Goal: Task Accomplishment & Management: Manage account settings

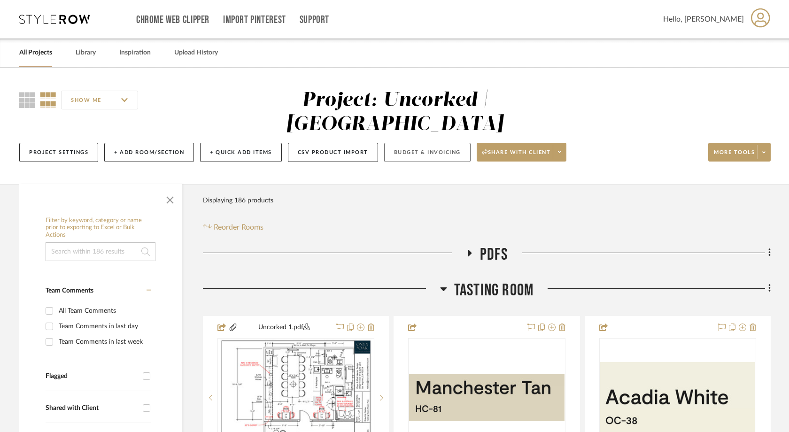
click at [403, 143] on button "Budget & Invoicing" at bounding box center [427, 152] width 86 height 19
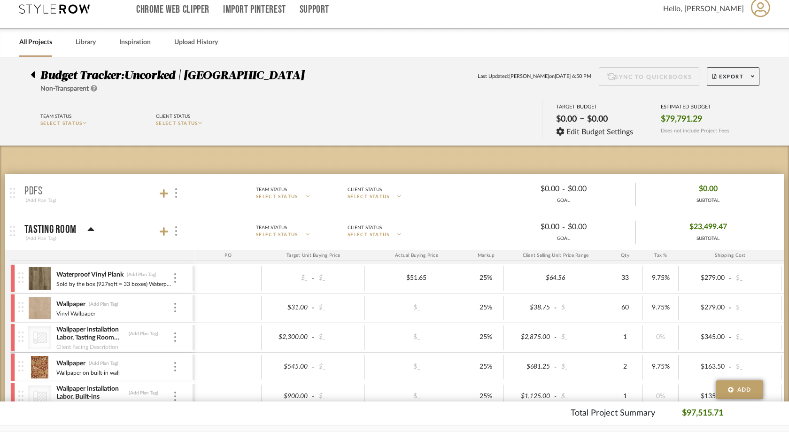
scroll to position [123, 0]
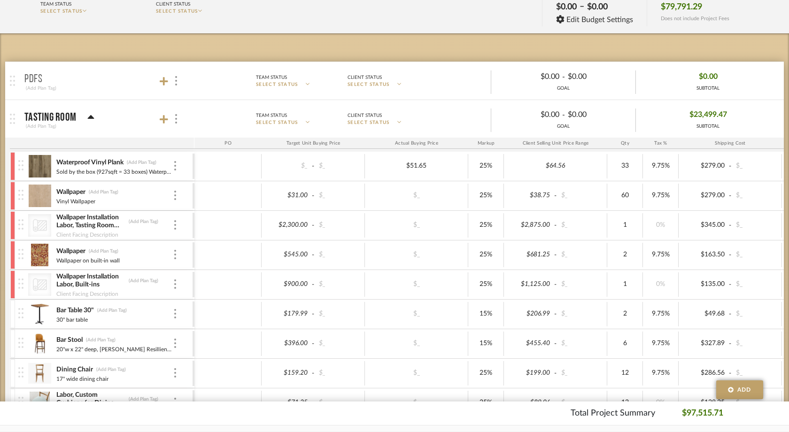
click at [40, 226] on icon at bounding box center [40, 225] width 14 height 13
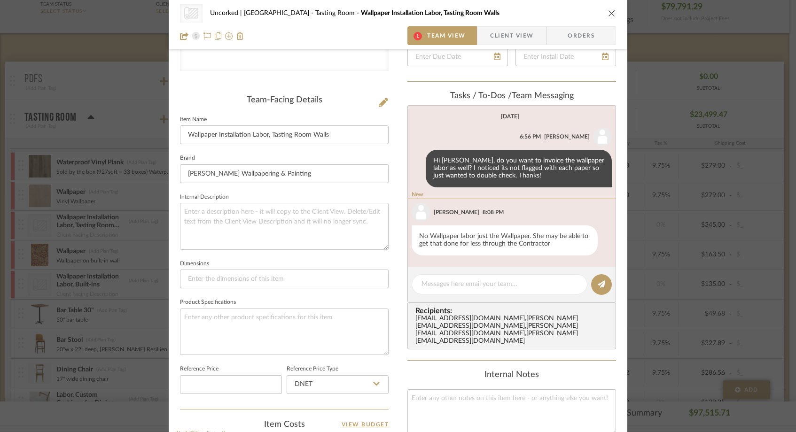
scroll to position [214, 0]
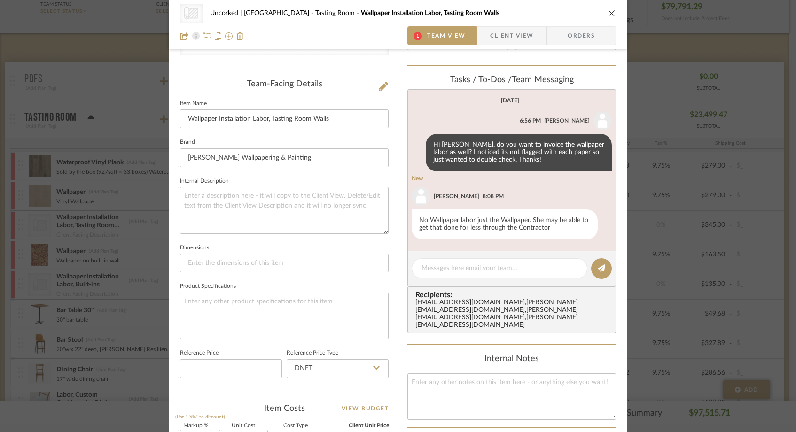
click at [608, 11] on icon "close" at bounding box center [612, 13] width 8 height 8
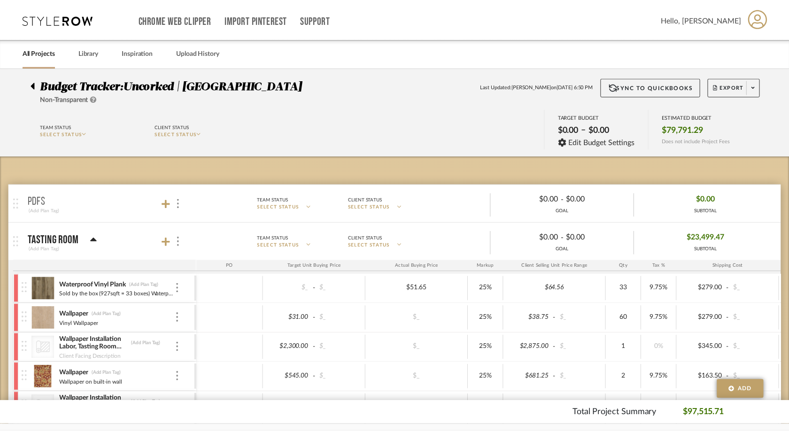
scroll to position [123, 0]
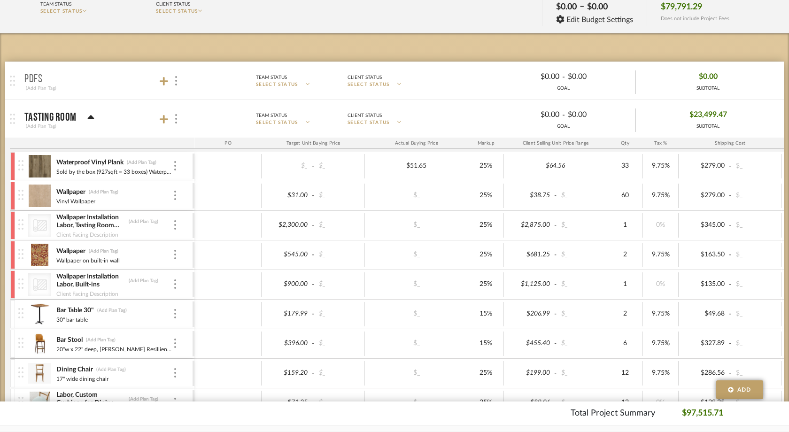
click at [45, 224] on icon "CategoryIconWallcovering Created with Sketch." at bounding box center [40, 225] width 14 height 14
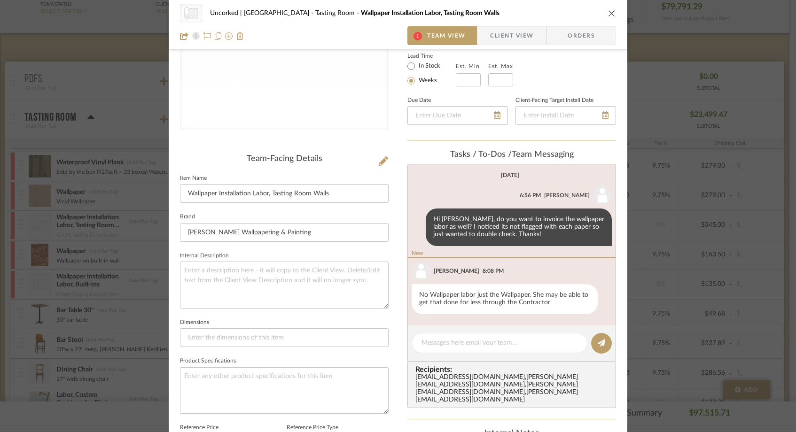
scroll to position [119, 0]
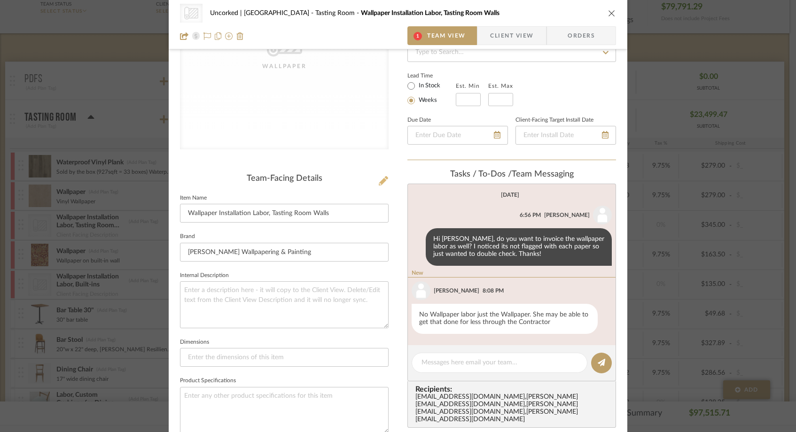
click at [381, 180] on icon at bounding box center [383, 180] width 9 height 9
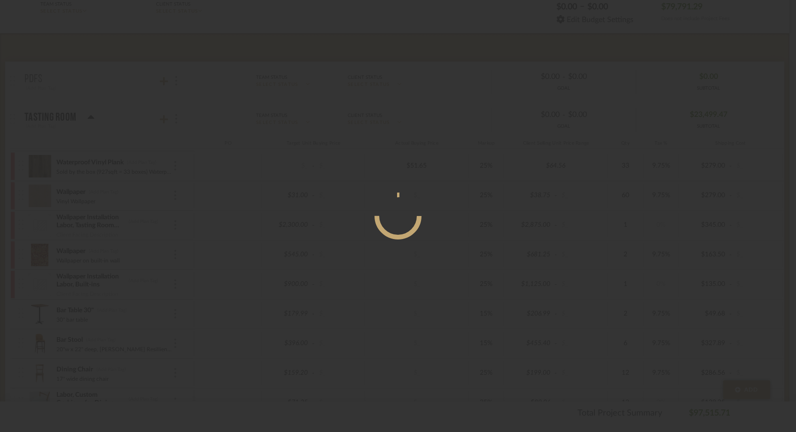
scroll to position [0, 0]
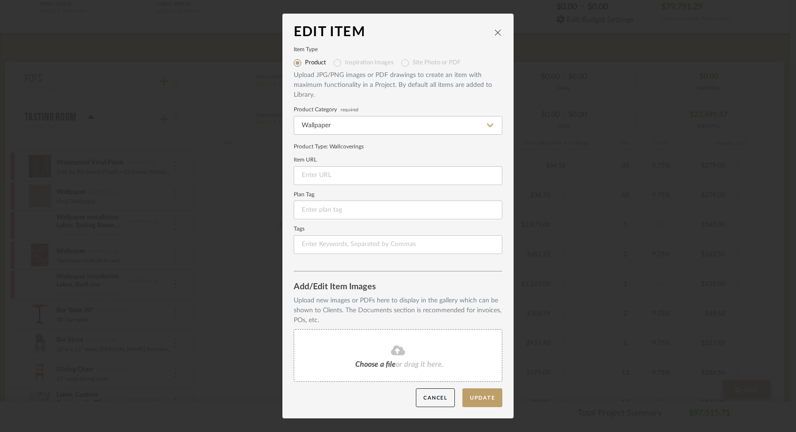
click at [496, 29] on icon "close" at bounding box center [498, 33] width 8 height 8
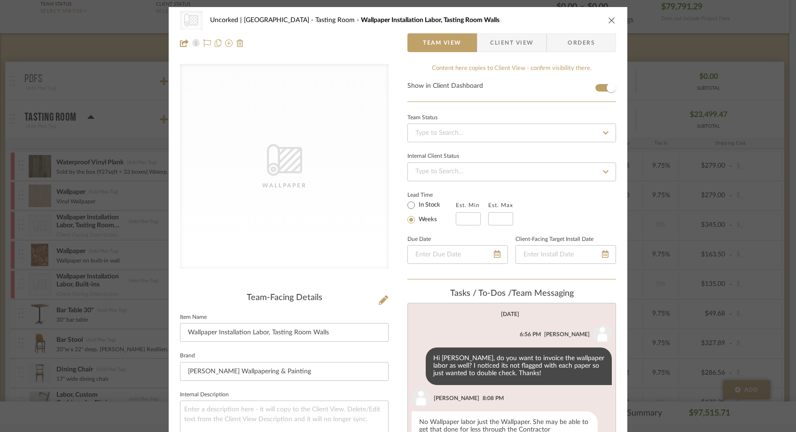
click at [102, 139] on div "CategoryIconWallcovering Created with Sketch. Wallpaper Uncorked | Hermosa Beac…" at bounding box center [398, 216] width 796 height 432
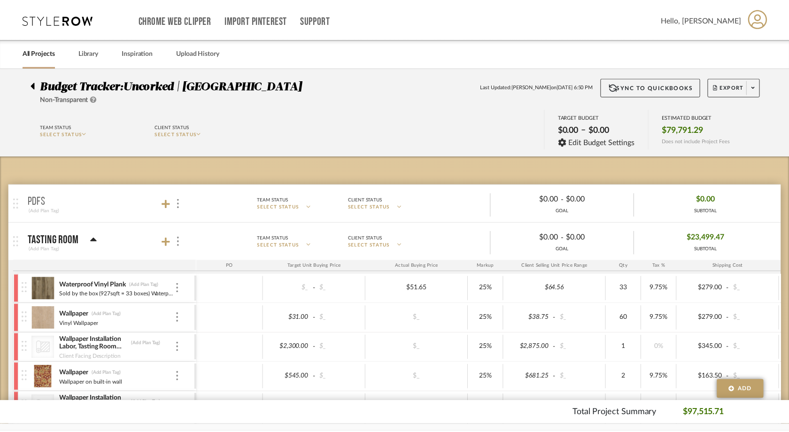
scroll to position [123, 0]
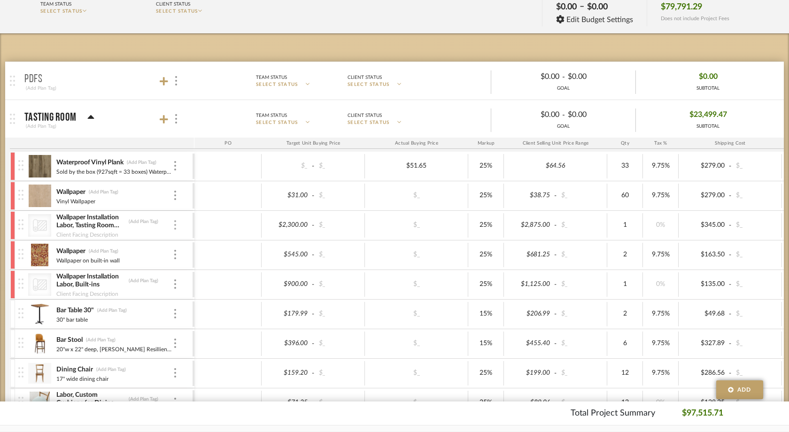
click at [175, 226] on img at bounding box center [175, 224] width 2 height 9
click at [187, 296] on span "Remove Item" at bounding box center [215, 295] width 70 height 9
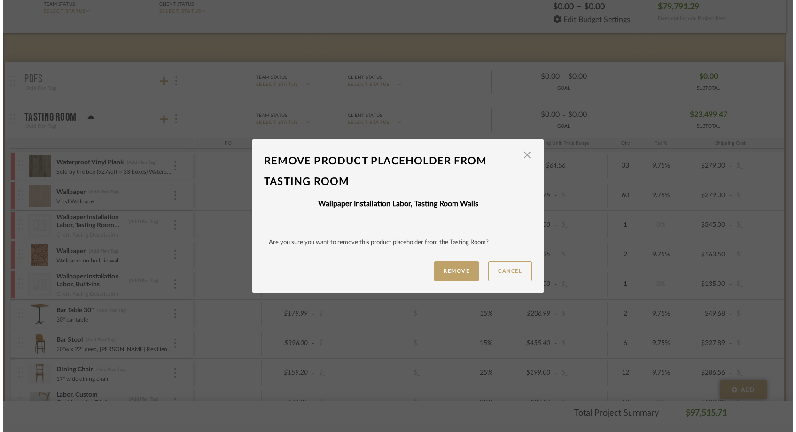
scroll to position [0, 0]
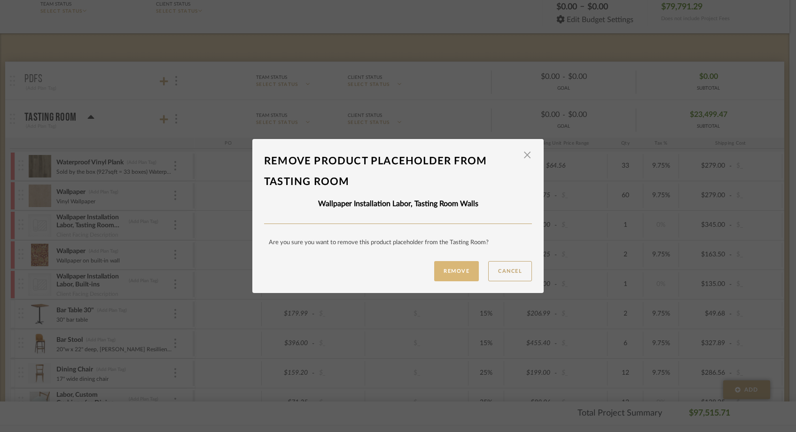
click at [445, 271] on button "Remove" at bounding box center [456, 271] width 45 height 20
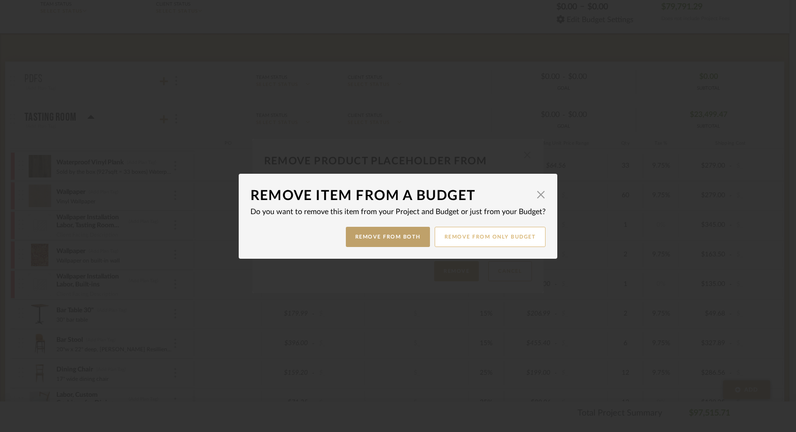
click at [453, 237] on button "Remove from only Budget" at bounding box center [490, 237] width 111 height 20
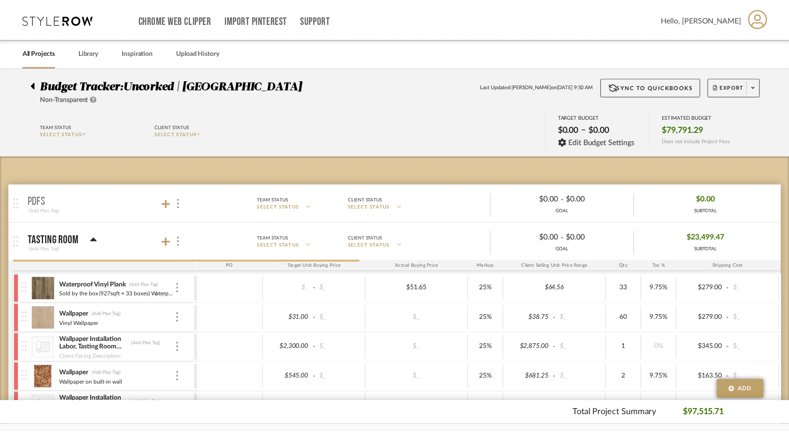
scroll to position [123, 0]
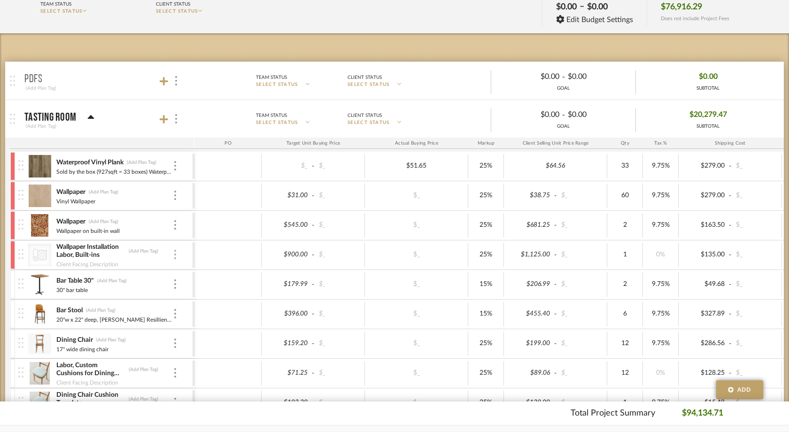
click at [175, 255] on img at bounding box center [175, 254] width 2 height 9
click at [222, 320] on button "Remove Item" at bounding box center [215, 325] width 85 height 23
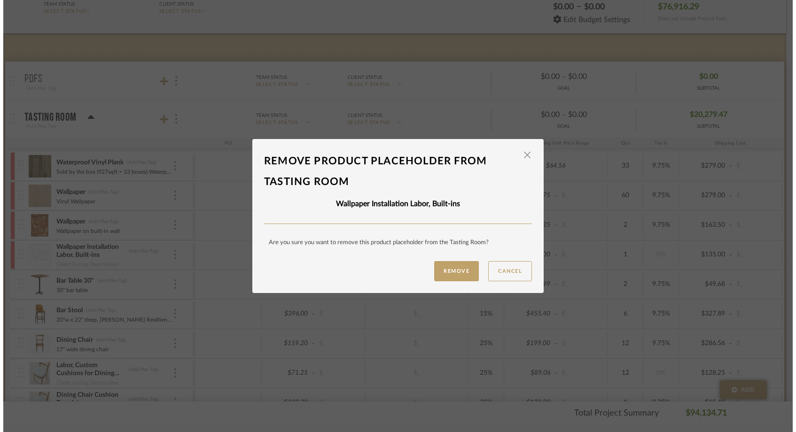
scroll to position [0, 0]
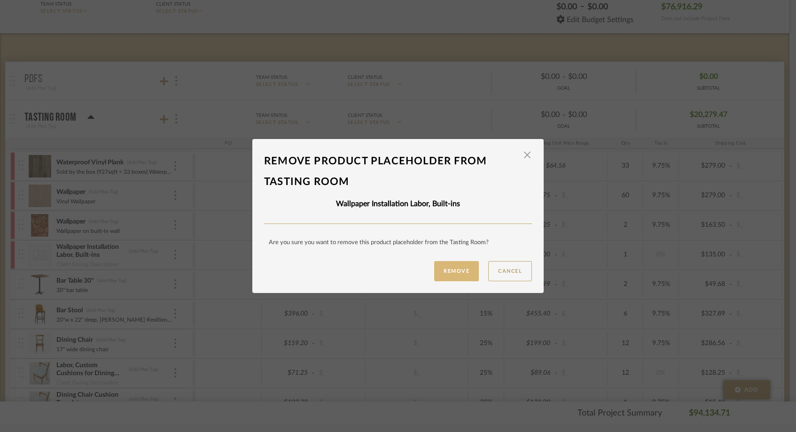
click at [442, 270] on button "Remove" at bounding box center [456, 271] width 45 height 20
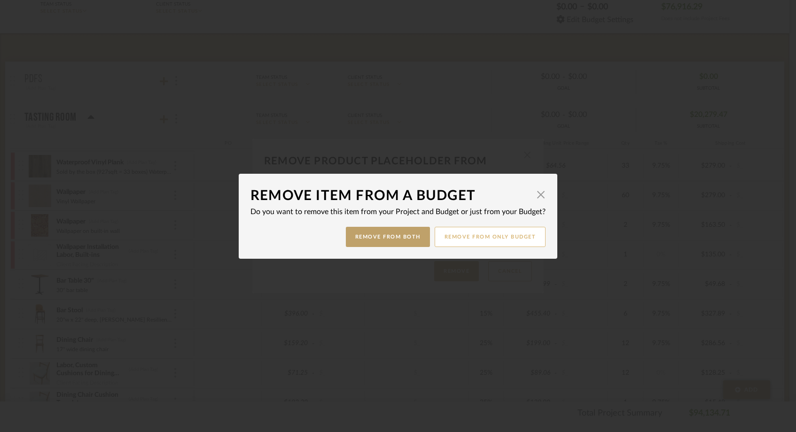
click at [450, 234] on button "Remove from only Budget" at bounding box center [490, 237] width 111 height 20
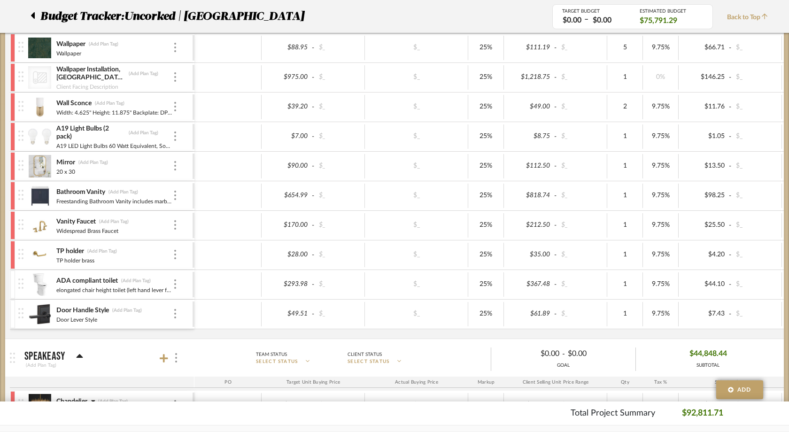
scroll to position [659, 0]
click at [173, 76] on div at bounding box center [175, 76] width 5 height 10
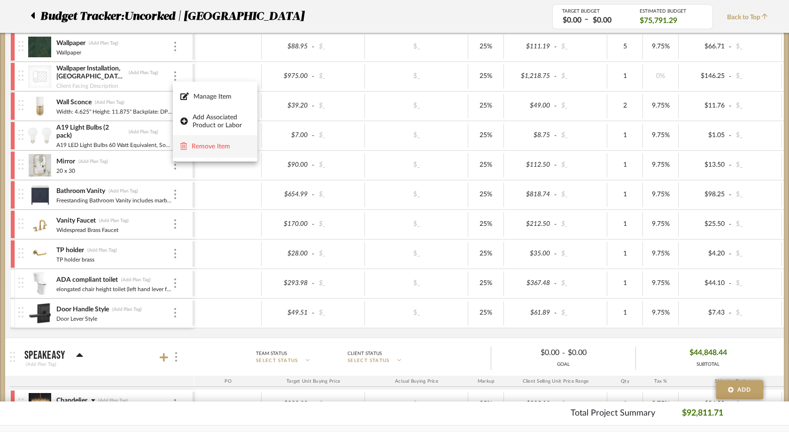
click at [219, 148] on span "Remove Item" at bounding box center [221, 147] width 58 height 8
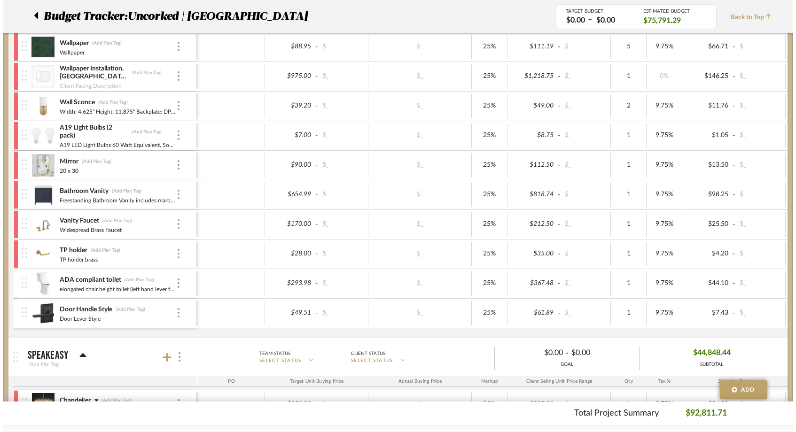
scroll to position [0, 0]
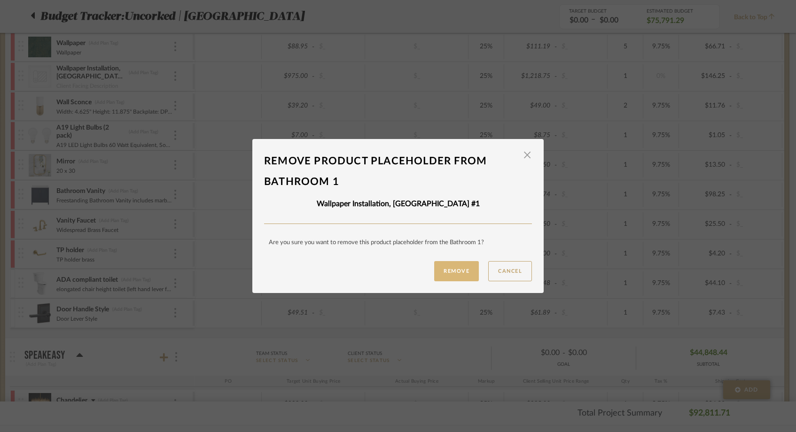
click at [449, 280] on button "Remove" at bounding box center [456, 271] width 45 height 20
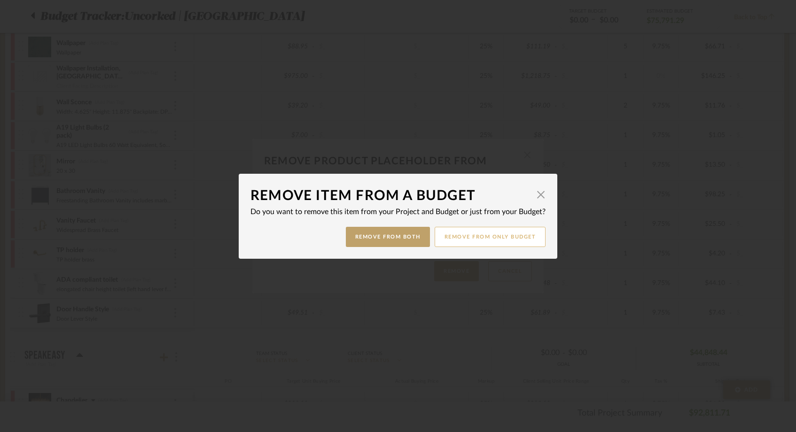
click at [453, 242] on button "Remove from only Budget" at bounding box center [490, 237] width 111 height 20
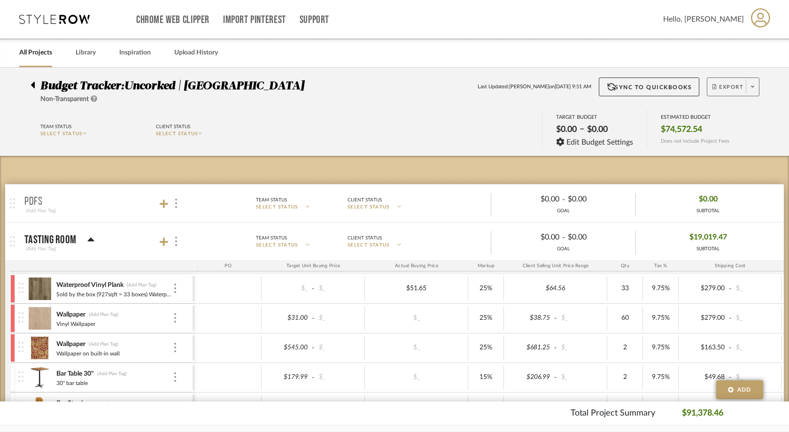
click at [755, 83] on span at bounding box center [752, 87] width 13 height 14
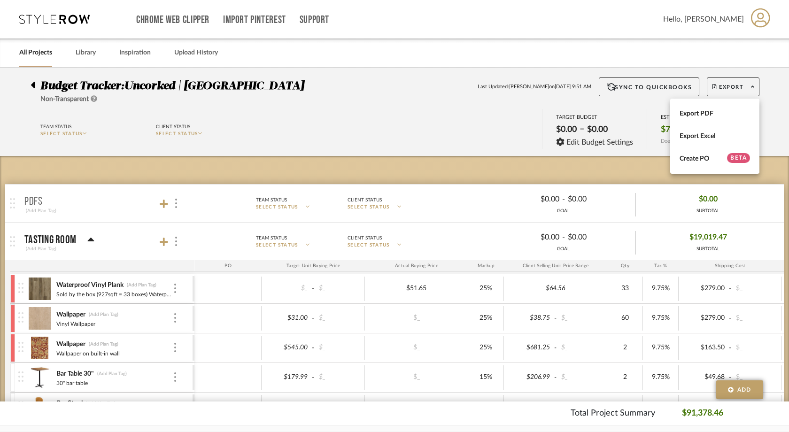
click at [381, 123] on div at bounding box center [394, 216] width 789 height 432
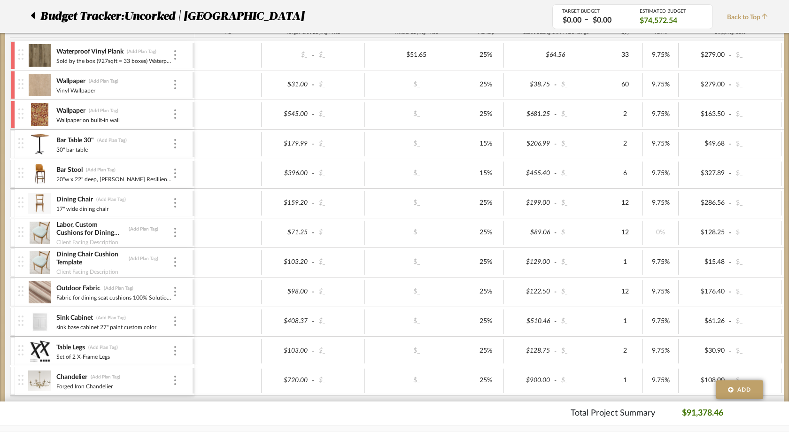
scroll to position [299, 0]
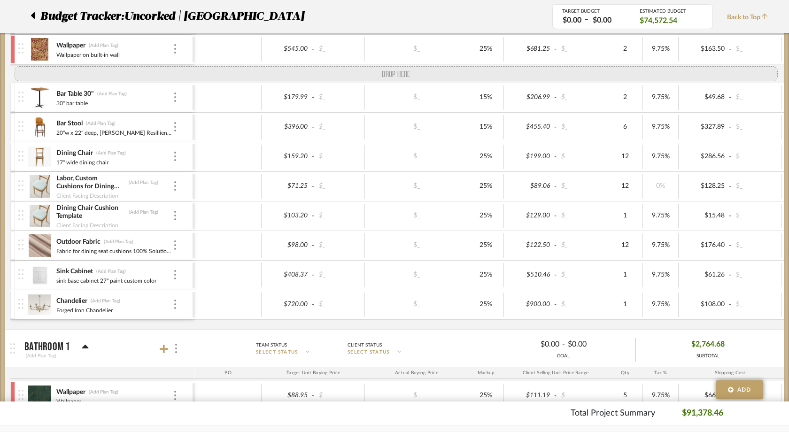
drag, startPoint x: 21, startPoint y: 284, endPoint x: 18, endPoint y: 89, distance: 195.0
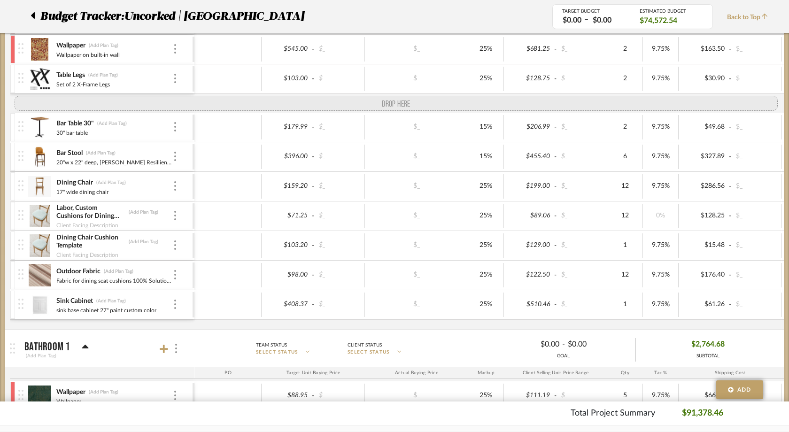
drag, startPoint x: 21, startPoint y: 315, endPoint x: 13, endPoint y: 98, distance: 217.2
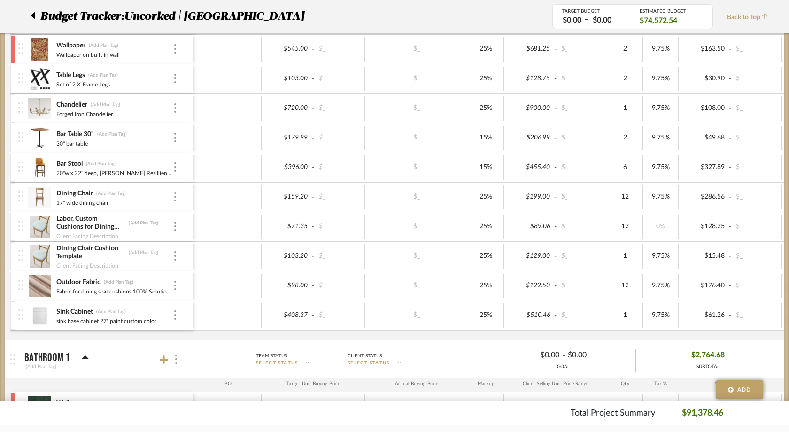
click at [11, 80] on div at bounding box center [12, 79] width 5 height 28
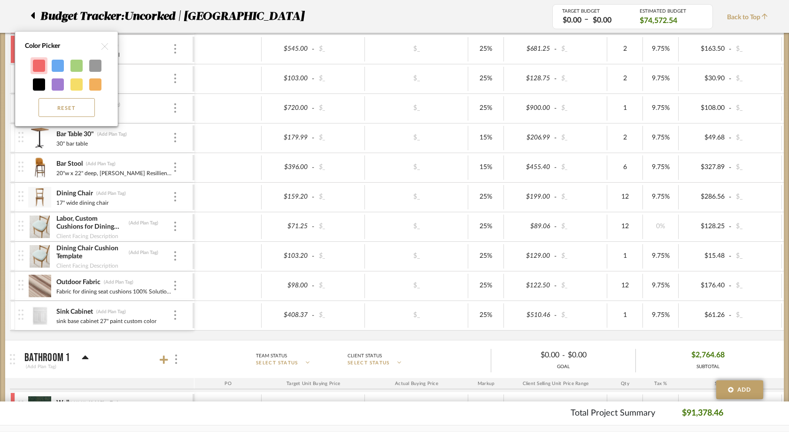
click at [40, 64] on div at bounding box center [39, 66] width 12 height 12
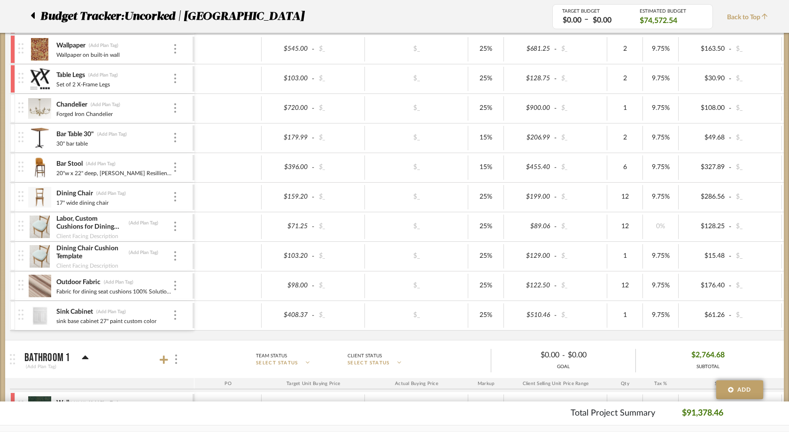
click at [13, 103] on div at bounding box center [12, 108] width 5 height 28
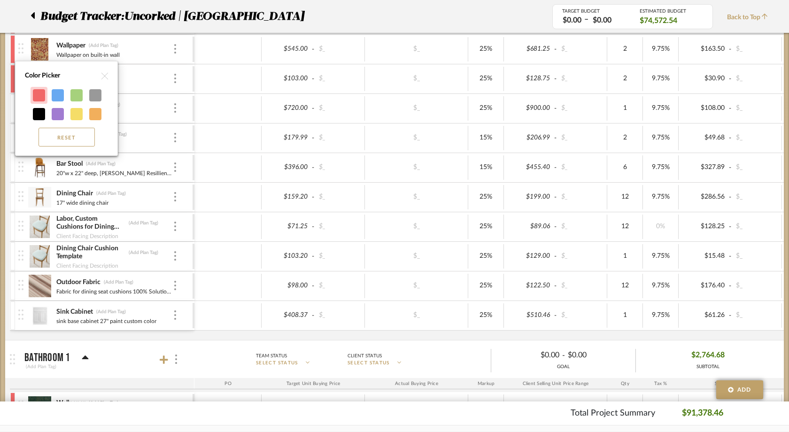
click at [39, 99] on div at bounding box center [39, 95] width 12 height 12
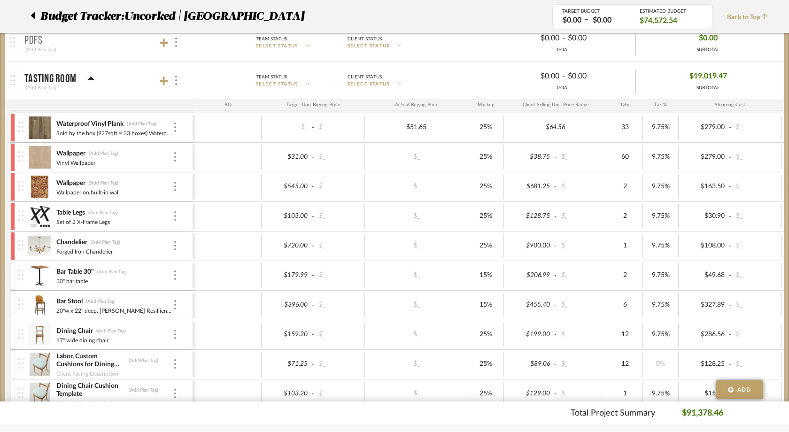
scroll to position [157, 0]
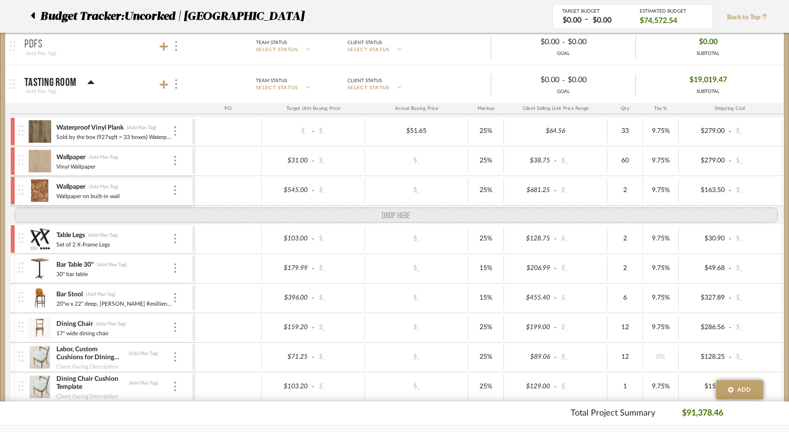
drag, startPoint x: 21, startPoint y: 250, endPoint x: 22, endPoint y: 210, distance: 40.9
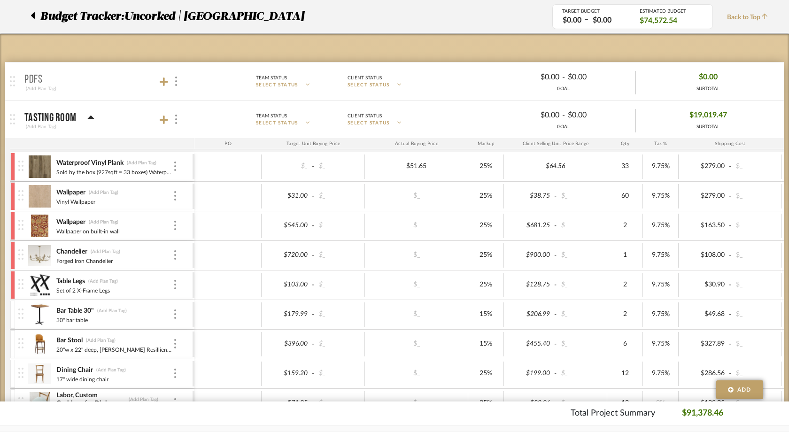
scroll to position [124, 0]
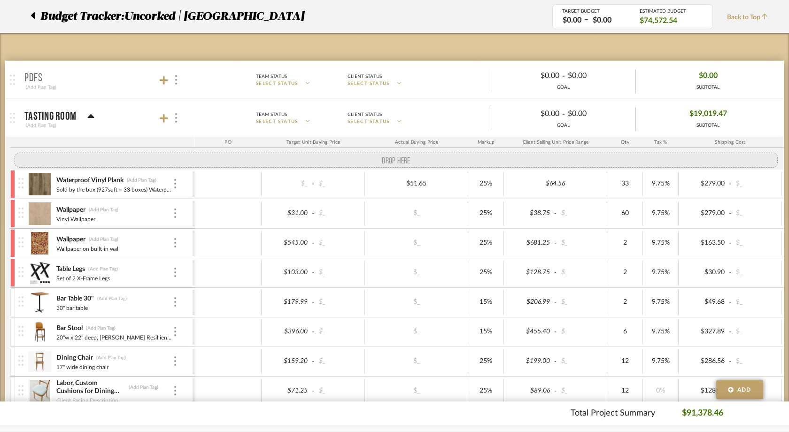
drag, startPoint x: 20, startPoint y: 256, endPoint x: 27, endPoint y: 156, distance: 99.9
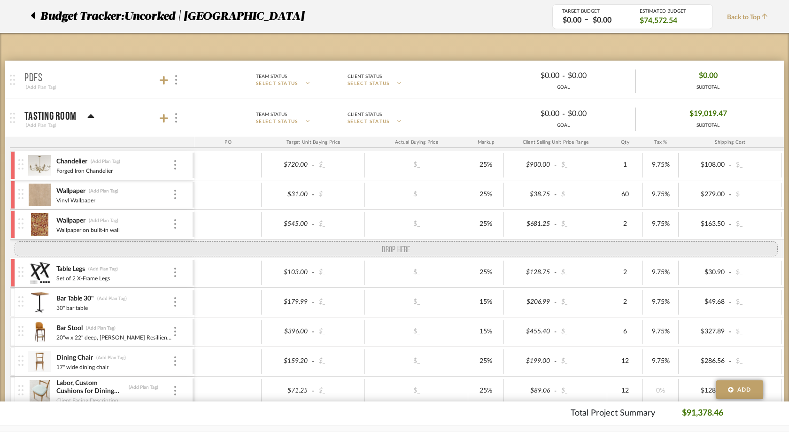
drag, startPoint x: 23, startPoint y: 195, endPoint x: 21, endPoint y: 236, distance: 41.4
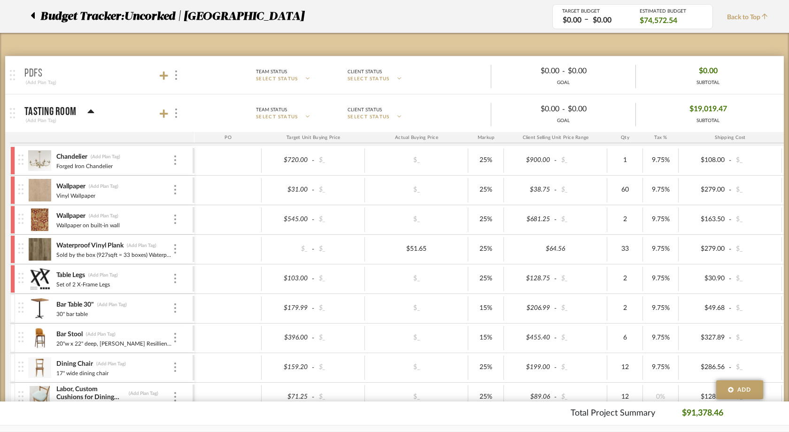
scroll to position [110, 0]
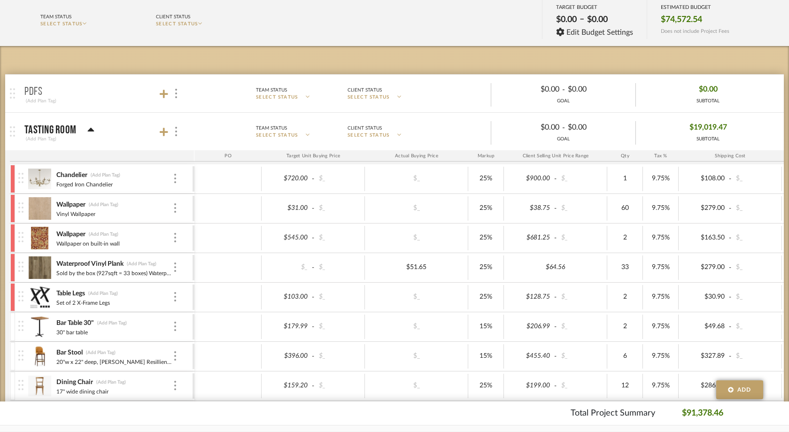
click at [33, 262] on img at bounding box center [39, 268] width 23 height 23
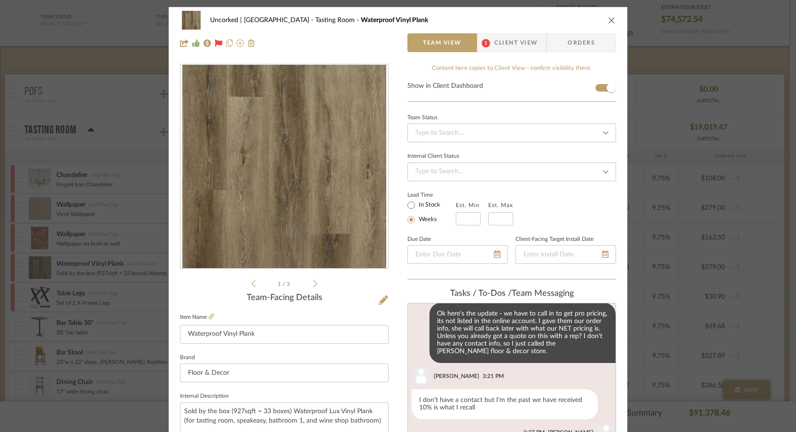
scroll to position [519, 0]
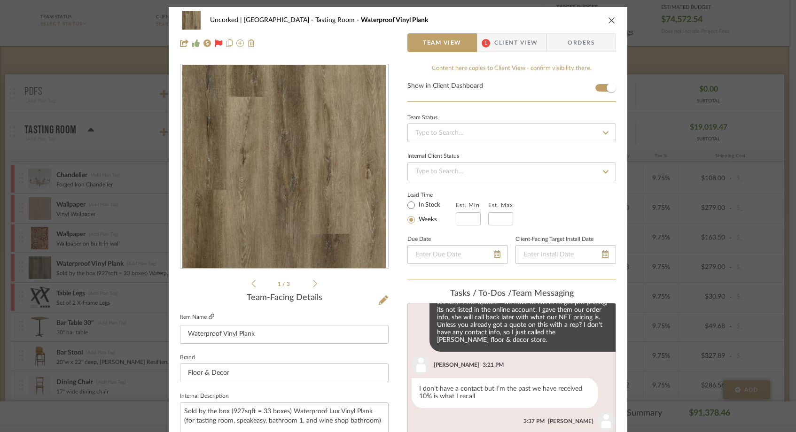
click at [209, 317] on icon at bounding box center [212, 317] width 6 height 6
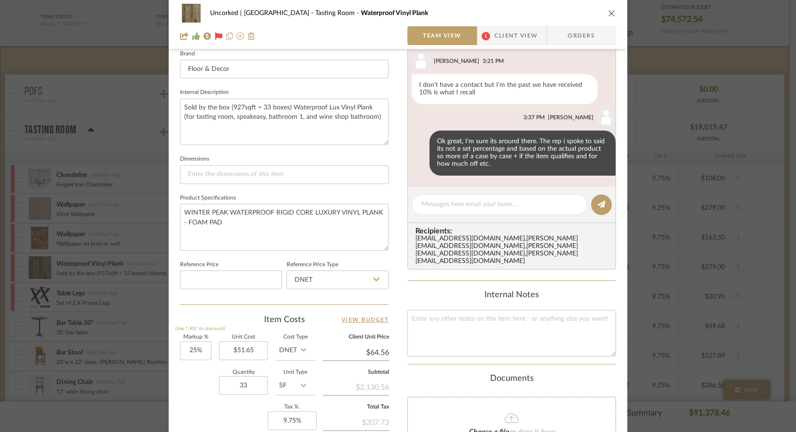
scroll to position [306, 0]
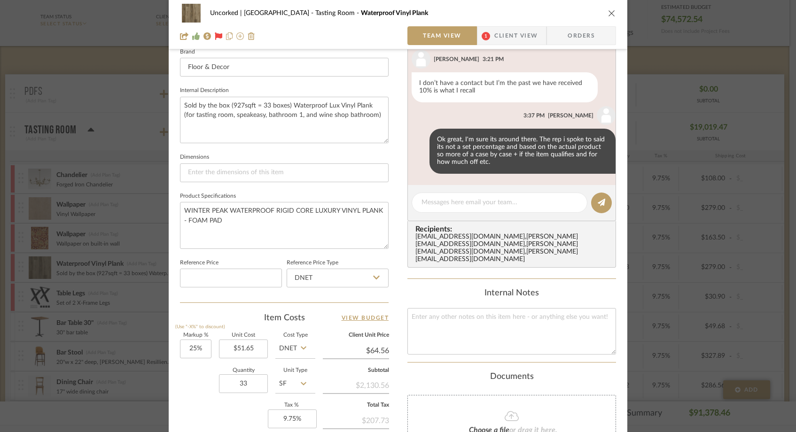
click at [608, 15] on icon "close" at bounding box center [612, 13] width 8 height 8
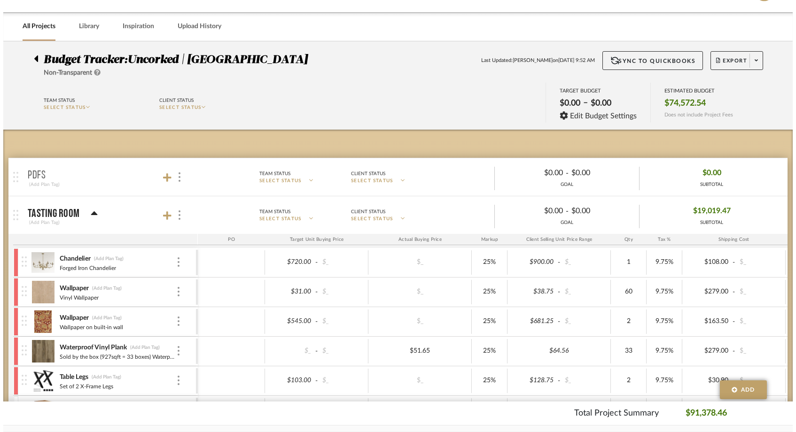
scroll to position [0, 0]
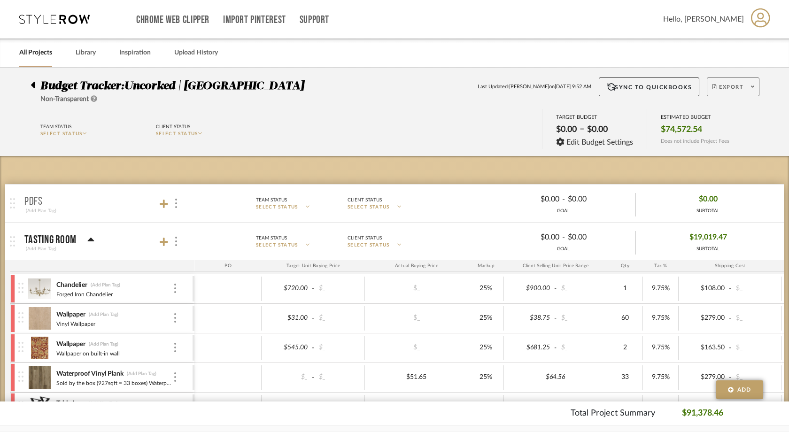
click at [751, 86] on icon at bounding box center [752, 87] width 3 height 2
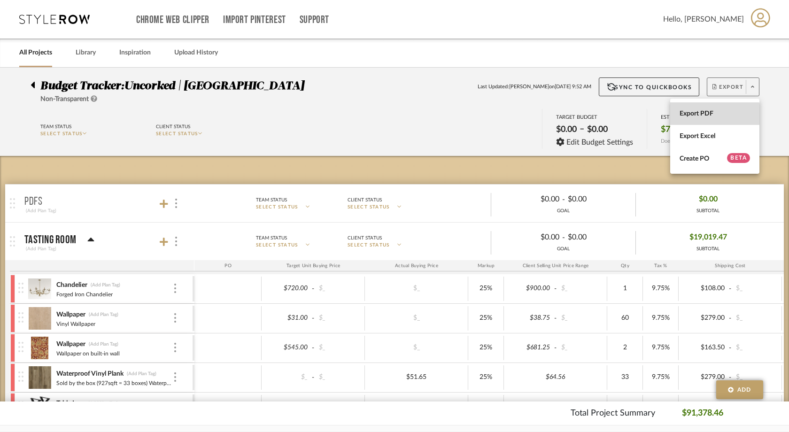
click at [699, 114] on span "Export PDF" at bounding box center [715, 114] width 70 height 8
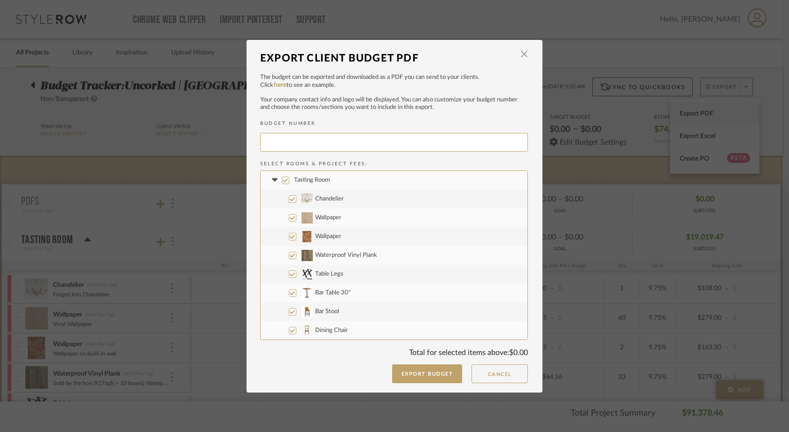
type input "UNCORK-024"
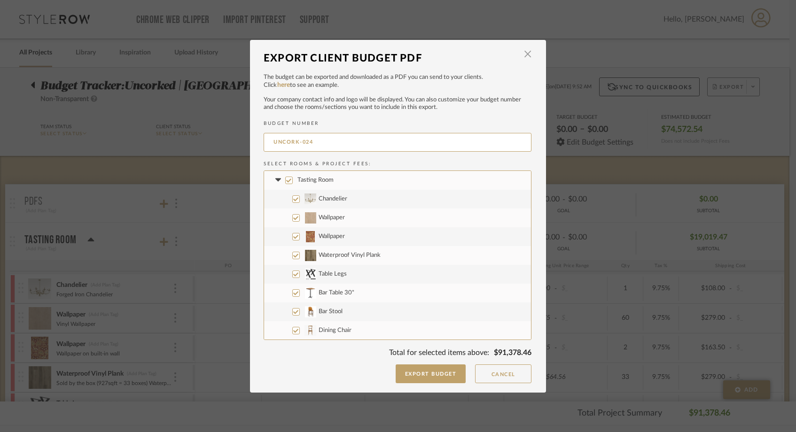
click at [286, 182] on input "Tasting Room" at bounding box center [289, 181] width 8 height 8
checkbox input "false"
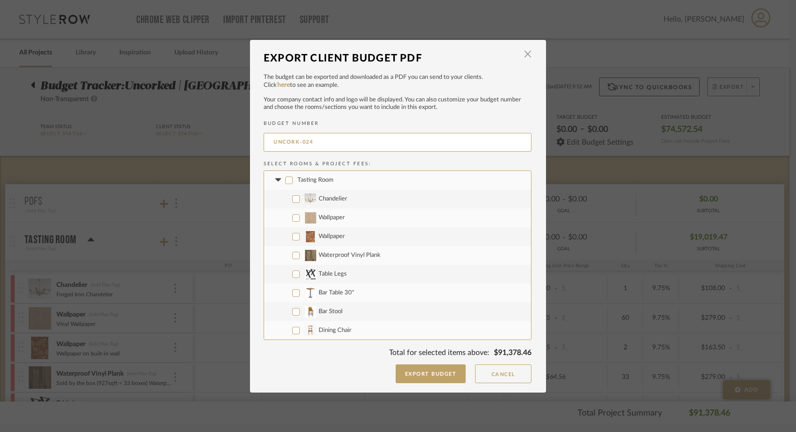
checkbox input "false"
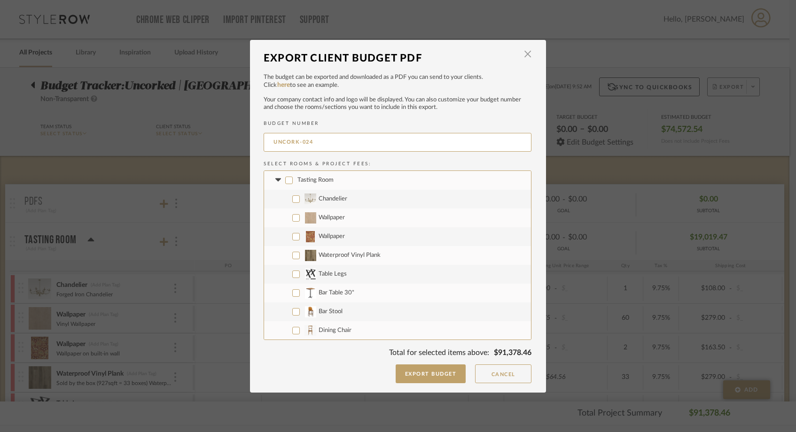
checkbox input "false"
click at [293, 196] on input "Chandelier" at bounding box center [296, 199] width 8 height 8
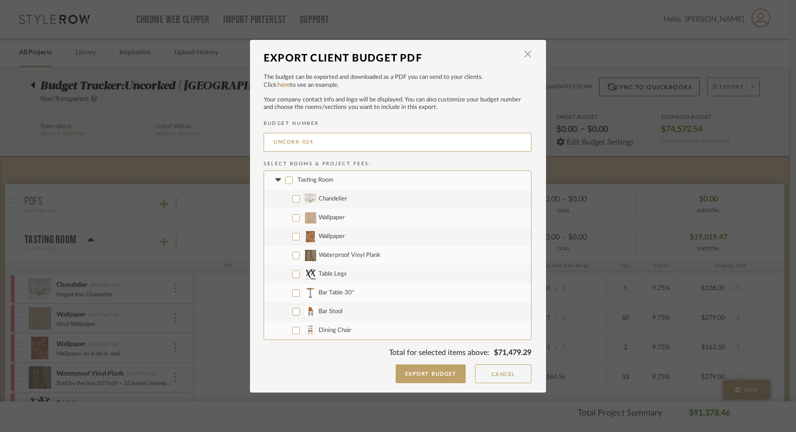
checkbox input "true"
click at [293, 271] on input "Table Legs" at bounding box center [296, 275] width 8 height 8
checkbox input "true"
click at [292, 255] on input "Waterproof Vinyl Plank" at bounding box center [296, 256] width 8 height 8
checkbox input "true"
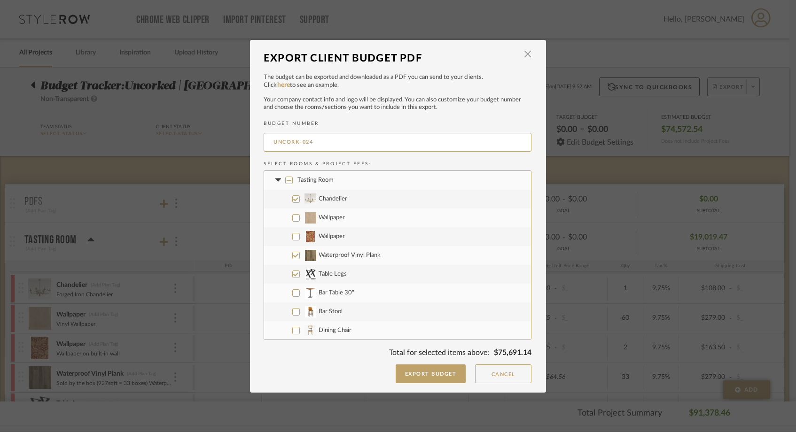
click at [293, 236] on input "Wallpaper" at bounding box center [296, 237] width 8 height 8
checkbox input "true"
click at [292, 218] on input "Wallpaper" at bounding box center [296, 218] width 8 height 8
checkbox input "true"
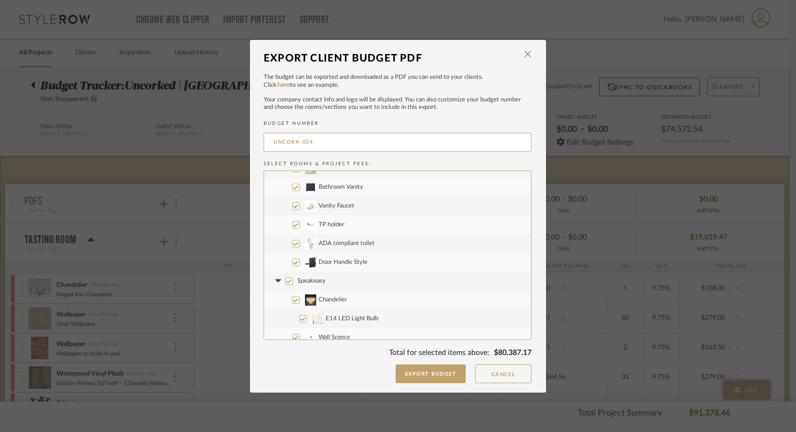
scroll to position [338, 0]
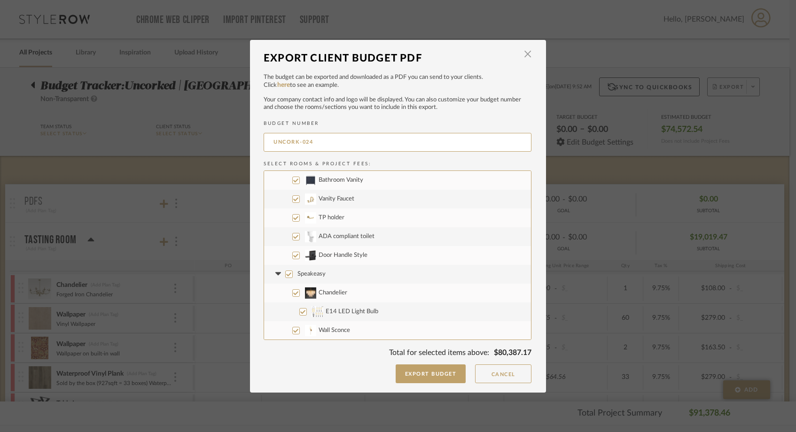
click at [292, 241] on label "ADA compliant toilet" at bounding box center [397, 236] width 267 height 19
click at [292, 241] on input "ADA compliant toilet" at bounding box center [296, 237] width 8 height 8
checkbox input "false"
click at [292, 256] on input "Door Handle Style" at bounding box center [296, 256] width 8 height 8
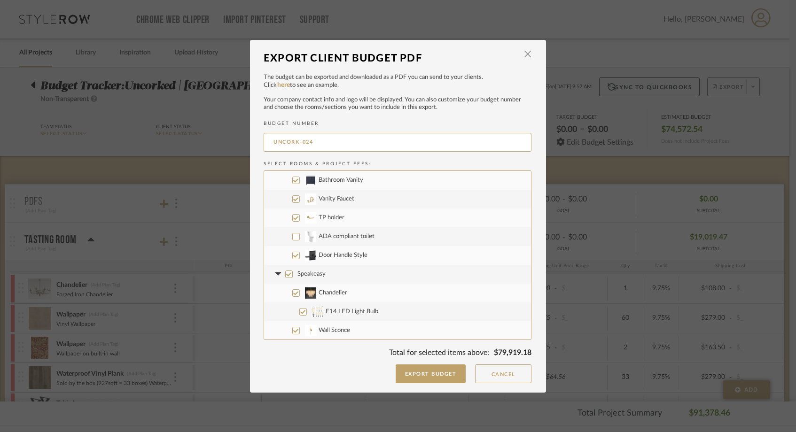
checkbox input "false"
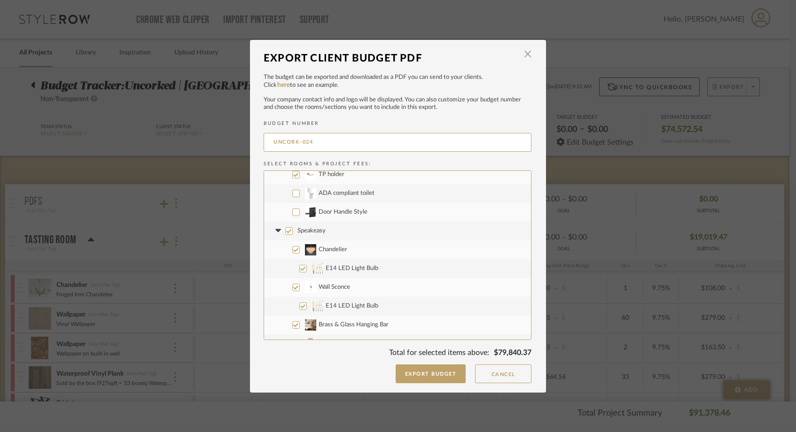
scroll to position [387, 0]
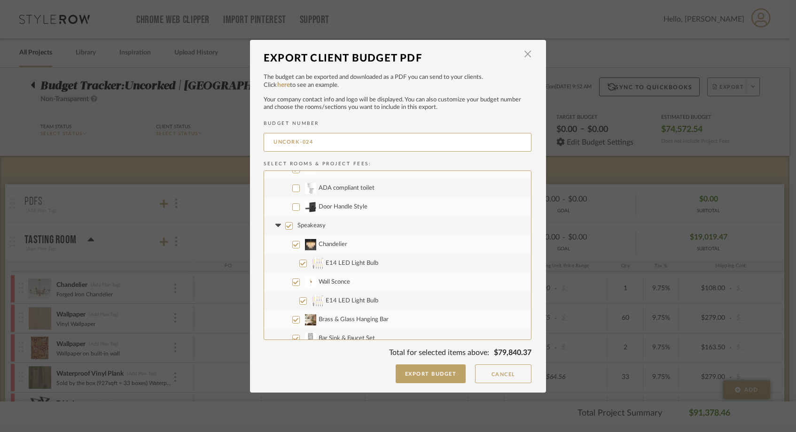
click at [285, 226] on input "Speakeasy" at bounding box center [289, 226] width 8 height 8
checkbox input "false"
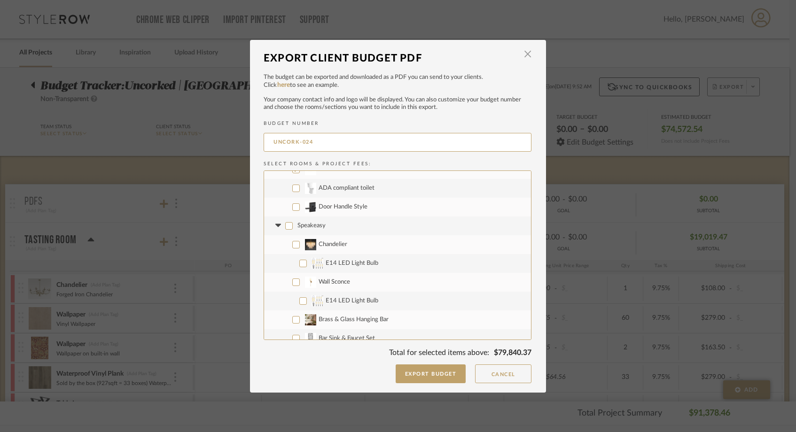
checkbox input "false"
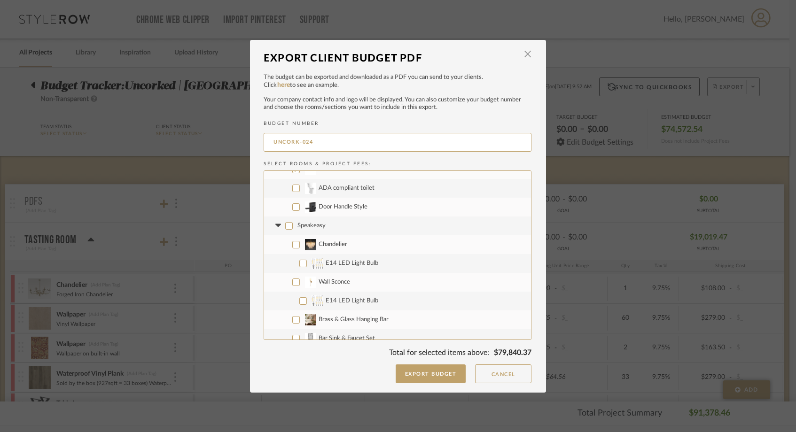
checkbox input "false"
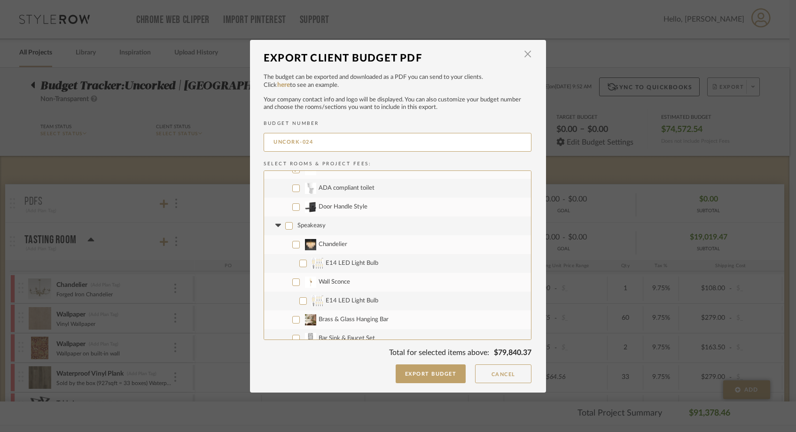
checkbox input "false"
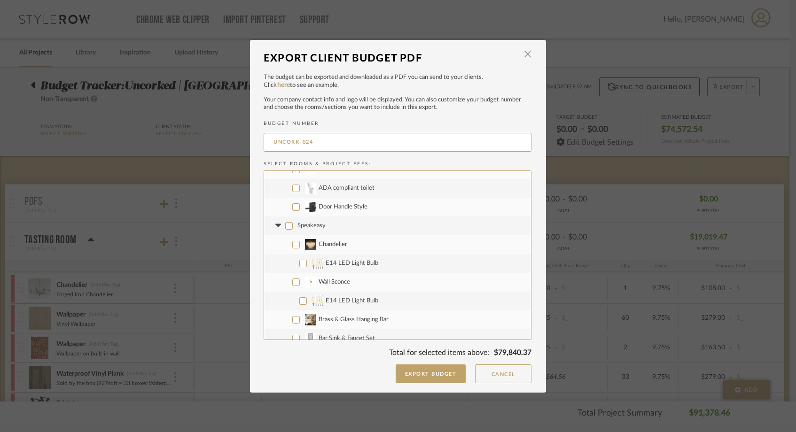
checkbox input "false"
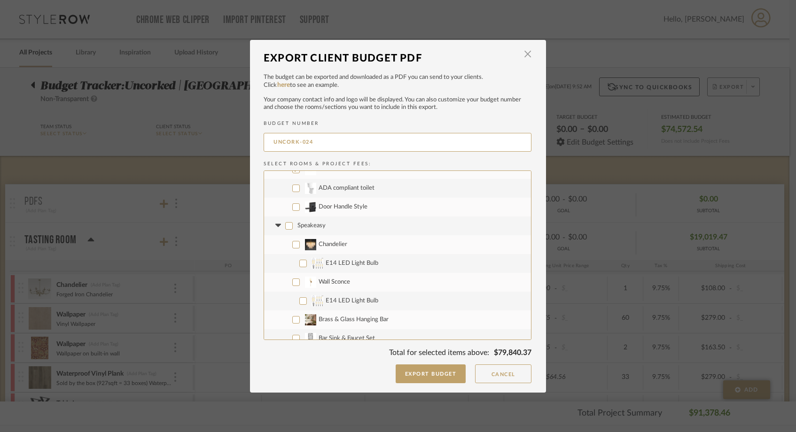
checkbox input "false"
click at [292, 202] on input "Chandelier" at bounding box center [296, 206] width 8 height 8
checkbox input "true"
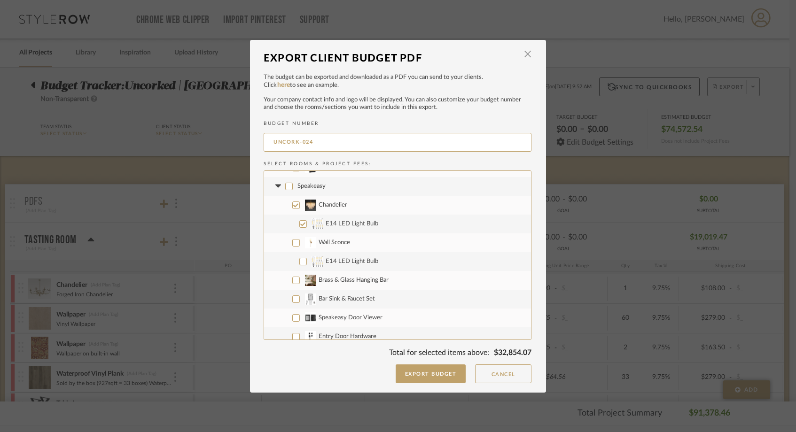
checkbox input "true"
click at [292, 246] on input "Wall Sconce" at bounding box center [296, 243] width 8 height 8
checkbox input "true"
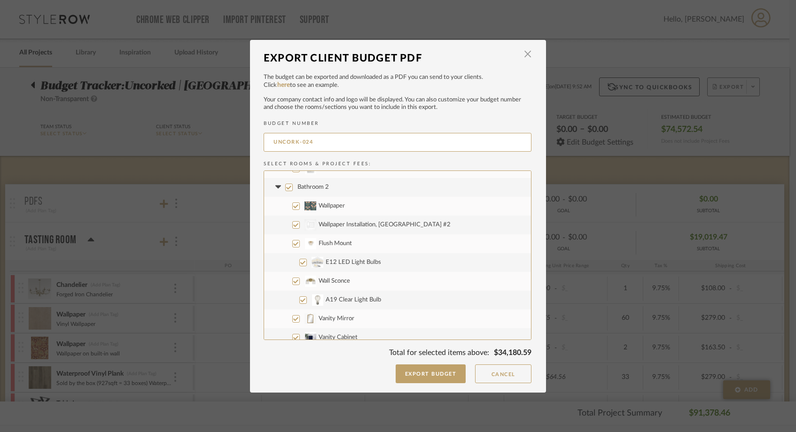
click at [292, 225] on input "CategoryIconWallcovering Created with Sketch. Wallpaper Installation, Bath #2" at bounding box center [296, 225] width 8 height 8
checkbox input "false"
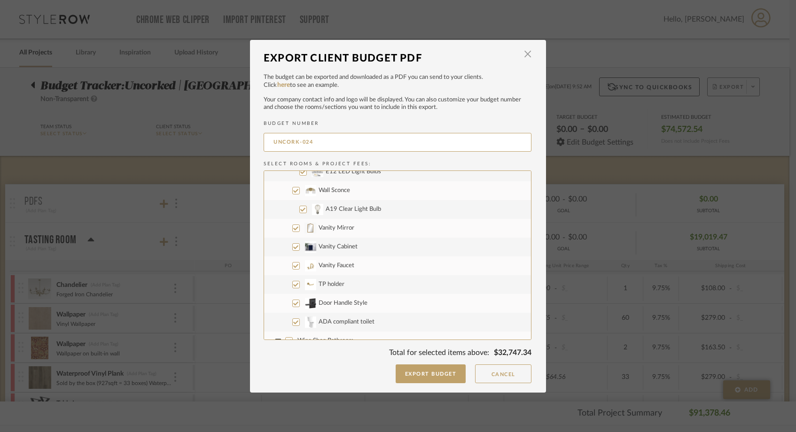
click at [292, 304] on input "Door Handle Style" at bounding box center [296, 304] width 8 height 8
checkbox input "false"
click at [292, 323] on input "ADA compliant toilet" at bounding box center [296, 323] width 8 height 8
checkbox input "false"
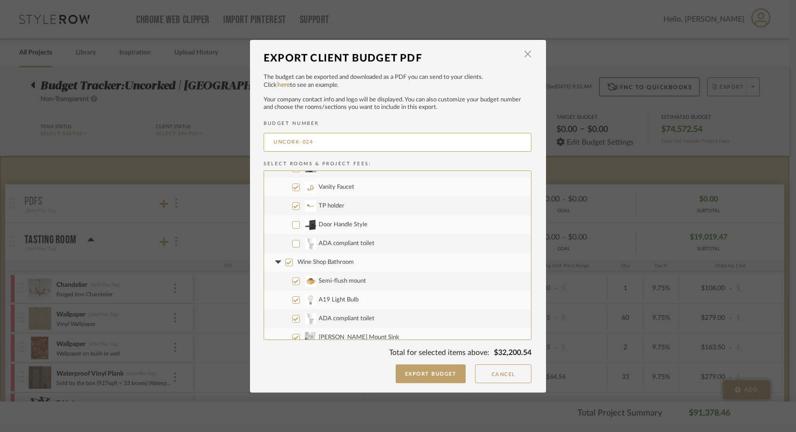
click at [285, 262] on input "Wine Shop Bathroom" at bounding box center [289, 263] width 8 height 8
checkbox input "false"
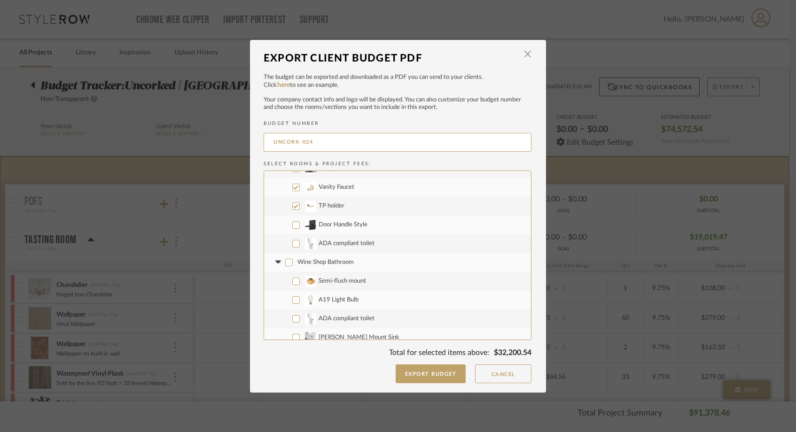
checkbox input "false"
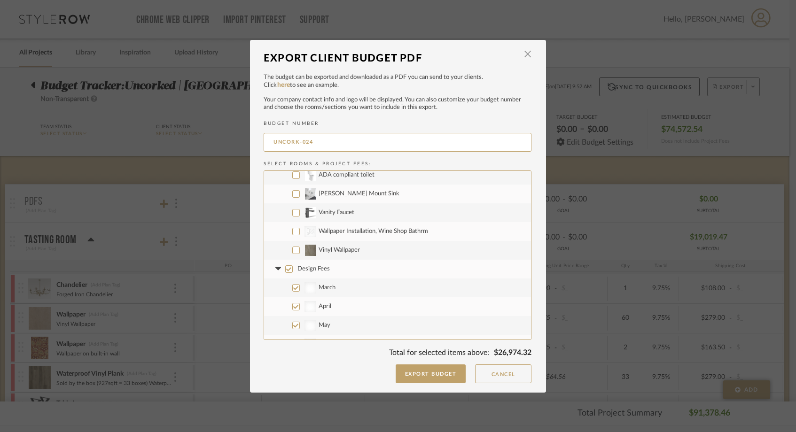
scroll to position [1281, 0]
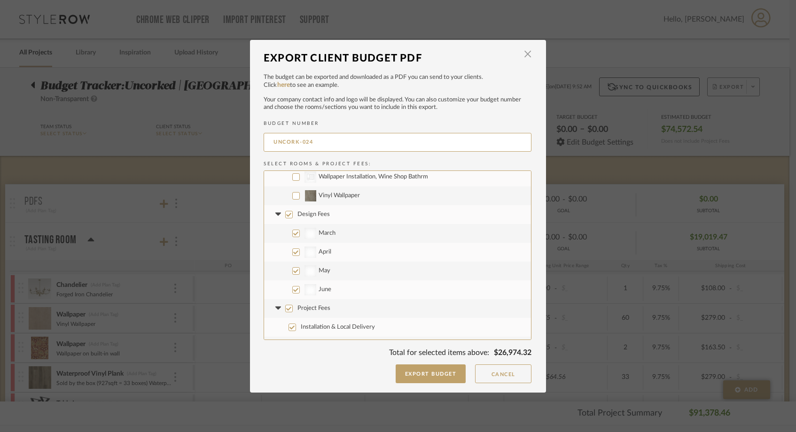
click at [285, 212] on input "Design Fees" at bounding box center [289, 215] width 8 height 8
checkbox input "false"
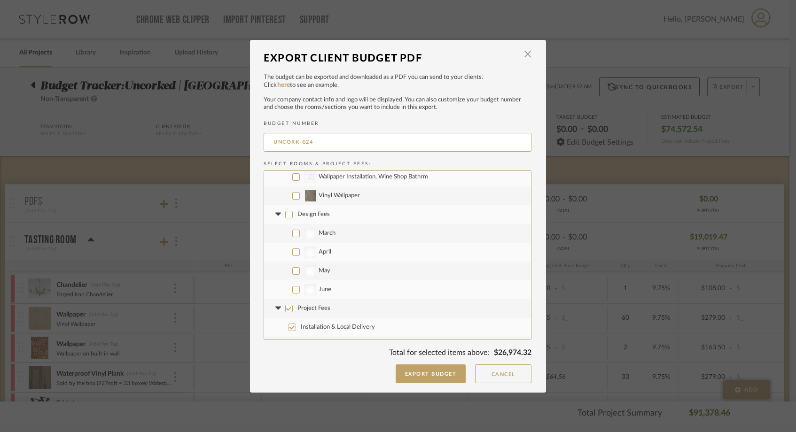
checkbox input "false"
click at [285, 290] on input "Project Fees" at bounding box center [289, 293] width 8 height 8
checkbox input "false"
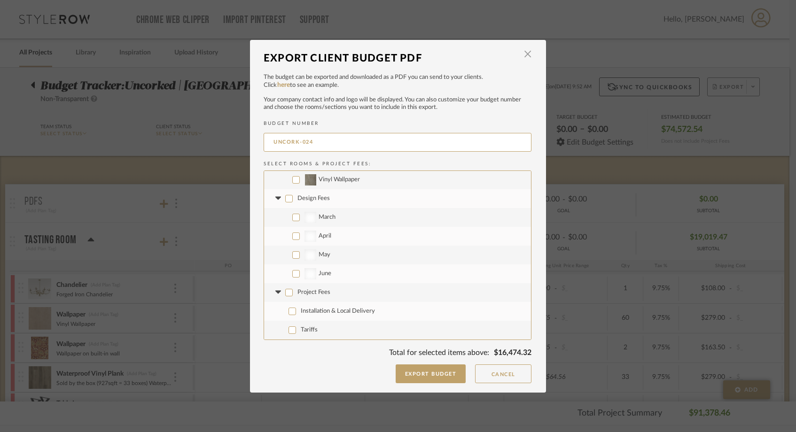
checkbox input "false"
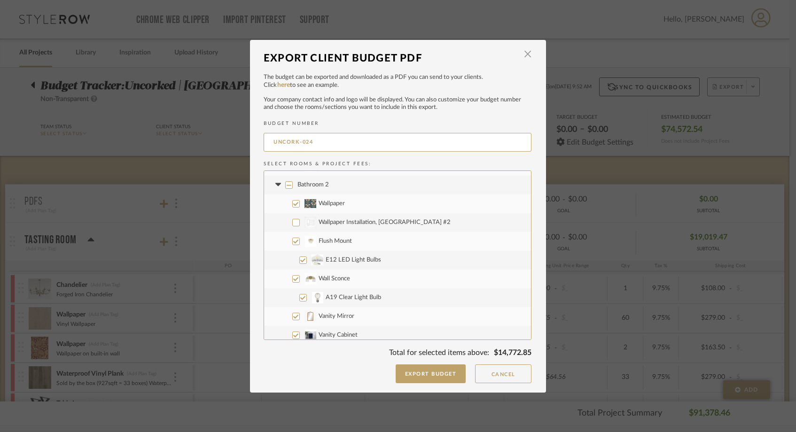
scroll to position [917, 0]
click at [434, 373] on button "Export Budget" at bounding box center [431, 374] width 70 height 19
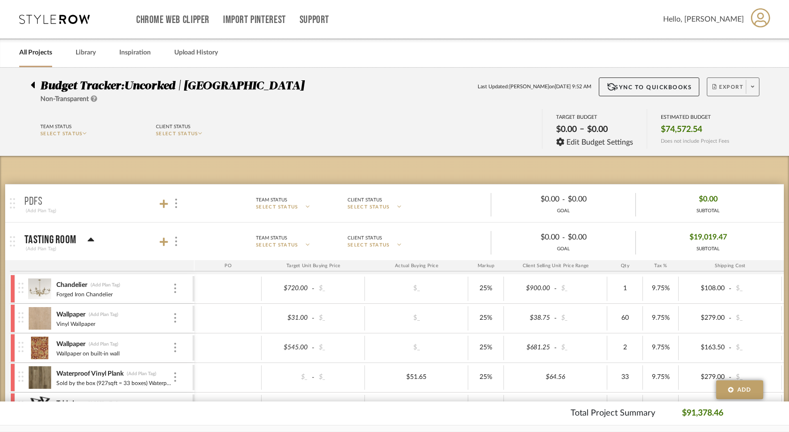
click at [38, 374] on img at bounding box center [39, 377] width 23 height 23
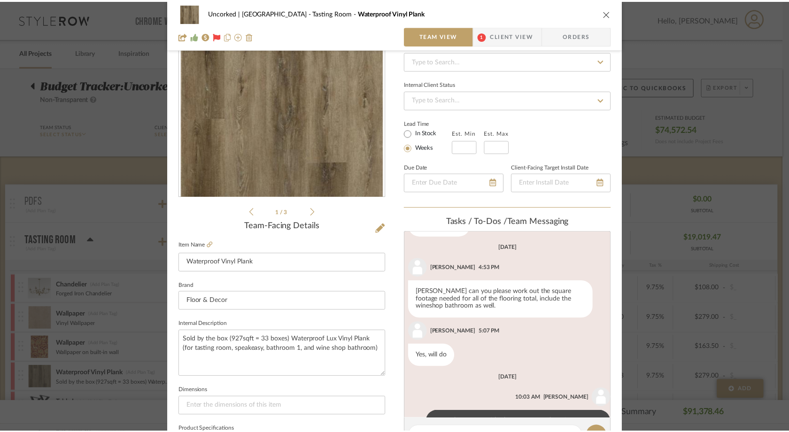
scroll to position [184, 0]
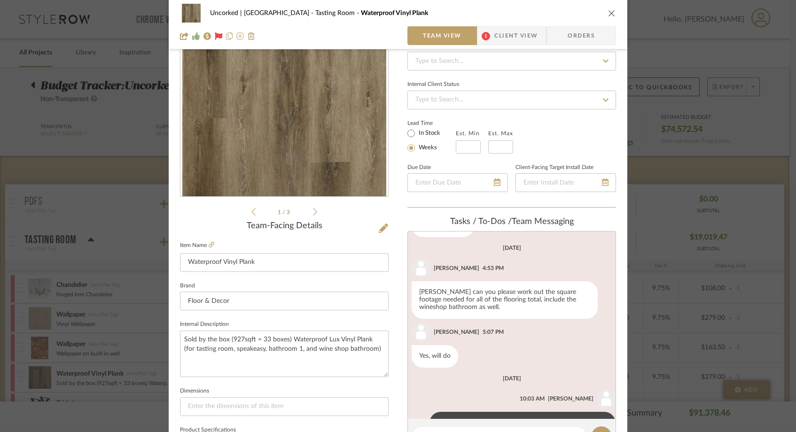
click at [608, 12] on icon "close" at bounding box center [612, 13] width 8 height 8
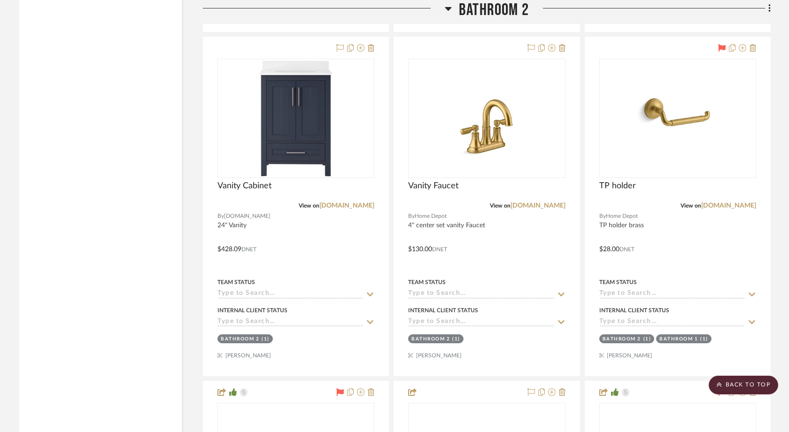
scroll to position [3970, 0]
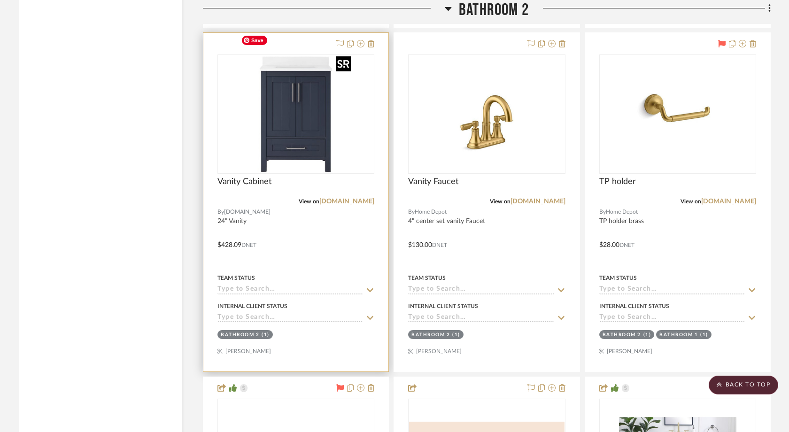
click at [323, 113] on div at bounding box center [296, 113] width 157 height 119
click at [359, 198] on link "build.com" at bounding box center [346, 201] width 55 height 7
click at [271, 128] on img "0" at bounding box center [295, 113] width 117 height 117
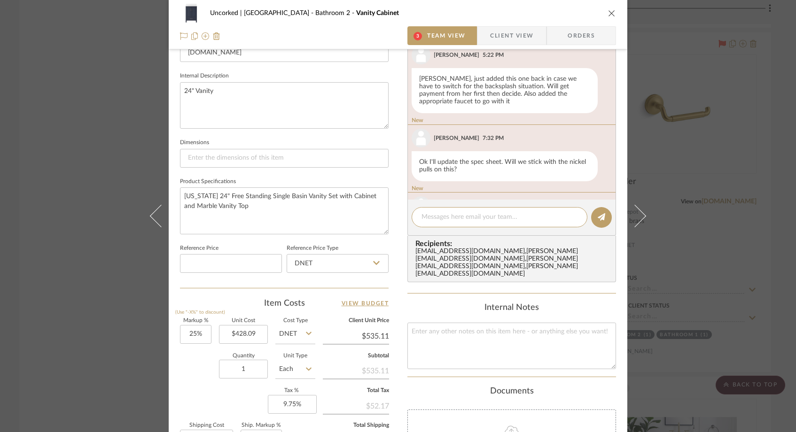
scroll to position [321, 0]
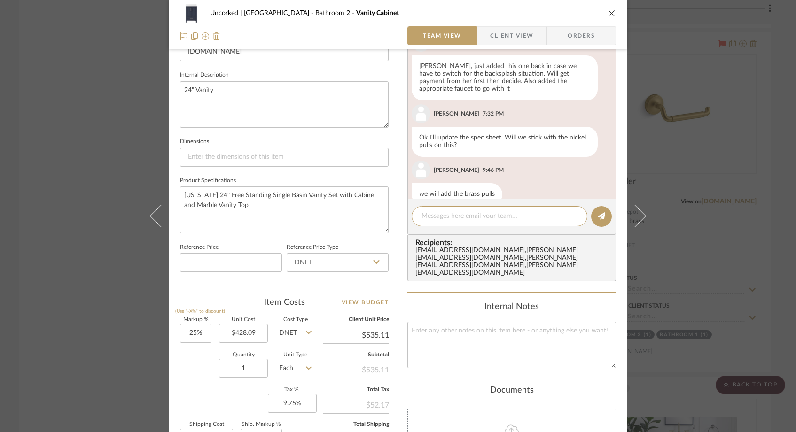
click at [82, 110] on div "Uncorked | Hermosa Beach Bathroom 2 Vanity Cabinet Team View Client View Orders…" at bounding box center [398, 216] width 796 height 432
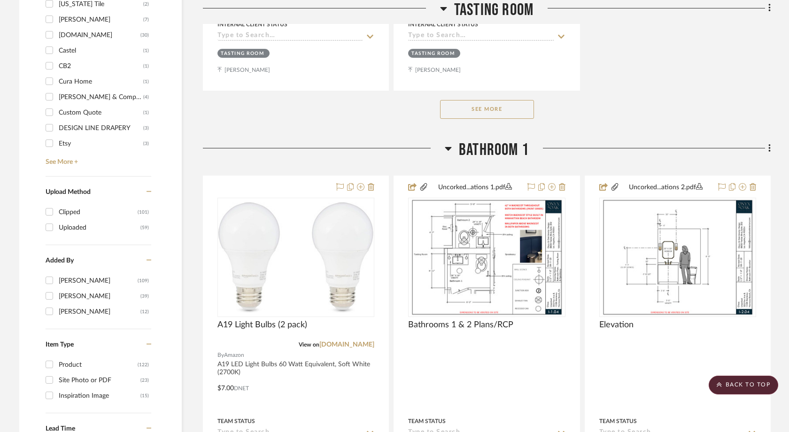
scroll to position [1192, 0]
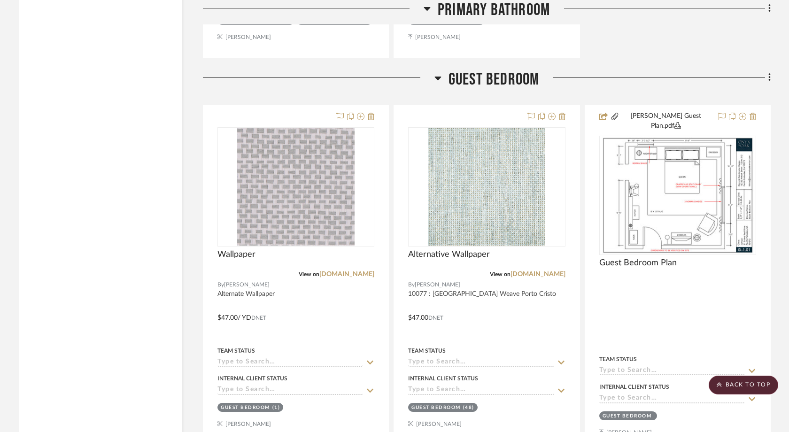
scroll to position [5021, 0]
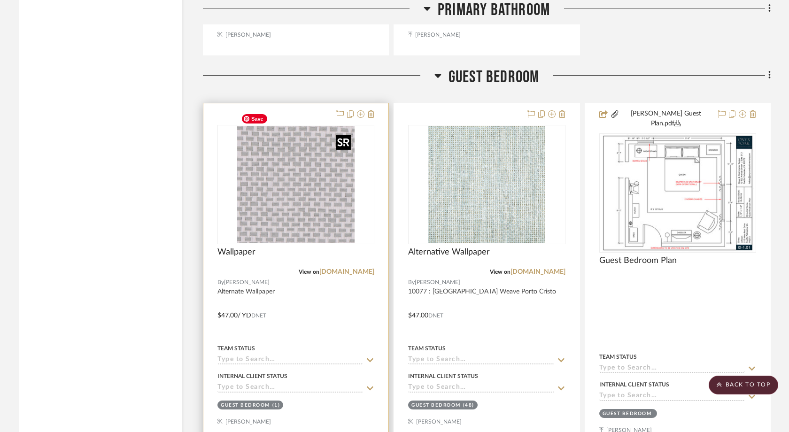
click at [335, 194] on img "0" at bounding box center [295, 184] width 117 height 117
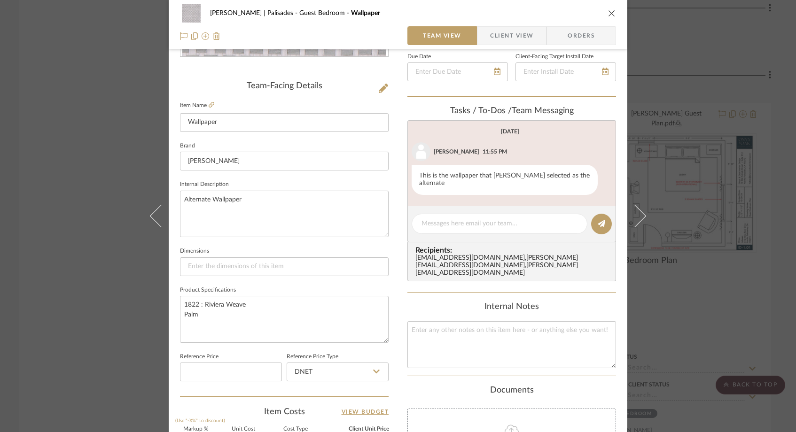
scroll to position [213, 0]
click at [455, 218] on textarea at bounding box center [499, 223] width 156 height 10
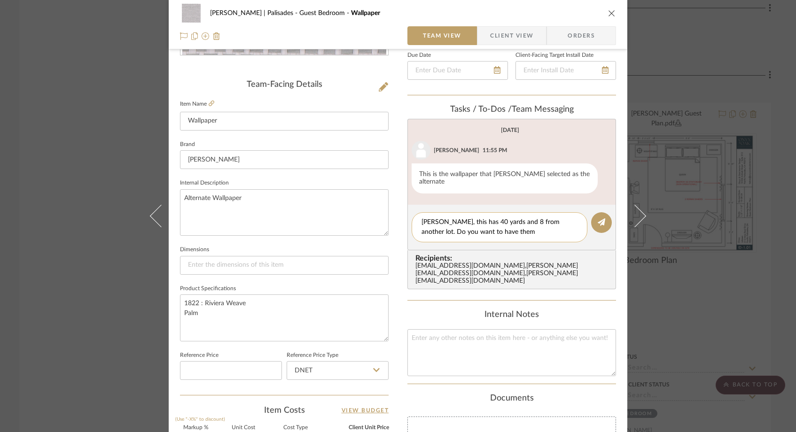
click at [440, 218] on textarea "Felicia, this has 40 yards and 8 from another lot. Do you want to have them" at bounding box center [499, 228] width 156 height 20
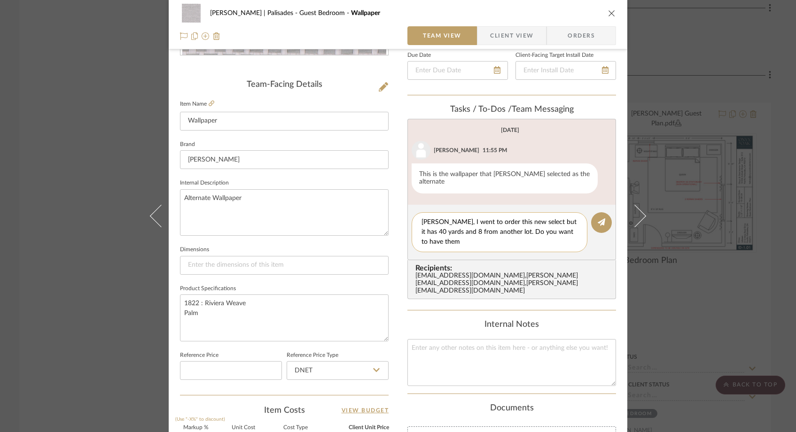
click at [457, 238] on textarea "Felicia, I went to order this new select but it has 40 yards and 8 from another…" at bounding box center [499, 233] width 156 height 30
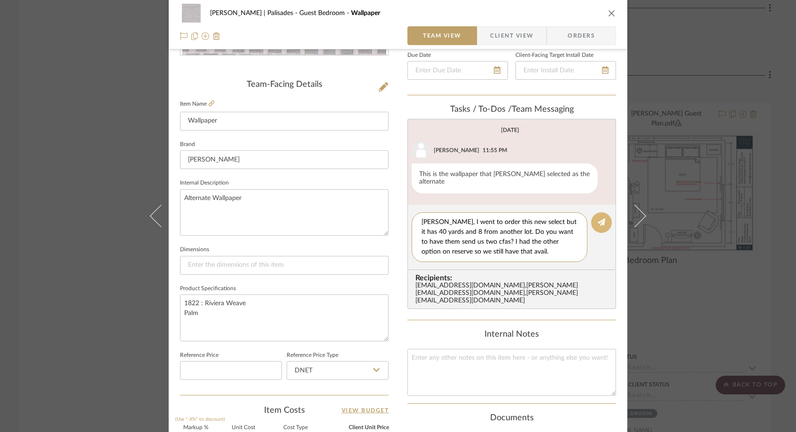
type textarea "[PERSON_NAME], I went to order this new select but it has 40 yards and 8 from a…"
click at [599, 218] on icon at bounding box center [602, 222] width 8 height 8
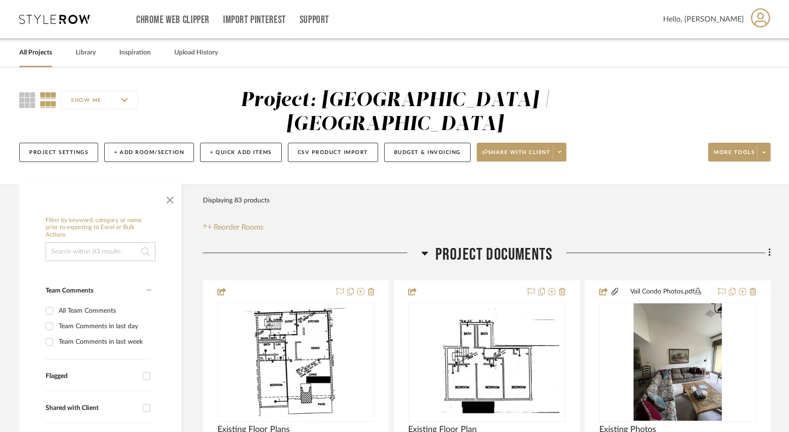
click at [59, 21] on icon at bounding box center [54, 19] width 70 height 9
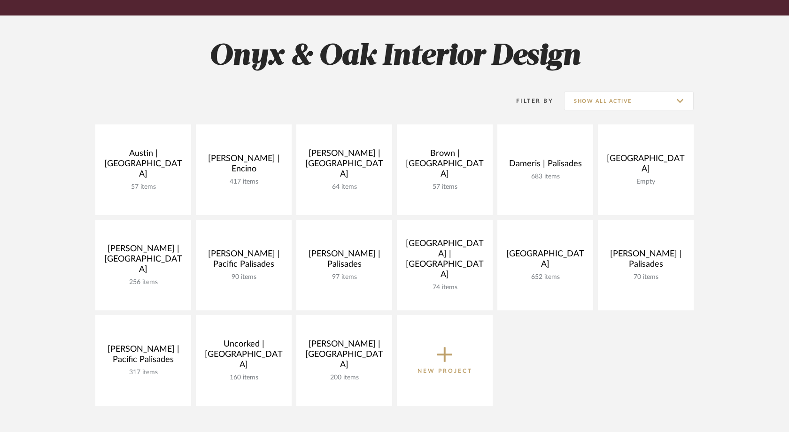
scroll to position [136, 0]
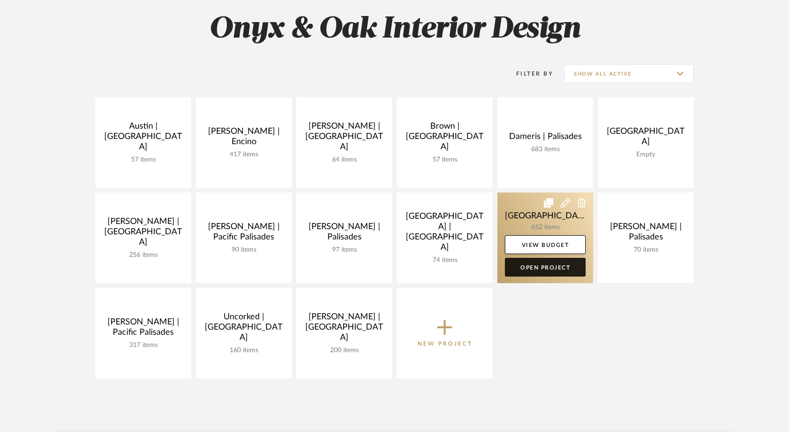
click at [558, 266] on link "Open Project" at bounding box center [545, 267] width 81 height 19
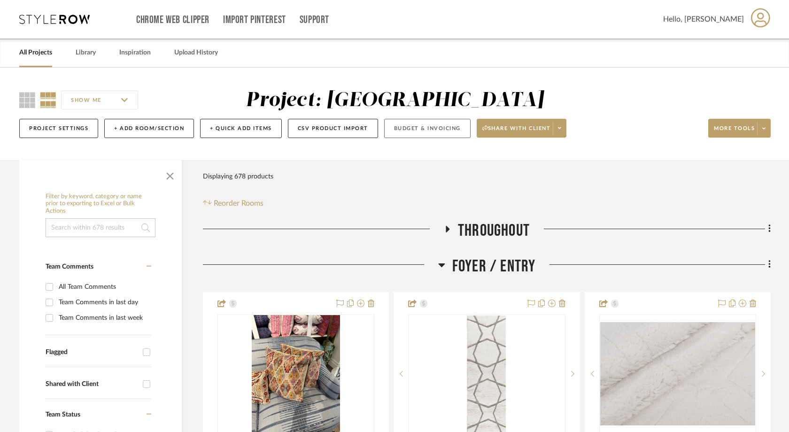
click at [418, 129] on button "Budget & Invoicing" at bounding box center [427, 128] width 86 height 19
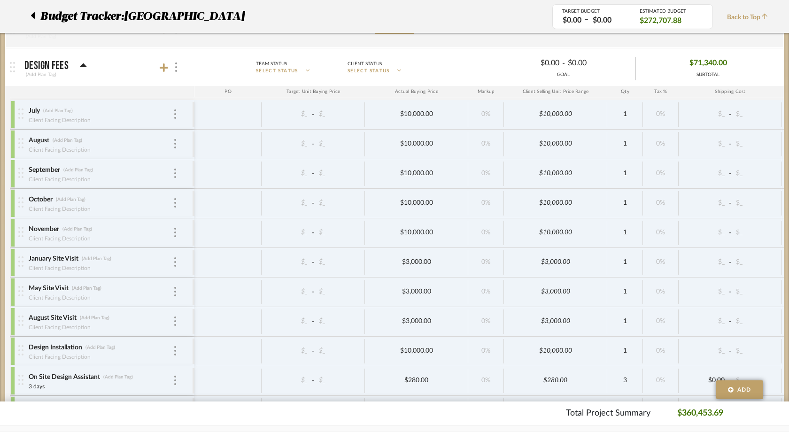
scroll to position [2217, 0]
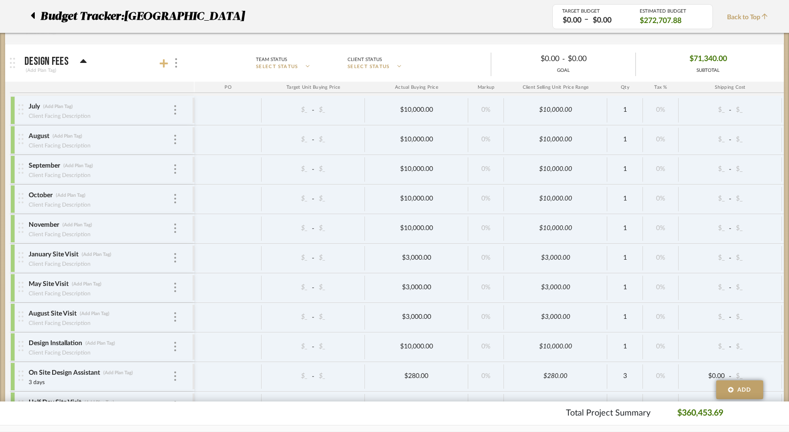
click at [166, 60] on icon at bounding box center [164, 63] width 8 height 9
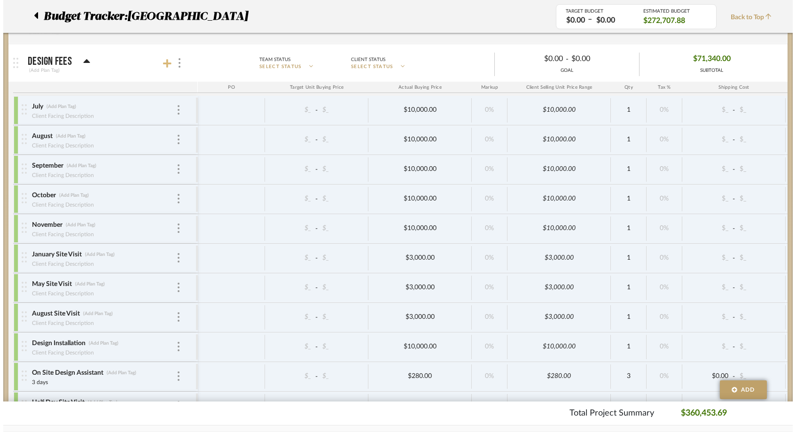
scroll to position [0, 0]
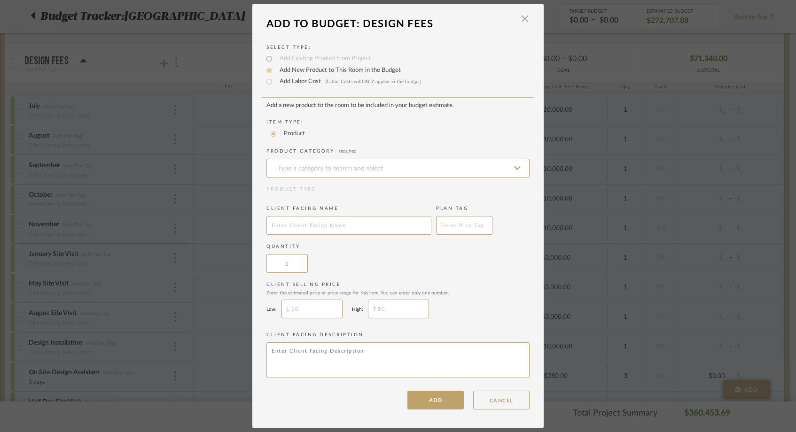
click at [285, 83] on label "Add Labor Cost (Labor Costs will ONLY appear in the budget)" at bounding box center [348, 81] width 147 height 9
click at [275, 83] on input "Add Labor Cost (Labor Costs will ONLY appear in the budget)" at bounding box center [269, 81] width 11 height 11
radio input "true"
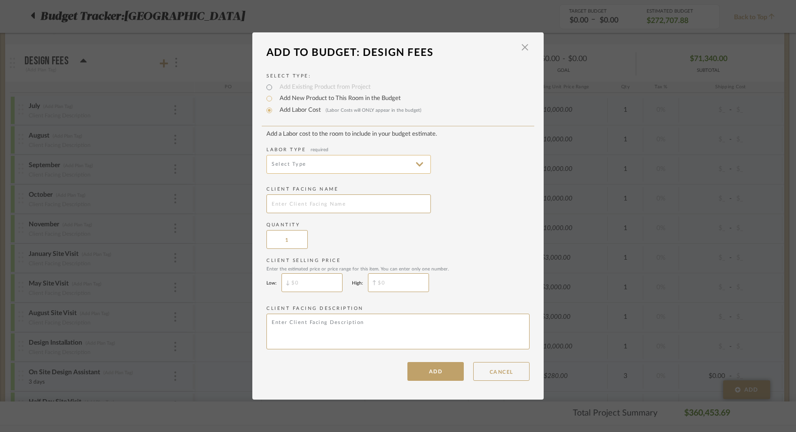
click at [274, 160] on input at bounding box center [348, 164] width 164 height 19
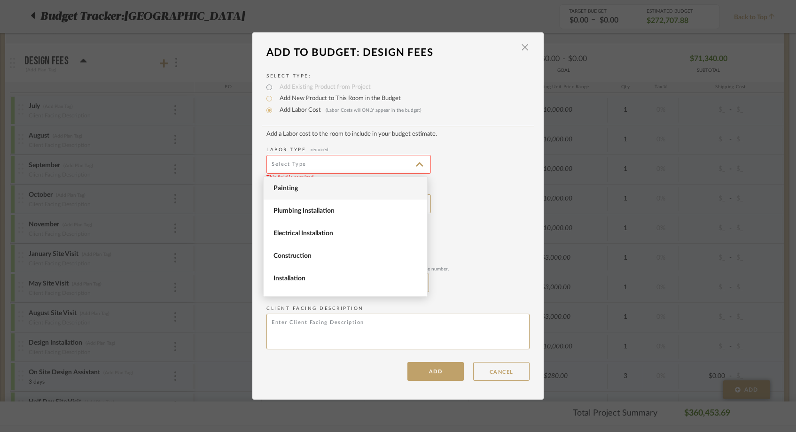
click at [272, 184] on span "Painting" at bounding box center [345, 188] width 163 height 23
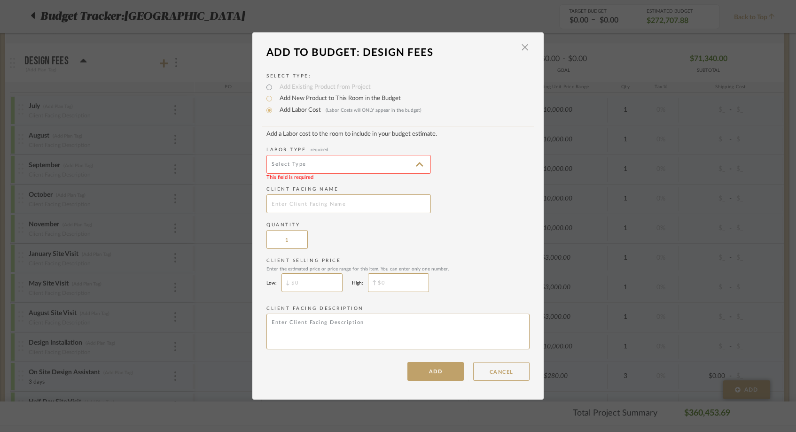
type input "Painting"
click at [300, 209] on input "text" at bounding box center [348, 204] width 164 height 19
paste input "7/28 - Site visit"
type input "7/28 - Site visit"
click at [423, 369] on button "ADD" at bounding box center [435, 371] width 56 height 19
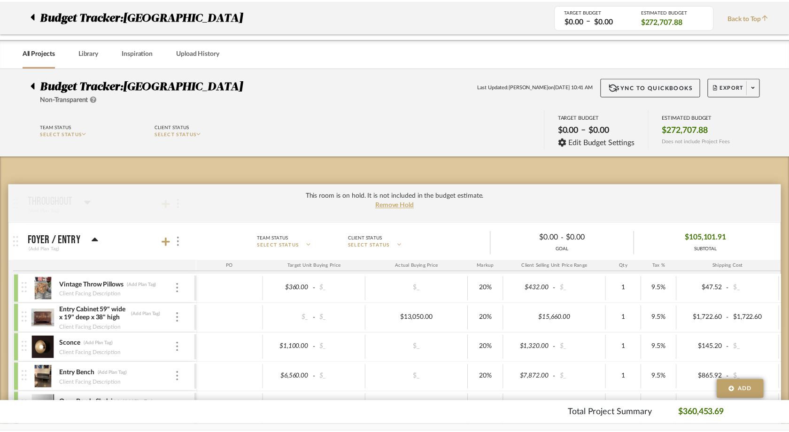
scroll to position [2217, 0]
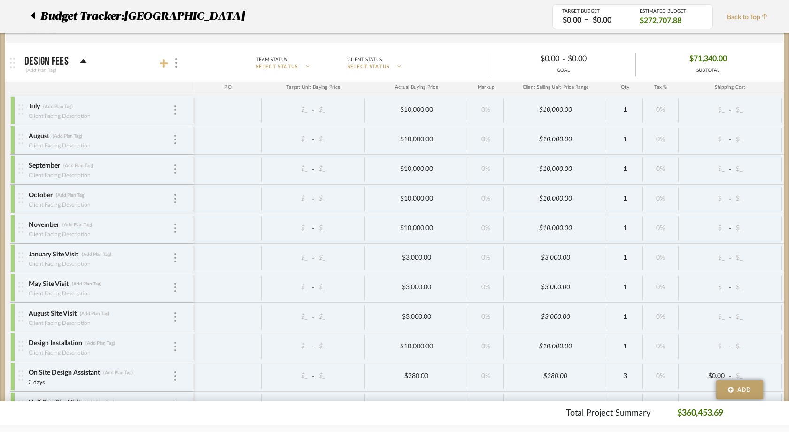
click at [163, 62] on icon at bounding box center [164, 63] width 8 height 9
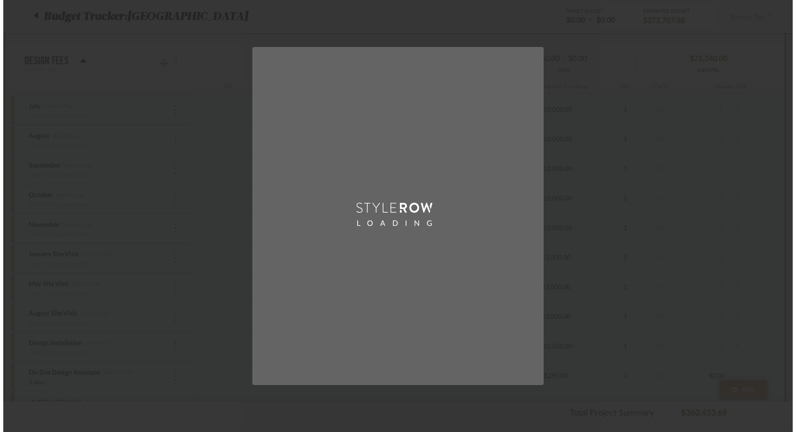
scroll to position [0, 0]
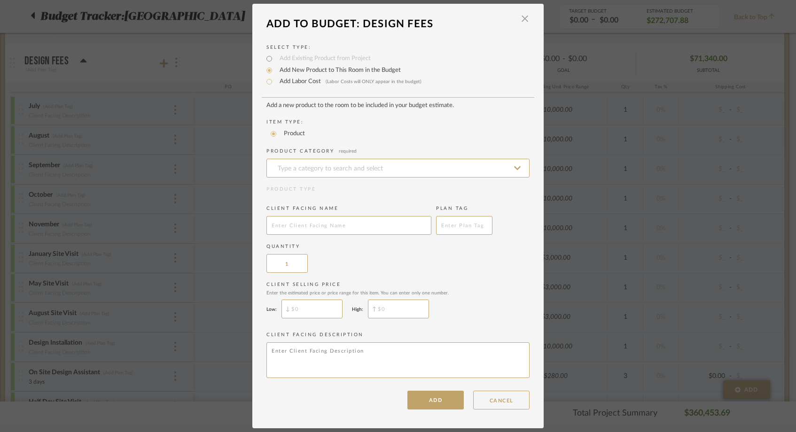
click at [294, 82] on label "Add Labor Cost (Labor Costs will ONLY appear in the budget)" at bounding box center [348, 81] width 147 height 9
click at [275, 82] on input "Add Labor Cost (Labor Costs will ONLY appear in the budget)" at bounding box center [269, 81] width 11 height 11
radio input "true"
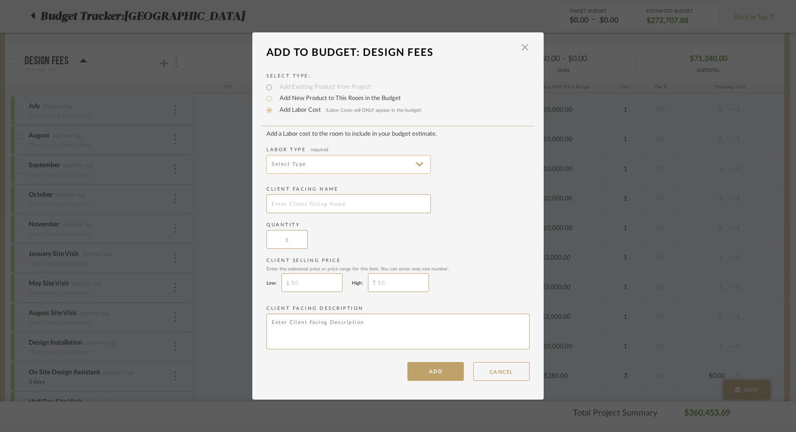
click at [278, 162] on input at bounding box center [348, 164] width 164 height 19
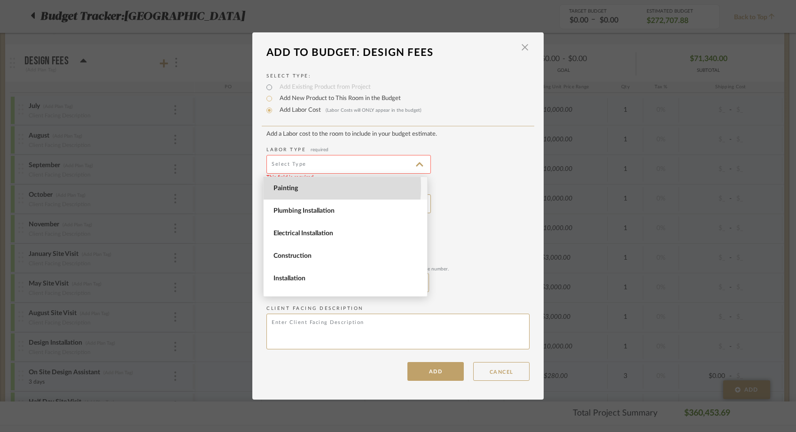
click at [274, 188] on span "Painting" at bounding box center [346, 189] width 146 height 8
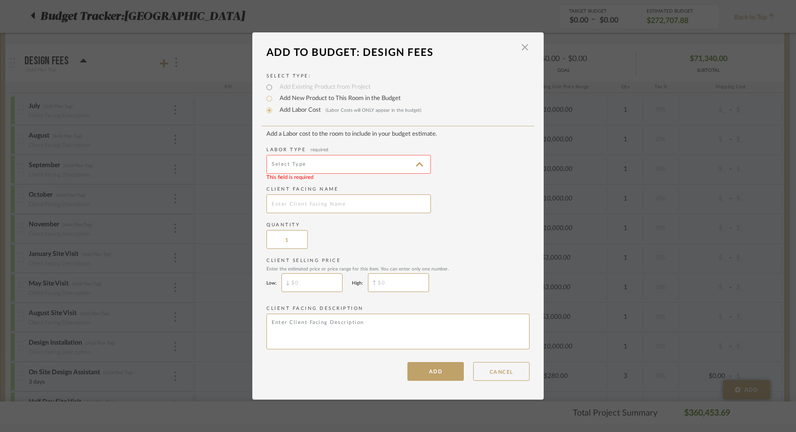
type input "Painting"
click at [324, 209] on input "text" at bounding box center [348, 204] width 164 height 19
click at [426, 384] on dialog-content "Add To Budget: Design Fees × Select Type: Add Existing Product from Project Add…" at bounding box center [397, 216] width 291 height 368
click at [425, 375] on button "ADD" at bounding box center [435, 371] width 56 height 19
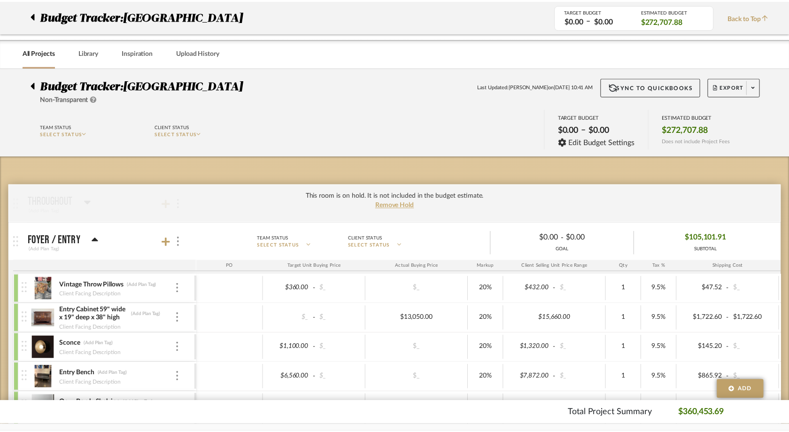
scroll to position [2217, 0]
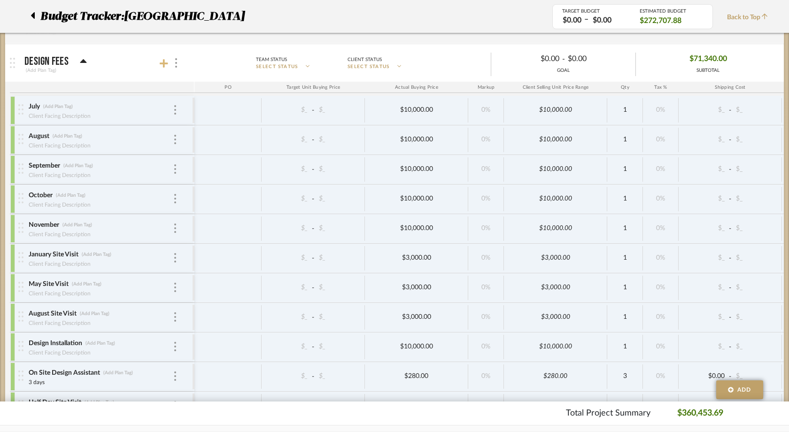
click at [163, 64] on icon at bounding box center [164, 63] width 8 height 8
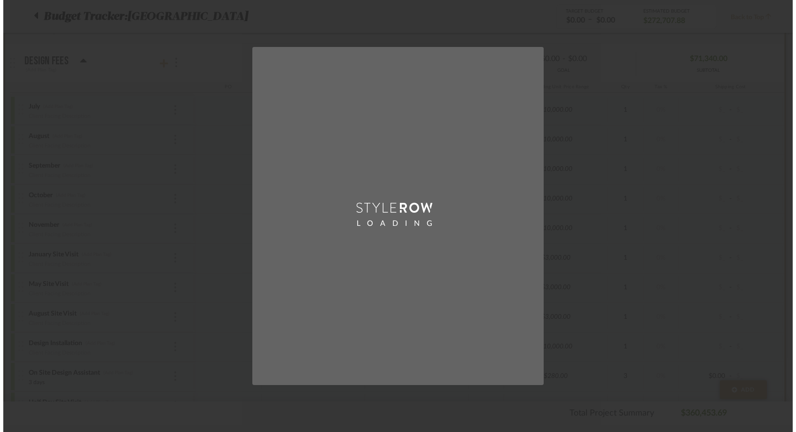
scroll to position [0, 0]
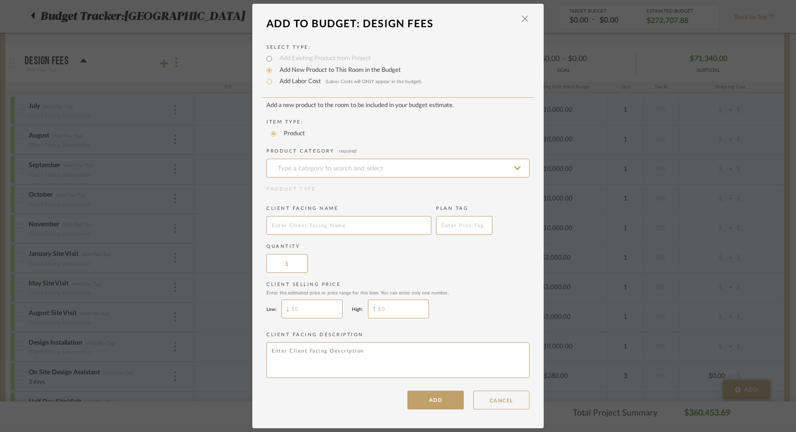
click at [300, 81] on label "Add Labor Cost (Labor Costs will ONLY appear in the budget)" at bounding box center [348, 81] width 147 height 9
click at [275, 81] on input "Add Labor Cost (Labor Costs will ONLY appear in the budget)" at bounding box center [269, 81] width 11 height 11
radio input "true"
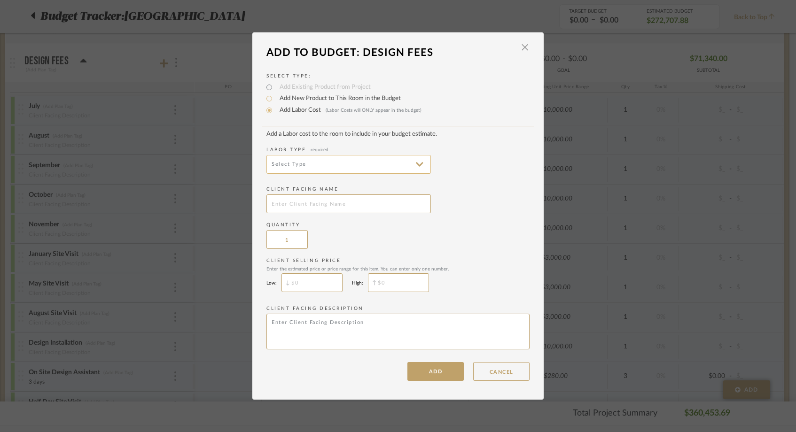
click at [303, 164] on input at bounding box center [348, 164] width 164 height 19
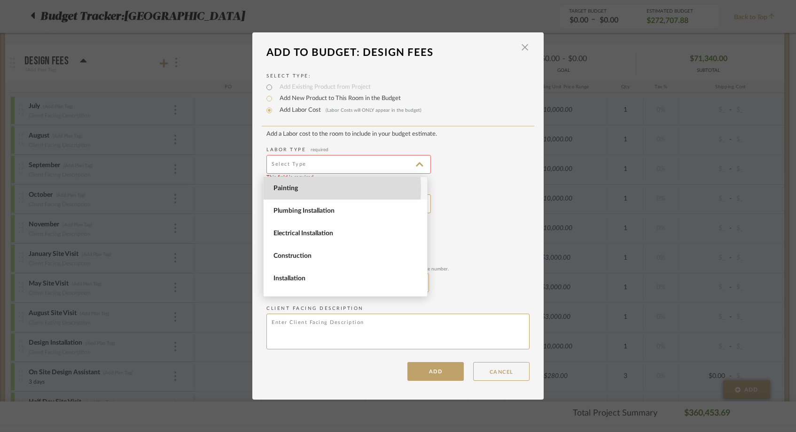
click at [296, 189] on span "Painting" at bounding box center [346, 189] width 146 height 8
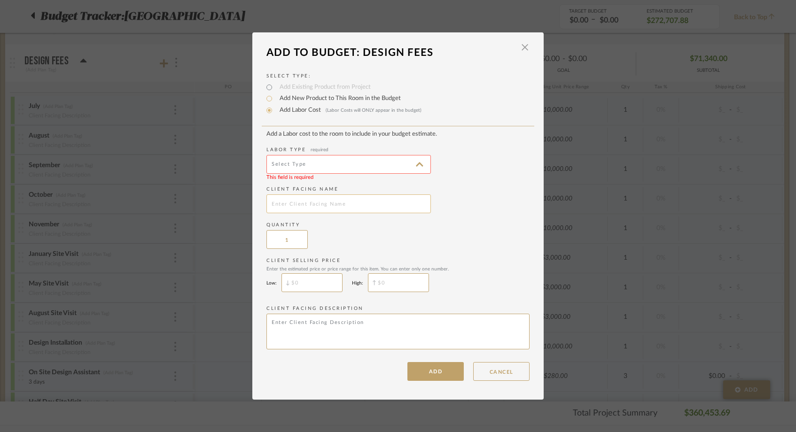
type input "Painting"
click at [421, 368] on button "ADD" at bounding box center [435, 371] width 56 height 19
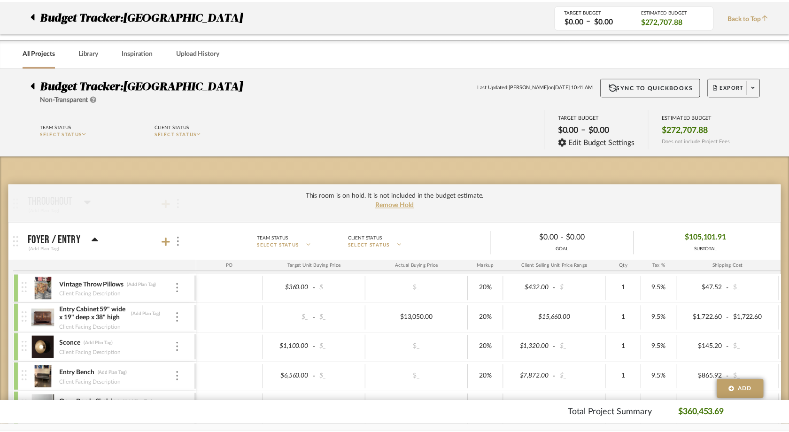
scroll to position [2217, 0]
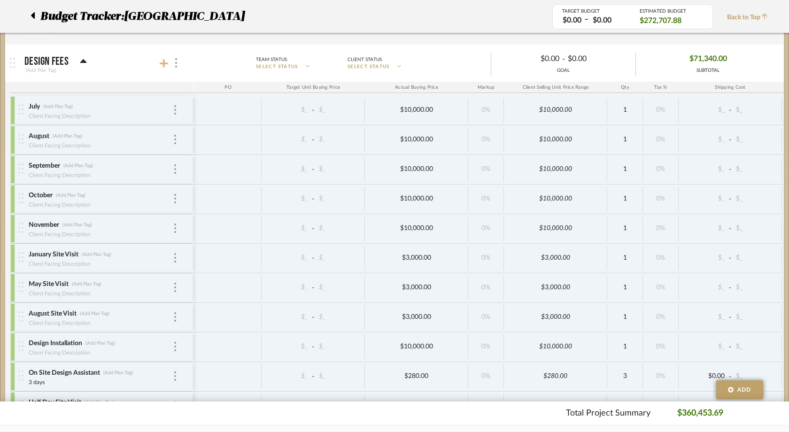
click at [164, 63] on icon at bounding box center [164, 63] width 8 height 8
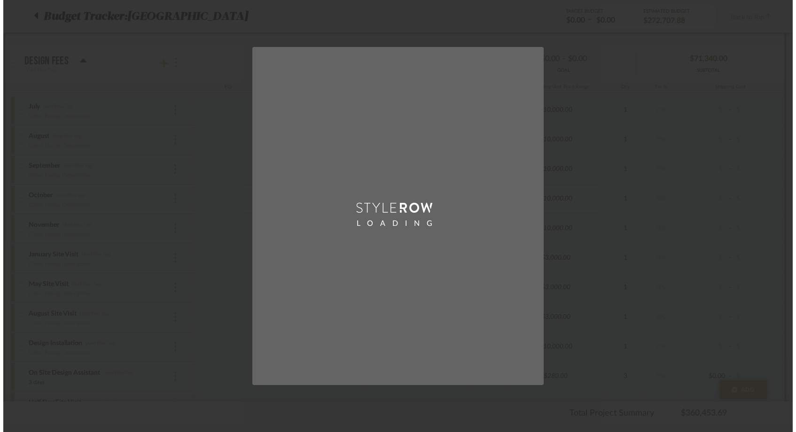
scroll to position [0, 0]
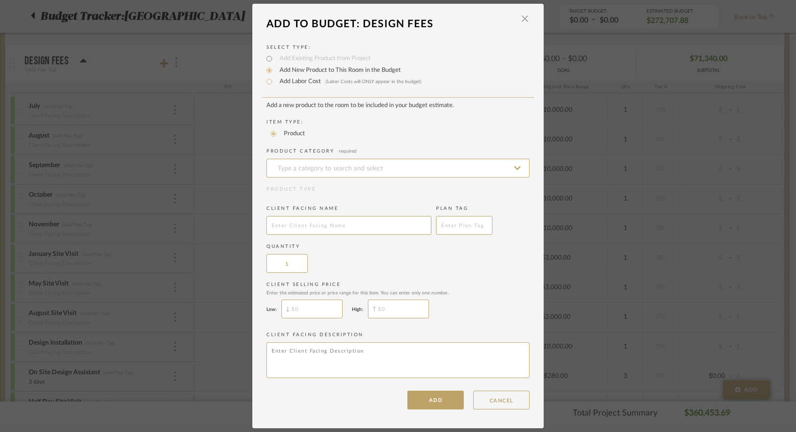
click at [305, 83] on label "Add Labor Cost (Labor Costs will ONLY appear in the budget)" at bounding box center [348, 81] width 147 height 9
click at [275, 83] on input "Add Labor Cost (Labor Costs will ONLY appear in the budget)" at bounding box center [269, 81] width 11 height 11
radio input "true"
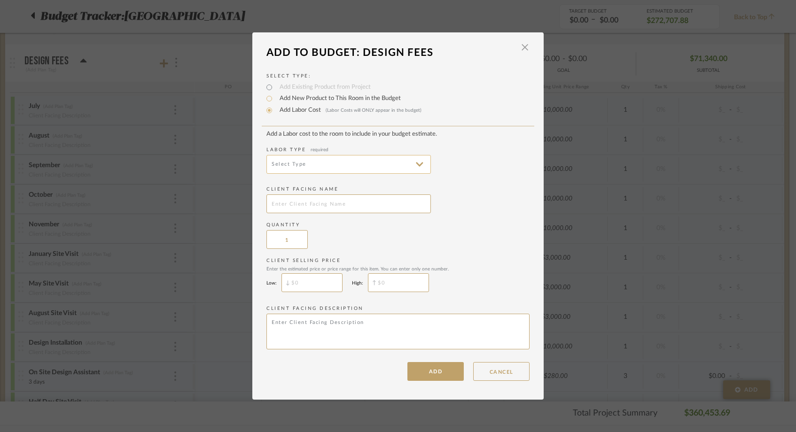
click at [297, 168] on input at bounding box center [348, 164] width 164 height 19
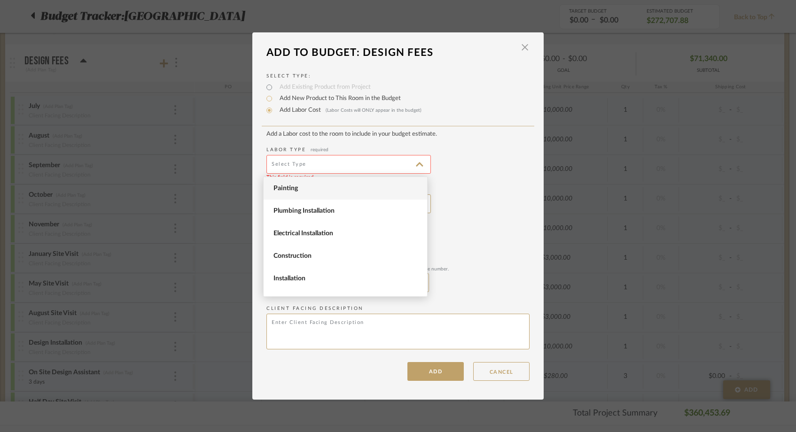
click at [293, 189] on span "Painting" at bounding box center [346, 189] width 146 height 8
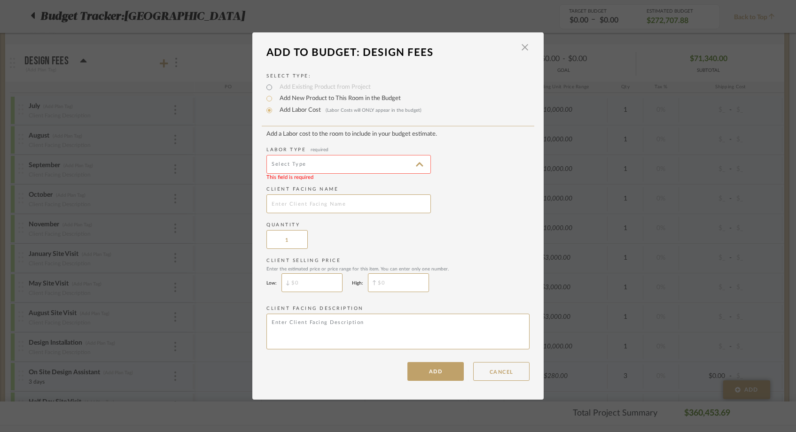
type input "Painting"
click at [420, 378] on button "ADD" at bounding box center [435, 371] width 56 height 19
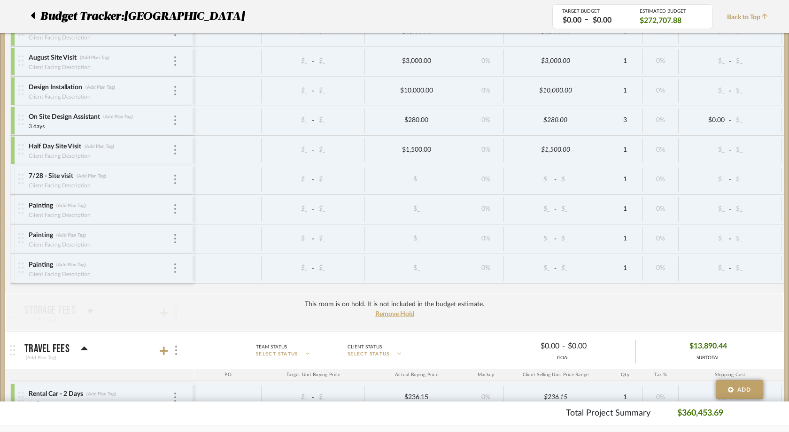
scroll to position [2473, 0]
type input "7/28 - New floor plan"
type input "7/28 - Furniture sourcing"
type input "0.5 hours (Guest Bedroom Plan Updates"
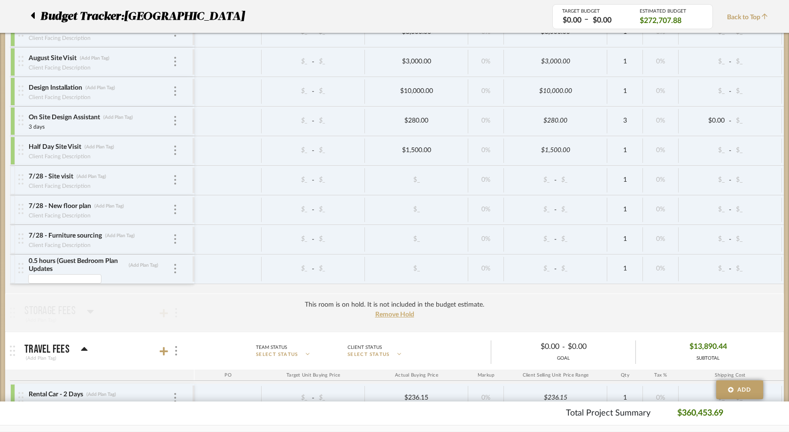
scroll to position [0, 0]
type input "0.5 hours (Guest Bedroom Plan Updates"
type input "Junior Designer"
click at [58, 288] on div "July (Add Plan Tag) Client Facing Description $_ - $_ $10,000.00 0% $10,000.00 …" at bounding box center [496, 66] width 972 height 453
click at [37, 276] on input "0.5 hours (Guest Bedroom Plan Updates" at bounding box center [80, 275] width 104 height 9
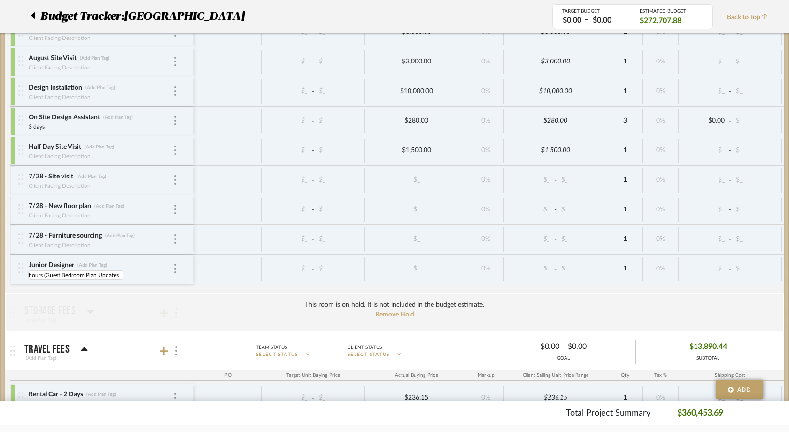
drag, startPoint x: 48, startPoint y: 277, endPoint x: 18, endPoint y: 274, distance: 29.7
click at [18, 274] on div "Junior Designer (Add Plan Tag) hours (Guest Bedroom Plan Updates hours (Guest B…" at bounding box center [105, 269] width 174 height 29
type input "Guest Bedroom Plan Updates"
click at [53, 290] on div "July (Add Plan Tag) Client Facing Description $_ - $_ $10,000.00 0% $10,000.00 …" at bounding box center [496, 66] width 972 height 453
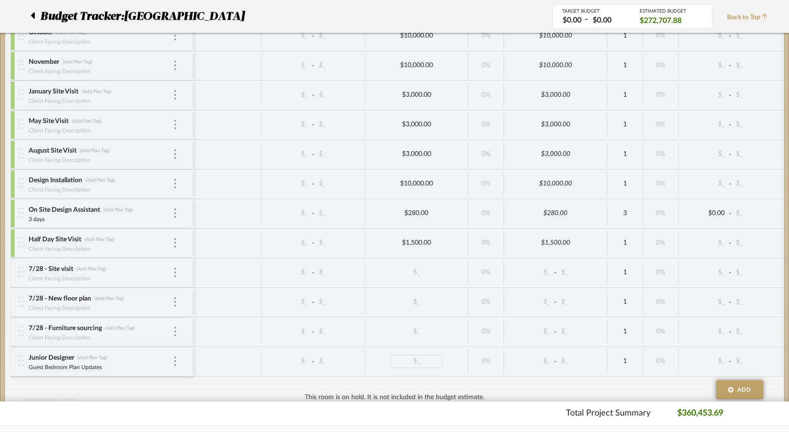
scroll to position [2380, 0]
type input "250"
type input "75"
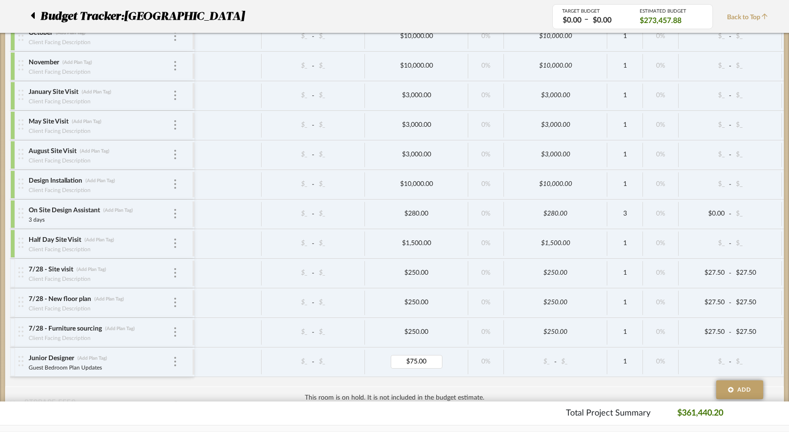
click at [415, 378] on div "July (Add Plan Tag) Client Facing Description $_ - $_ $10,000.00 0% $10,000.00 …" at bounding box center [496, 159] width 972 height 453
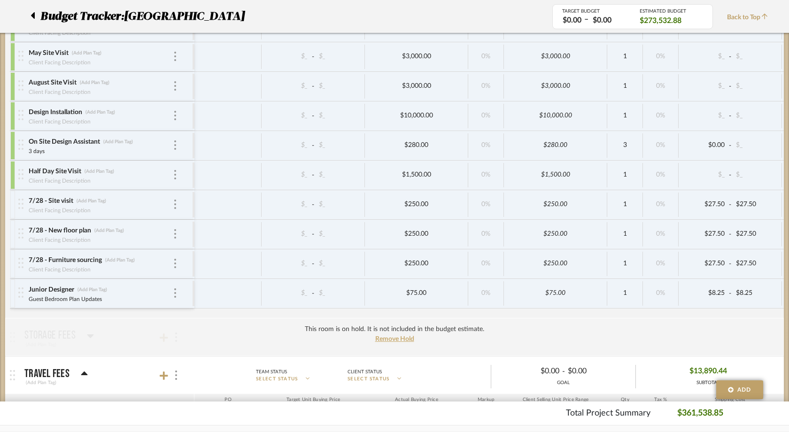
scroll to position [2466, 0]
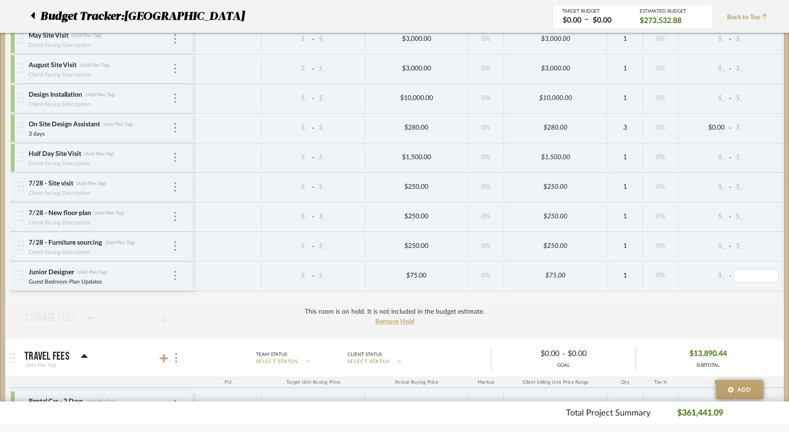
click at [699, 294] on div "July (Add Plan Tag) Client Facing Description $_ - $_ $10,000.00 0% $10,000.00 …" at bounding box center [496, 73] width 972 height 453
type input "-50"
type input "p"
type input "7/28 - New floor plan and furniture sourcing"
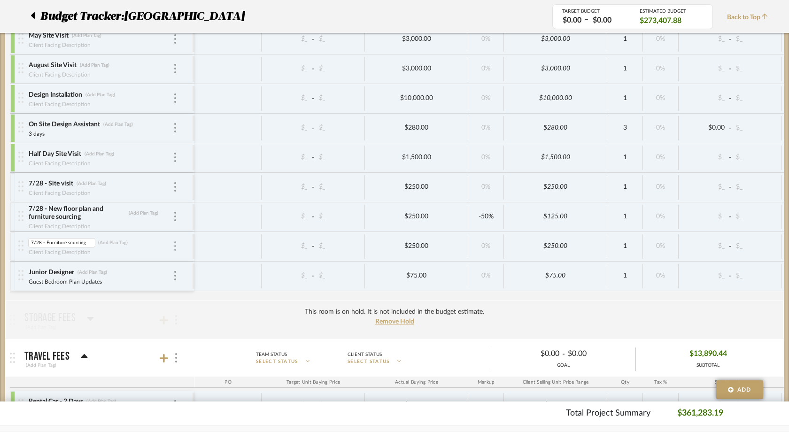
click at [174, 250] on img at bounding box center [175, 245] width 2 height 9
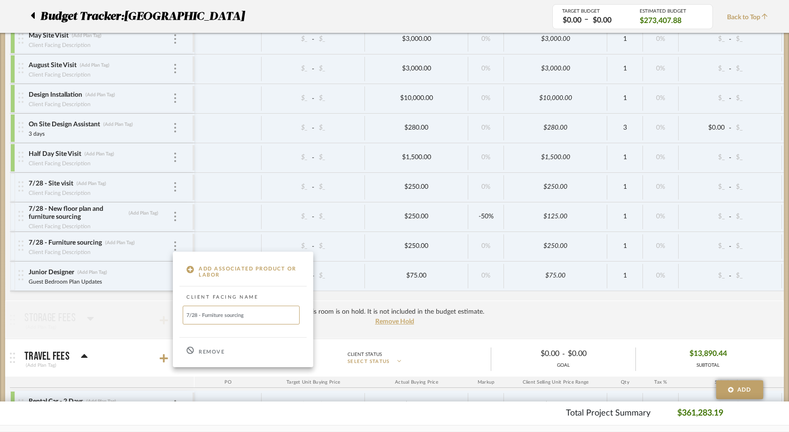
click at [207, 360] on div "Remove" at bounding box center [243, 350] width 140 height 25
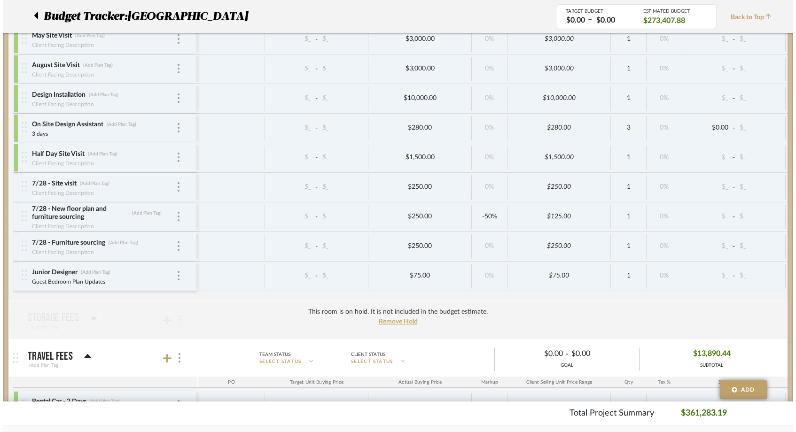
scroll to position [0, 0]
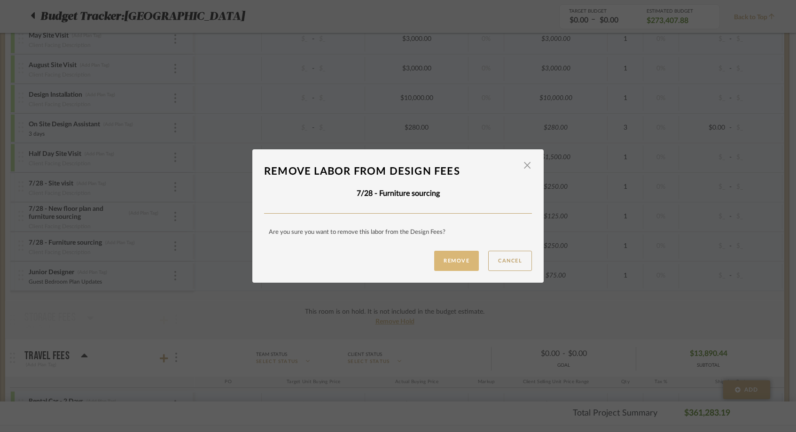
click at [442, 258] on button "Remove" at bounding box center [456, 261] width 45 height 20
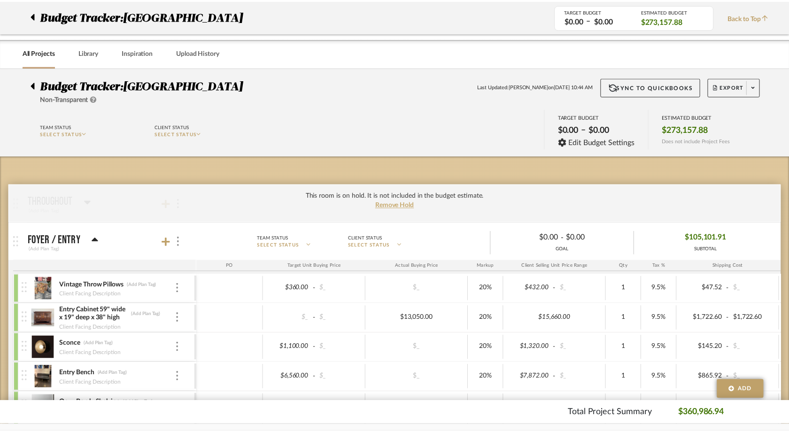
scroll to position [2466, 0]
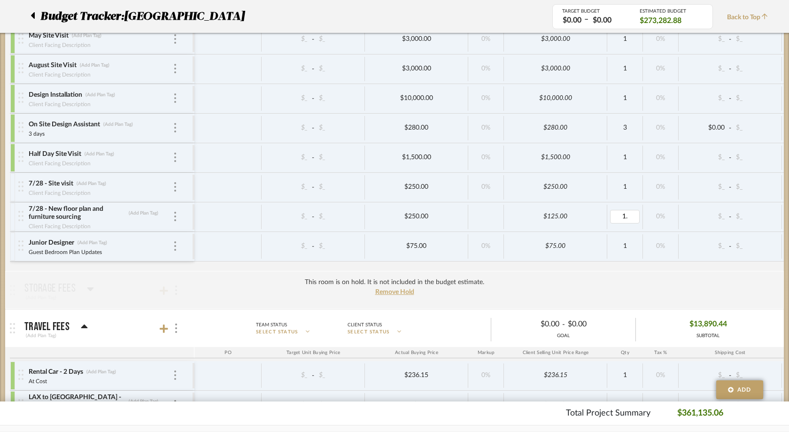
type input "1.5"
click at [649, 267] on div "July (Add Plan Tag) Client Facing Description $_ - $_ $10,000.00 0% $10,000.00 …" at bounding box center [496, 59] width 972 height 424
click at [12, 182] on div at bounding box center [12, 187] width 5 height 28
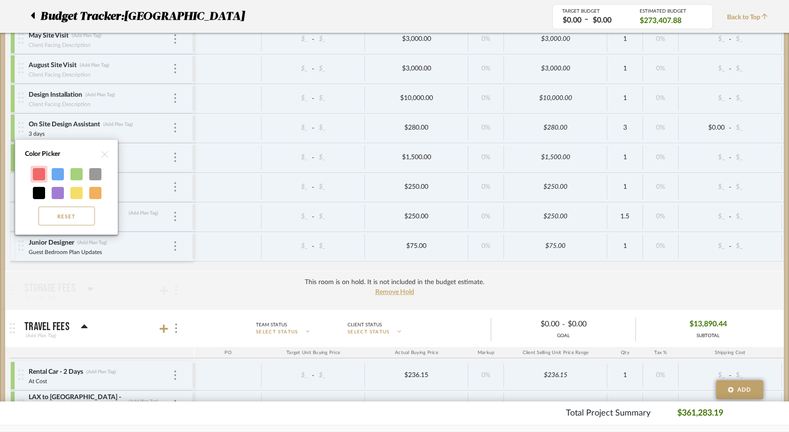
click at [39, 171] on div at bounding box center [39, 174] width 12 height 12
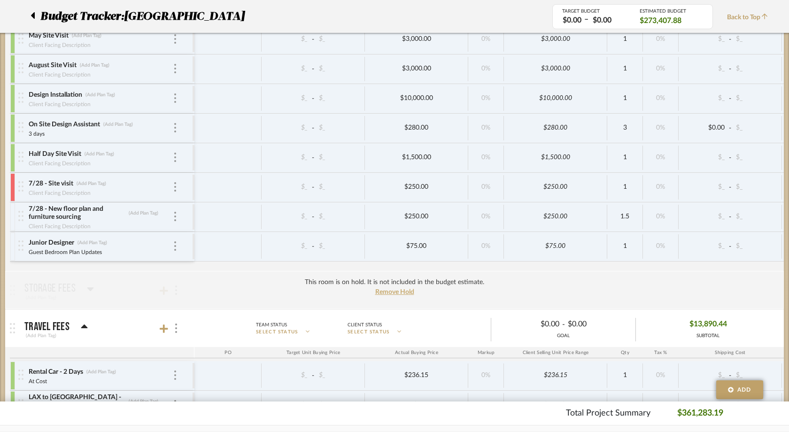
click at [11, 212] on div at bounding box center [12, 217] width 5 height 28
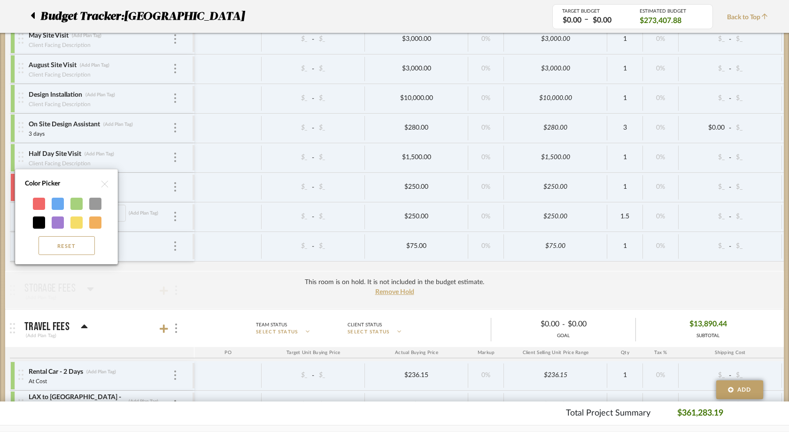
click at [35, 206] on div at bounding box center [39, 204] width 12 height 12
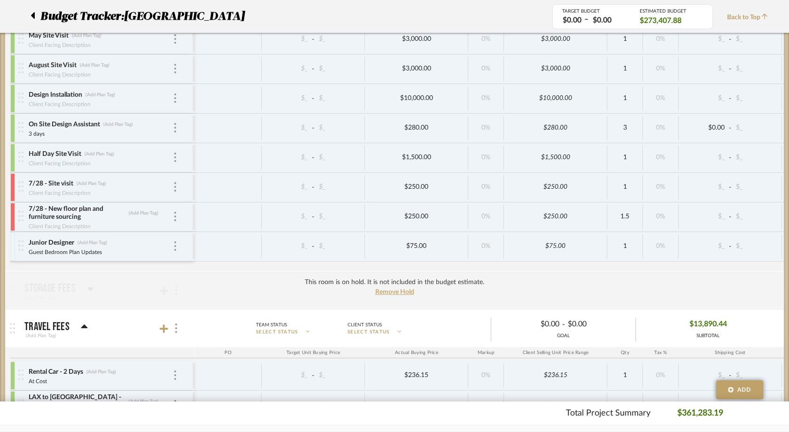
click at [11, 243] on div at bounding box center [12, 247] width 5 height 28
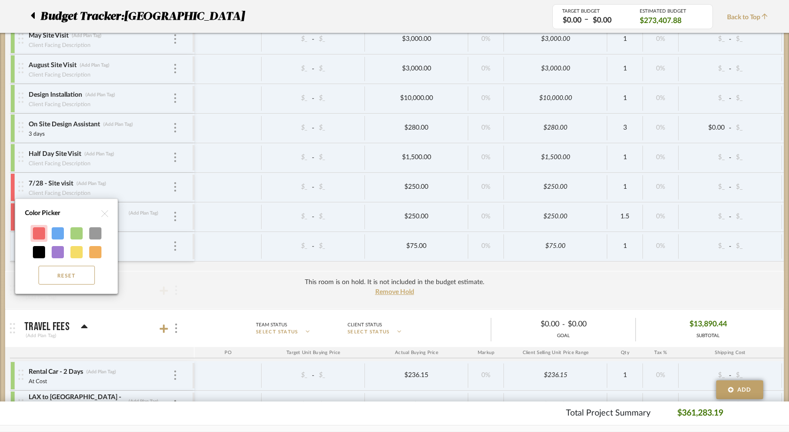
click at [39, 233] on div at bounding box center [39, 233] width 12 height 12
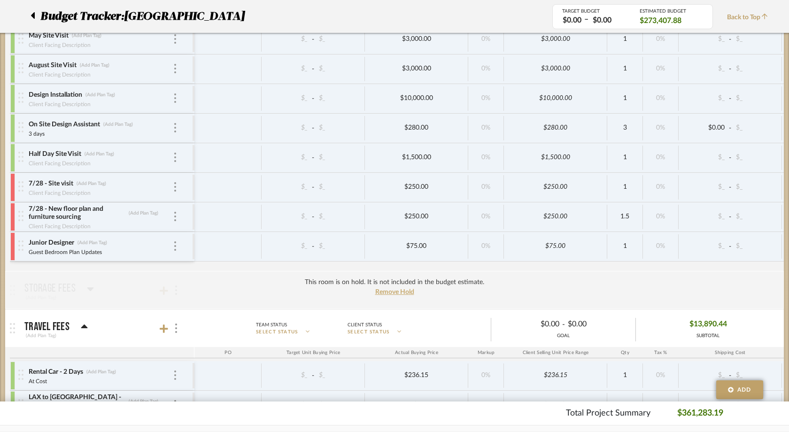
click at [766, 15] on icon at bounding box center [765, 17] width 6 height 6
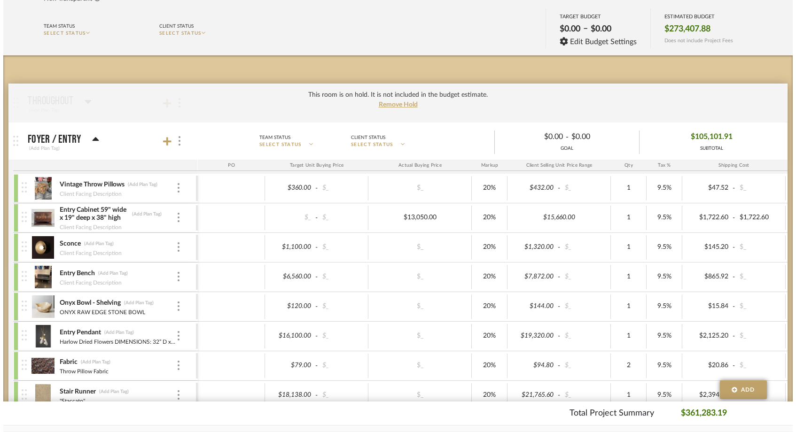
scroll to position [0, 0]
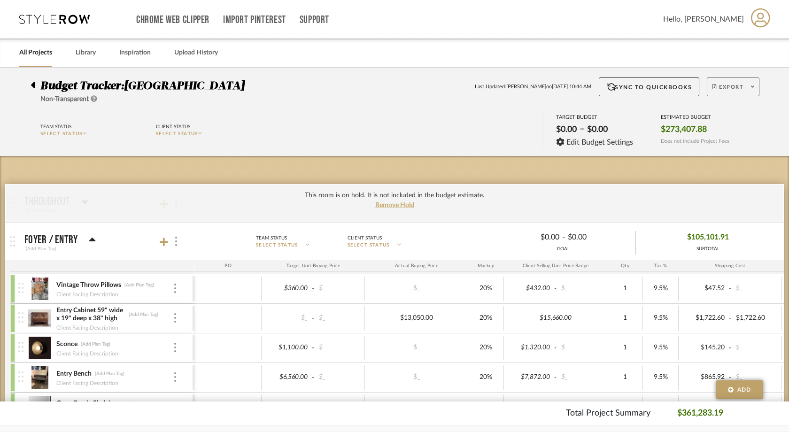
click at [751, 89] on span at bounding box center [752, 87] width 13 height 14
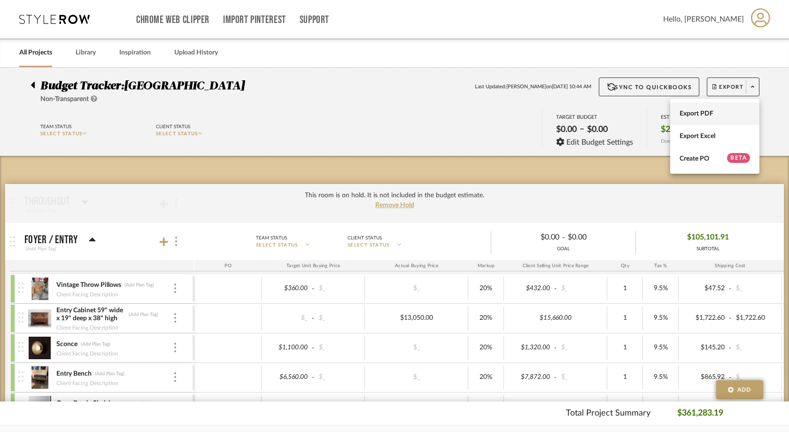
click at [717, 111] on span "Export PDF" at bounding box center [715, 114] width 70 height 8
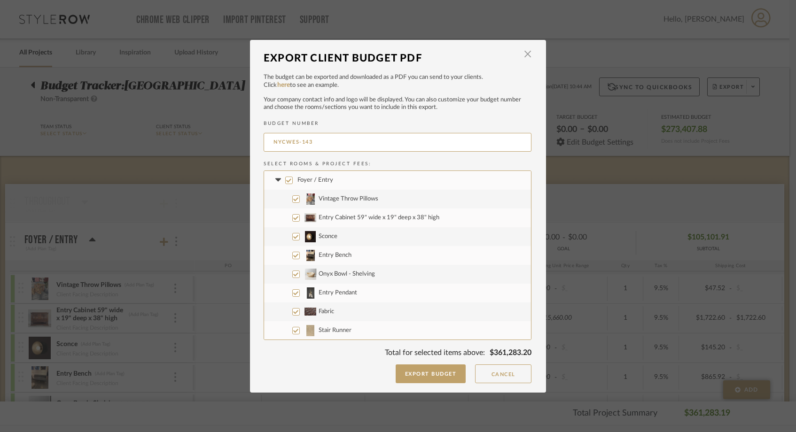
click at [281, 182] on label "Foyer / Entry" at bounding box center [397, 180] width 267 height 19
click at [285, 182] on input "Foyer / Entry" at bounding box center [289, 181] width 8 height 8
checkbox input "false"
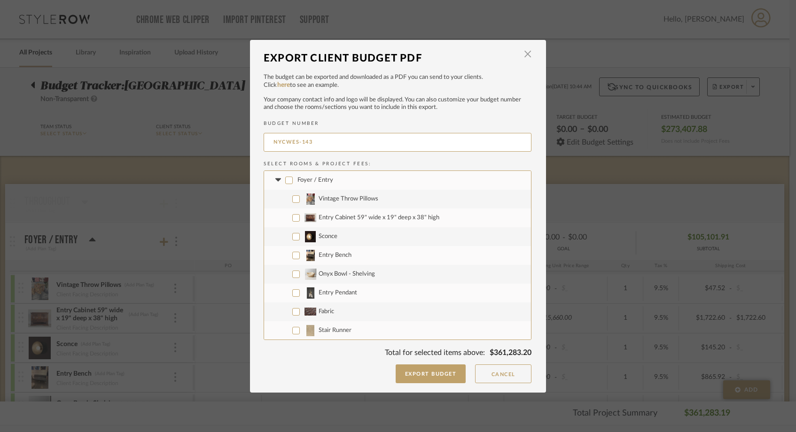
checkbox input "false"
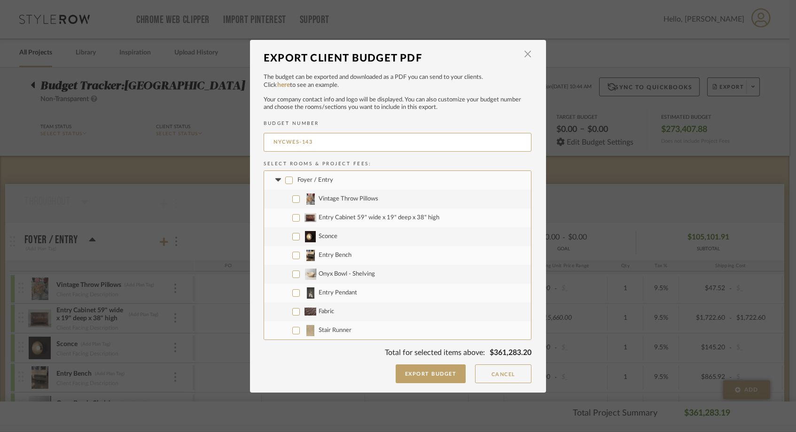
checkbox input "false"
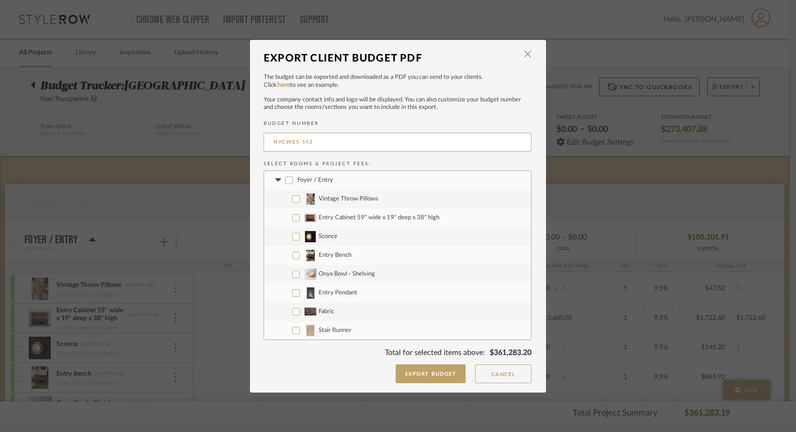
checkbox input "false"
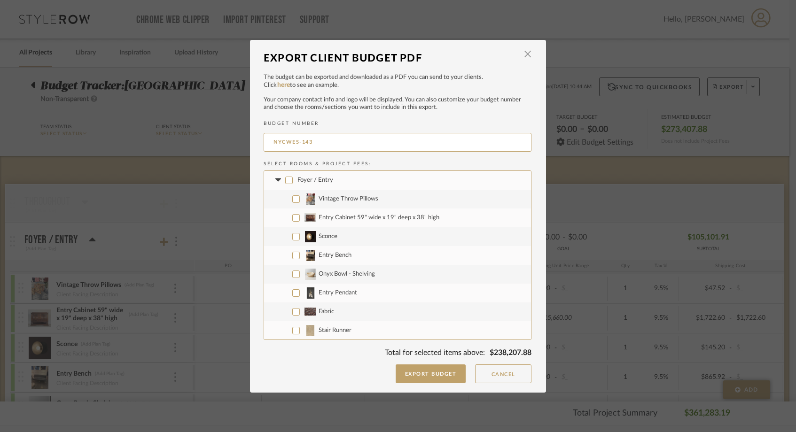
click at [277, 181] on icon at bounding box center [278, 181] width 10 height 4
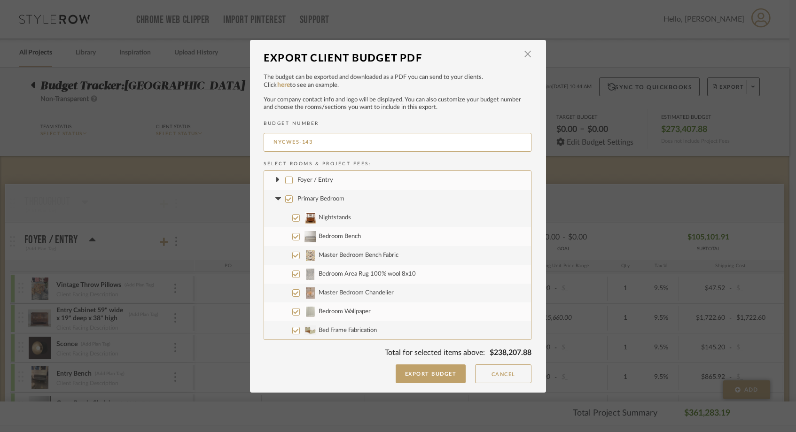
click at [285, 198] on input "Primary Bedroom" at bounding box center [289, 199] width 8 height 8
checkbox input "false"
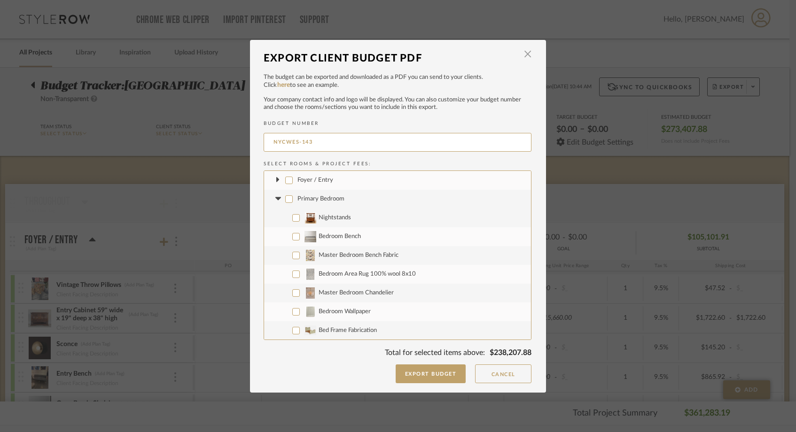
checkbox input "false"
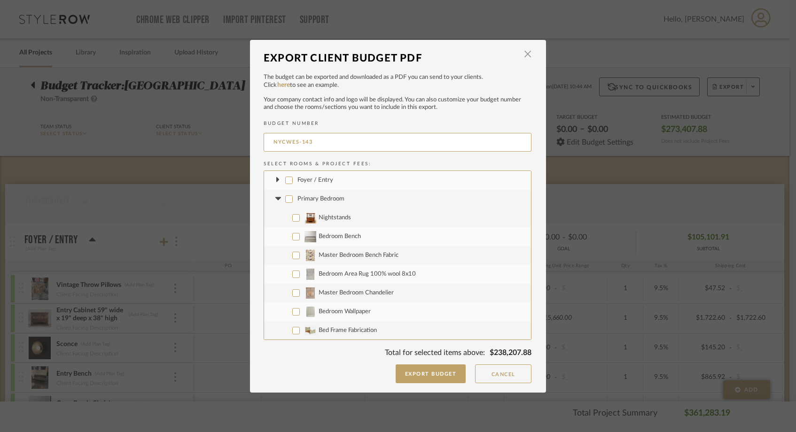
checkbox input "false"
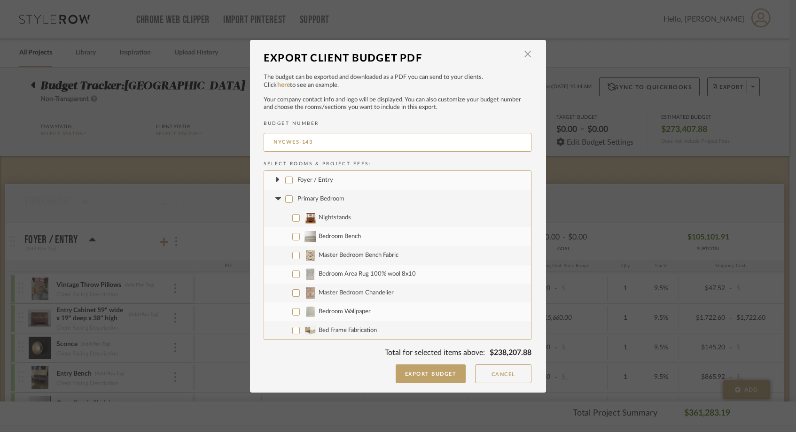
checkbox input "false"
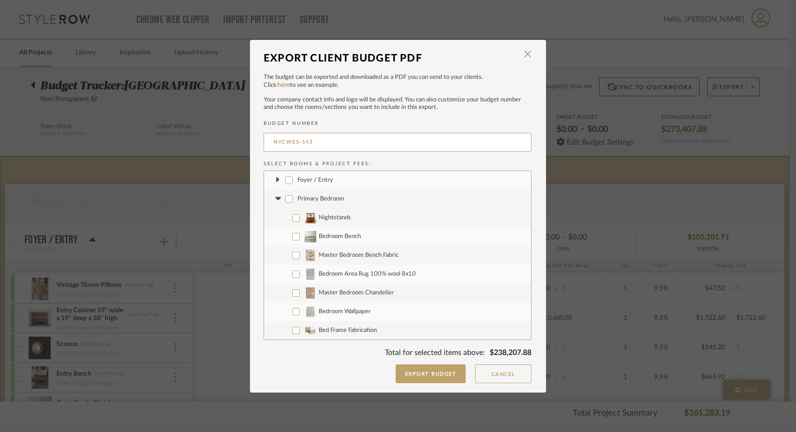
checkbox input "false"
click at [275, 197] on icon at bounding box center [278, 198] width 6 height 3
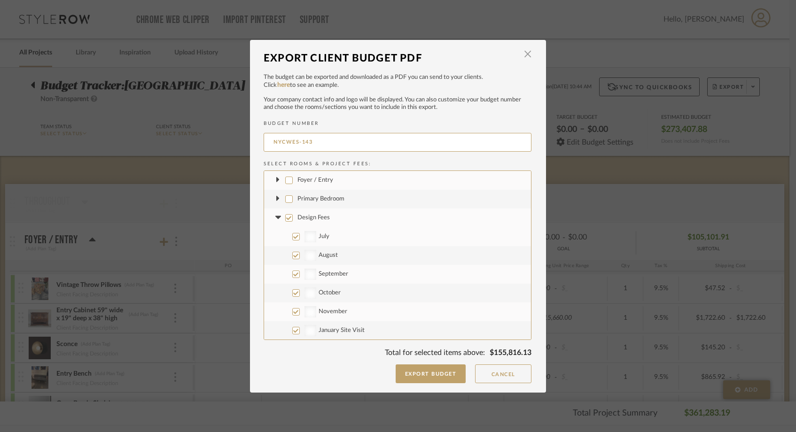
click at [286, 217] on input "Design Fees" at bounding box center [289, 218] width 8 height 8
checkbox input "false"
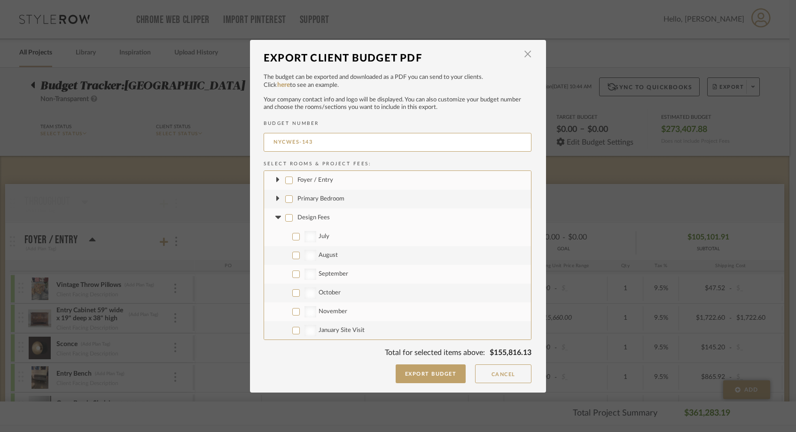
checkbox input "false"
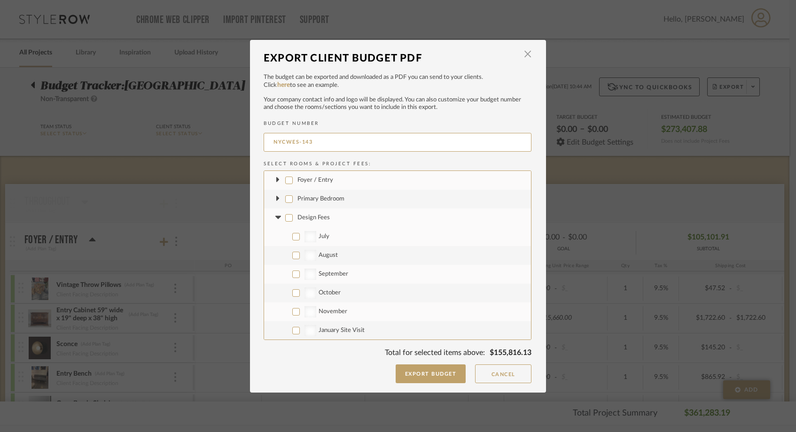
checkbox input "false"
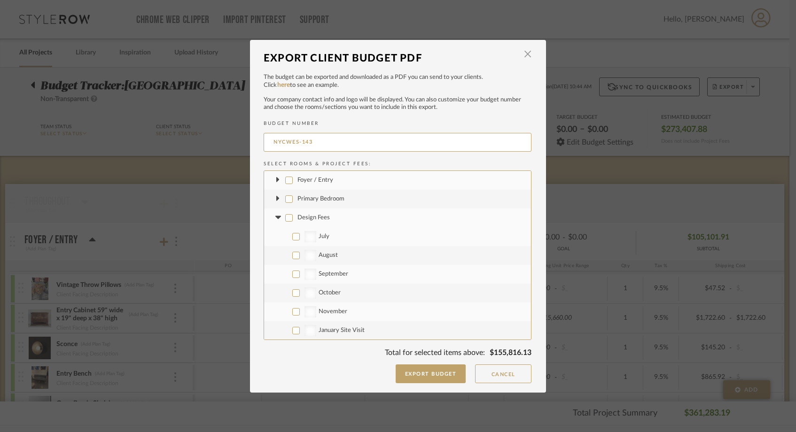
checkbox input "false"
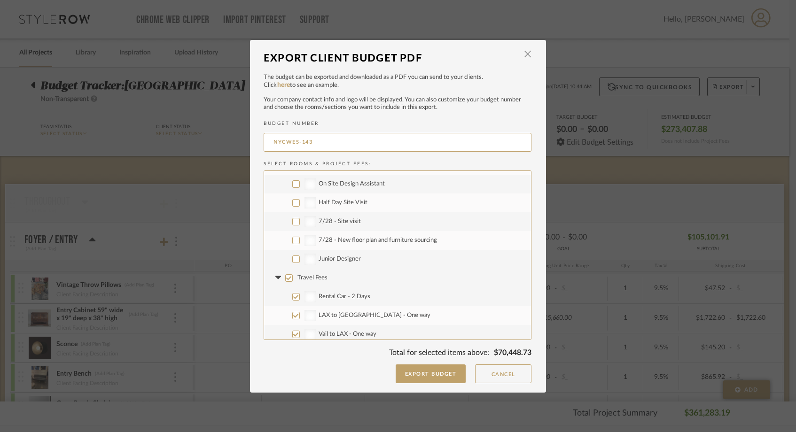
scroll to position [223, 0]
click at [295, 220] on input "7/28 - Site visit" at bounding box center [296, 221] width 8 height 8
checkbox input "true"
click at [293, 238] on input "7/28 - New floor plan and furniture sourcing" at bounding box center [296, 239] width 8 height 8
checkbox input "true"
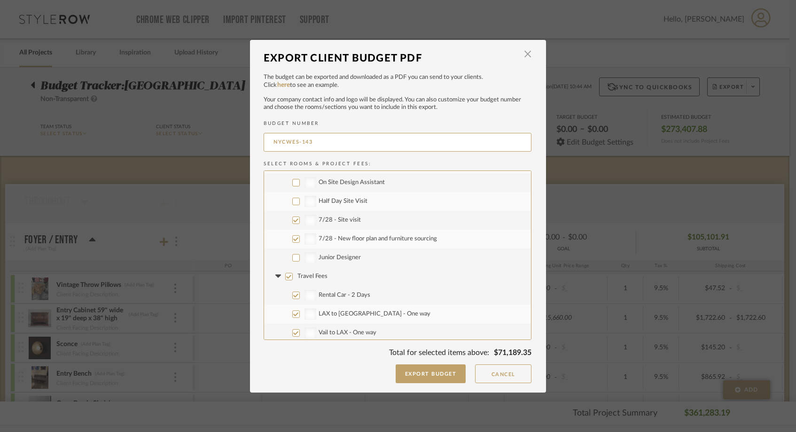
click at [293, 262] on label "Junior Designer" at bounding box center [397, 258] width 267 height 19
click at [293, 262] on input "Junior Designer" at bounding box center [296, 258] width 8 height 8
checkbox input "true"
click at [285, 279] on input "Travel Fees" at bounding box center [289, 277] width 8 height 8
checkbox input "false"
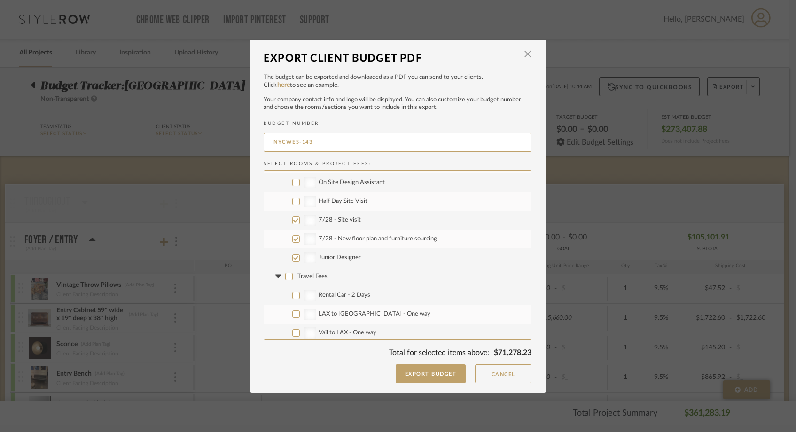
checkbox input "false"
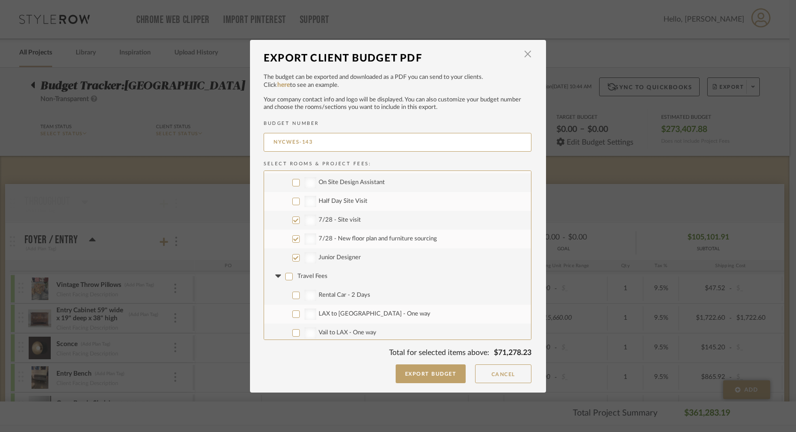
checkbox input "false"
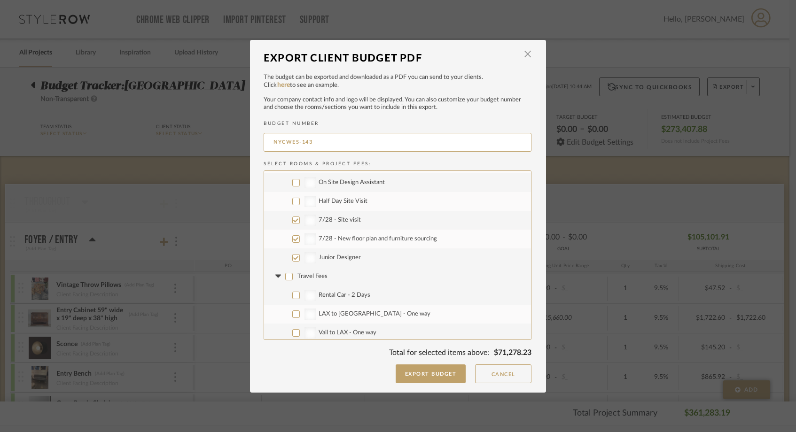
checkbox input "false"
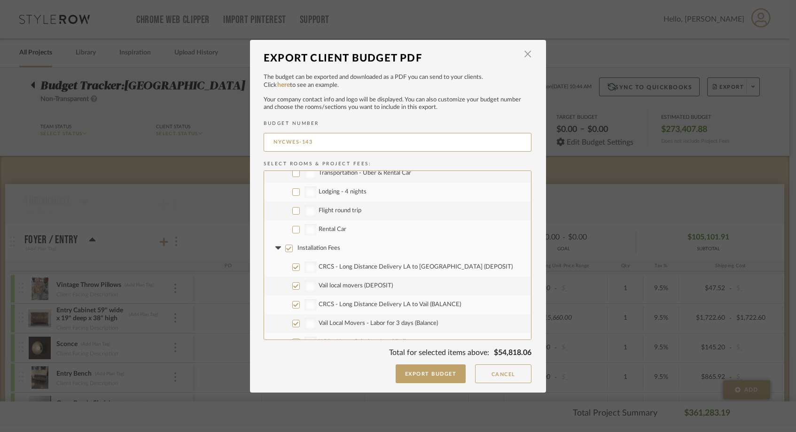
click at [287, 246] on input "Installation Fees" at bounding box center [289, 249] width 8 height 8
checkbox input "false"
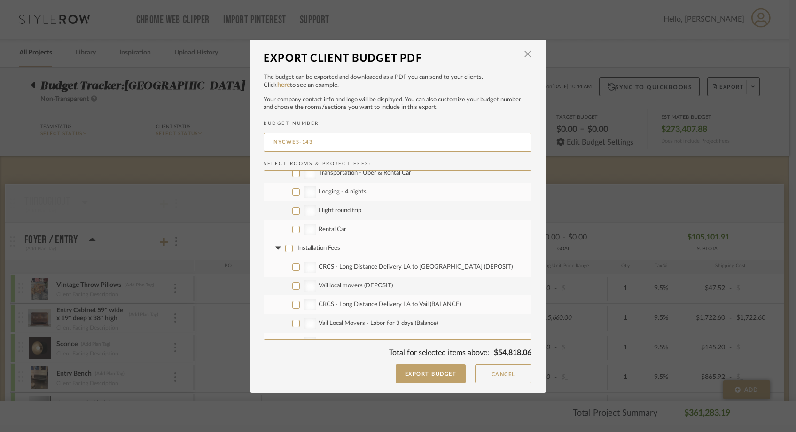
checkbox input "false"
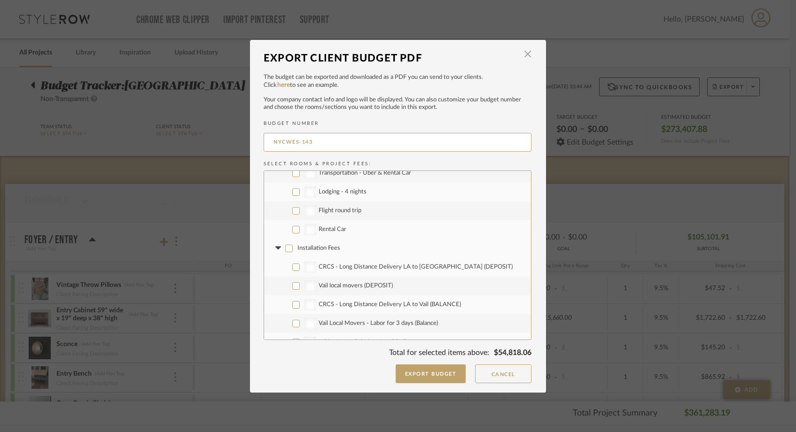
checkbox input "false"
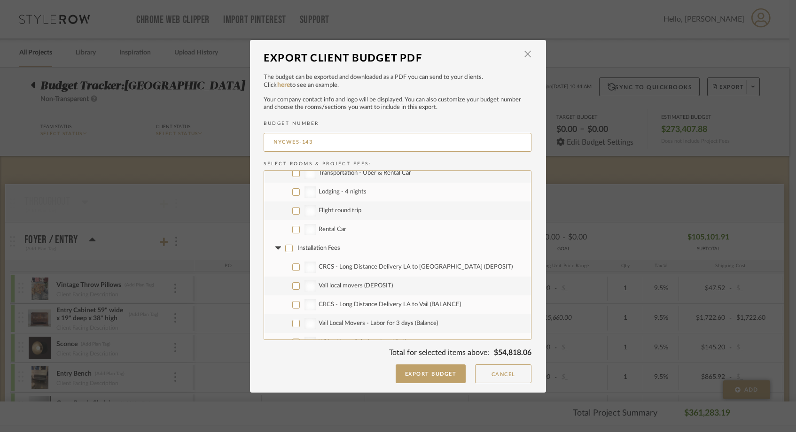
checkbox input "false"
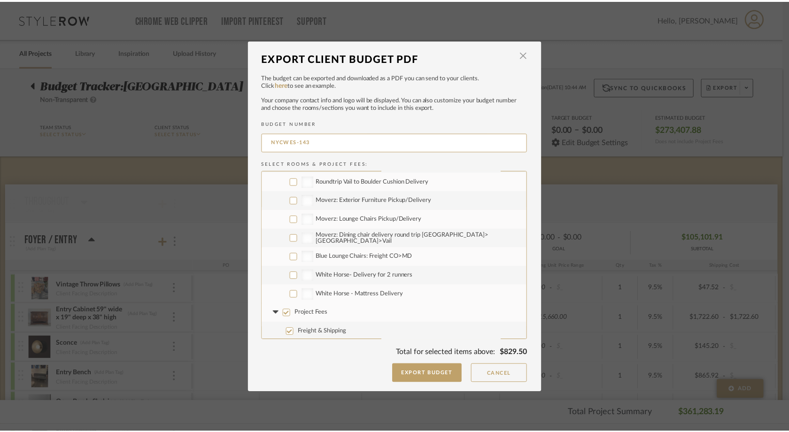
scroll to position [827, 0]
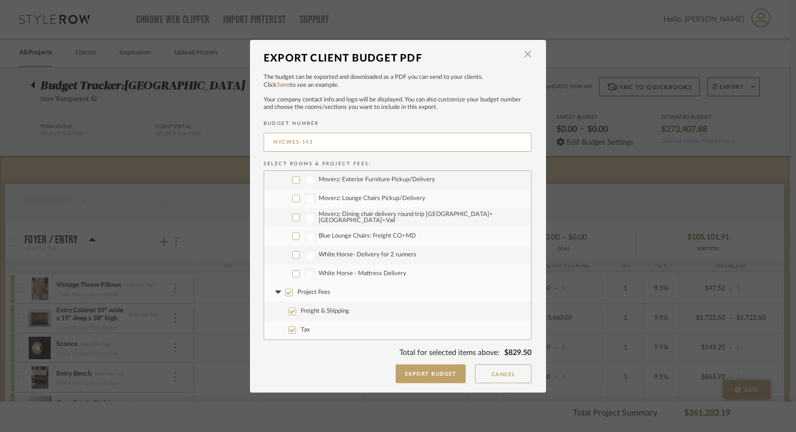
click at [285, 290] on input "Project Fees" at bounding box center [289, 293] width 8 height 8
checkbox input "false"
click at [412, 376] on button "Export Budget" at bounding box center [431, 374] width 70 height 19
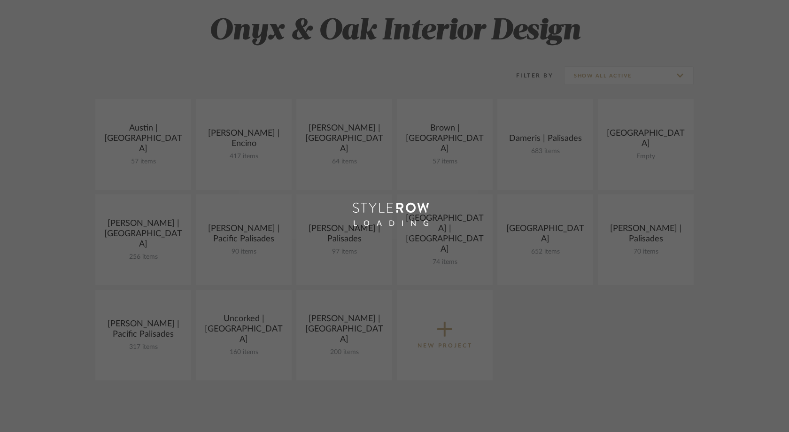
scroll to position [136, 0]
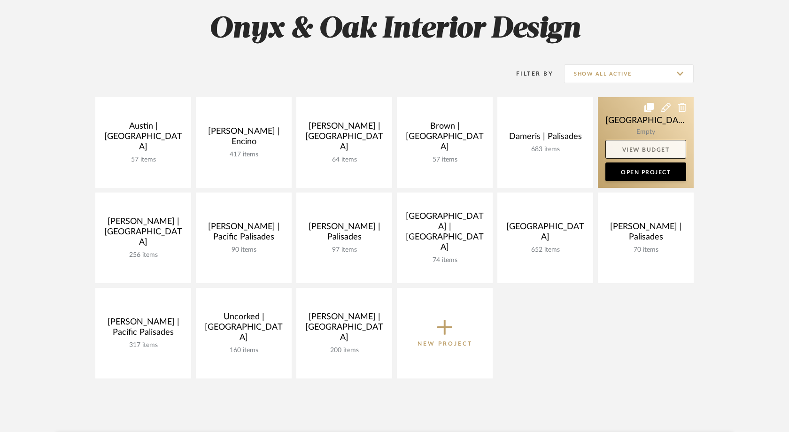
click at [642, 150] on link "View Budget" at bounding box center [646, 149] width 81 height 19
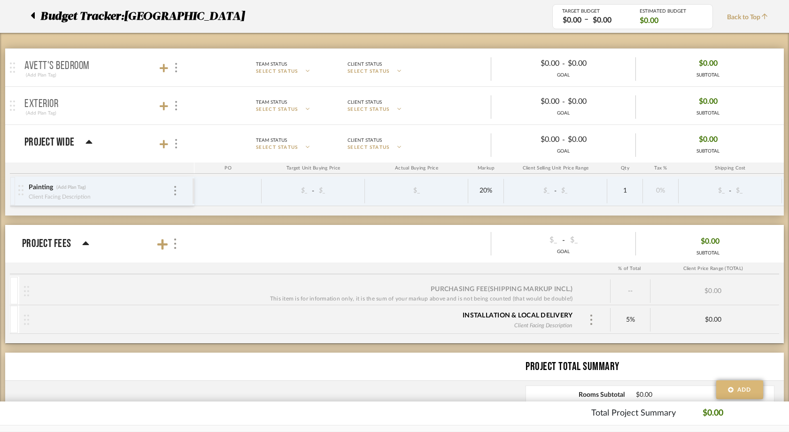
click at [743, 392] on span "Add" at bounding box center [745, 390] width 14 height 8
click at [742, 352] on span "Add Rooms" at bounding box center [735, 351] width 31 height 6
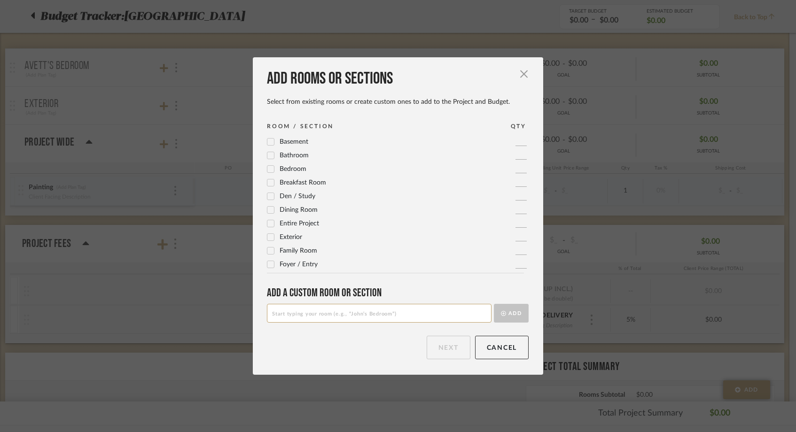
click at [424, 311] on input at bounding box center [379, 313] width 225 height 19
type input "Design Fees"
click at [511, 316] on button "Add" at bounding box center [511, 313] width 35 height 19
click at [448, 352] on button "Next" at bounding box center [449, 347] width 44 height 23
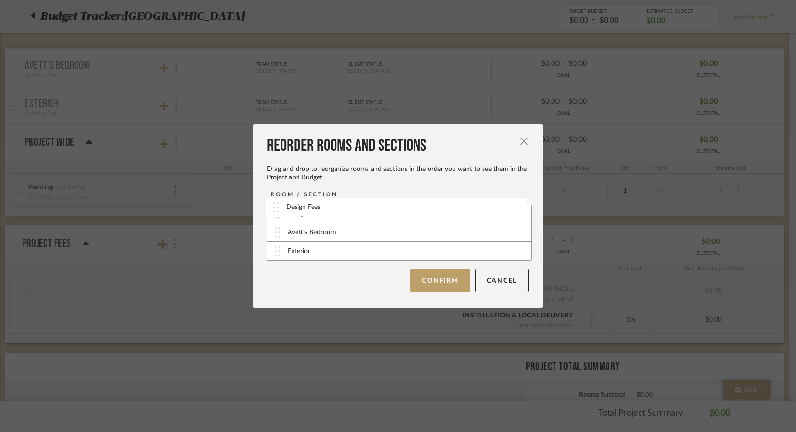
drag, startPoint x: 274, startPoint y: 253, endPoint x: 276, endPoint y: 209, distance: 44.2
drag, startPoint x: 275, startPoint y: 213, endPoint x: 275, endPoint y: 249, distance: 36.2
click at [432, 281] on button "Confirm" at bounding box center [440, 280] width 60 height 23
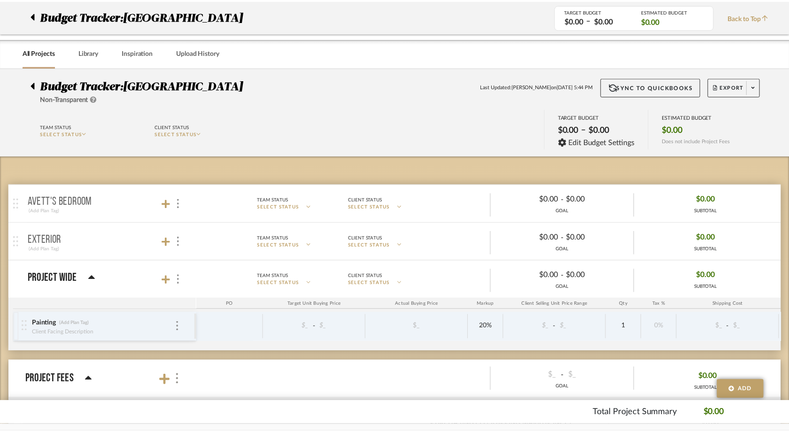
scroll to position [136, 0]
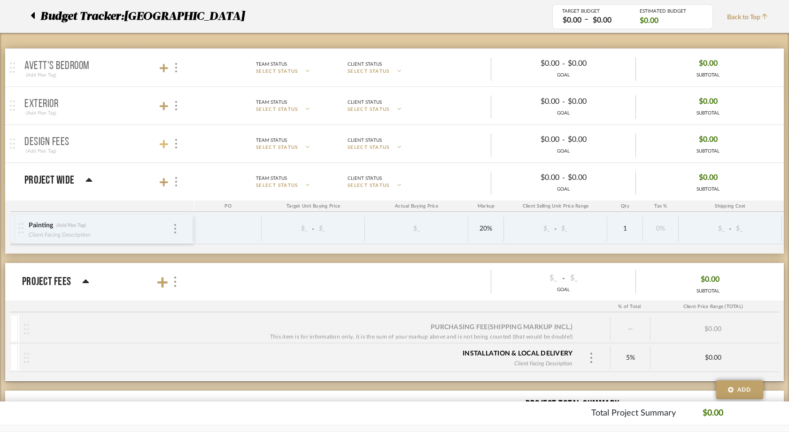
click at [164, 146] on icon at bounding box center [164, 144] width 8 height 8
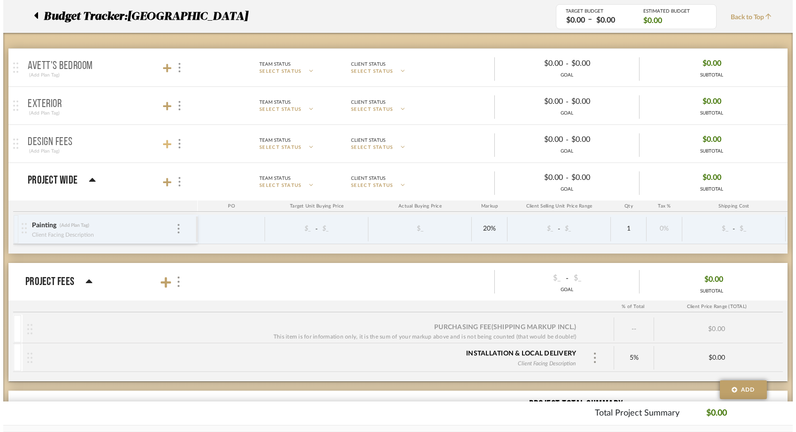
scroll to position [0, 0]
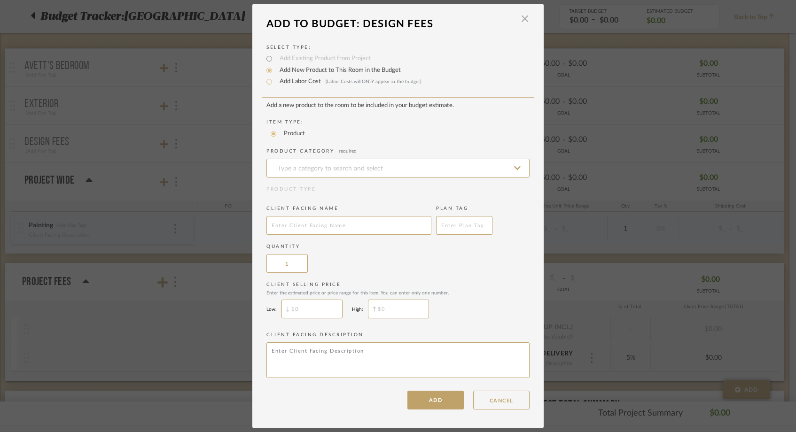
click at [297, 80] on label "Add Labor Cost (Labor Costs will ONLY appear in the budget)" at bounding box center [348, 81] width 147 height 9
click at [275, 80] on input "Add Labor Cost (Labor Costs will ONLY appear in the budget)" at bounding box center [269, 81] width 11 height 11
radio input "true"
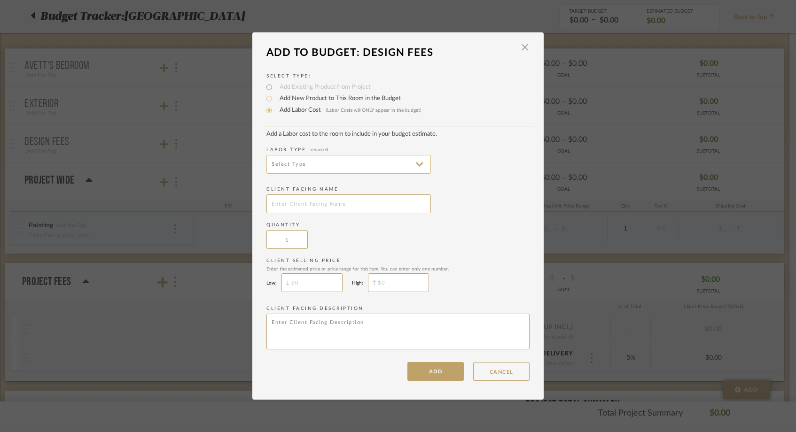
click at [281, 163] on input at bounding box center [348, 164] width 164 height 19
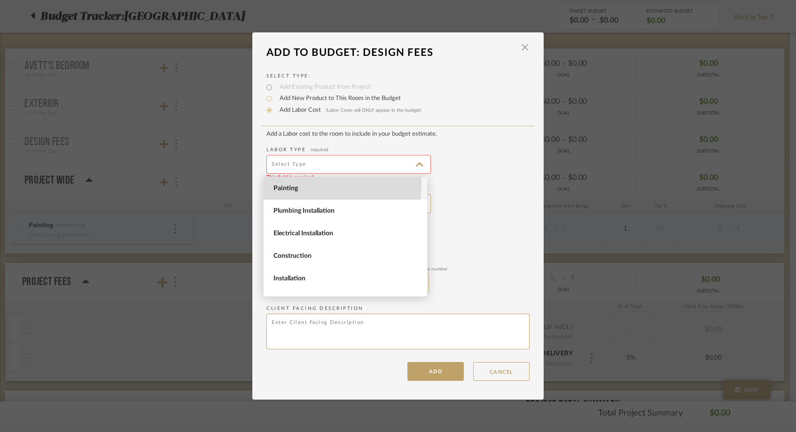
click at [283, 184] on span "Painting" at bounding box center [345, 188] width 163 height 23
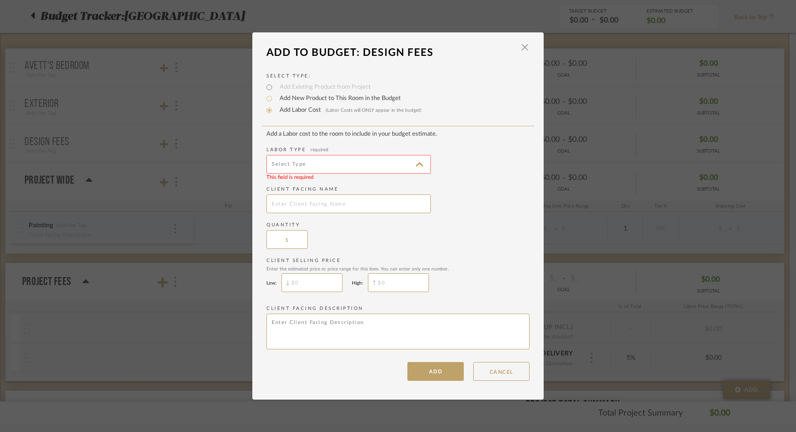
type input "Painting"
click at [287, 202] on input "text" at bounding box center [348, 204] width 164 height 19
type input "Site"
type input "7/28 - Site Visit"
click at [444, 375] on button "ADD" at bounding box center [435, 371] width 56 height 19
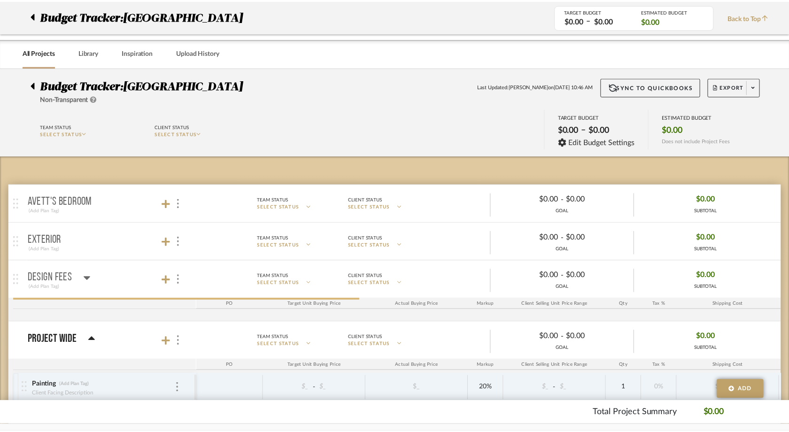
scroll to position [136, 0]
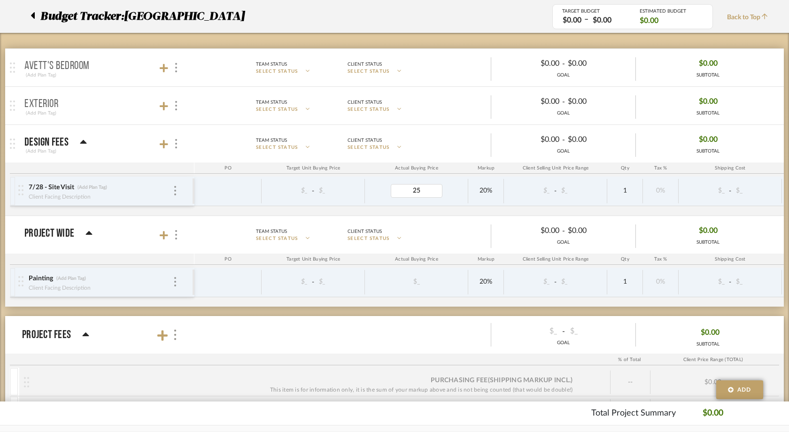
type input "250"
click at [436, 209] on div "7/28 - Site Visit (Add Plan Tag) Client Facing Description $_ - $_ $250.00 20% …" at bounding box center [496, 196] width 972 height 39
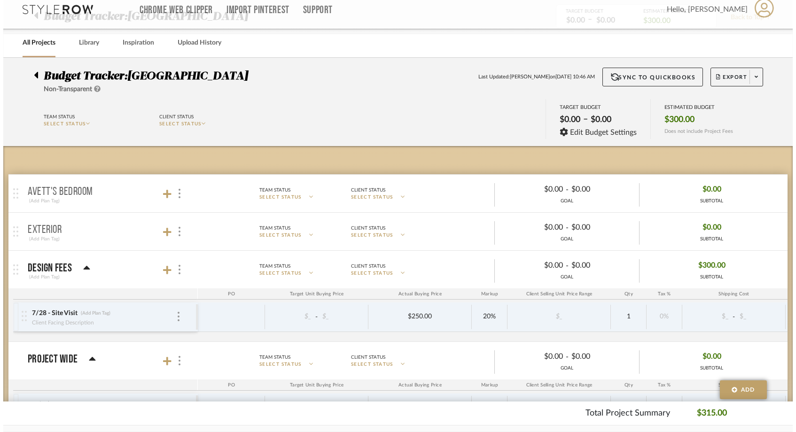
scroll to position [0, 0]
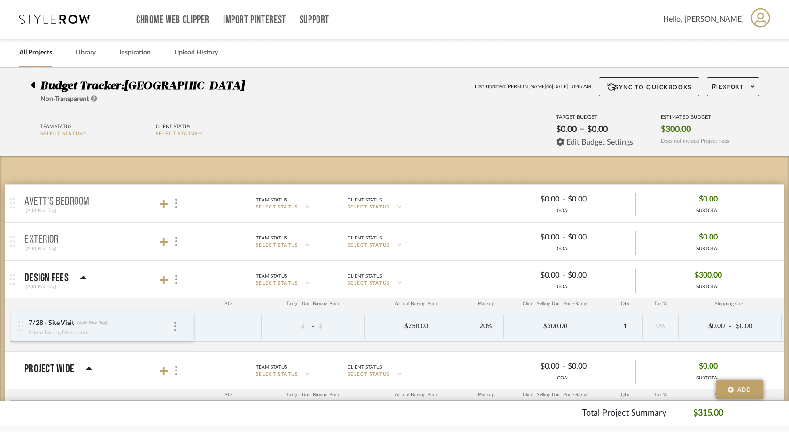
click at [617, 145] on span "Edit Budget Settings" at bounding box center [600, 142] width 67 height 8
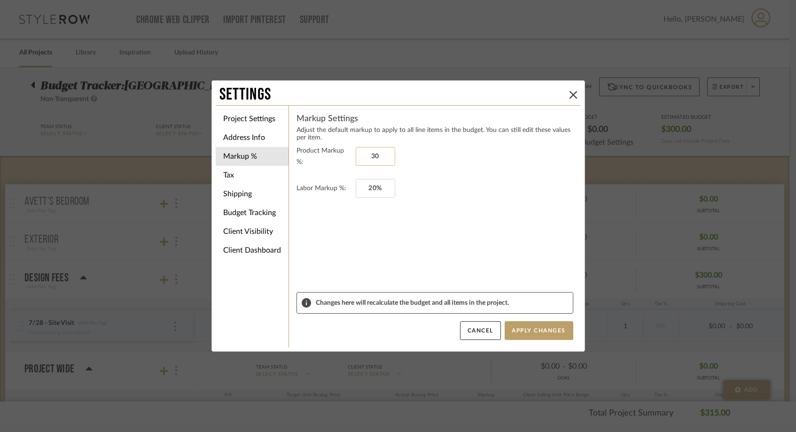
click at [374, 157] on input "30" at bounding box center [375, 156] width 39 height 19
click at [379, 201] on form "Product Markup %: 10% Labor Markup %: 20%" at bounding box center [434, 218] width 277 height 147
click at [372, 151] on input "10" at bounding box center [375, 156] width 39 height 19
type input "25%"
type input "20"
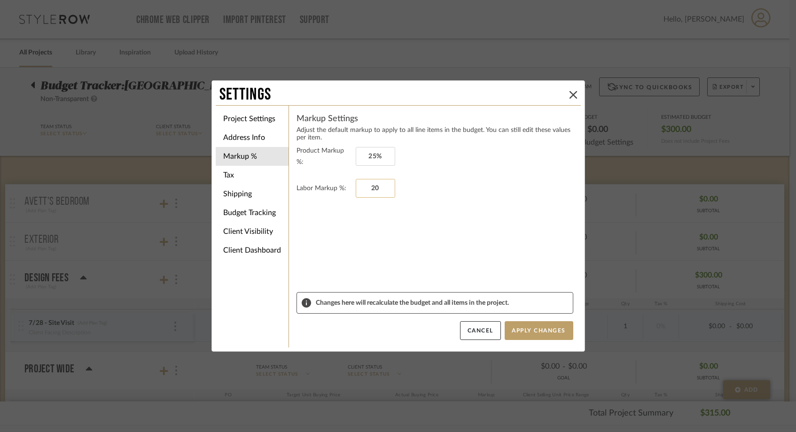
click at [374, 184] on input "20" at bounding box center [375, 188] width 39 height 19
click at [318, 218] on form "Product Markup %: 25% Labor Markup %:" at bounding box center [434, 218] width 277 height 147
click at [249, 233] on li "Client Visibility" at bounding box center [252, 231] width 73 height 19
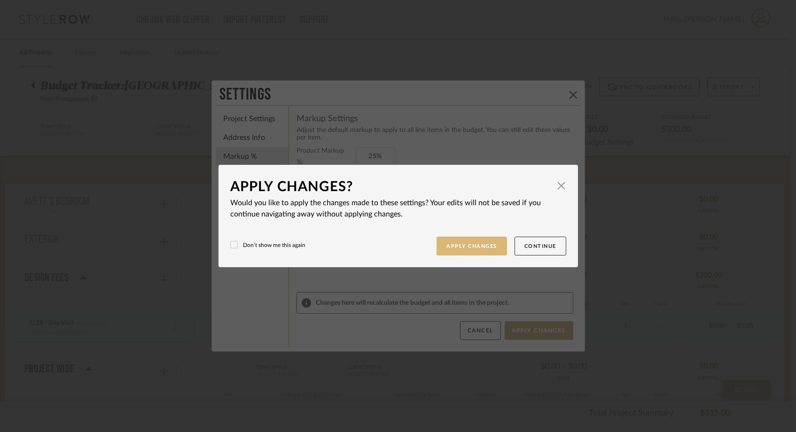
click at [482, 246] on button "Apply Changes" at bounding box center [471, 246] width 70 height 19
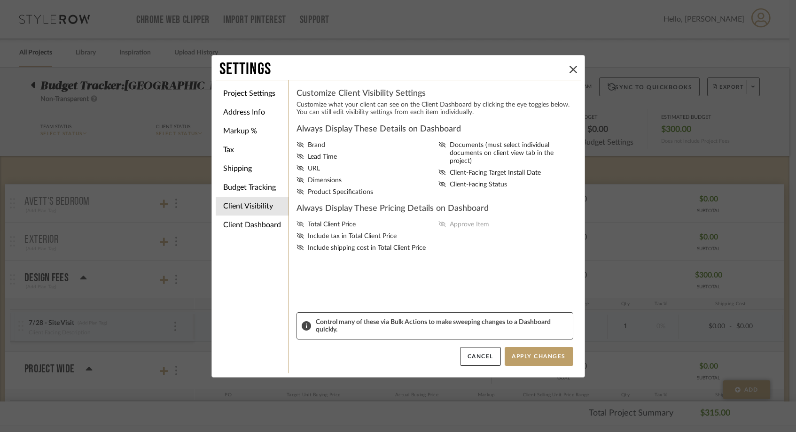
click at [297, 227] on icon at bounding box center [299, 224] width 7 height 6
click at [0, 0] on input "Total Client Price" at bounding box center [0, 0] width 0 height 0
click at [440, 227] on icon at bounding box center [441, 224] width 7 height 6
click at [0, 0] on input "Approve Item" at bounding box center [0, 0] width 0 height 0
click at [296, 183] on icon at bounding box center [300, 180] width 8 height 6
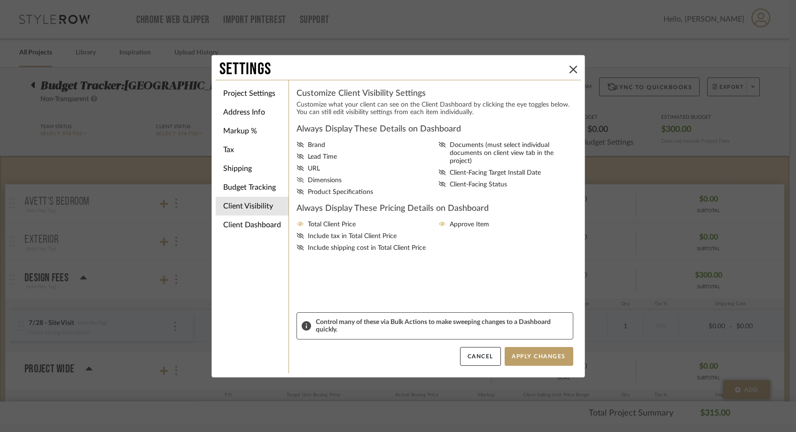
click at [0, 0] on input "Dimensions" at bounding box center [0, 0] width 0 height 0
click at [540, 360] on button "Apply Changes" at bounding box center [539, 356] width 69 height 19
click at [225, 146] on li "Tax" at bounding box center [252, 149] width 73 height 19
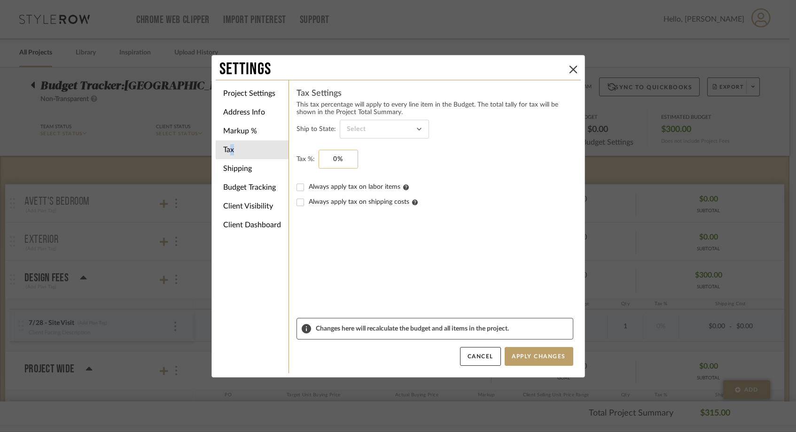
type input "0"
click at [331, 159] on input "0" at bounding box center [338, 159] width 39 height 19
paste input "9.4"
type input "9.4%"
click at [363, 125] on input at bounding box center [384, 129] width 89 height 19
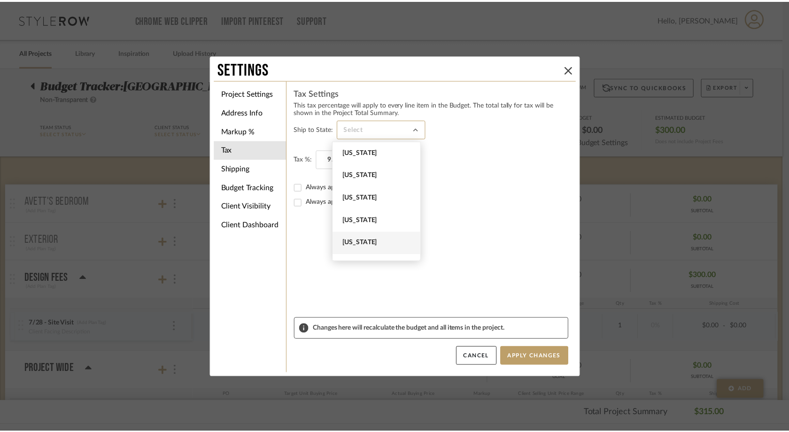
scroll to position [46, 0]
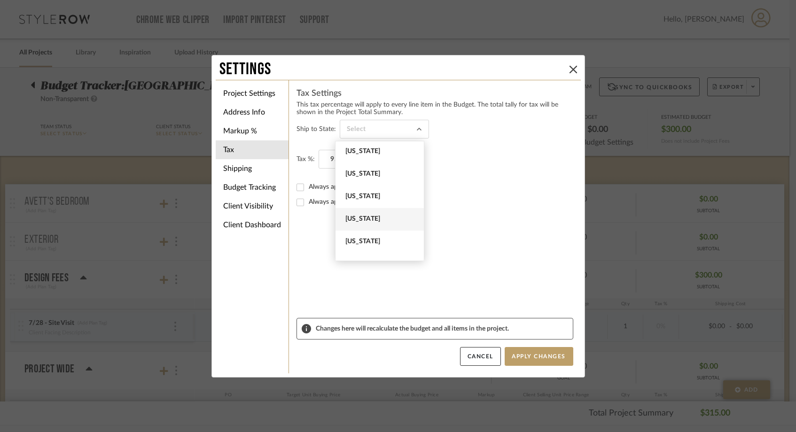
click at [357, 222] on span "Colorado" at bounding box center [380, 219] width 71 height 8
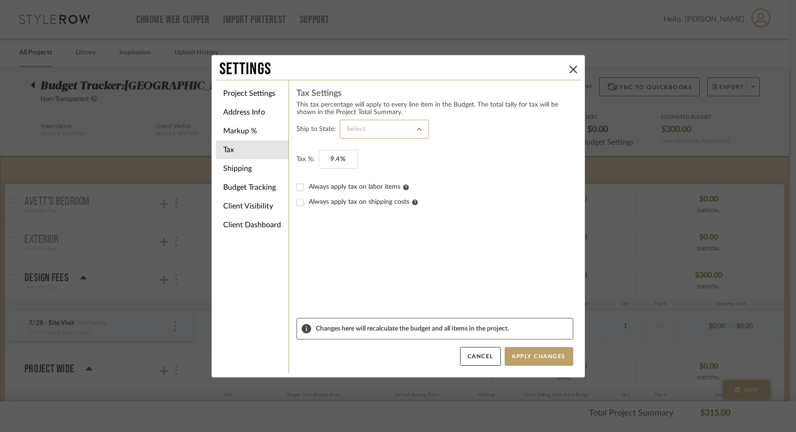
type input "Colorado"
click at [362, 244] on form "Ship to State: Colorado Tax %: 9.4% Always apply tax on labor items Always appl…" at bounding box center [434, 219] width 277 height 198
click at [551, 358] on button "Apply Changes" at bounding box center [539, 356] width 69 height 19
click at [229, 168] on li "Shipping" at bounding box center [252, 168] width 73 height 19
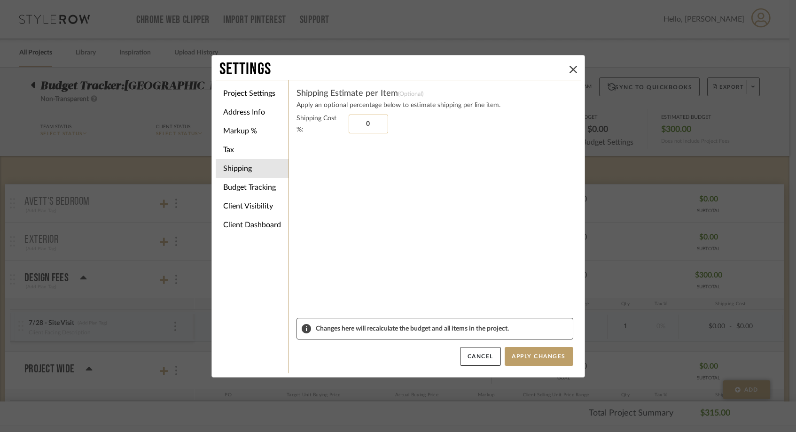
click at [364, 123] on input "0" at bounding box center [368, 124] width 39 height 19
type input "15%"
click at [403, 204] on sr-form-field "Shipping Cost %: 15%" at bounding box center [434, 215] width 277 height 205
click at [526, 358] on button "Apply Changes" at bounding box center [539, 356] width 69 height 19
click at [569, 69] on icon at bounding box center [573, 70] width 8 height 8
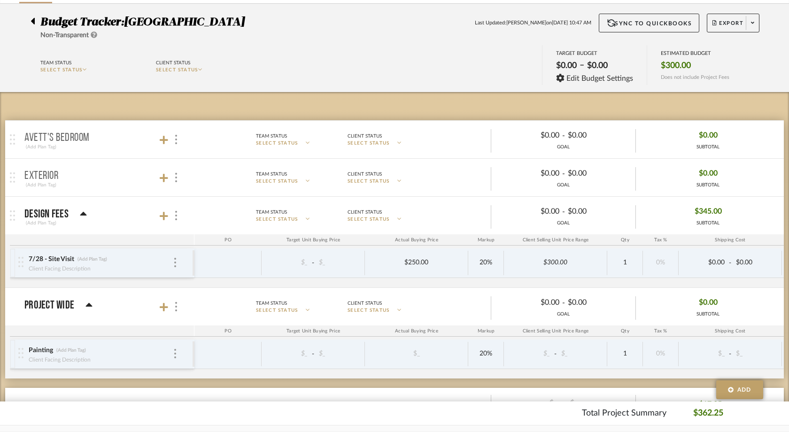
scroll to position [72, 0]
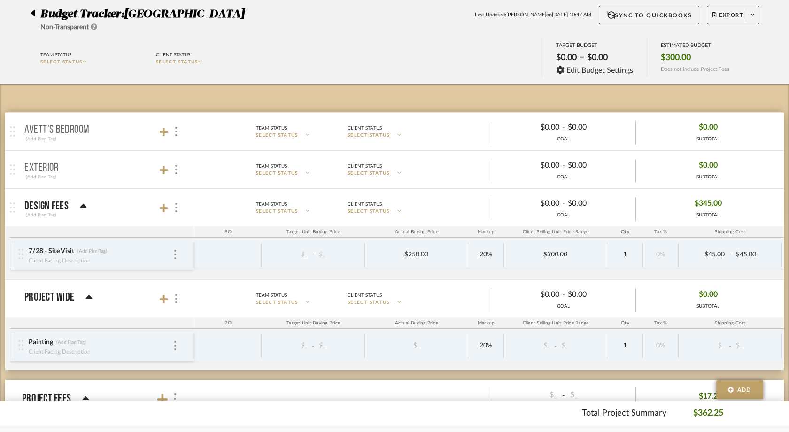
click at [33, 12] on icon at bounding box center [33, 13] width 4 height 7
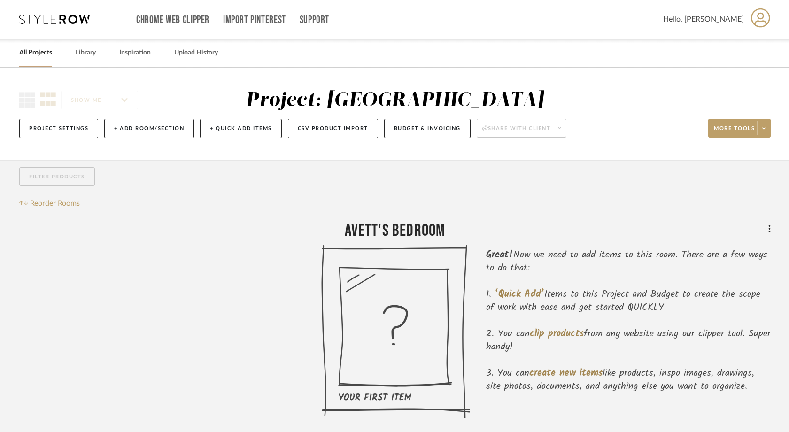
click at [44, 51] on link "All Projects" at bounding box center [35, 53] width 33 height 13
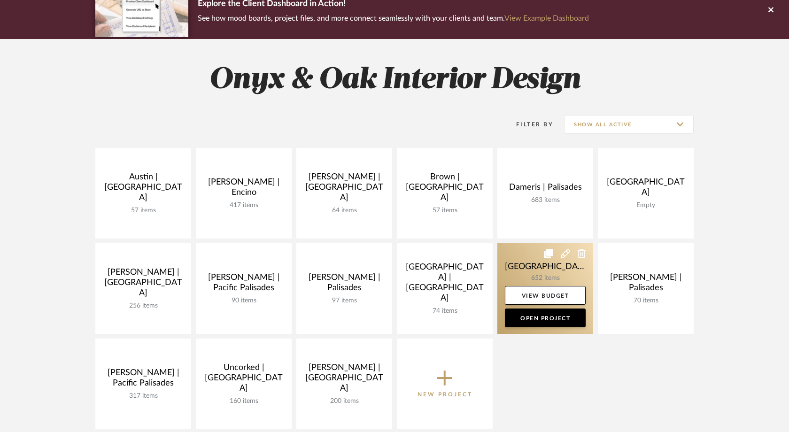
scroll to position [99, 0]
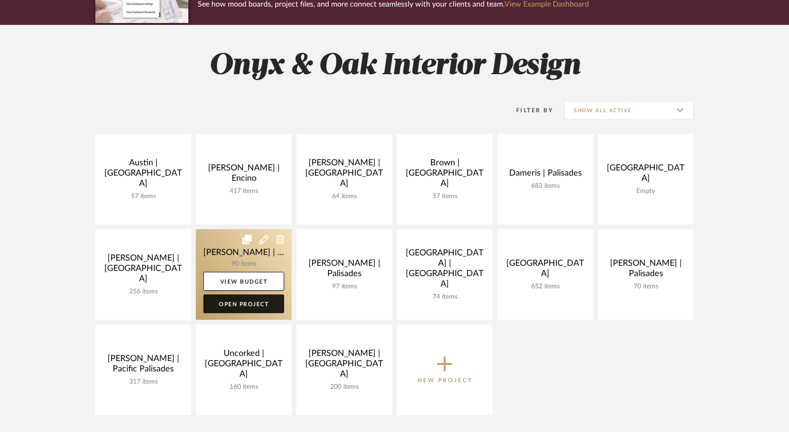
click at [241, 307] on link "Open Project" at bounding box center [243, 304] width 81 height 19
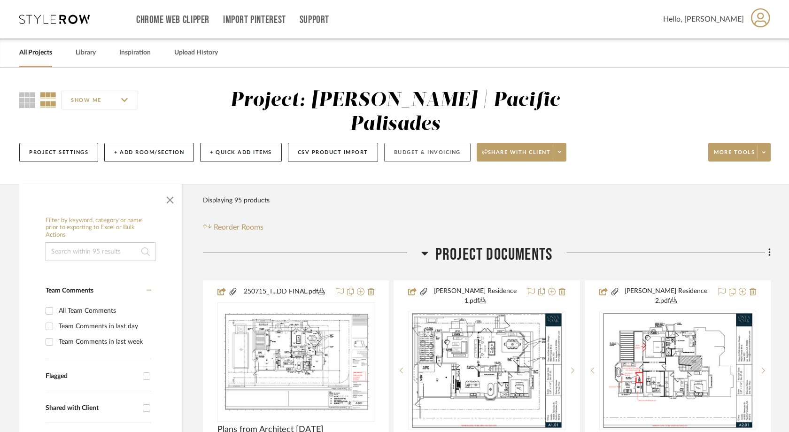
click at [455, 143] on button "Budget & Invoicing" at bounding box center [427, 152] width 86 height 19
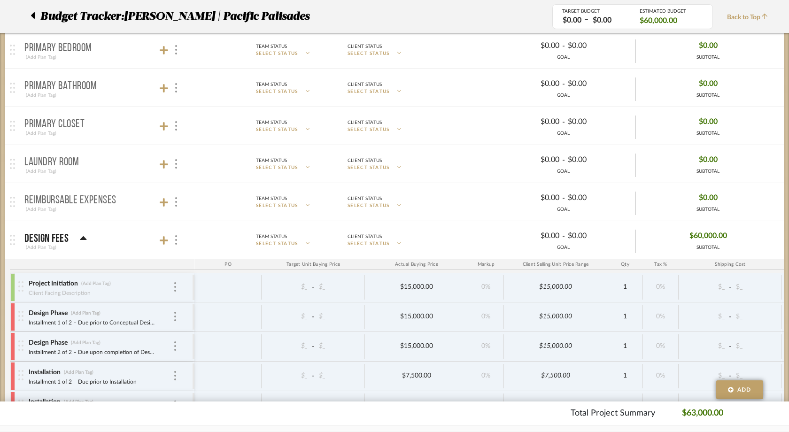
scroll to position [799, 0]
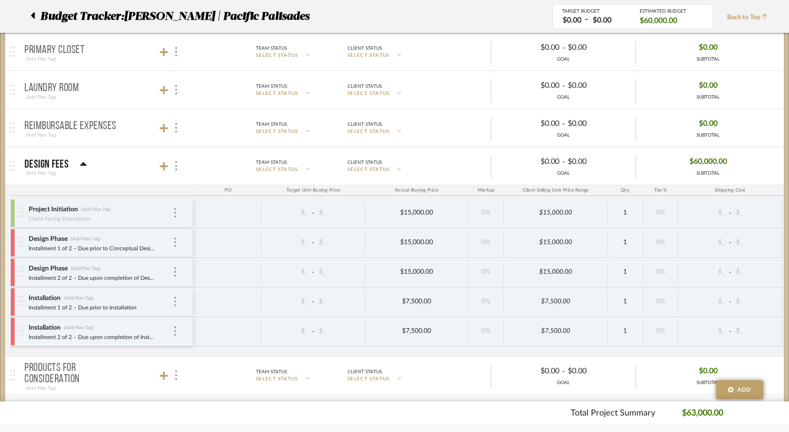
click at [763, 16] on icon at bounding box center [765, 16] width 6 height 7
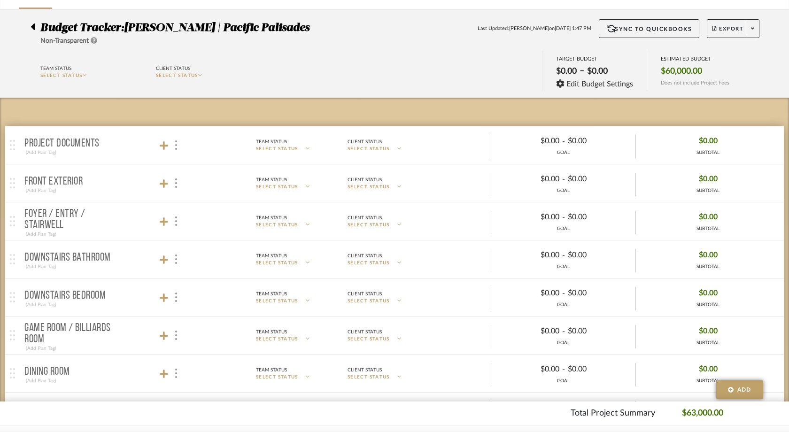
scroll to position [0, 0]
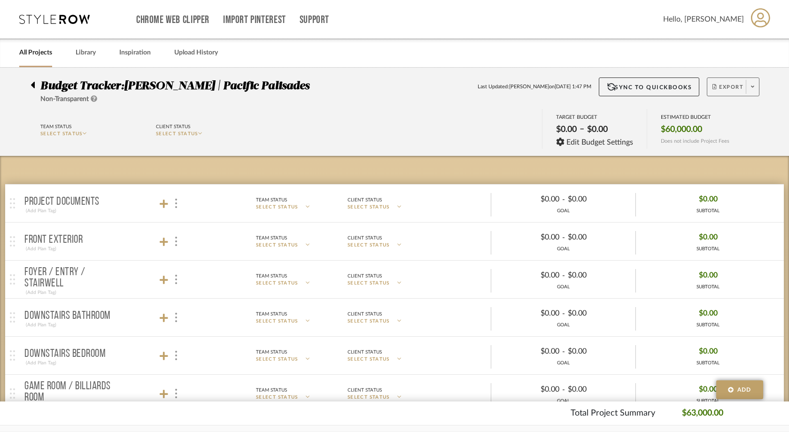
click at [746, 86] on button "Export" at bounding box center [733, 87] width 53 height 19
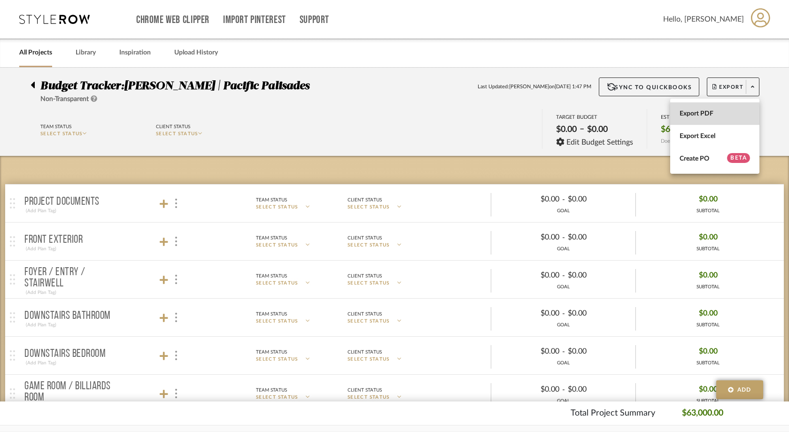
click at [717, 114] on span "Export PDF" at bounding box center [715, 114] width 70 height 8
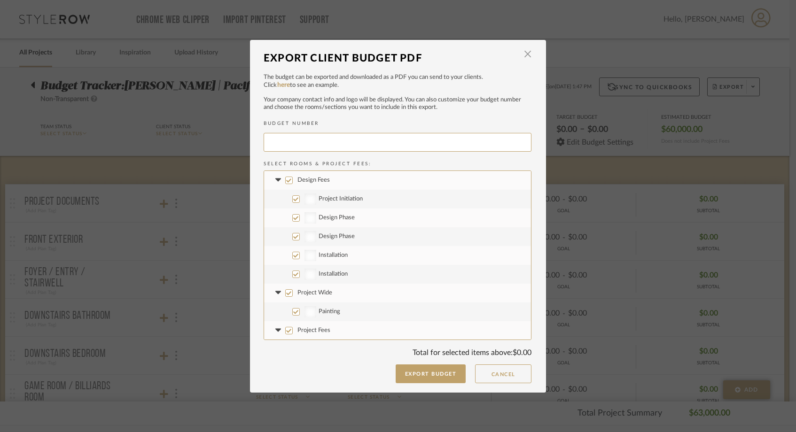
type input "JACOBS-002"
click at [285, 178] on input "Design Fees" at bounding box center [289, 181] width 8 height 8
checkbox input "false"
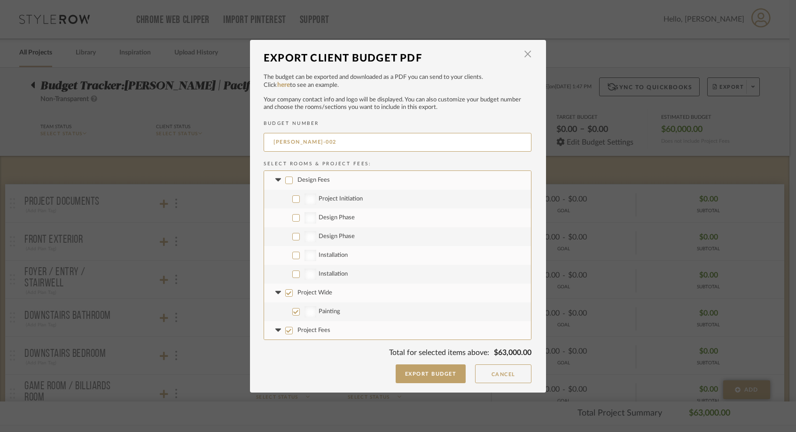
checkbox input "false"
click at [292, 216] on input "Design Phase" at bounding box center [296, 218] width 8 height 8
checkbox input "true"
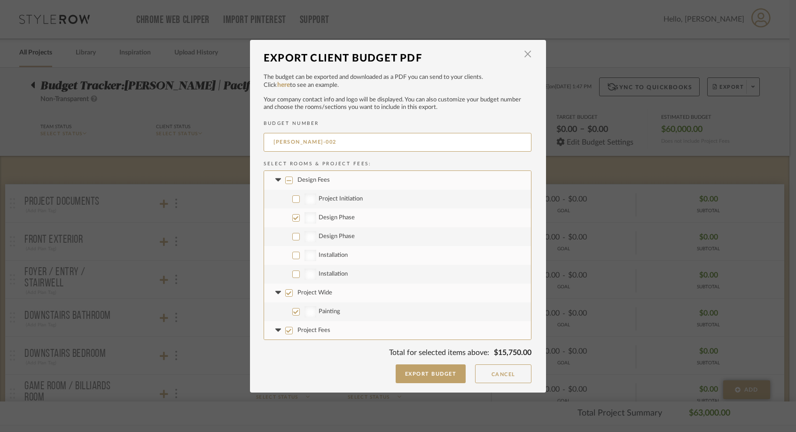
click at [283, 298] on label "Project Wide" at bounding box center [397, 293] width 267 height 19
click at [285, 297] on input "Project Wide" at bounding box center [289, 293] width 8 height 8
checkbox input "false"
click at [286, 330] on input "Project Fees" at bounding box center [289, 331] width 8 height 8
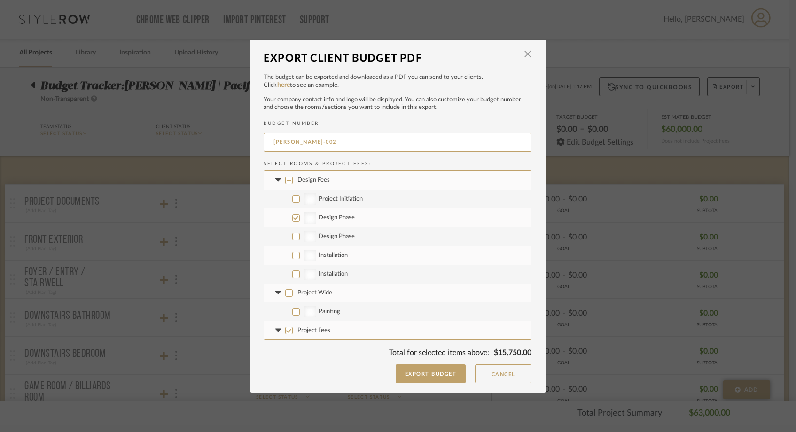
checkbox input "false"
click at [415, 379] on button "Export Budget" at bounding box center [431, 374] width 70 height 19
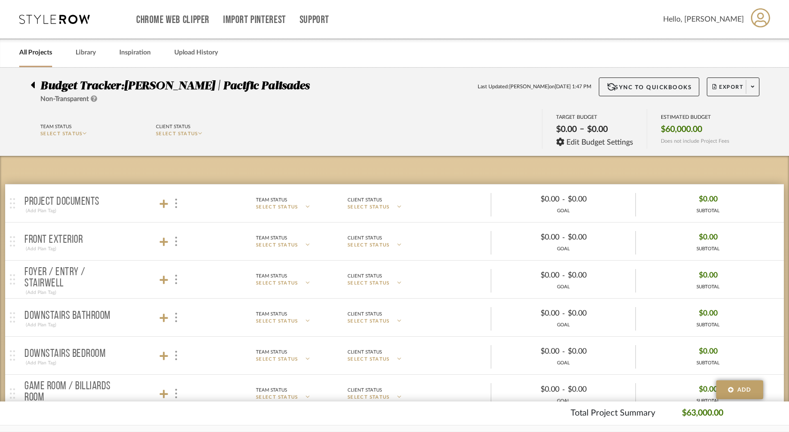
click at [35, 85] on div at bounding box center [36, 83] width 10 height 11
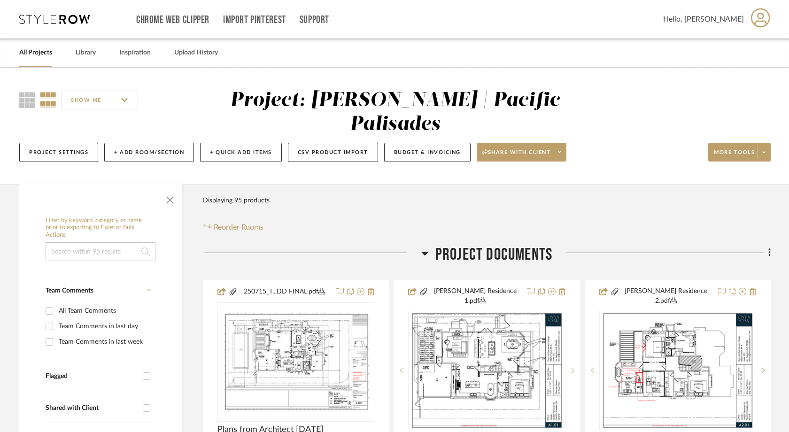
click at [47, 54] on link "All Projects" at bounding box center [35, 53] width 33 height 13
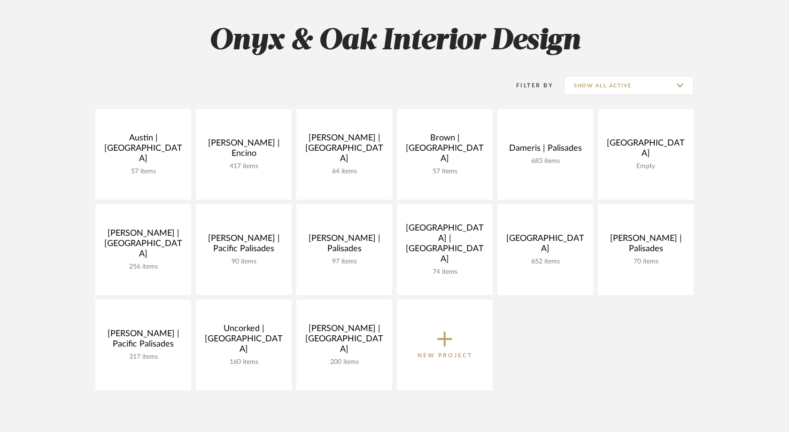
scroll to position [126, 0]
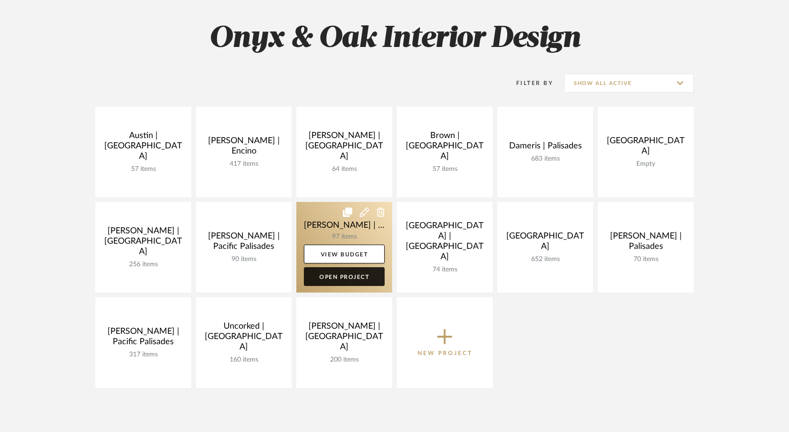
click at [362, 272] on link "Open Project" at bounding box center [344, 276] width 81 height 19
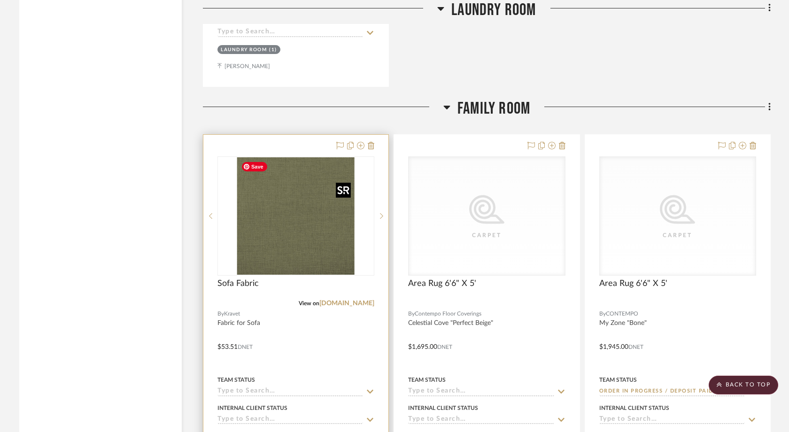
scroll to position [1966, 0]
click at [313, 234] on img "0" at bounding box center [295, 216] width 117 height 117
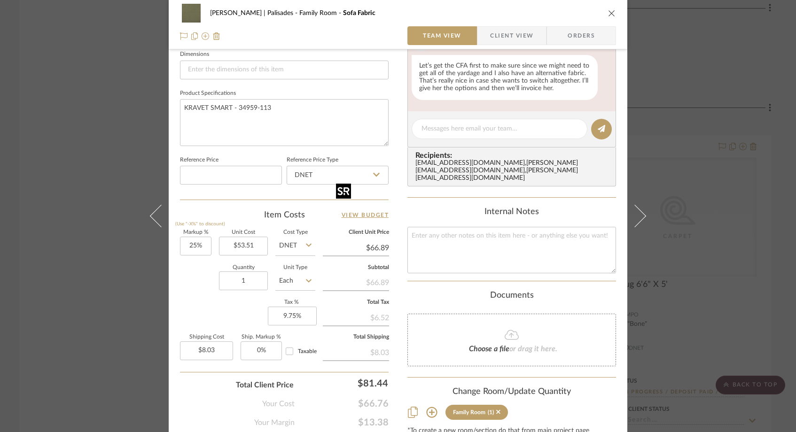
scroll to position [441, 0]
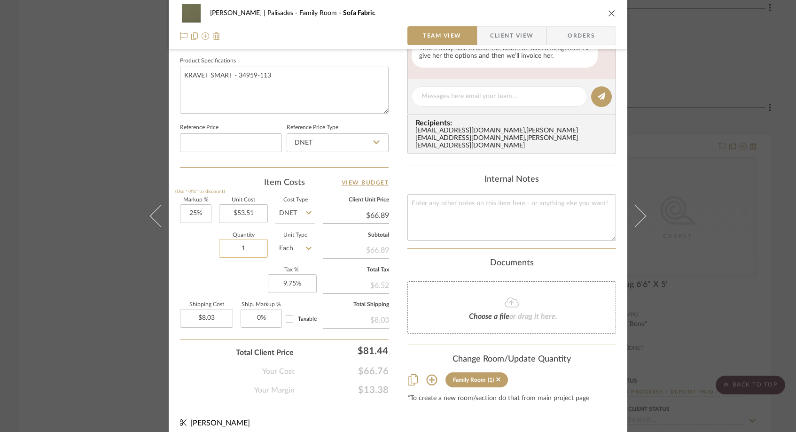
click at [248, 249] on input "1" at bounding box center [243, 248] width 49 height 19
type input "18"
click at [226, 280] on div "Markup % (Use "-X%" to discount) 25% Unit Cost $53.51 Cost Type DNET Client Uni…" at bounding box center [284, 266] width 209 height 137
type input "$144.48"
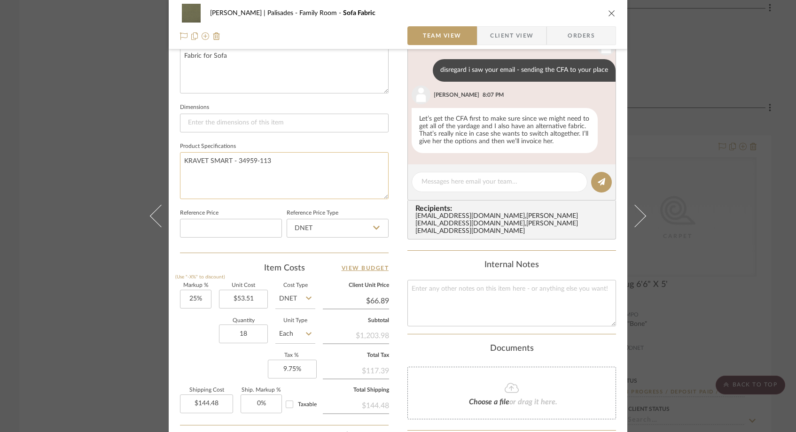
scroll to position [349, 0]
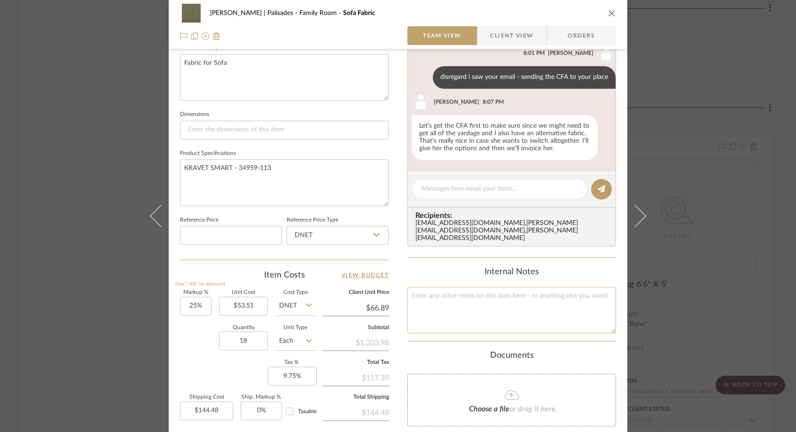
click at [449, 296] on textarea at bounding box center [511, 310] width 209 height 47
paste textarea "28.08"
type textarea "tariff 28.08"
click at [430, 258] on div "Content here copies to Client View - confirm visibility there. Show in Client D…" at bounding box center [511, 105] width 209 height 780
click at [109, 159] on div "Johnsen | Palisades Family Room Sofa Fabric Team View Client View Orders 1 / 3 …" at bounding box center [398, 216] width 796 height 432
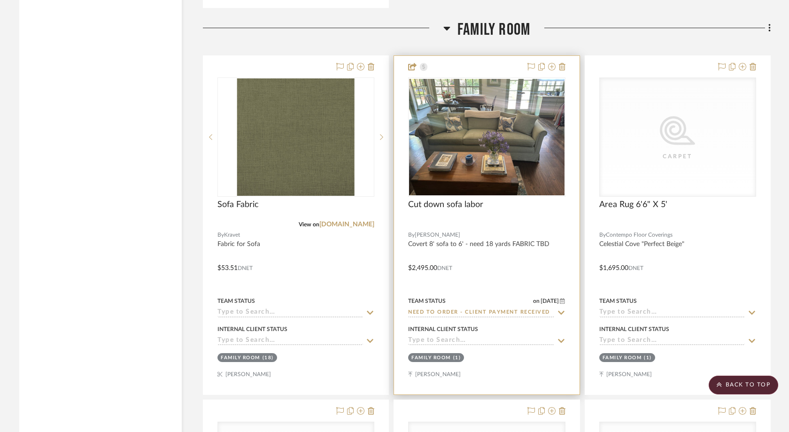
scroll to position [2037, 0]
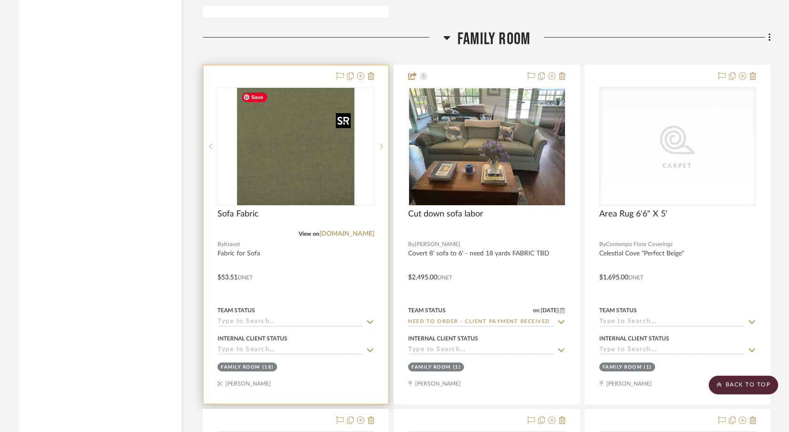
click at [338, 135] on img "0" at bounding box center [295, 146] width 117 height 117
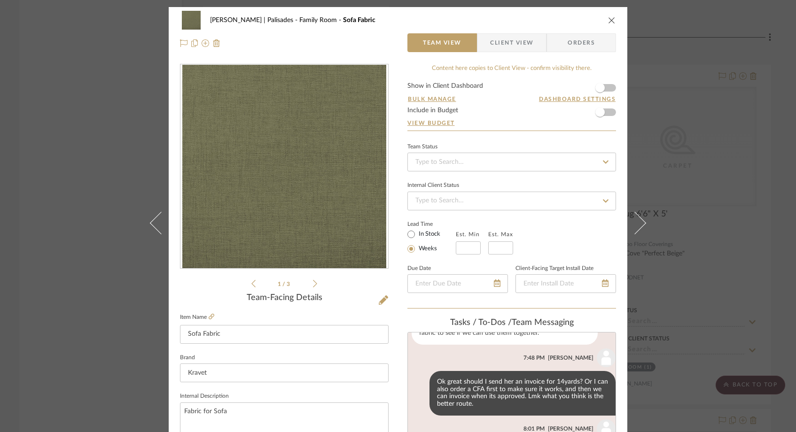
scroll to position [127, 0]
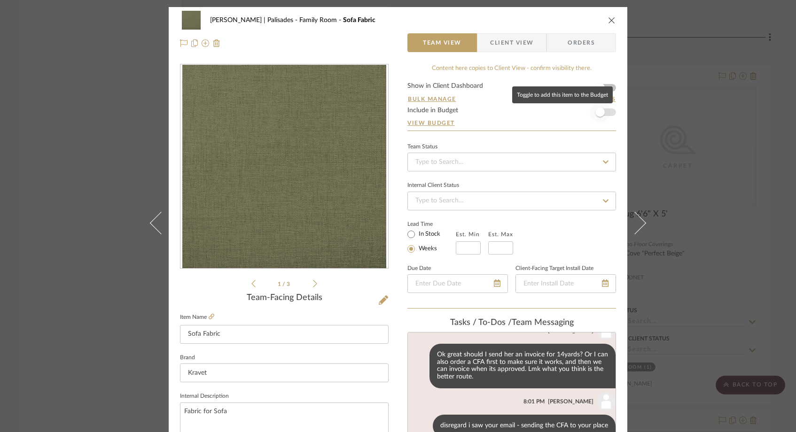
click at [602, 112] on span "button" at bounding box center [600, 112] width 21 height 21
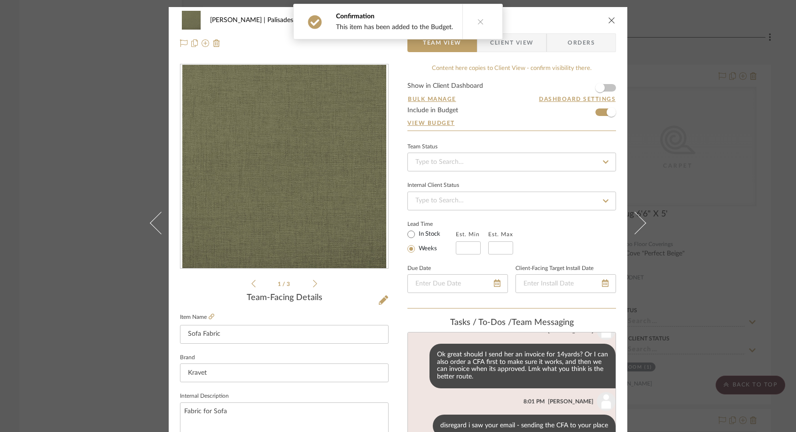
click at [63, 187] on div "Johnsen | Palisades Family Room Sofa Fabric Team View Client View Orders 1 / 3 …" at bounding box center [398, 216] width 796 height 432
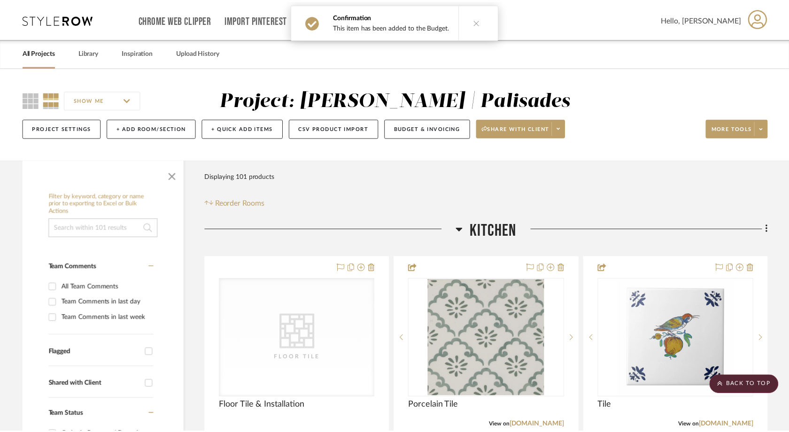
scroll to position [2037, 0]
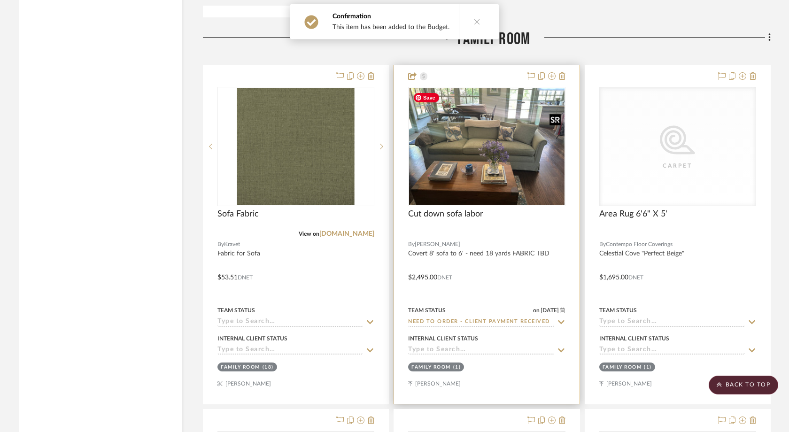
click at [466, 162] on img "0" at bounding box center [486, 146] width 155 height 117
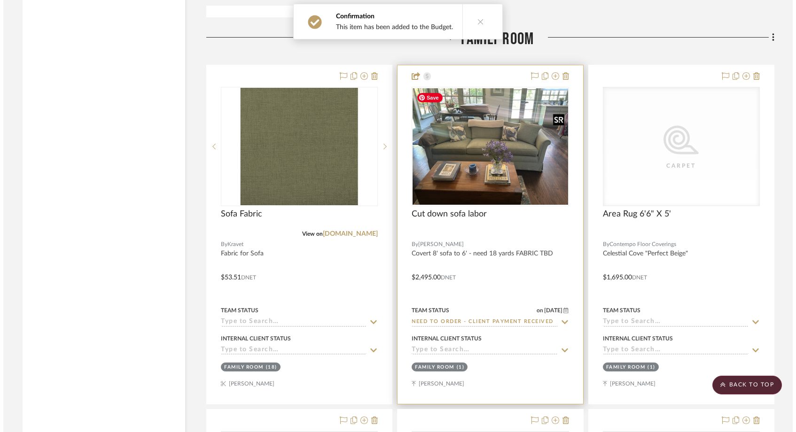
scroll to position [0, 0]
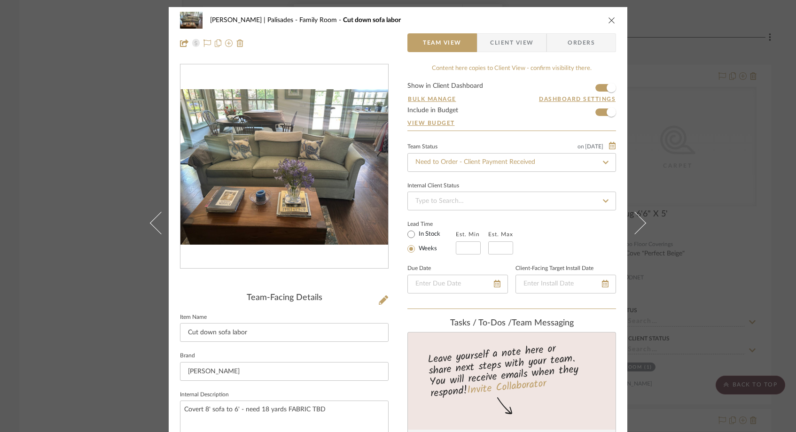
click at [80, 110] on div "Johnsen | Palisades Family Room Cut down sofa labor Team View Client View Order…" at bounding box center [398, 216] width 796 height 432
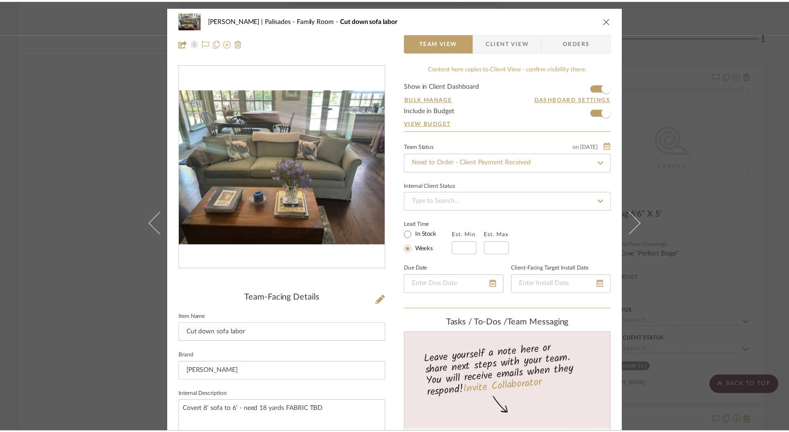
scroll to position [2037, 0]
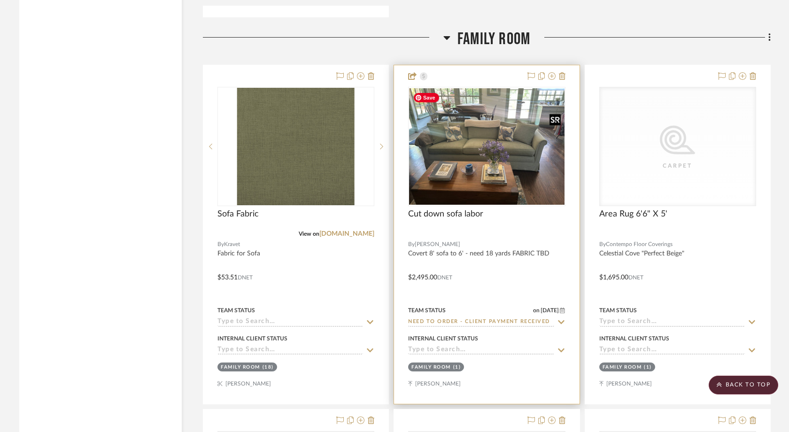
click at [466, 161] on img "0" at bounding box center [486, 146] width 155 height 117
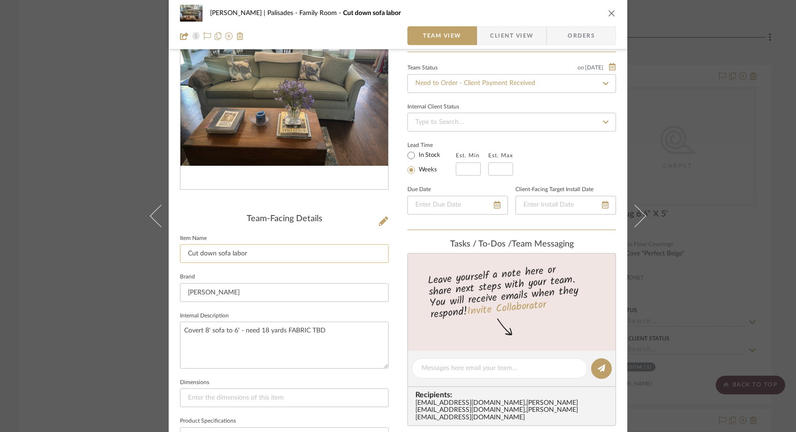
scroll to position [108, 0]
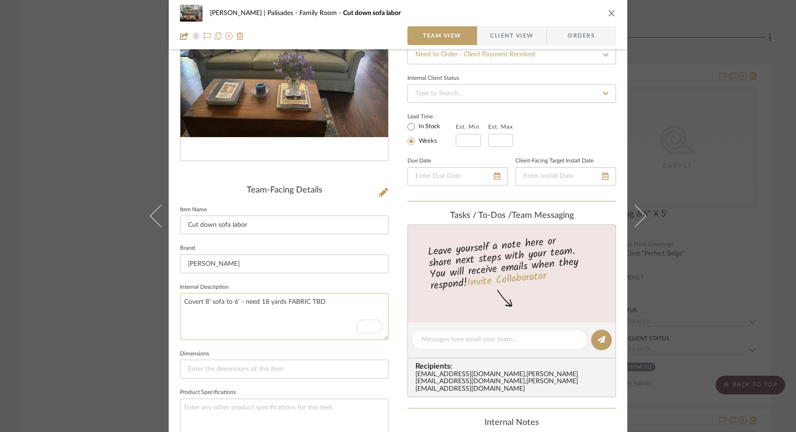
drag, startPoint x: 329, startPoint y: 299, endPoint x: 282, endPoint y: 304, distance: 47.7
click at [282, 304] on textarea "Covert 8' sofa to 6' - need 18 yards FABRIC TBD" at bounding box center [284, 316] width 209 height 47
type textarea "Covert 8' sofa to 6' - need 18 yards"
click at [253, 229] on input "Cut down sofa labor" at bounding box center [284, 225] width 209 height 19
type input "Cut down sofa labor + reupholstery"
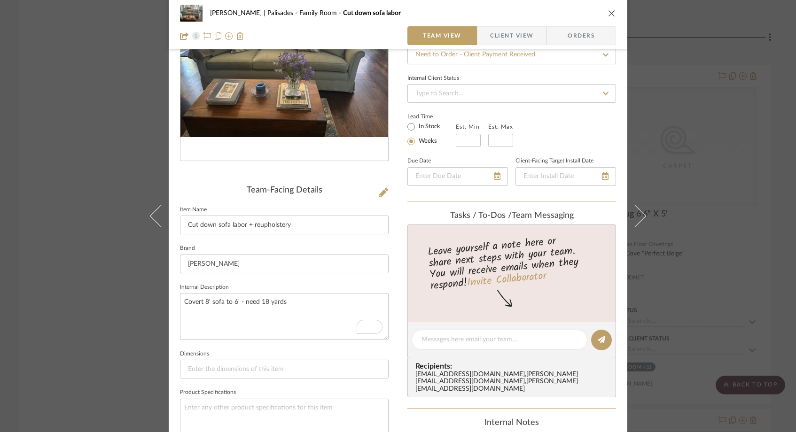
click at [217, 242] on fieldset "Brand Roberto Reyes" at bounding box center [284, 257] width 209 height 31
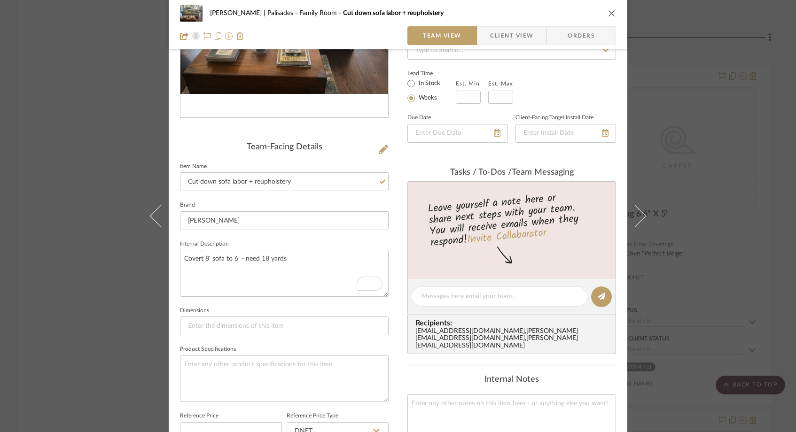
scroll to position [150, 0]
drag, startPoint x: 289, startPoint y: 184, endPoint x: 218, endPoint y: 184, distance: 71.9
click at [218, 184] on input "Cut down sofa labor + reupholstery" at bounding box center [284, 182] width 209 height 19
drag, startPoint x: 218, startPoint y: 181, endPoint x: 166, endPoint y: 181, distance: 51.7
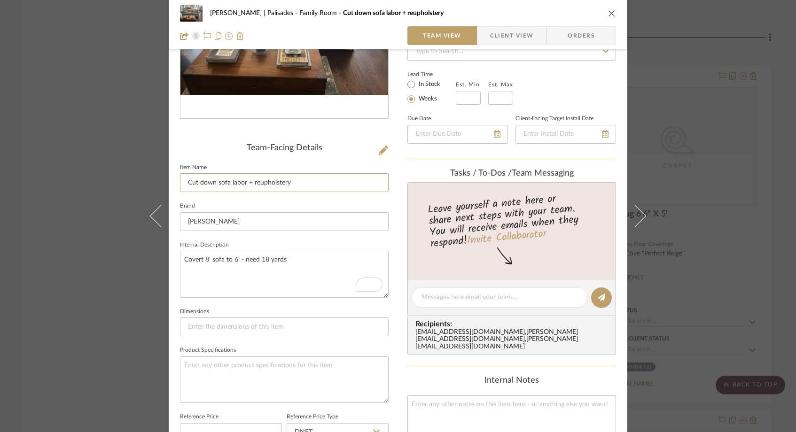
click at [169, 181] on div "Johnsen | Palisades Family Room Cut down sofa labor + reupholstery Team View Cl…" at bounding box center [398, 290] width 459 height 866
type input "Sofa labor + reupholstery"
click at [187, 200] on fieldset "Brand Roberto Reyes" at bounding box center [284, 215] width 209 height 31
click at [219, 185] on input "Sofa labor + reupholstery" at bounding box center [284, 182] width 209 height 19
drag, startPoint x: 198, startPoint y: 186, endPoint x: 211, endPoint y: 216, distance: 33.0
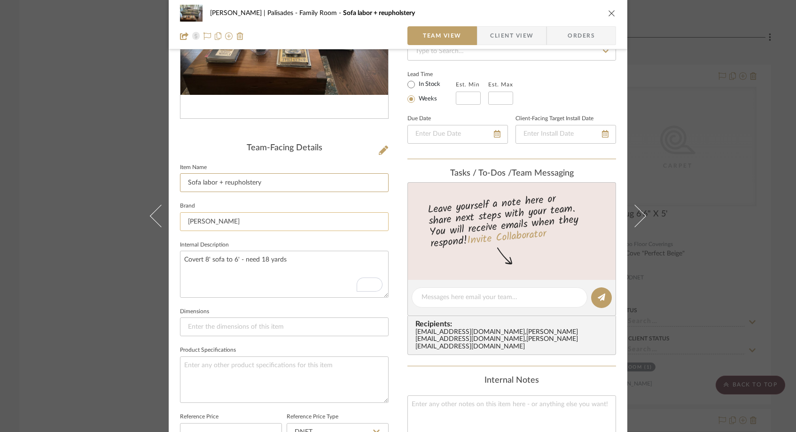
click at [198, 186] on input "Sofa labor + reupholstery" at bounding box center [284, 182] width 209 height 19
type input "Sofa: labor + reupholstery"
click at [216, 202] on fieldset "Brand Roberto Reyes" at bounding box center [284, 215] width 209 height 31
drag, startPoint x: 222, startPoint y: 184, endPoint x: 198, endPoint y: 181, distance: 24.1
click at [198, 181] on input "Sofa: labor + reupholstery" at bounding box center [284, 182] width 209 height 19
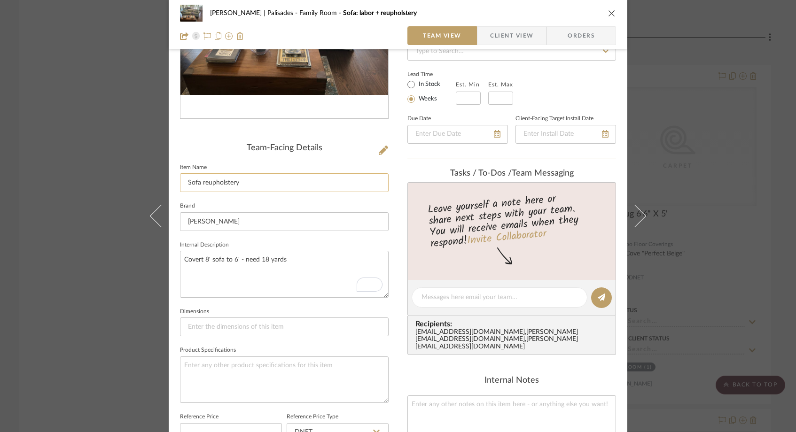
click at [240, 185] on input "Sofa reupholstery" at bounding box center [284, 182] width 209 height 19
type input "Sofa reupholstery labor"
click at [235, 198] on sr-form-field "Item Name Sofa reupholstery labor" at bounding box center [284, 180] width 209 height 39
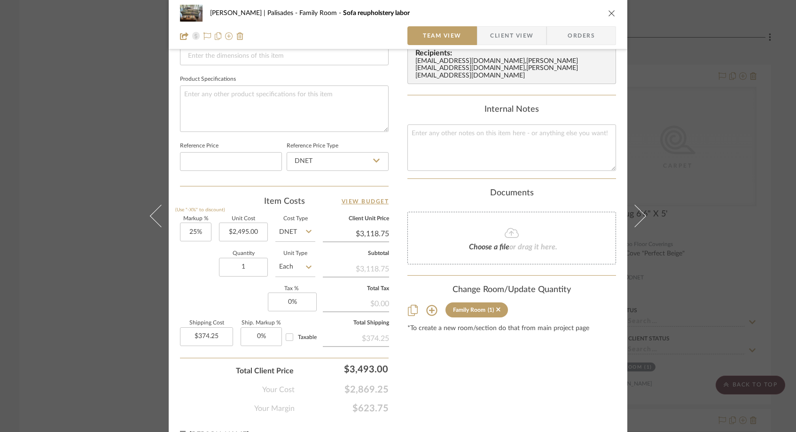
scroll to position [423, 0]
click at [190, 265] on div "Quantity 1 Unit Type Each" at bounding box center [247, 265] width 135 height 33
click at [91, 157] on div "Johnsen | Palisades Family Room Sofa reupholstery labor Team View Client View O…" at bounding box center [398, 216] width 796 height 432
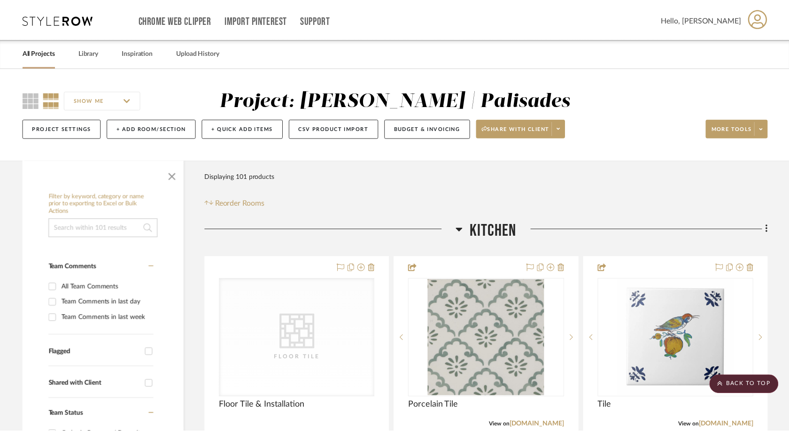
scroll to position [2037, 0]
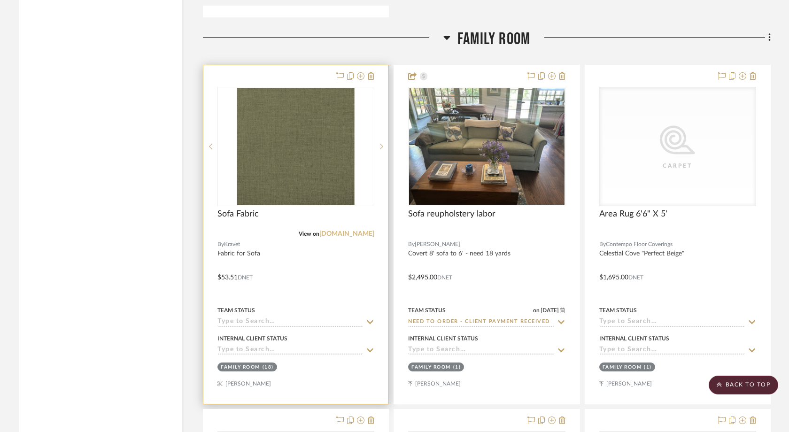
click at [350, 231] on link "[DOMAIN_NAME]" at bounding box center [346, 234] width 55 height 7
click at [297, 179] on img "0" at bounding box center [295, 146] width 117 height 117
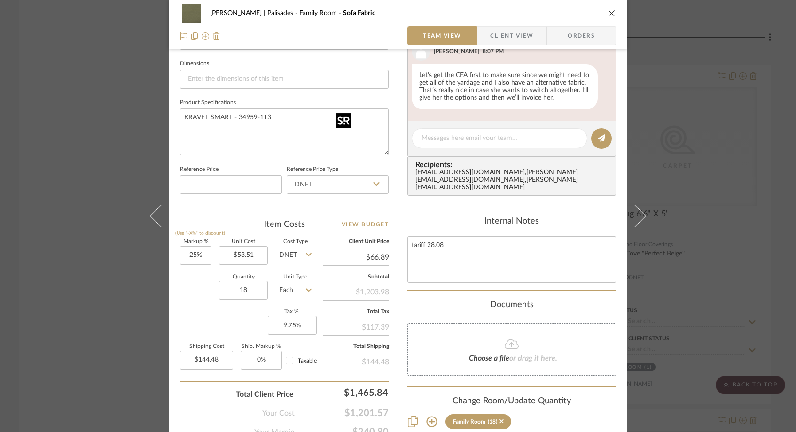
scroll to position [415, 0]
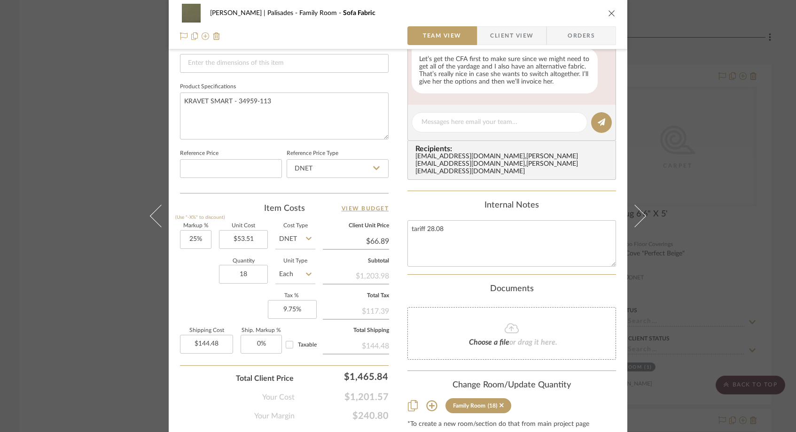
click at [739, 21] on div "Johnsen | Palisades Family Room Sofa Fabric Team View Client View Orders 1 / 3 …" at bounding box center [398, 216] width 796 height 432
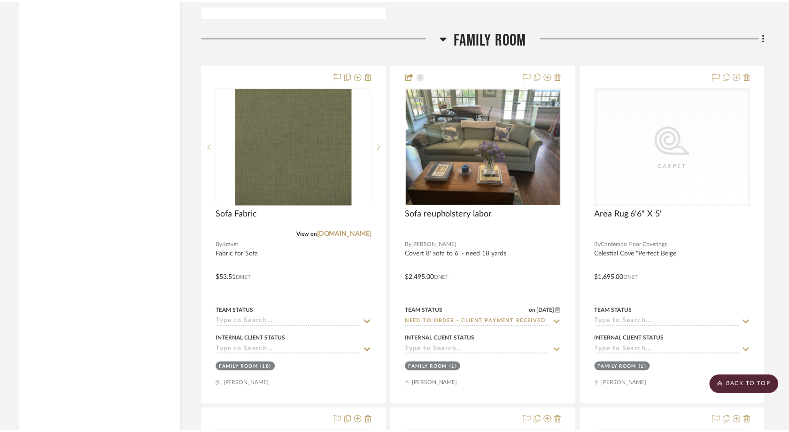
scroll to position [2037, 0]
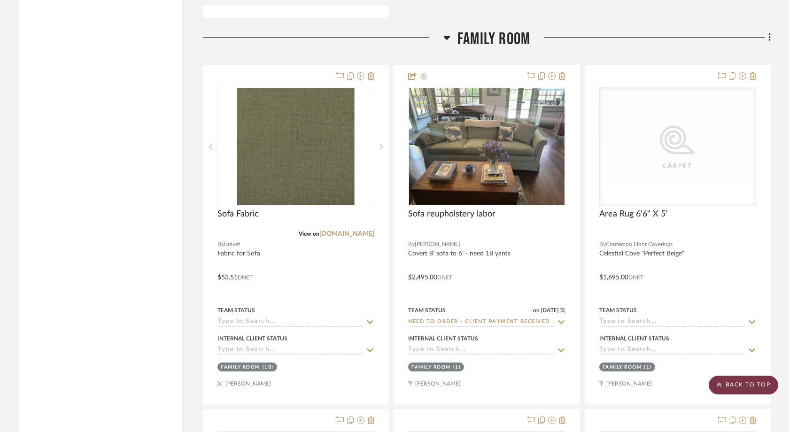
click at [735, 382] on scroll-to-top-button "BACK TO TOP" at bounding box center [744, 385] width 70 height 19
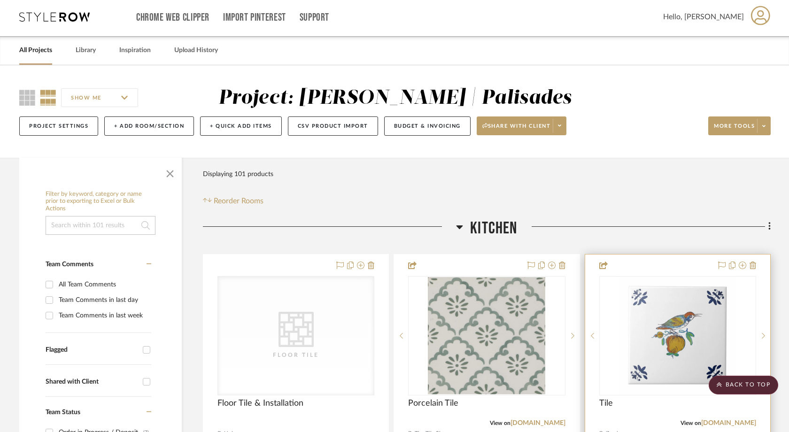
scroll to position [0, 0]
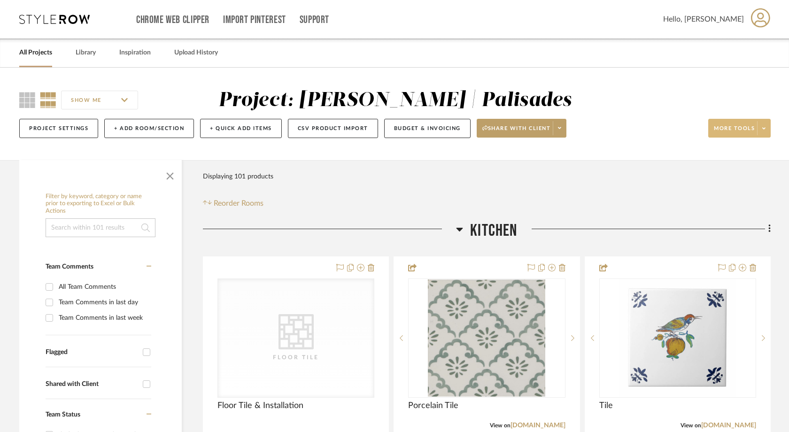
click at [764, 129] on icon at bounding box center [764, 128] width 3 height 2
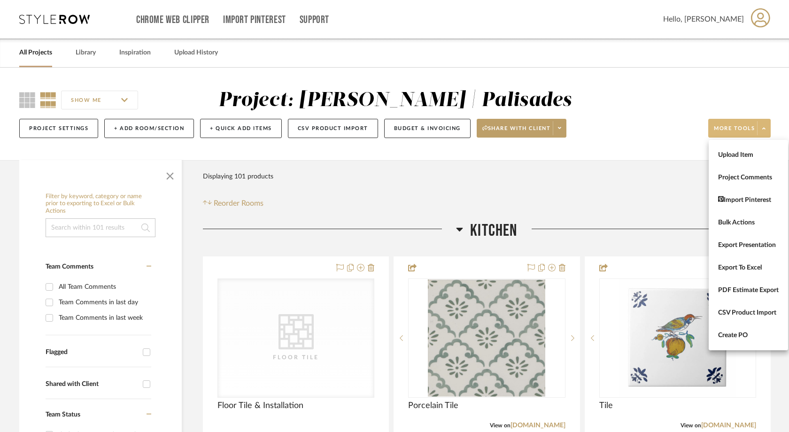
click at [403, 130] on div at bounding box center [394, 216] width 789 height 432
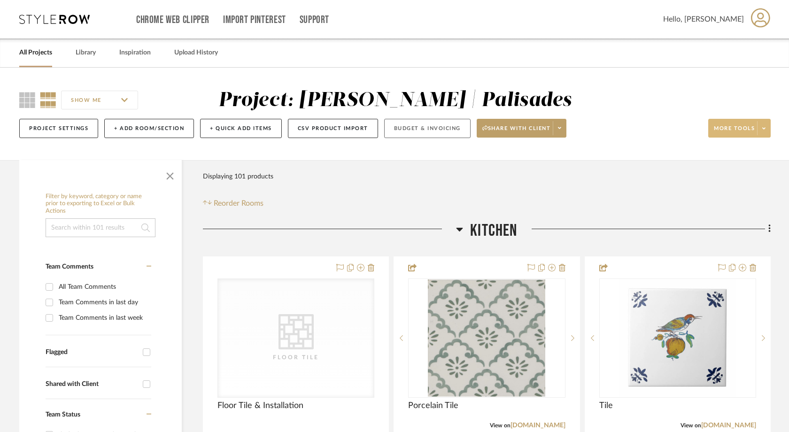
click at [403, 132] on button "Budget & Invoicing" at bounding box center [427, 128] width 86 height 19
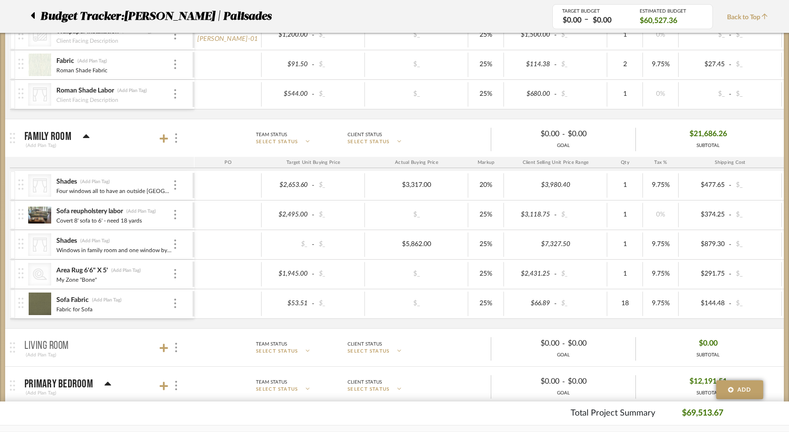
scroll to position [299, 0]
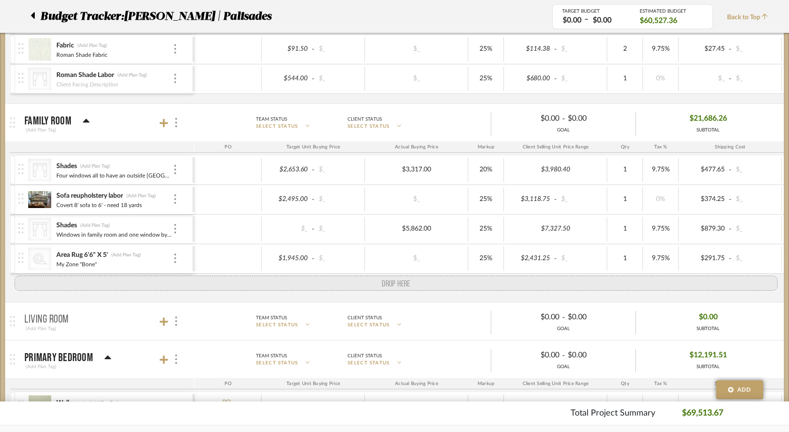
drag, startPoint x: 19, startPoint y: 288, endPoint x: 16, endPoint y: 283, distance: 5.5
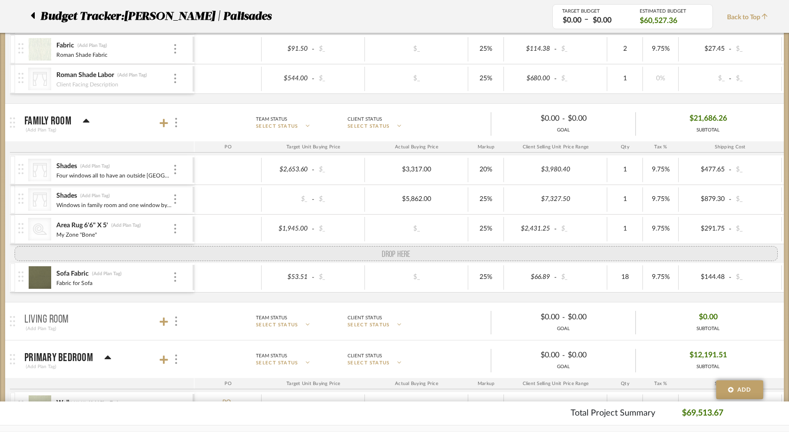
drag, startPoint x: 24, startPoint y: 199, endPoint x: 23, endPoint y: 249, distance: 49.8
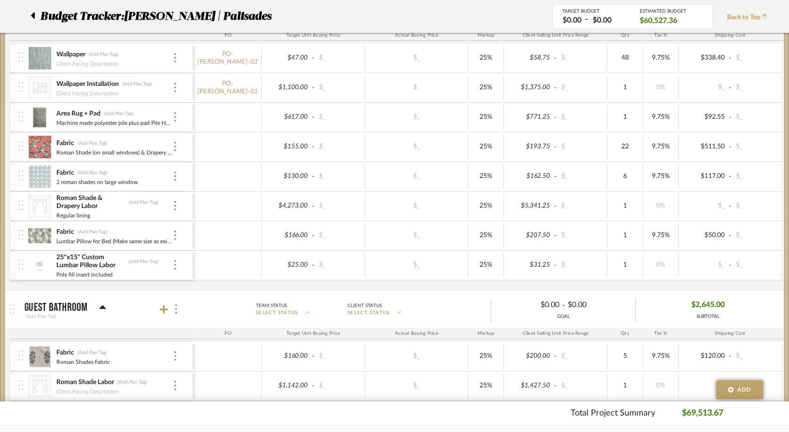
scroll to position [932, 0]
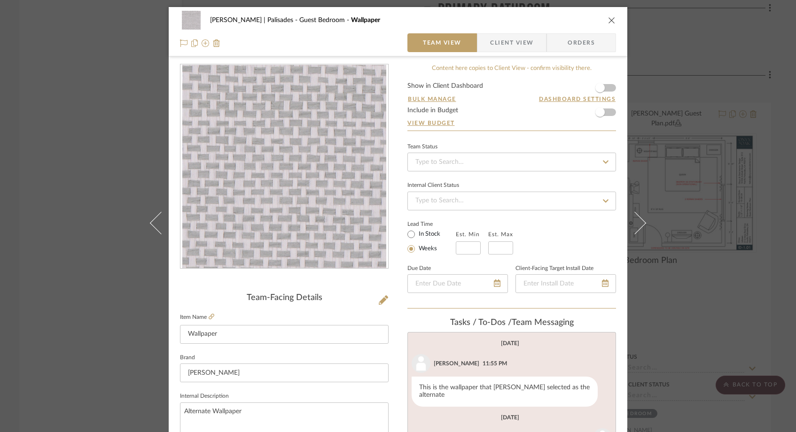
click at [87, 131] on div "[PERSON_NAME] | Palisades Guest Bedroom Wallpaper Team View Client View Orders …" at bounding box center [398, 216] width 796 height 432
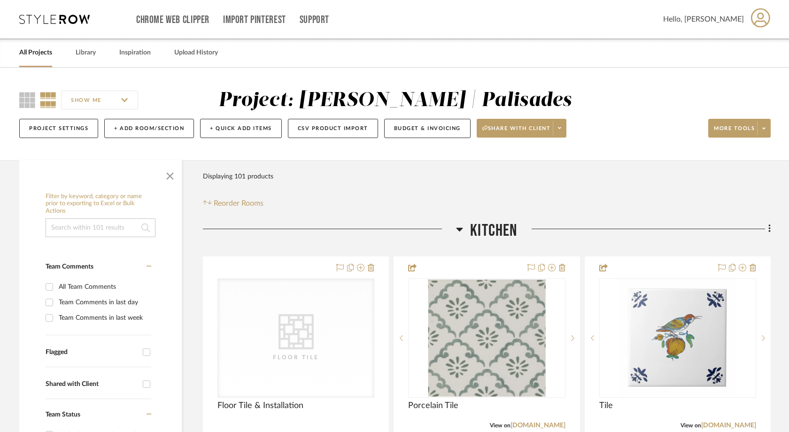
click at [49, 52] on link "All Projects" at bounding box center [35, 53] width 33 height 13
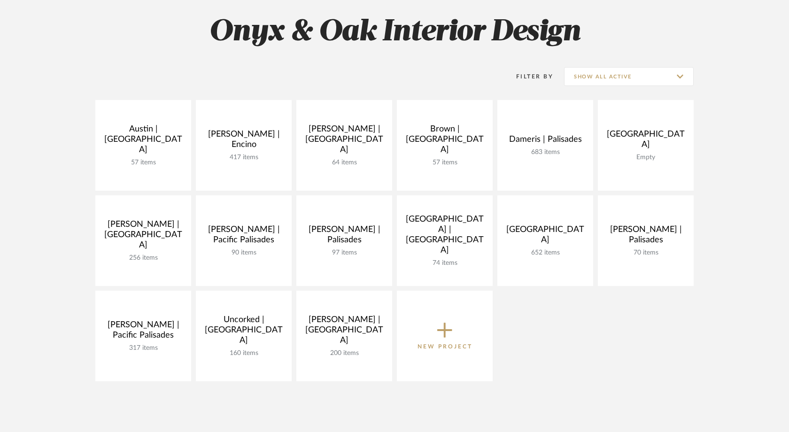
scroll to position [148, 0]
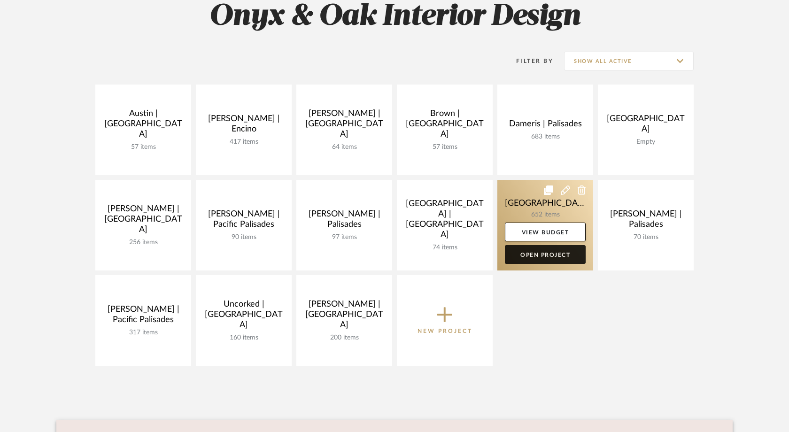
click at [549, 255] on link "Open Project" at bounding box center [545, 254] width 81 height 19
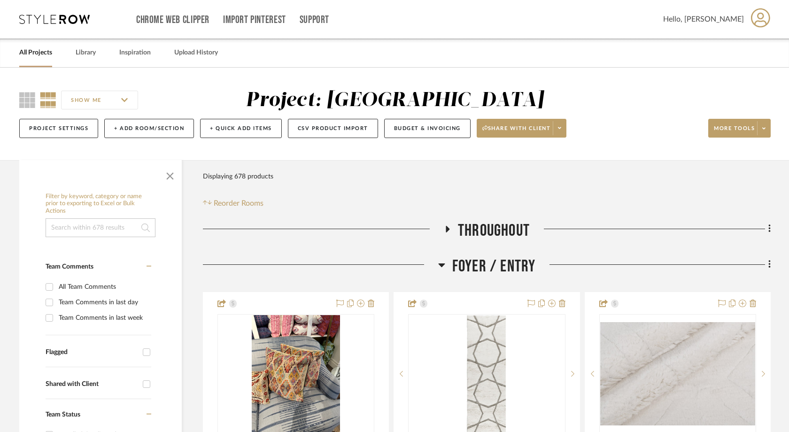
click at [444, 266] on icon at bounding box center [441, 264] width 7 height 11
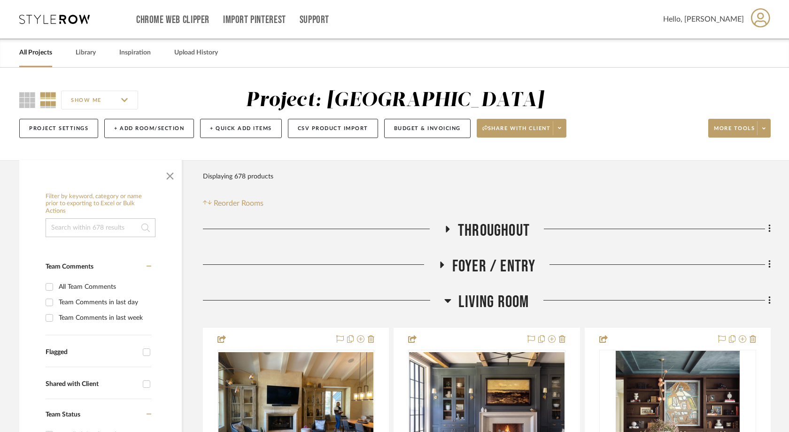
click at [448, 298] on icon at bounding box center [447, 300] width 7 height 11
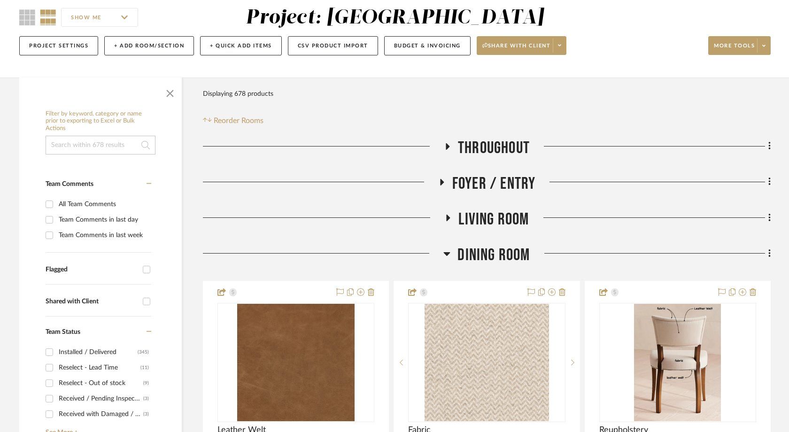
click at [449, 256] on icon at bounding box center [447, 253] width 7 height 11
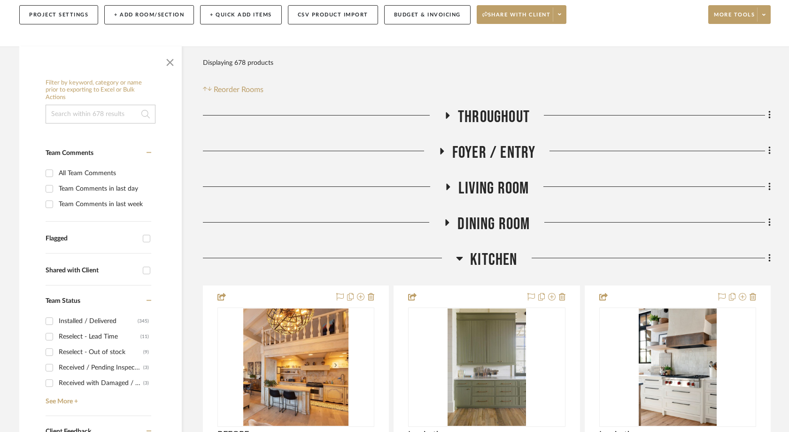
click at [458, 256] on icon at bounding box center [459, 258] width 7 height 11
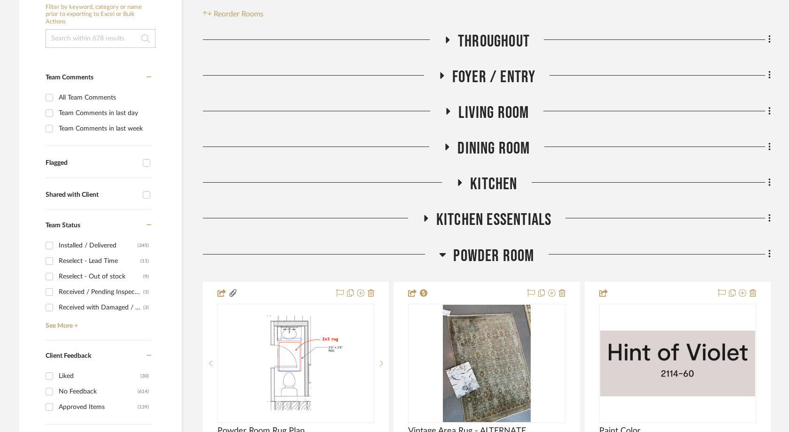
click at [444, 253] on icon at bounding box center [442, 254] width 7 height 11
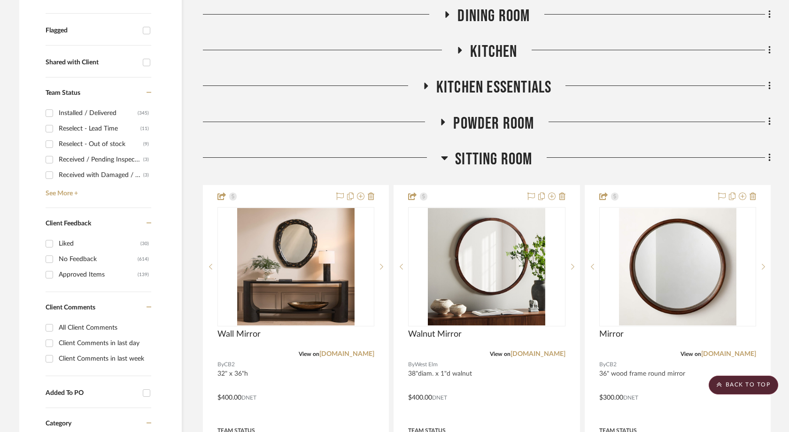
scroll to position [445, 0]
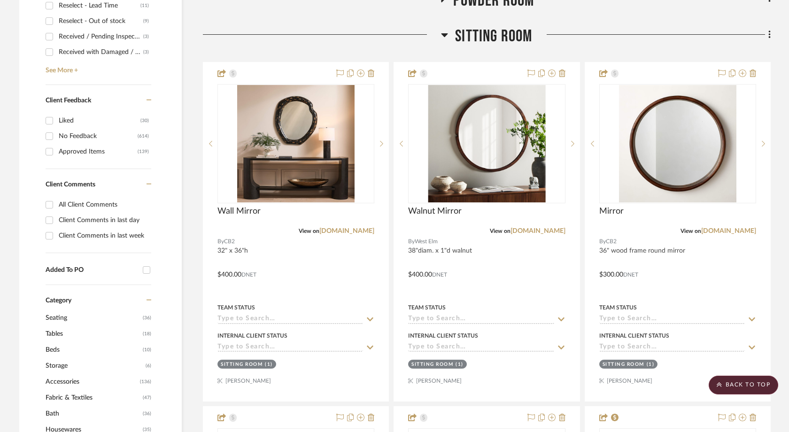
click at [446, 35] on icon at bounding box center [445, 35] width 7 height 4
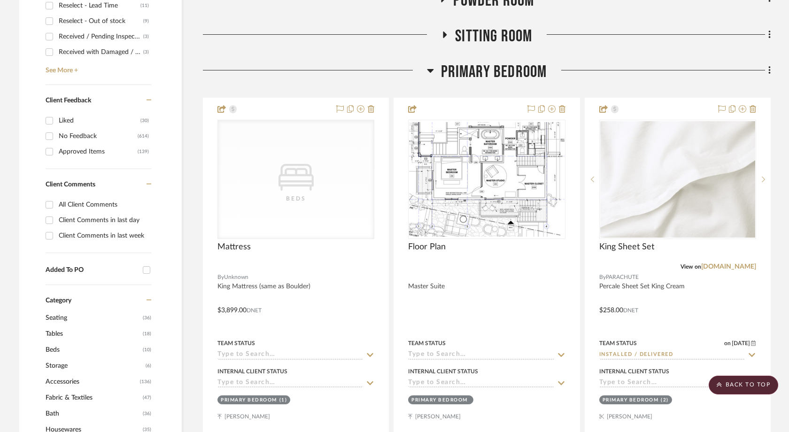
click at [428, 70] on icon at bounding box center [430, 71] width 7 height 4
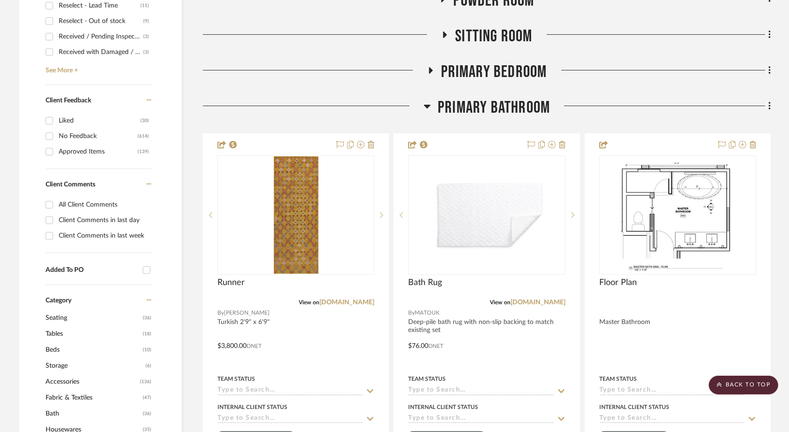
click at [426, 108] on icon at bounding box center [427, 106] width 7 height 11
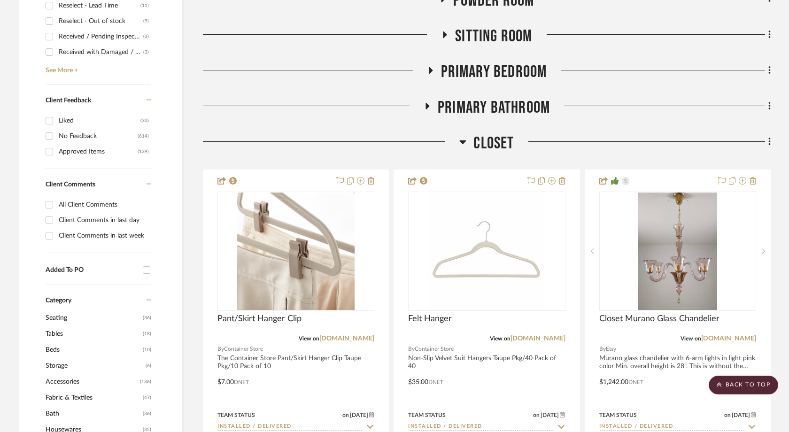
click at [462, 140] on icon at bounding box center [462, 141] width 7 height 11
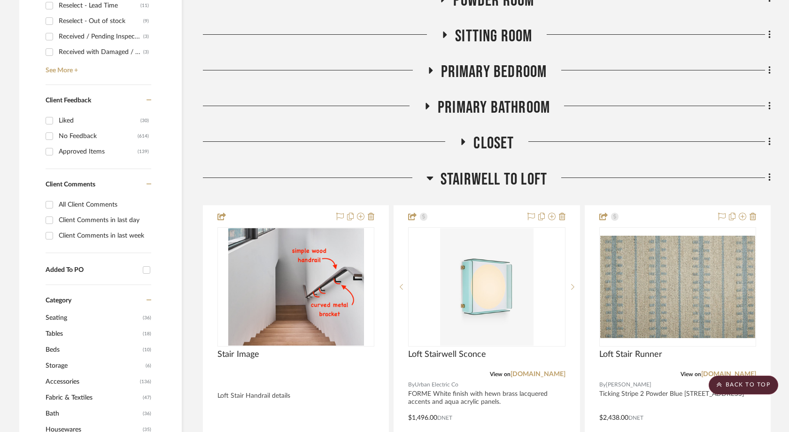
click at [427, 180] on icon at bounding box center [430, 177] width 7 height 11
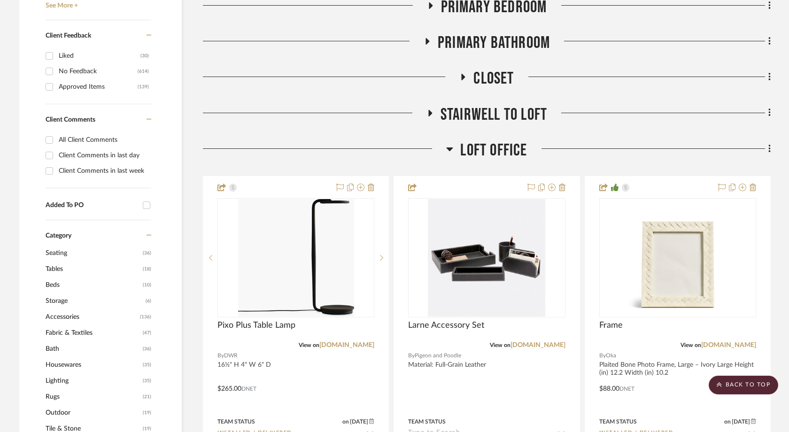
scroll to position [516, 0]
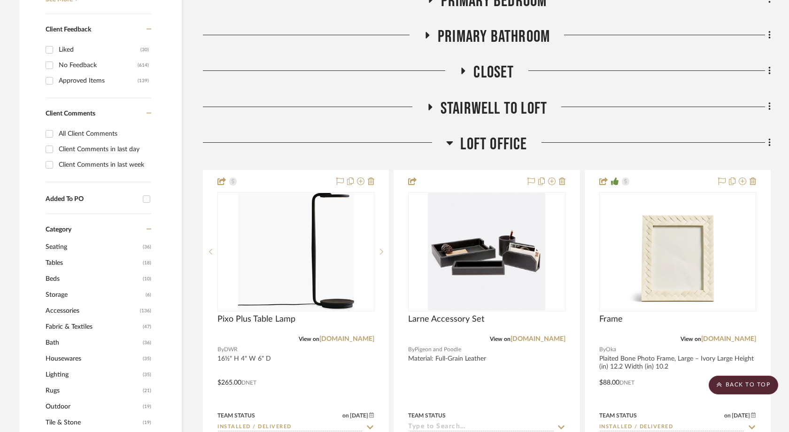
click at [452, 135] on h3 "Loft Office" at bounding box center [486, 144] width 81 height 20
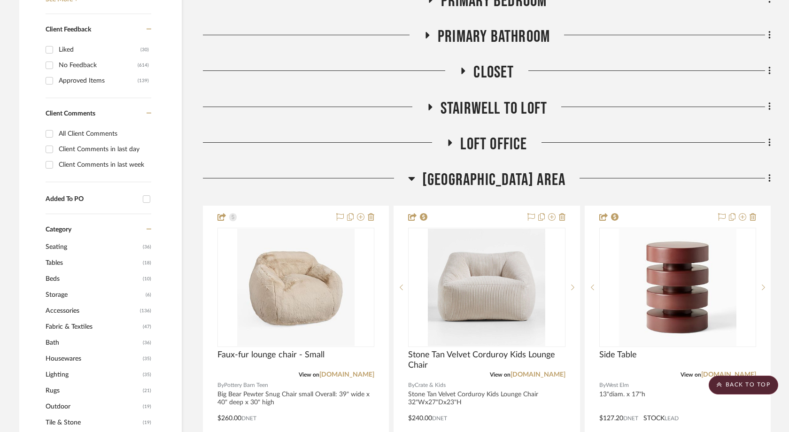
click at [415, 174] on icon at bounding box center [411, 178] width 7 height 11
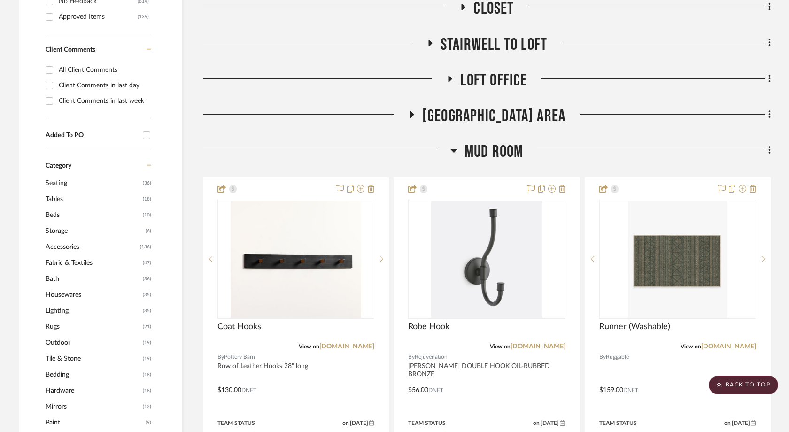
click at [456, 146] on icon at bounding box center [454, 150] width 7 height 11
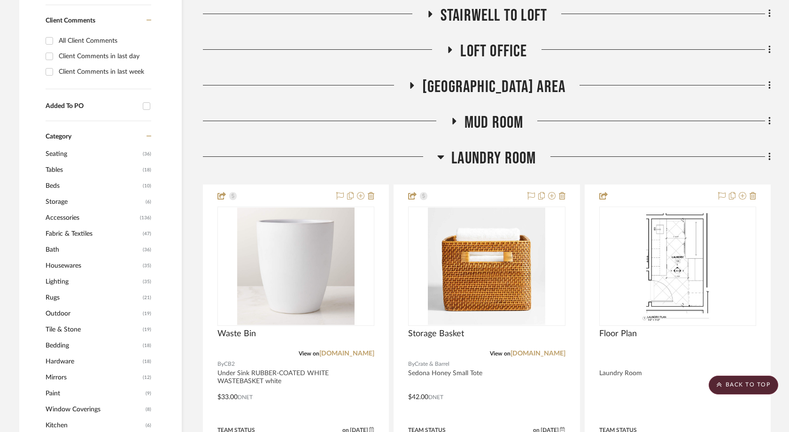
scroll to position [619, 0]
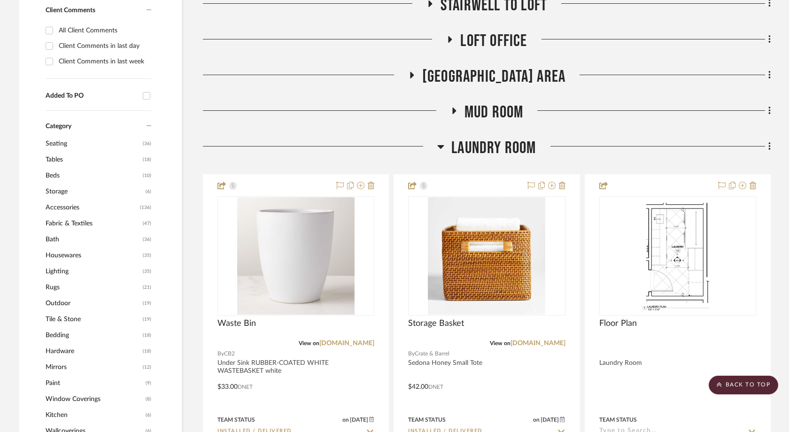
click at [444, 145] on h3 "Laundry Room" at bounding box center [486, 148] width 99 height 20
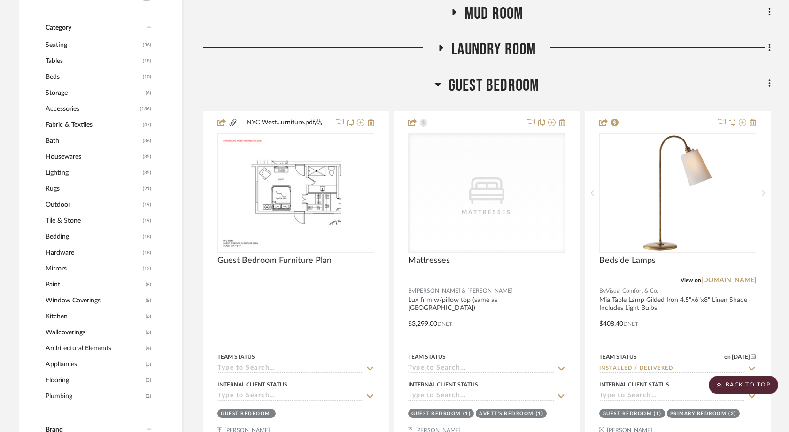
click at [439, 83] on icon at bounding box center [438, 85] width 7 height 4
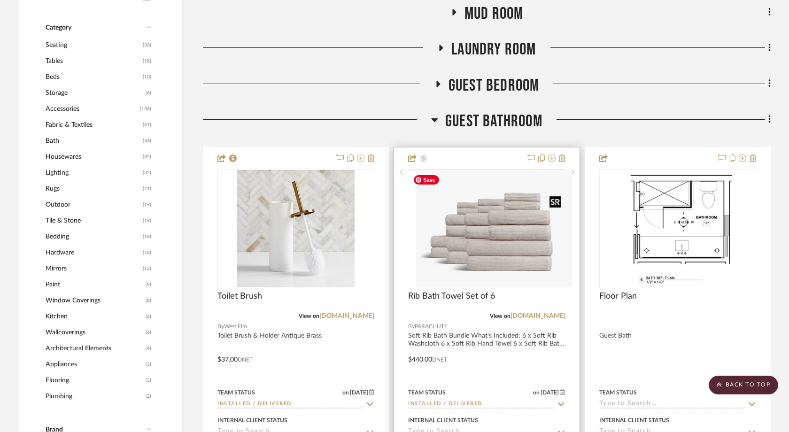
scroll to position [754, 0]
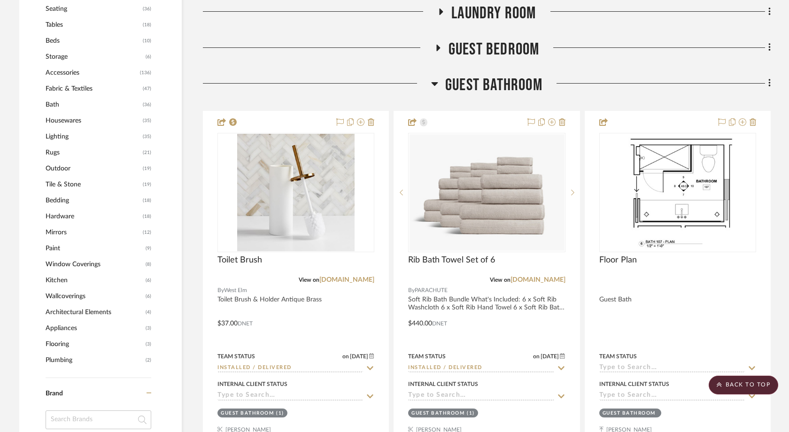
click at [437, 85] on icon at bounding box center [434, 83] width 7 height 11
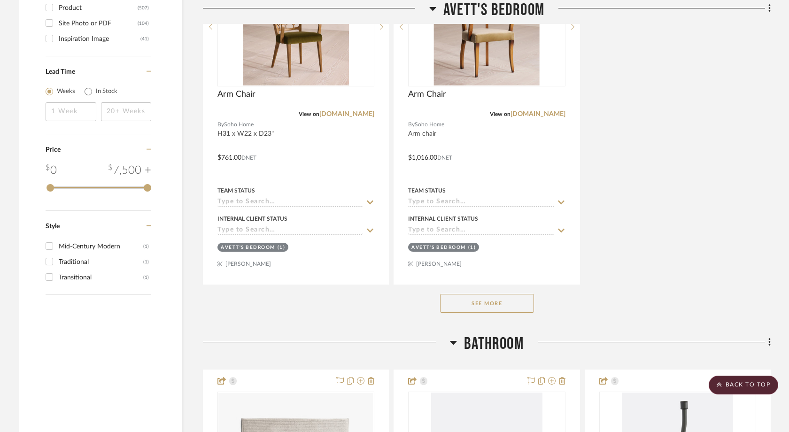
scroll to position [1657, 0]
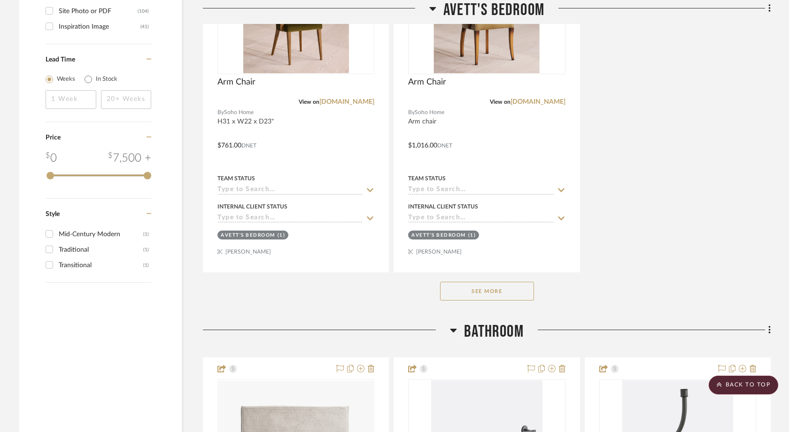
click at [460, 290] on button "See More" at bounding box center [487, 291] width 94 height 19
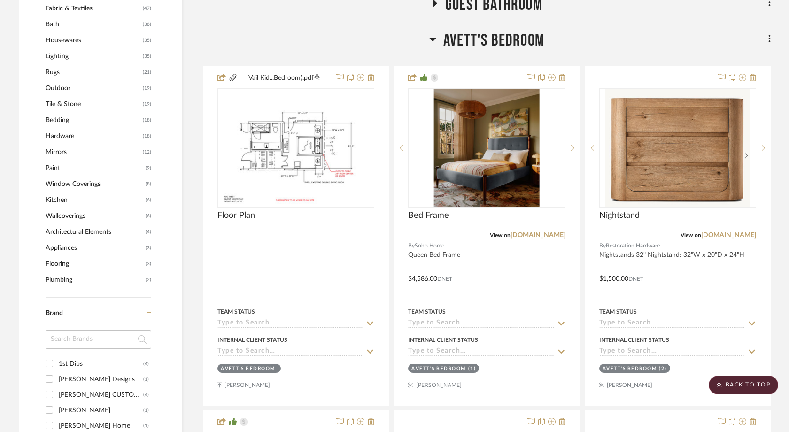
scroll to position [763, 0]
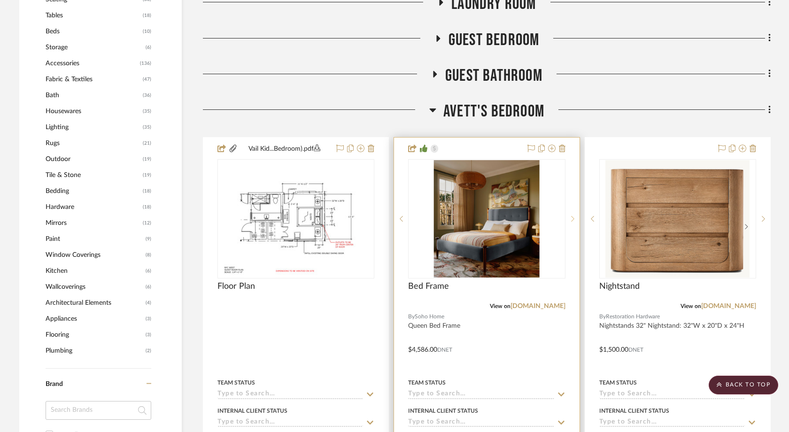
click at [571, 218] on icon at bounding box center [572, 219] width 3 height 7
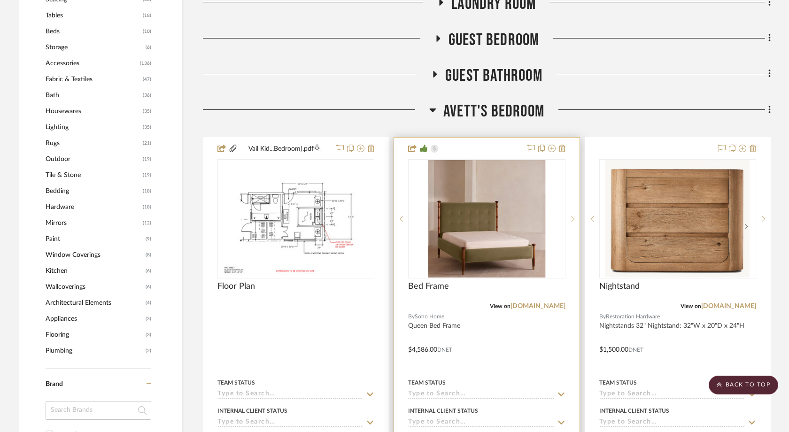
click at [571, 218] on icon at bounding box center [572, 219] width 3 height 7
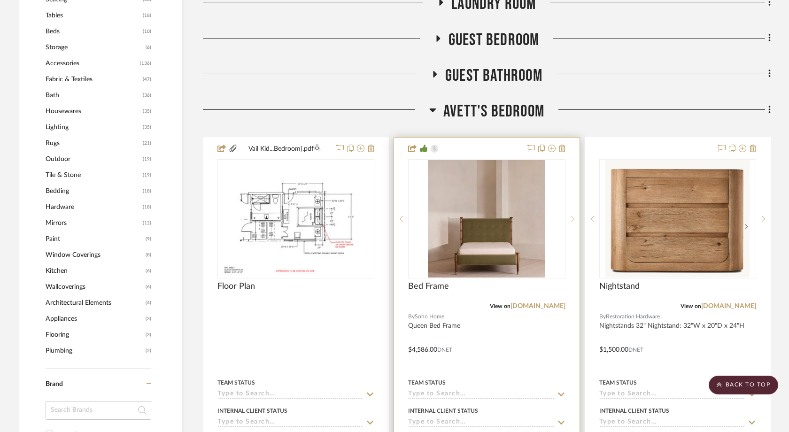
click at [571, 218] on icon at bounding box center [572, 219] width 3 height 7
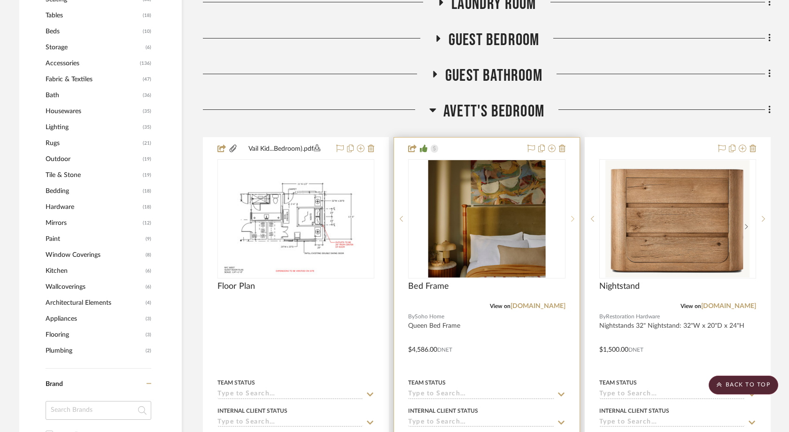
click at [571, 218] on icon at bounding box center [572, 219] width 3 height 7
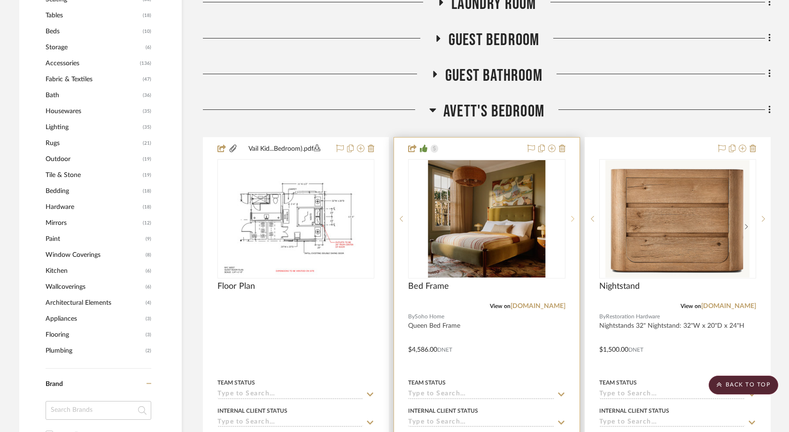
click at [571, 218] on icon at bounding box center [572, 219] width 3 height 7
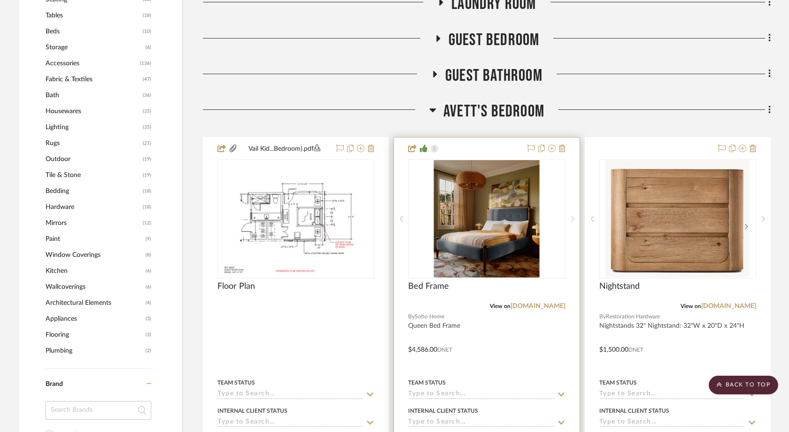
click at [571, 218] on icon at bounding box center [572, 219] width 3 height 7
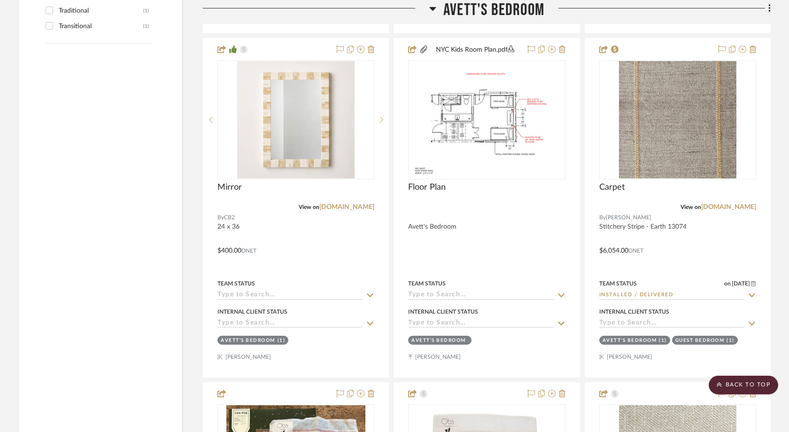
scroll to position [1910, 0]
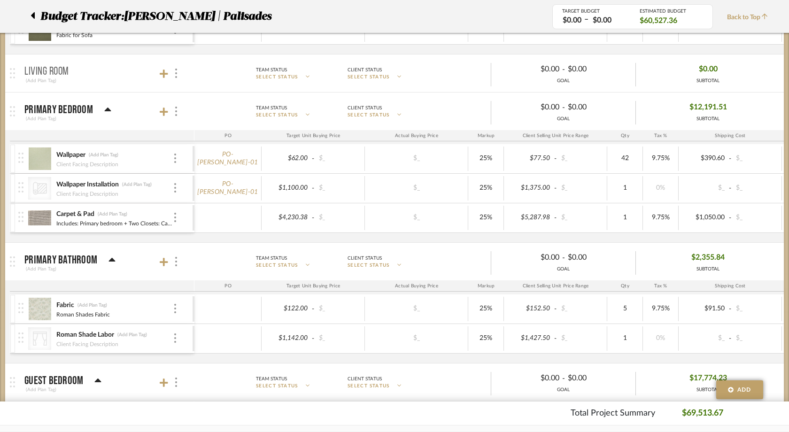
scroll to position [553, 0]
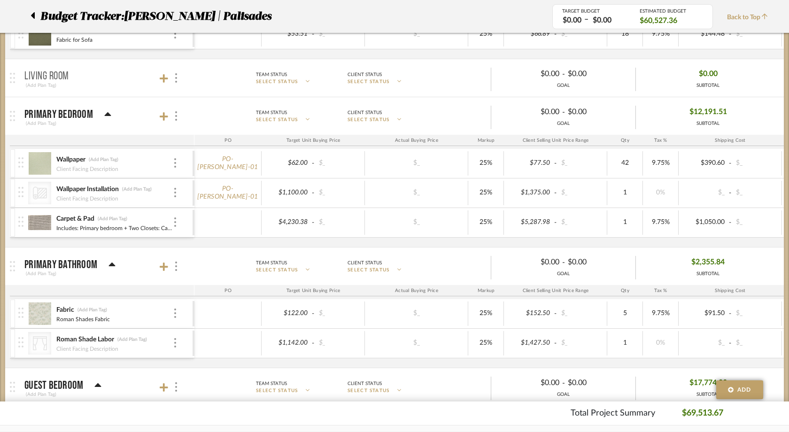
click at [762, 14] on span "Back to Top" at bounding box center [750, 18] width 46 height 10
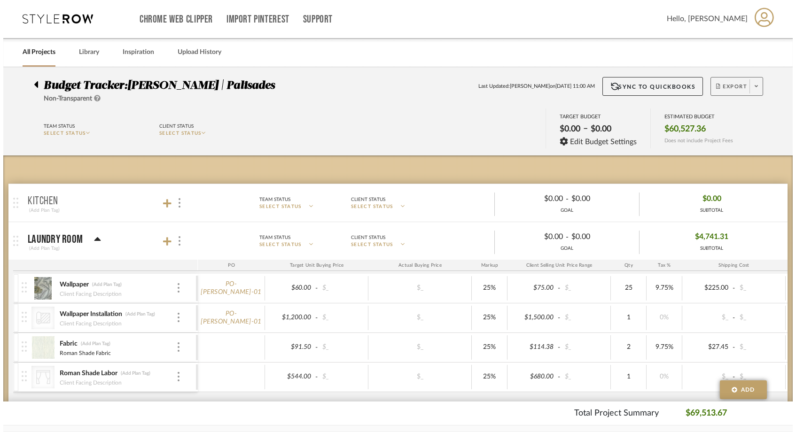
scroll to position [0, 0]
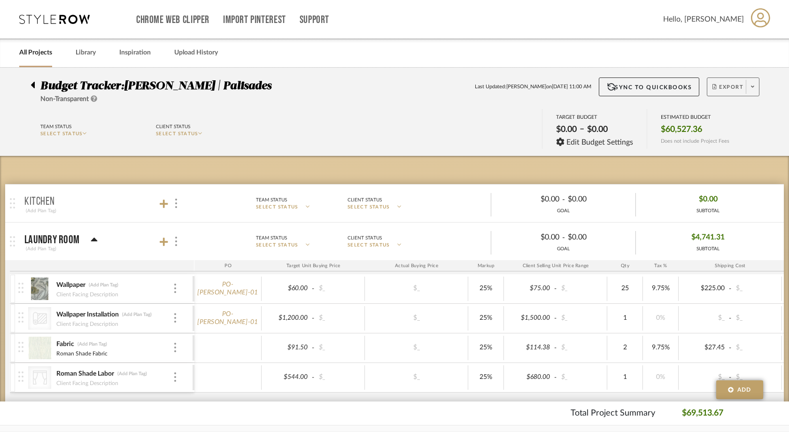
click at [732, 81] on button "Export" at bounding box center [733, 87] width 53 height 19
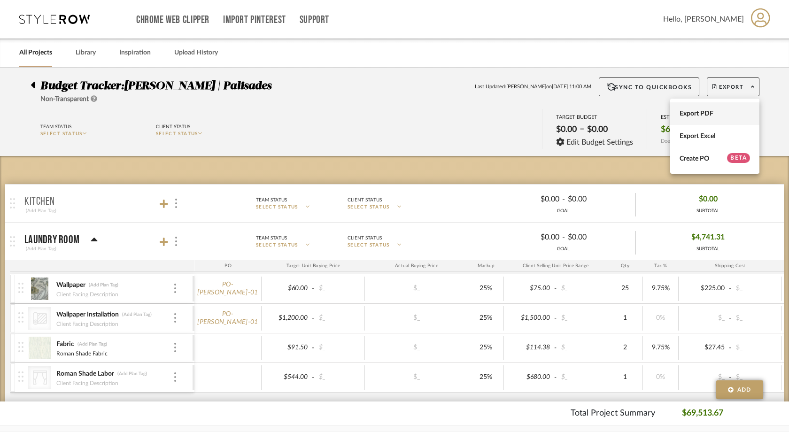
click at [713, 105] on button "Export PDF" at bounding box center [714, 113] width 89 height 23
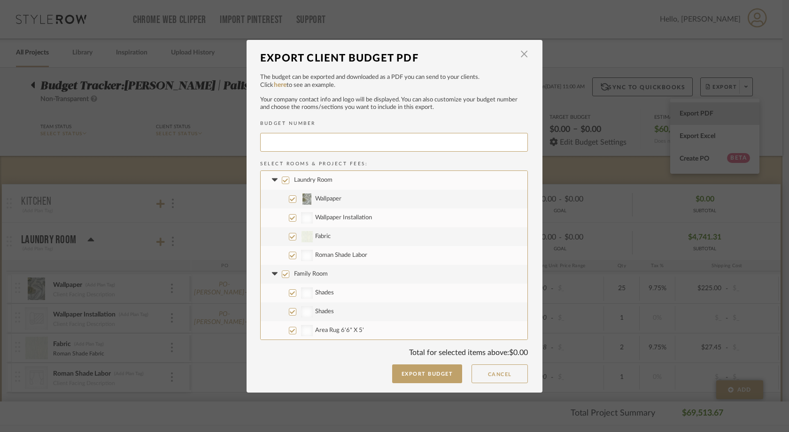
type input "JOHNSE-024"
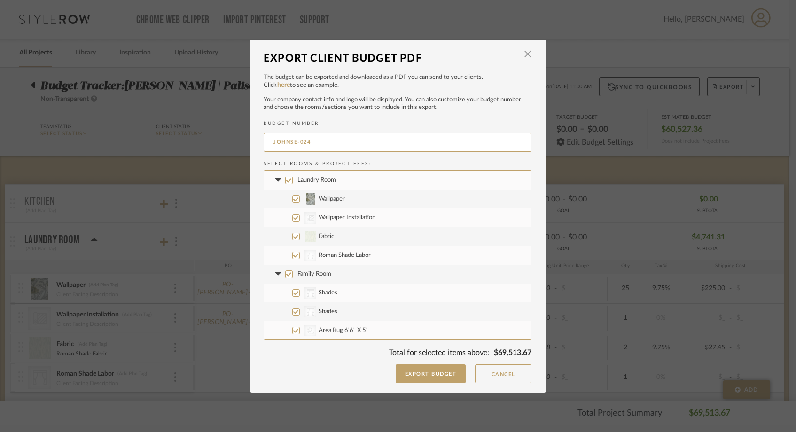
click at [285, 179] on input "Laundry Room" at bounding box center [289, 181] width 8 height 8
checkbox input "false"
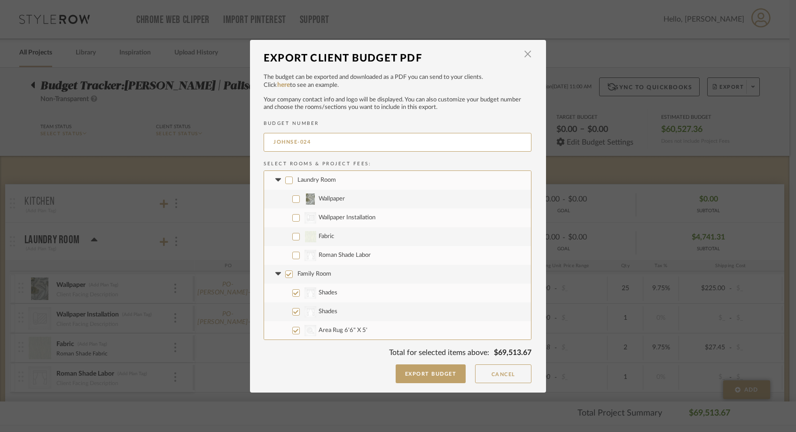
checkbox input "false"
click at [285, 272] on input "Family Room" at bounding box center [289, 275] width 8 height 8
checkbox input "false"
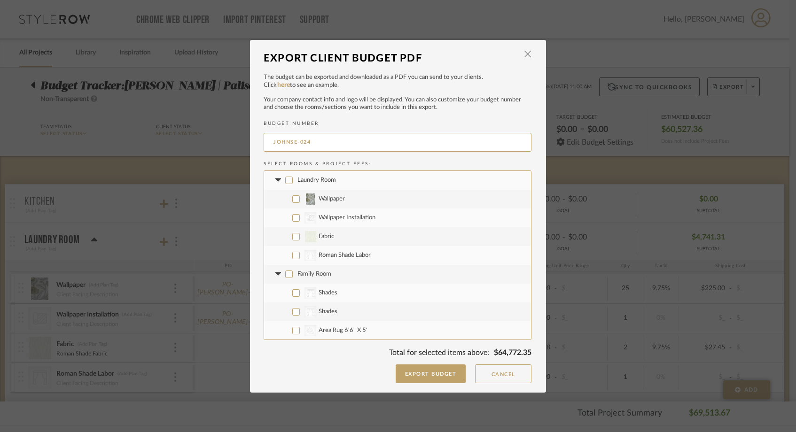
checkbox input "false"
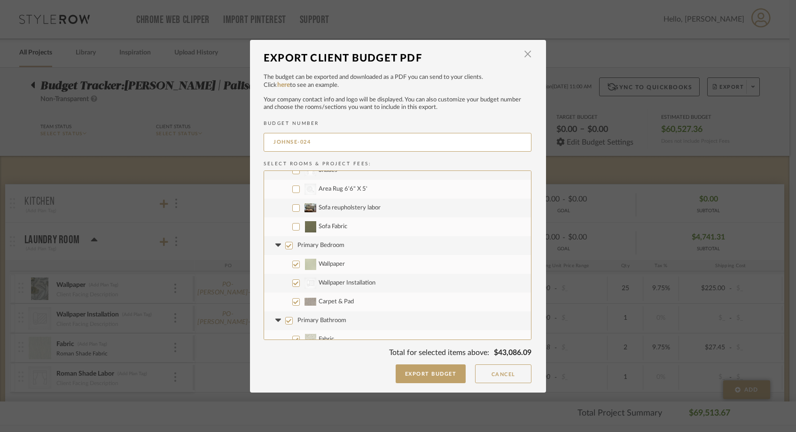
click at [285, 244] on input "Primary Bedroom" at bounding box center [289, 246] width 8 height 8
checkbox input "false"
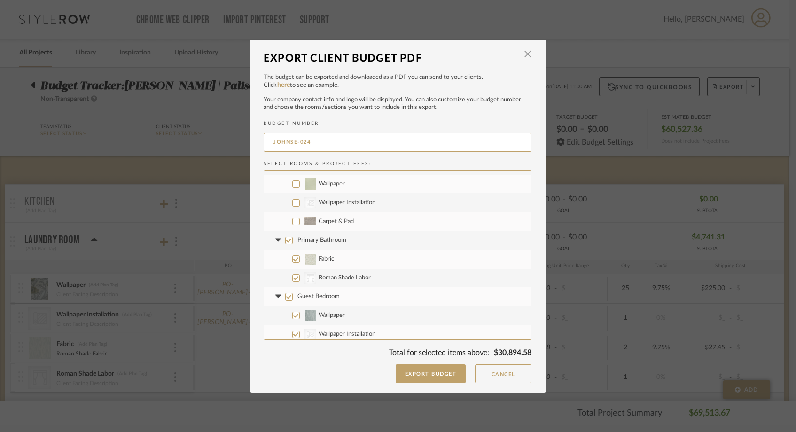
scroll to position [232, 0]
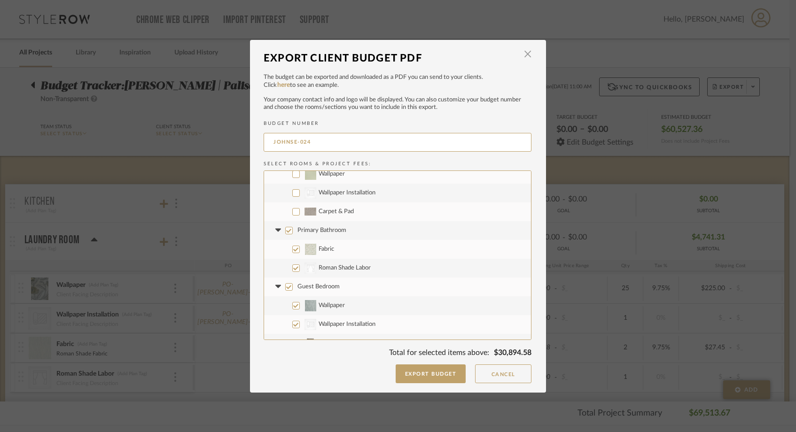
click at [292, 213] on input "Carpet & Pad" at bounding box center [296, 212] width 8 height 8
checkbox input "true"
click at [287, 227] on input "Primary Bathroom" at bounding box center [289, 231] width 8 height 8
checkbox input "false"
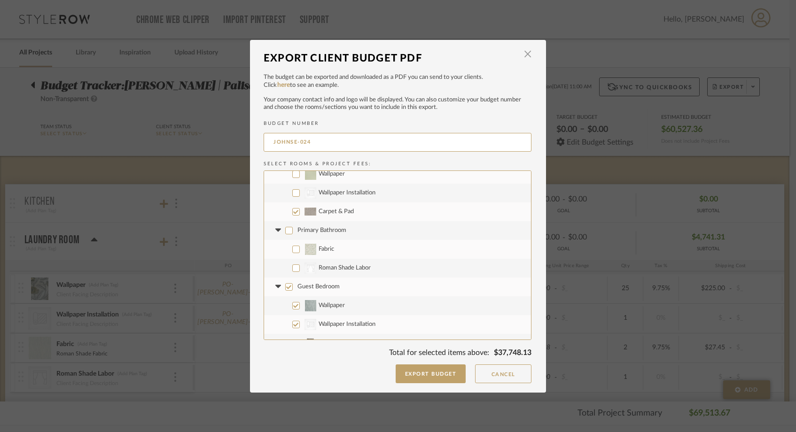
checkbox input "false"
click at [288, 286] on input "Guest Bedroom" at bounding box center [289, 287] width 8 height 8
checkbox input "false"
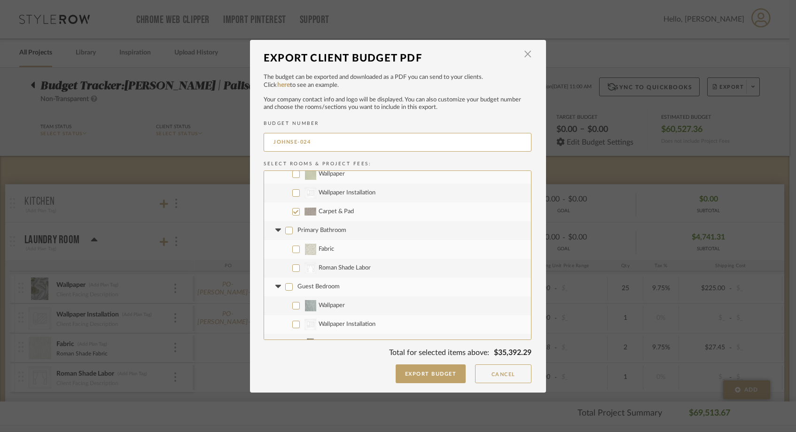
checkbox input "false"
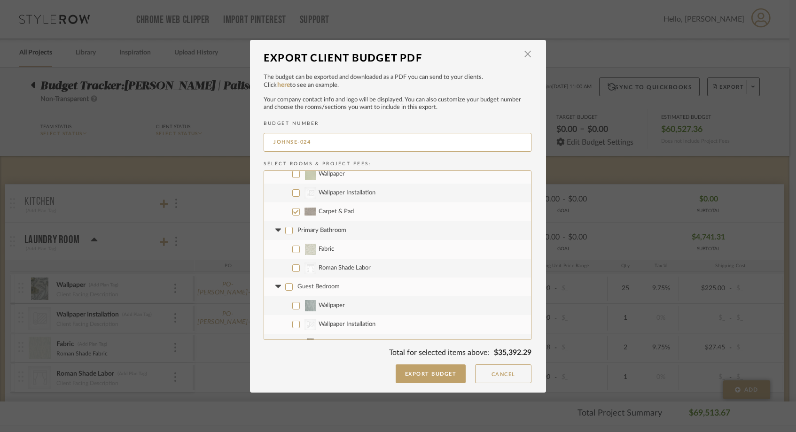
checkbox input "false"
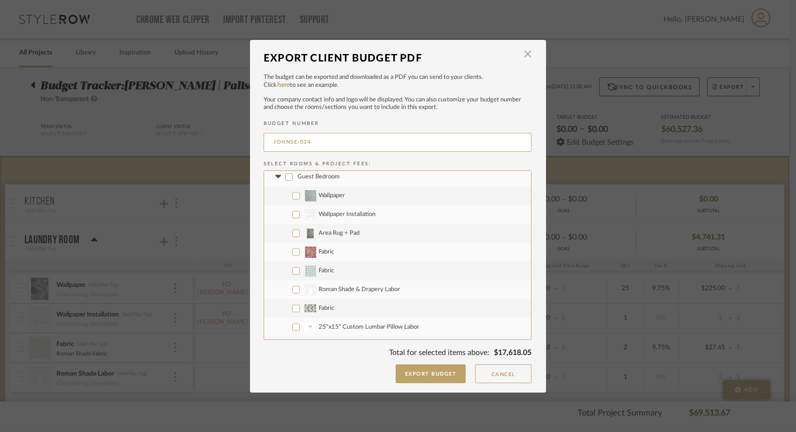
scroll to position [357, 0]
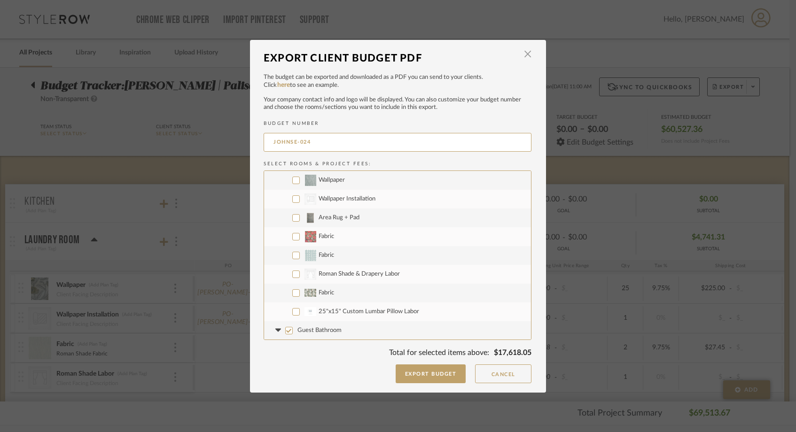
click at [285, 331] on input "Guest Bathroom" at bounding box center [289, 331] width 8 height 8
checkbox input "false"
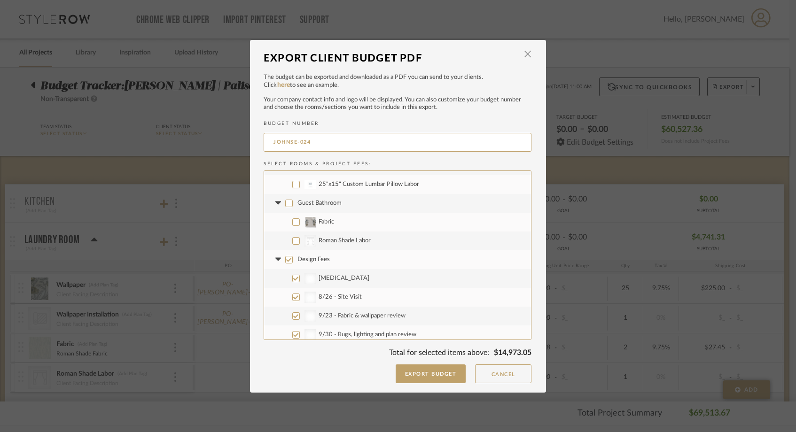
click at [287, 255] on label "Design Fees" at bounding box center [397, 259] width 267 height 19
click at [287, 256] on input "Design Fees" at bounding box center [289, 260] width 8 height 8
checkbox input "false"
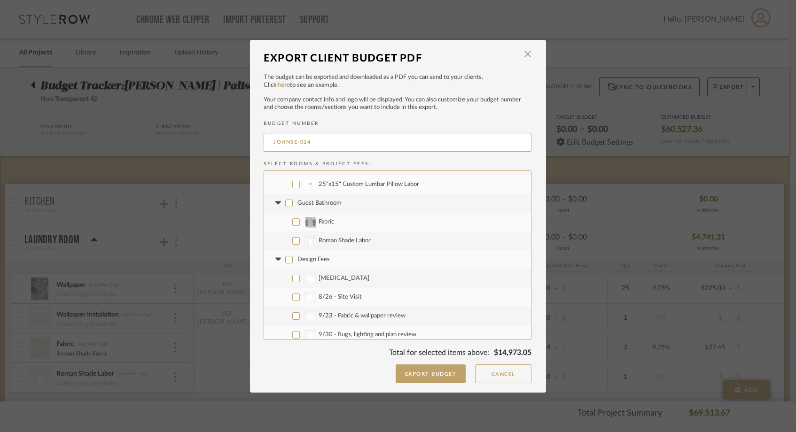
checkbox input "false"
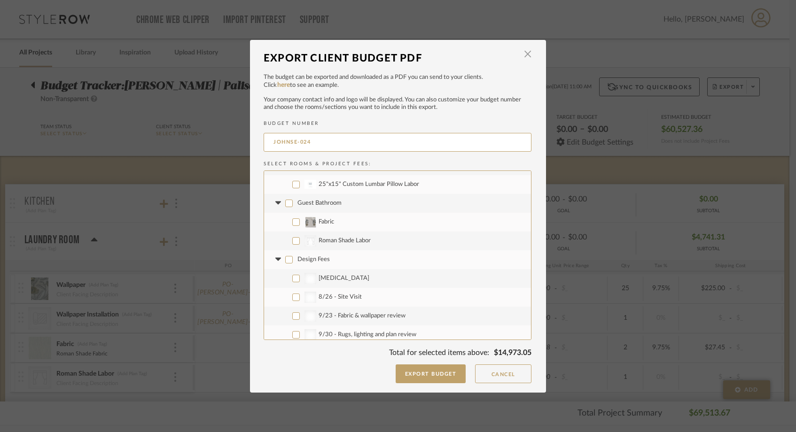
checkbox input "false"
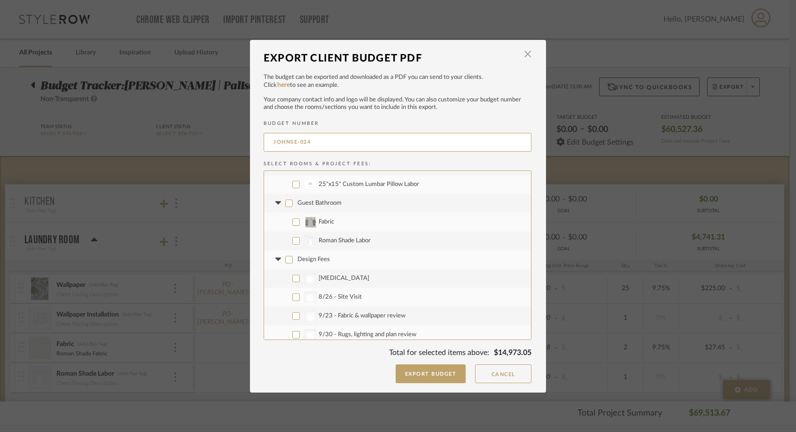
checkbox input "false"
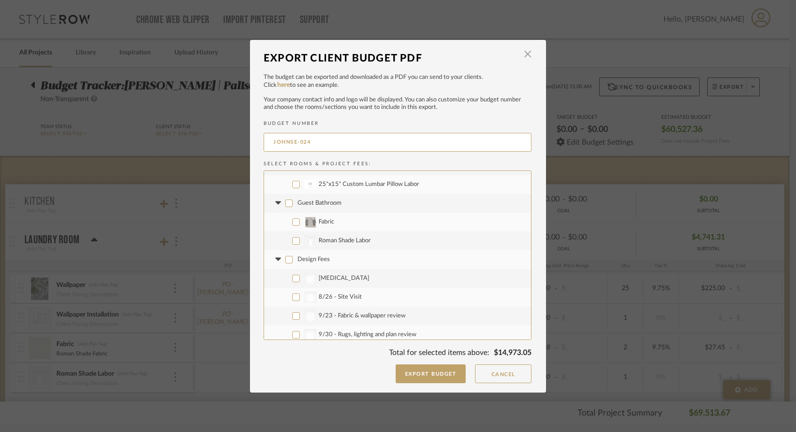
checkbox input "false"
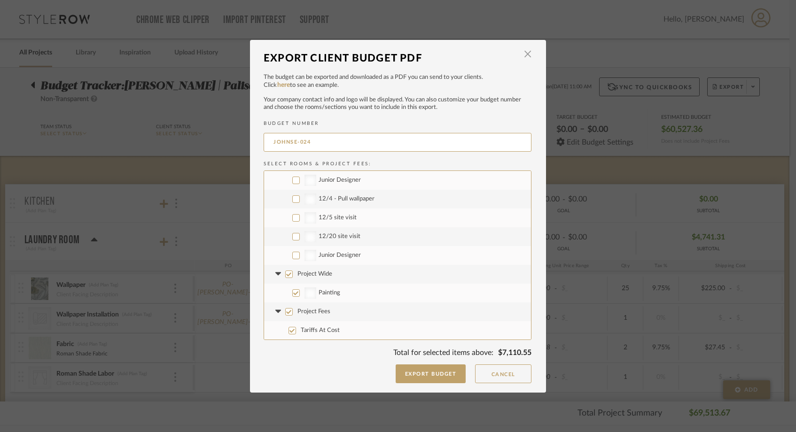
scroll to position [827, 0]
click at [281, 277] on label "Project Wide" at bounding box center [397, 274] width 267 height 19
click at [285, 277] on input "Project Wide" at bounding box center [289, 274] width 8 height 8
checkbox input "false"
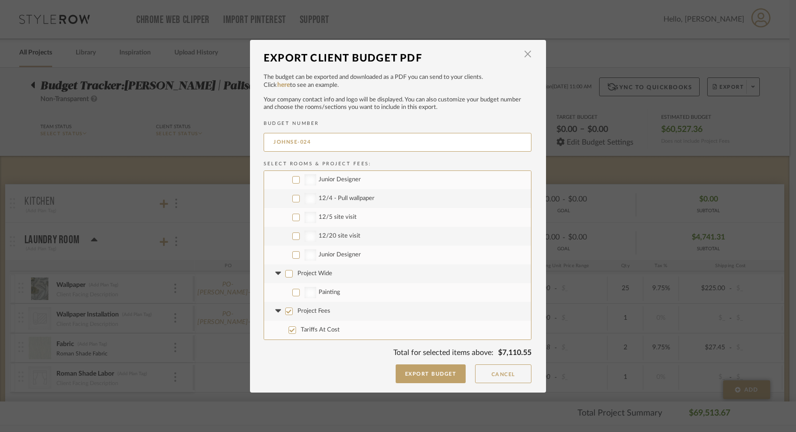
click at [285, 309] on input "Project Fees" at bounding box center [289, 312] width 8 height 8
checkbox input "false"
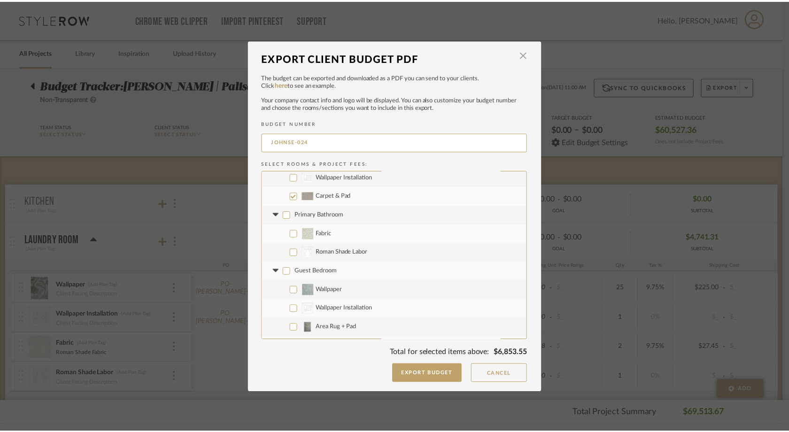
scroll to position [242, 0]
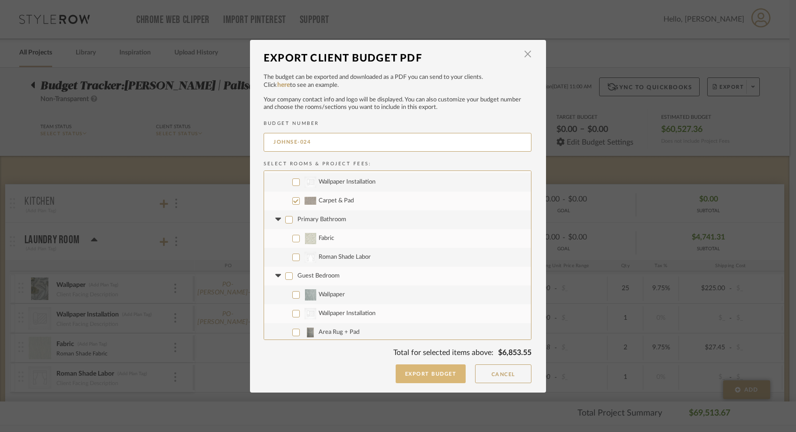
click at [410, 372] on button "Export Budget" at bounding box center [431, 374] width 70 height 19
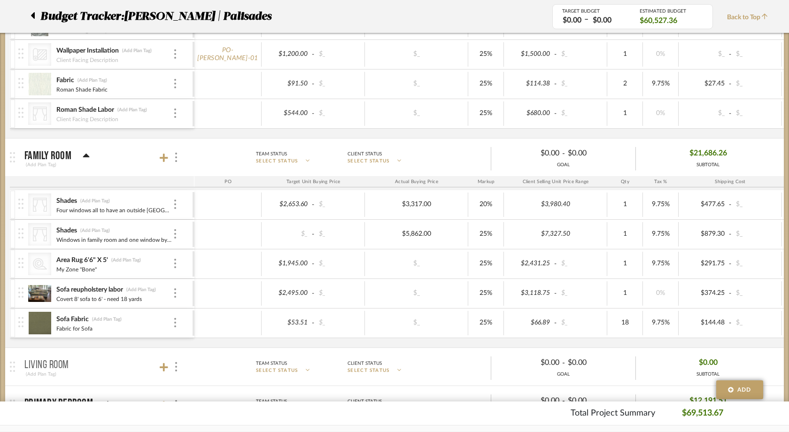
scroll to position [270, 0]
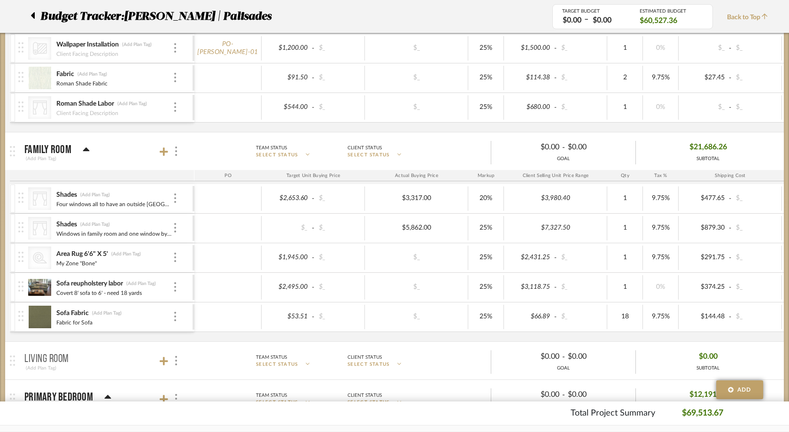
click at [40, 316] on img at bounding box center [39, 317] width 23 height 23
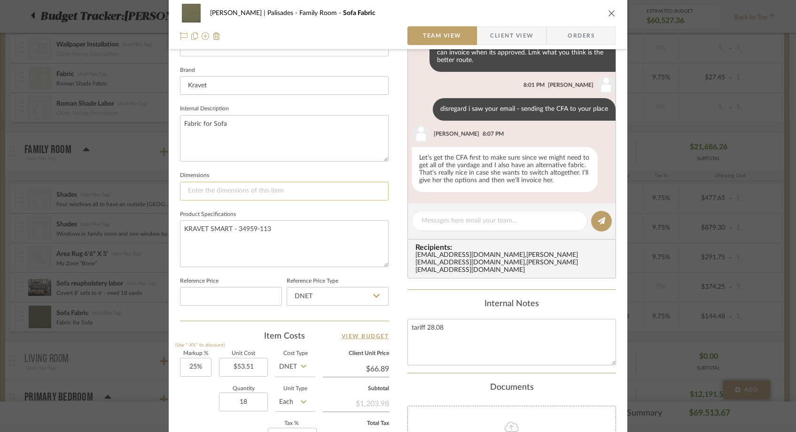
scroll to position [288, 0]
drag, startPoint x: 437, startPoint y: 318, endPoint x: 426, endPoint y: 319, distance: 11.4
click at [426, 319] on textarea "tariff 28.08" at bounding box center [511, 341] width 209 height 47
click at [602, 14] on div "Johnsen | Palisades Family Room Sofa Fabric" at bounding box center [398, 13] width 436 height 19
click at [608, 14] on icon "close" at bounding box center [612, 13] width 8 height 8
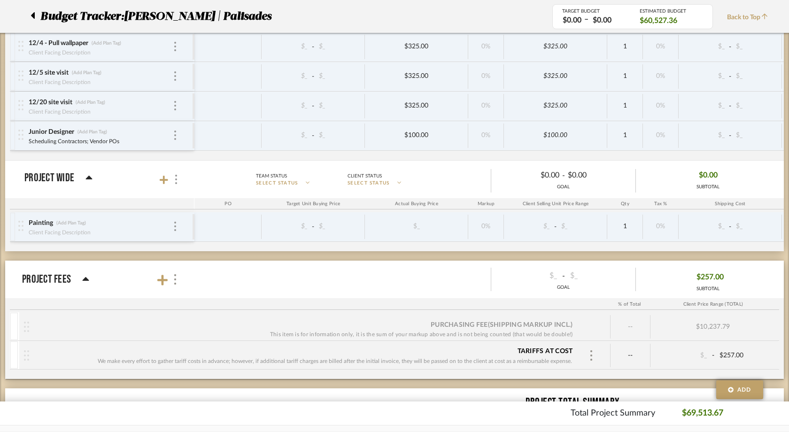
scroll to position [2044, 0]
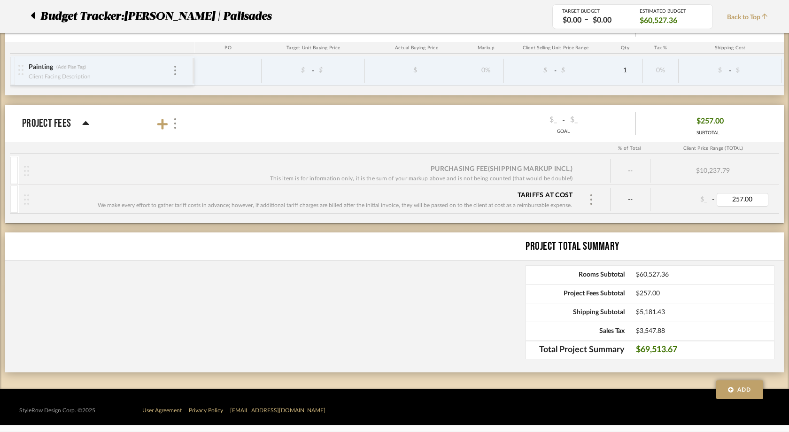
type input "28.08"
click at [723, 215] on div "Purchasing Fee (Shipping markup incl.) This item is for information only, it is…" at bounding box center [394, 189] width 779 height 67
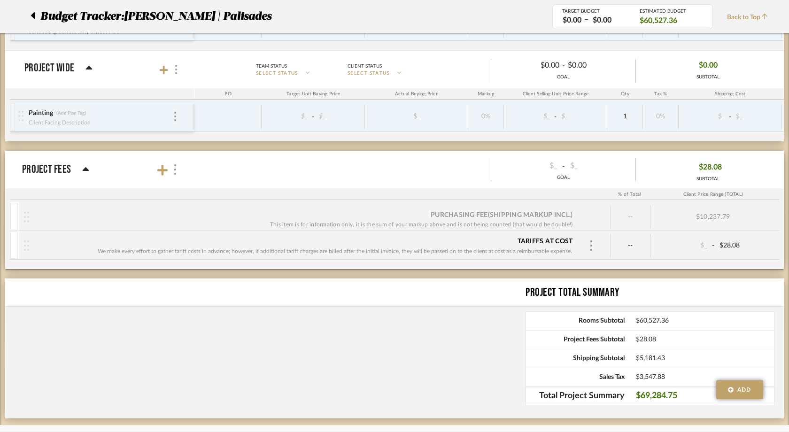
click at [747, 19] on span "Back to Top" at bounding box center [750, 18] width 46 height 10
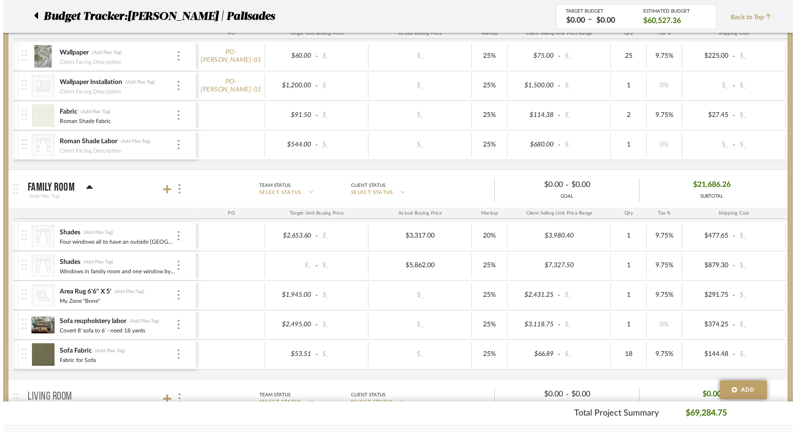
scroll to position [0, 0]
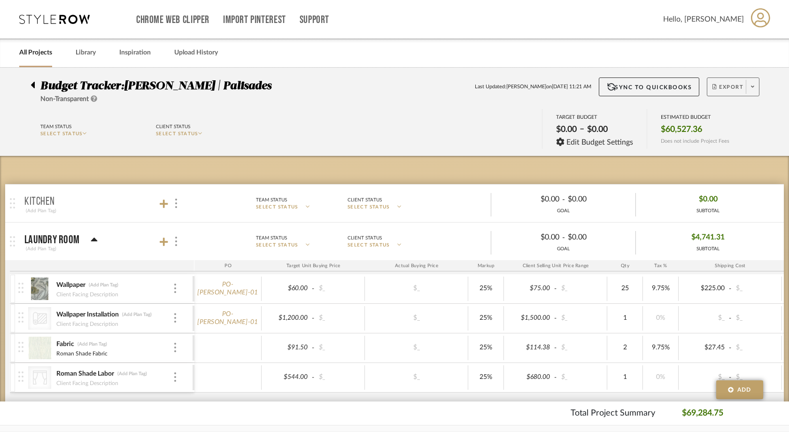
click at [755, 86] on span at bounding box center [752, 87] width 13 height 14
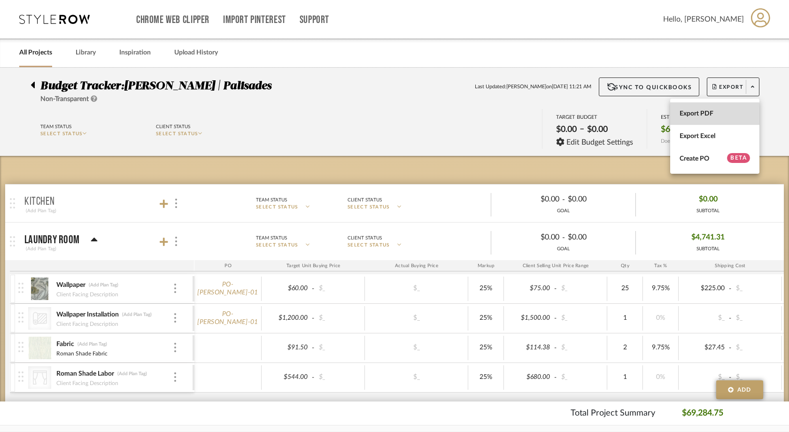
click at [716, 115] on span "Export PDF" at bounding box center [715, 114] width 70 height 8
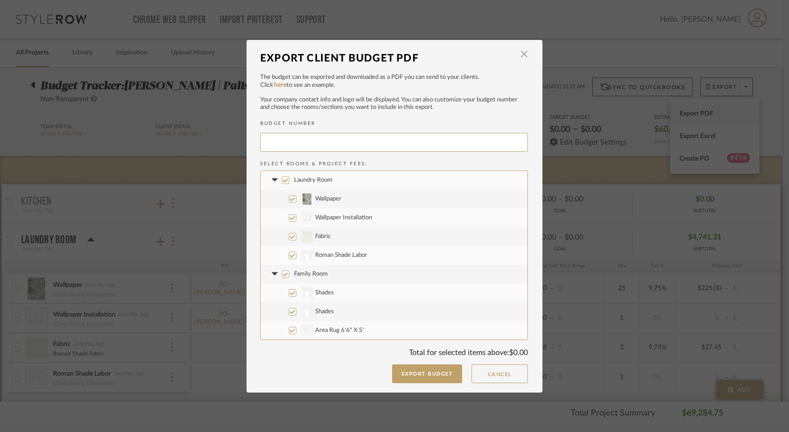
type input "JOHNSE-025"
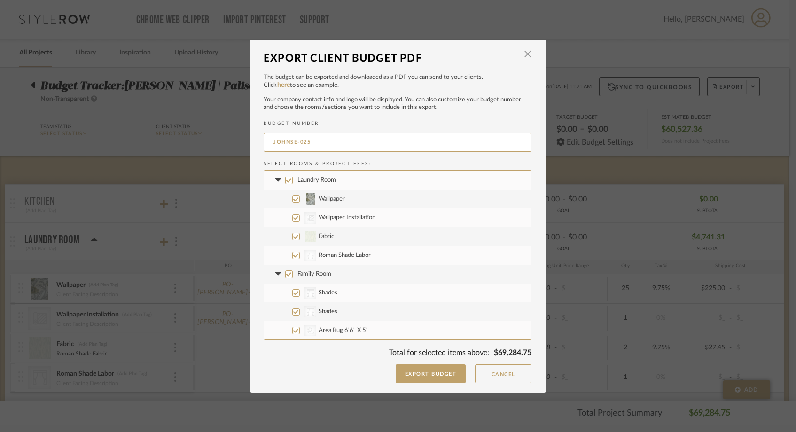
click at [285, 179] on input "Laundry Room" at bounding box center [289, 181] width 8 height 8
checkbox input "false"
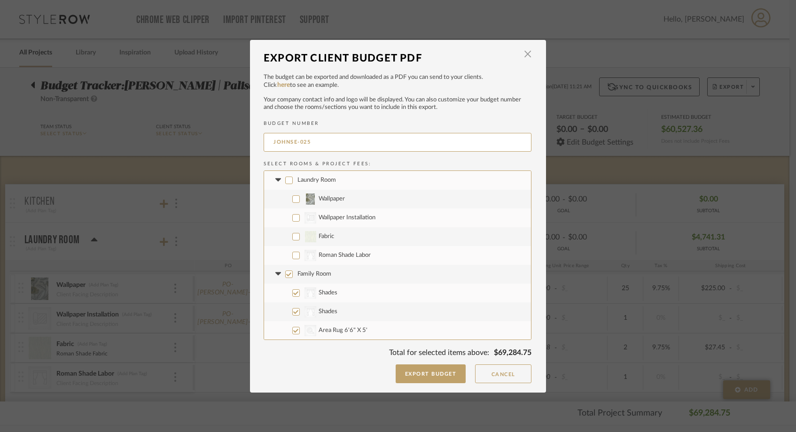
checkbox input "false"
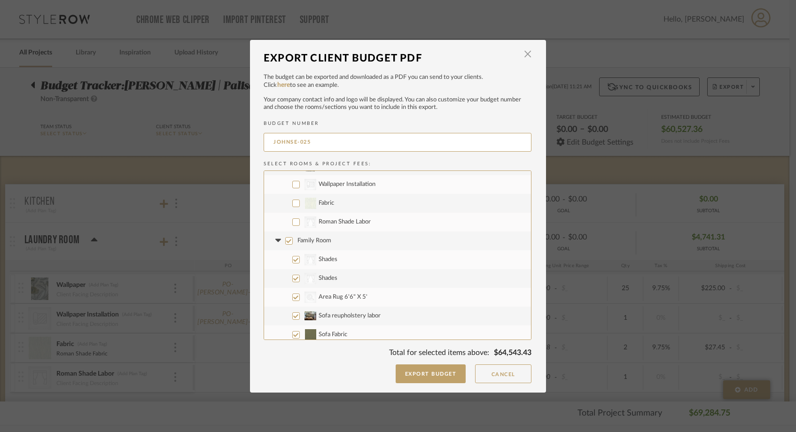
click at [285, 239] on input "Family Room" at bounding box center [289, 241] width 8 height 8
checkbox input "false"
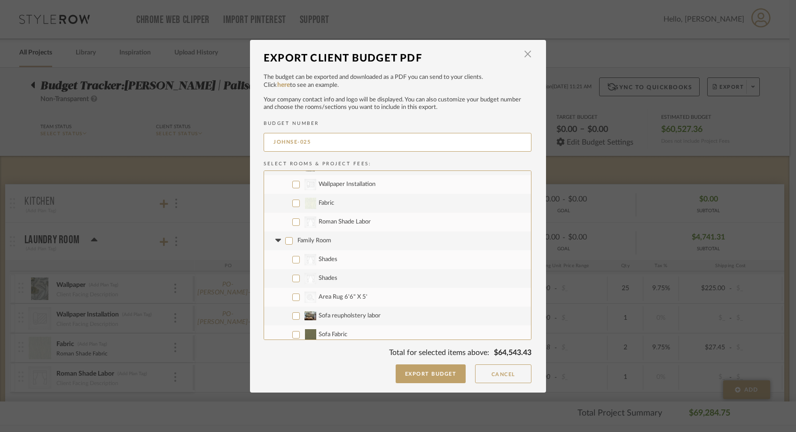
checkbox input "false"
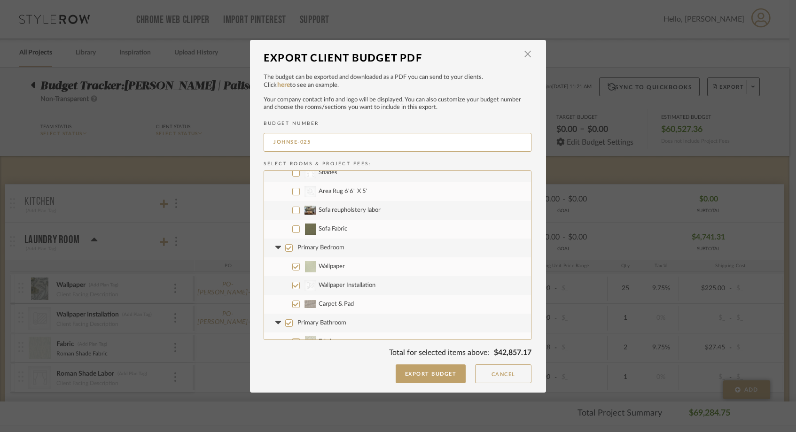
scroll to position [143, 0]
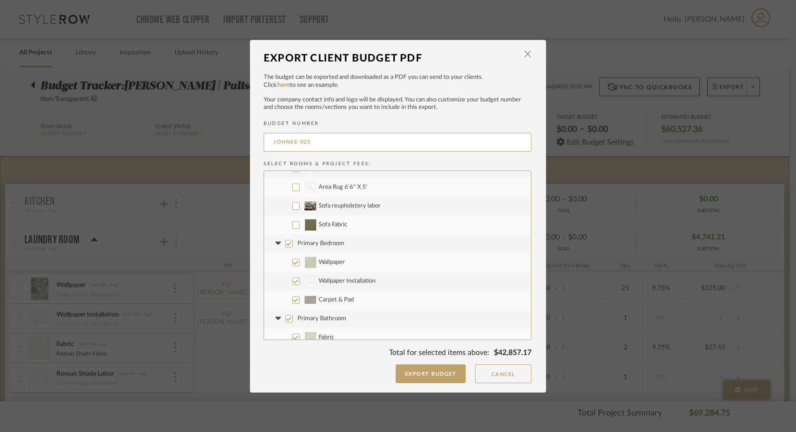
click at [292, 206] on input "Sofa reupholstery labor" at bounding box center [296, 206] width 8 height 8
checkbox input "true"
click at [292, 220] on label "Sofa Fabric" at bounding box center [397, 225] width 267 height 19
click at [292, 221] on input "Sofa Fabric" at bounding box center [296, 225] width 8 height 8
checkbox input "true"
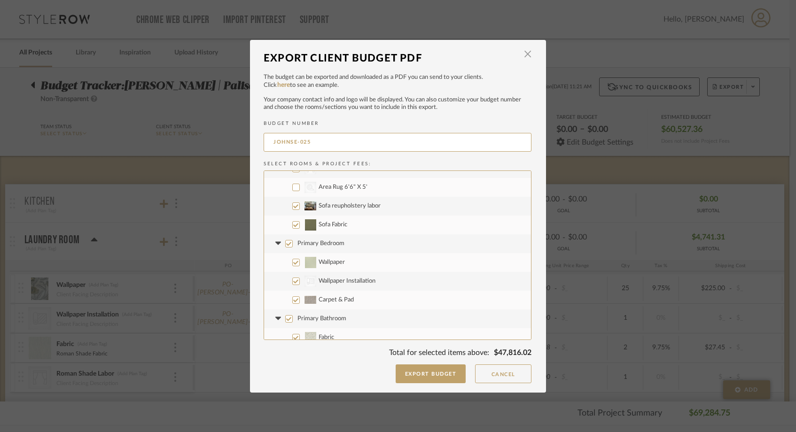
click at [285, 242] on input "Primary Bedroom" at bounding box center [289, 244] width 8 height 8
checkbox input "false"
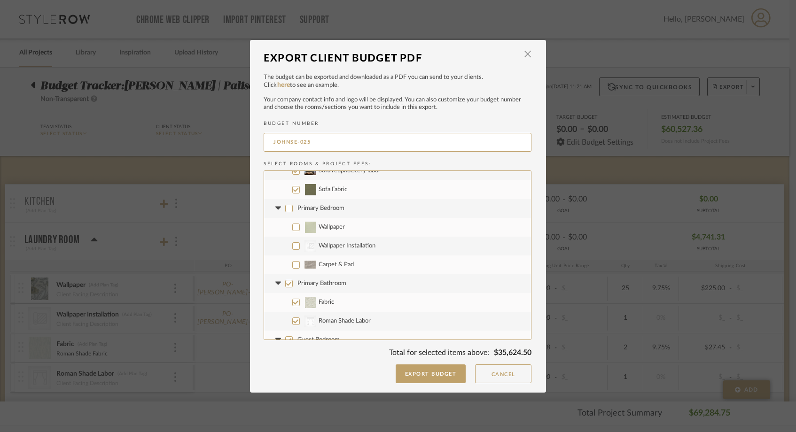
click at [286, 281] on input "Primary Bathroom" at bounding box center [289, 284] width 8 height 8
checkbox input "false"
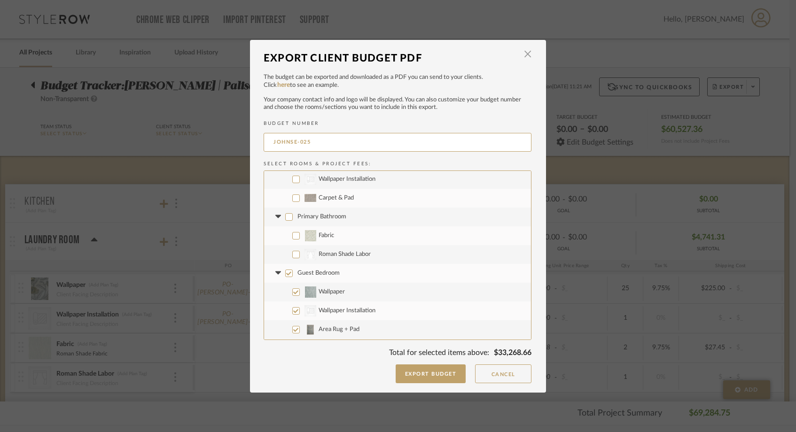
click at [286, 270] on input "Guest Bedroom" at bounding box center [289, 274] width 8 height 8
checkbox input "false"
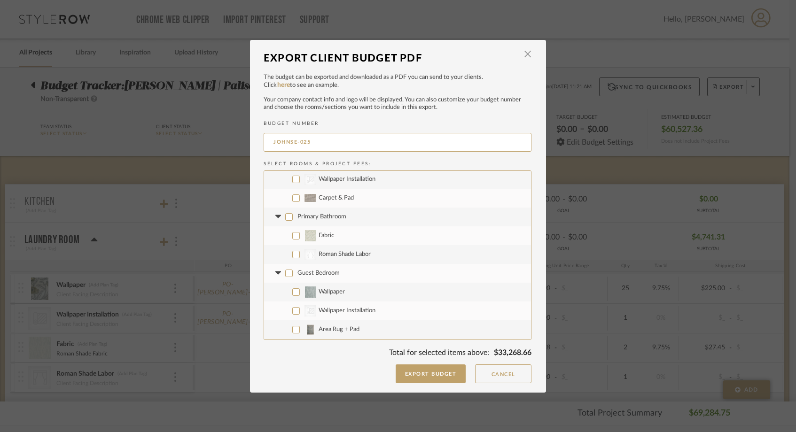
checkbox input "false"
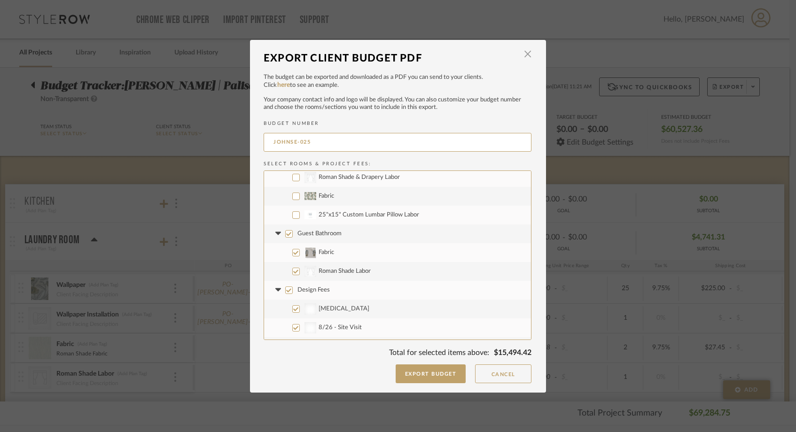
scroll to position [471, 0]
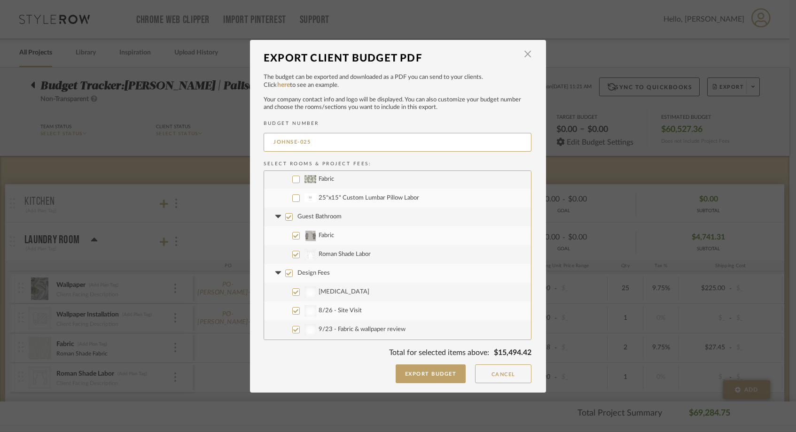
click at [287, 215] on input "Guest Bathroom" at bounding box center [289, 217] width 8 height 8
checkbox input "false"
click at [287, 275] on input "Design Fees" at bounding box center [289, 274] width 8 height 8
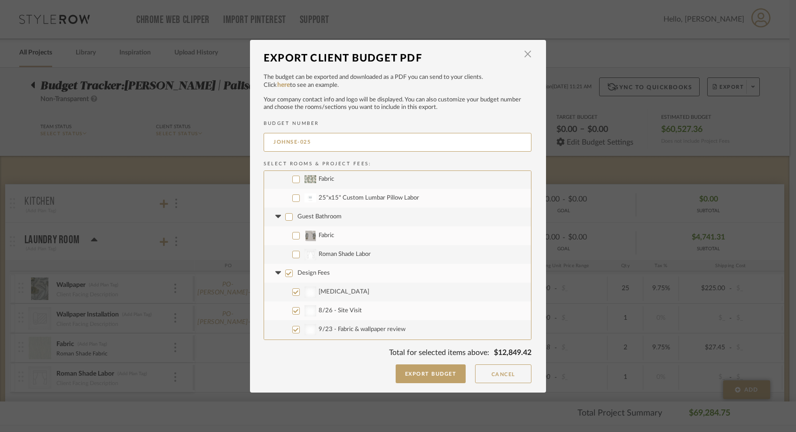
checkbox input "false"
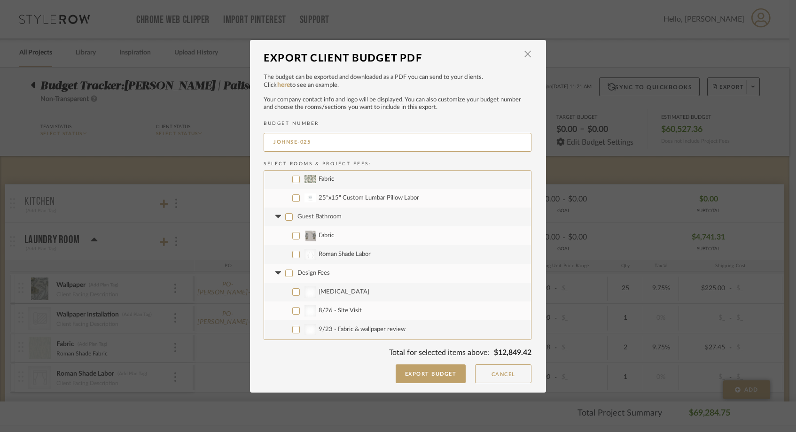
checkbox input "false"
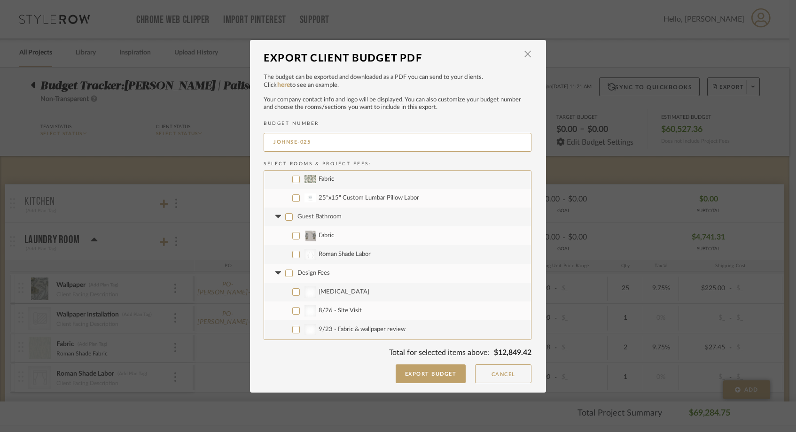
checkbox input "false"
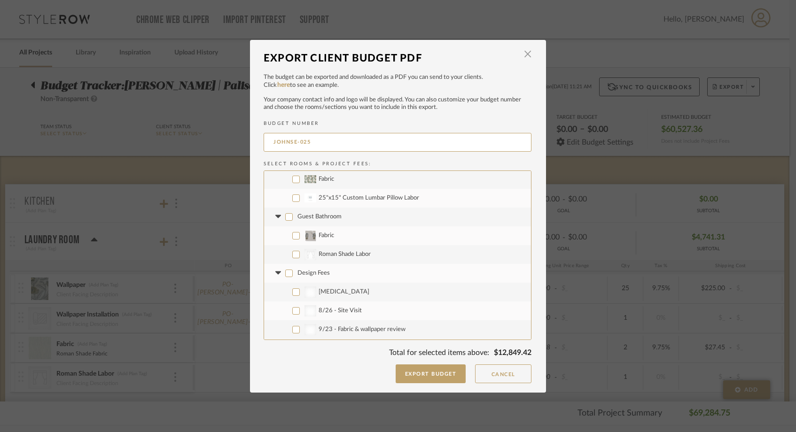
checkbox input "false"
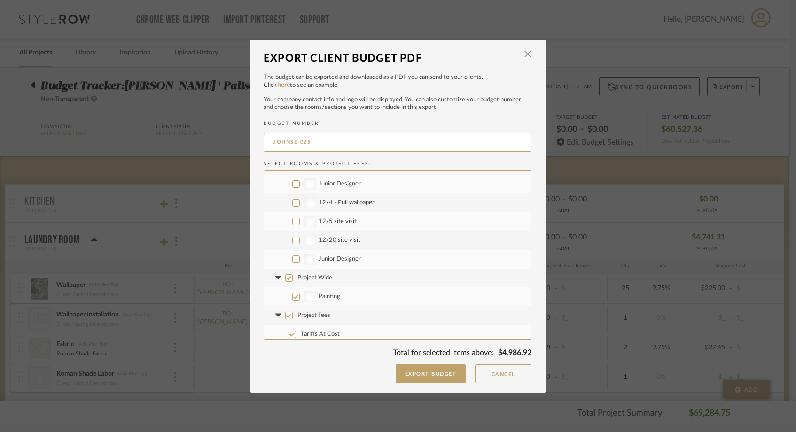
scroll to position [827, 0]
click at [287, 275] on input "Project Wide" at bounding box center [289, 274] width 8 height 8
checkbox input "false"
click at [283, 321] on label "Tariffs At Cost" at bounding box center [397, 330] width 267 height 19
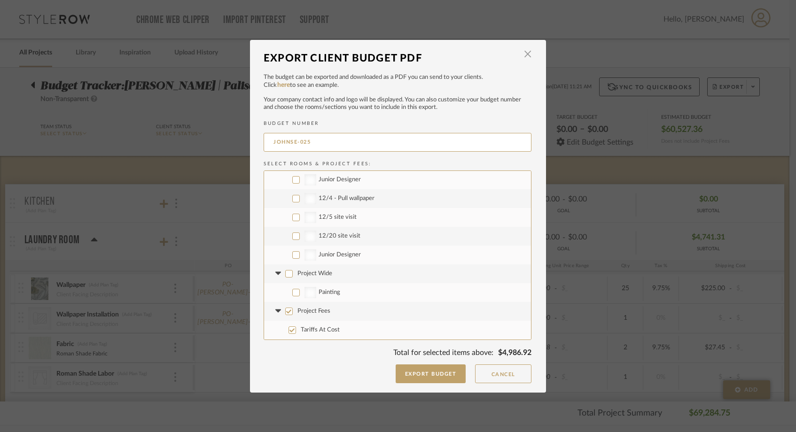
click at [288, 327] on input "Tariffs At Cost" at bounding box center [292, 331] width 8 height 8
checkbox input "false"
click at [284, 315] on label "Project Fees" at bounding box center [397, 311] width 267 height 19
click at [285, 315] on input "Project Fees" at bounding box center [289, 312] width 8 height 8
checkbox input "true"
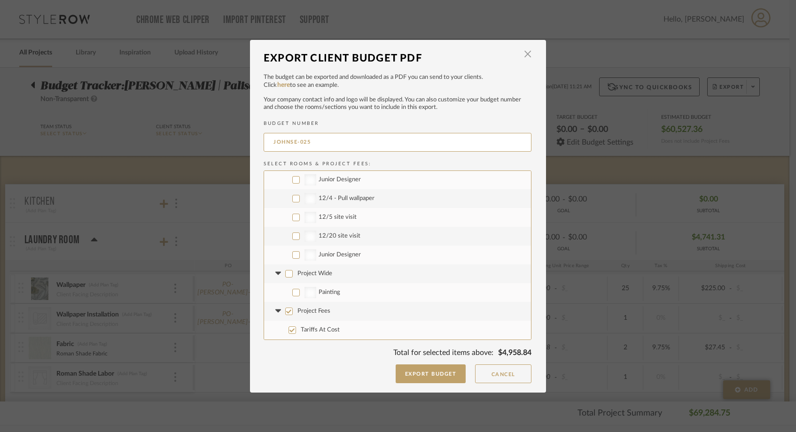
checkbox input "true"
click at [413, 377] on button "Export Budget" at bounding box center [431, 374] width 70 height 19
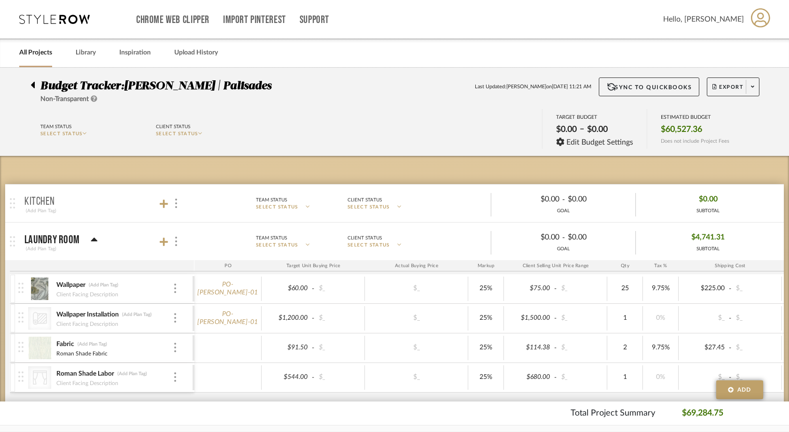
click at [507, 123] on div "Team Status SELECT STATUS Client Status SELECT STATUS TARGET BUDGET $0.00 – $0.…" at bounding box center [394, 130] width 756 height 42
click at [724, 87] on span "Export" at bounding box center [728, 91] width 31 height 14
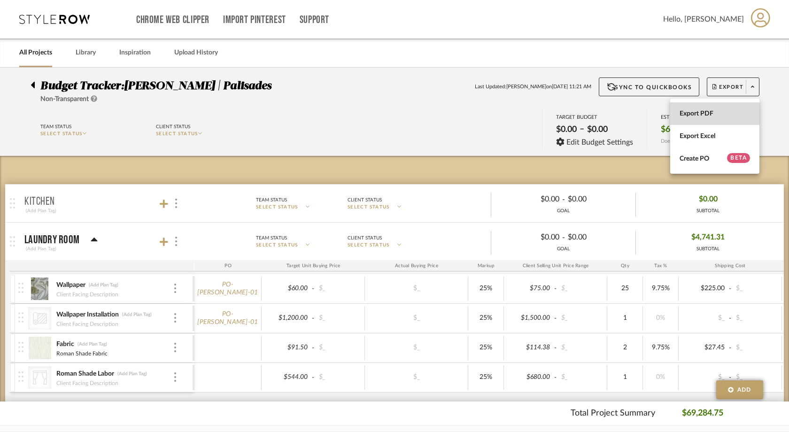
click at [706, 107] on button "Export PDF" at bounding box center [714, 113] width 89 height 23
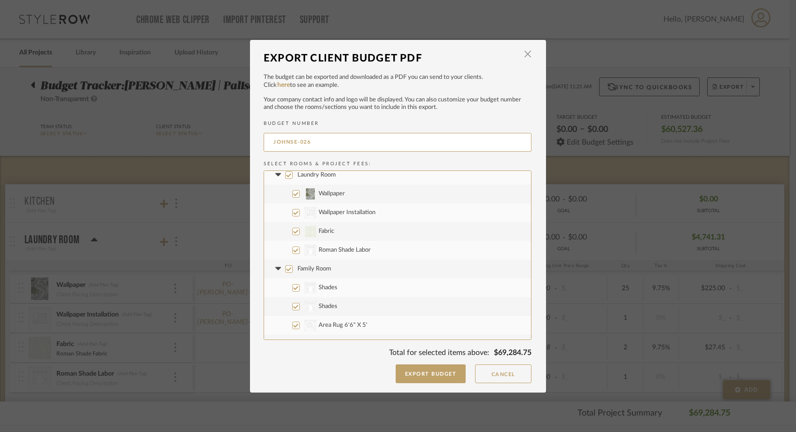
scroll to position [0, 0]
click at [285, 179] on input "Laundry Room" at bounding box center [289, 181] width 8 height 8
checkbox input "false"
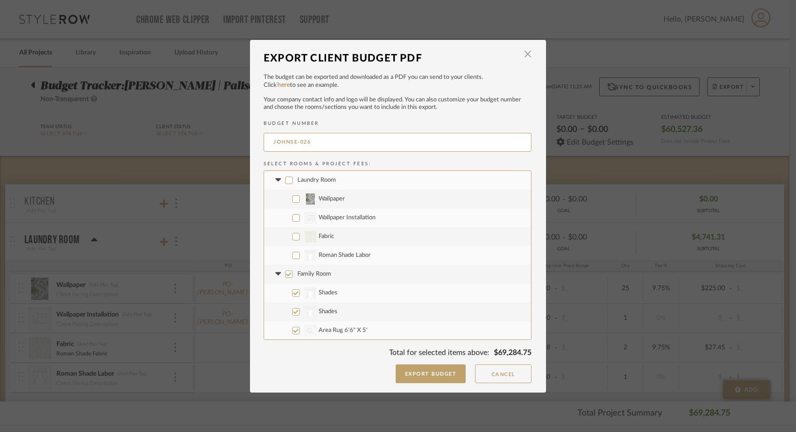
checkbox input "false"
click at [287, 274] on input "Family Room" at bounding box center [289, 275] width 8 height 8
checkbox input "false"
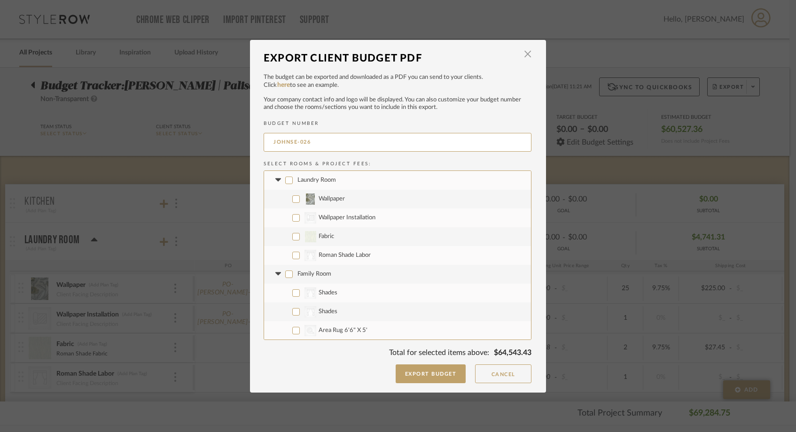
checkbox input "false"
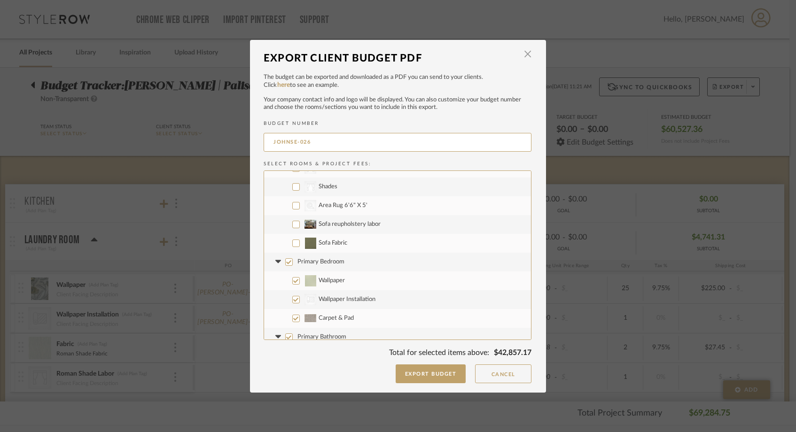
scroll to position [131, 0]
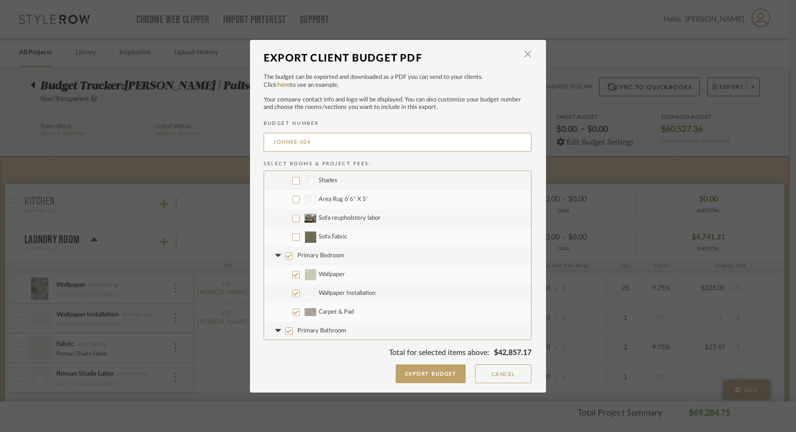
click at [288, 248] on label "Primary Bedroom" at bounding box center [397, 256] width 267 height 19
click at [288, 252] on input "Primary Bedroom" at bounding box center [289, 256] width 8 height 8
checkbox input "false"
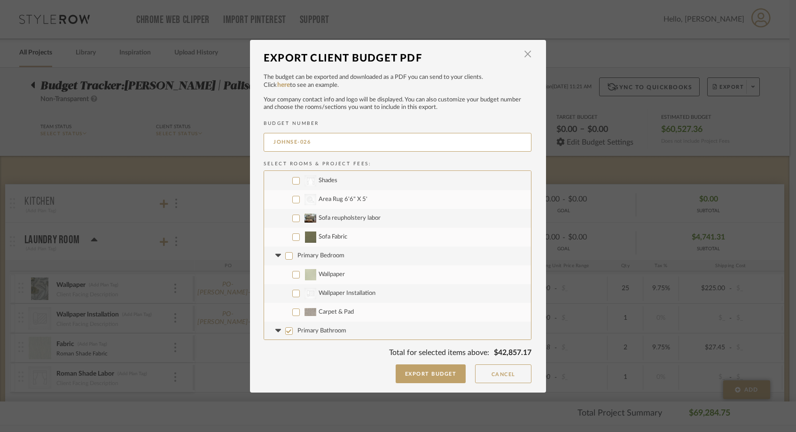
checkbox input "false"
click at [288, 238] on label "Sofa Fabric" at bounding box center [397, 237] width 267 height 19
click at [292, 238] on input "Sofa Fabric" at bounding box center [296, 237] width 8 height 8
checkbox input "true"
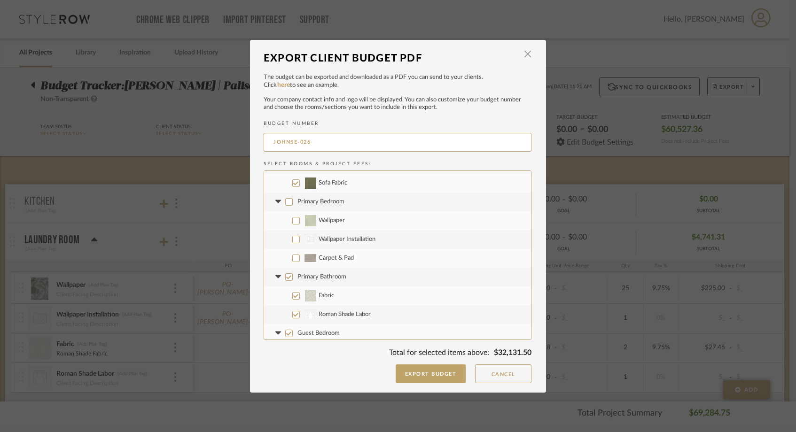
click at [286, 282] on label "Primary Bathroom" at bounding box center [397, 277] width 267 height 19
click at [286, 281] on input "Primary Bathroom" at bounding box center [289, 277] width 8 height 8
checkbox input "false"
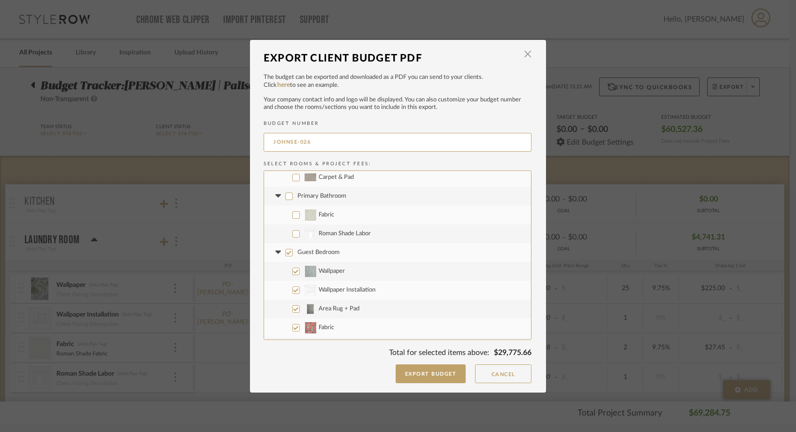
click at [285, 254] on input "Guest Bedroom" at bounding box center [289, 253] width 8 height 8
checkbox input "false"
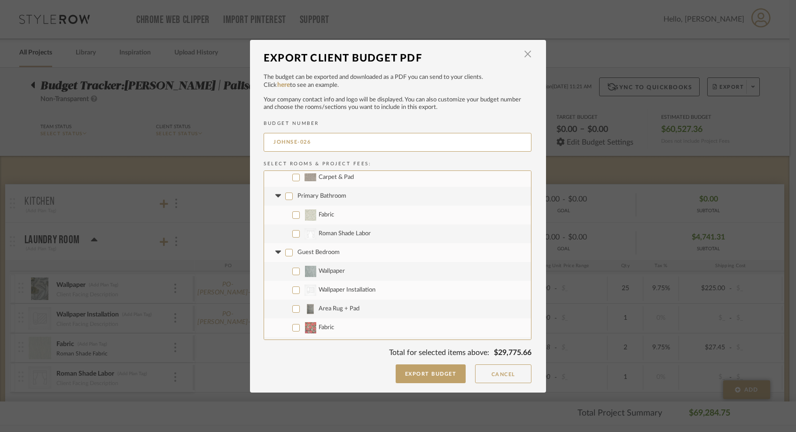
checkbox input "false"
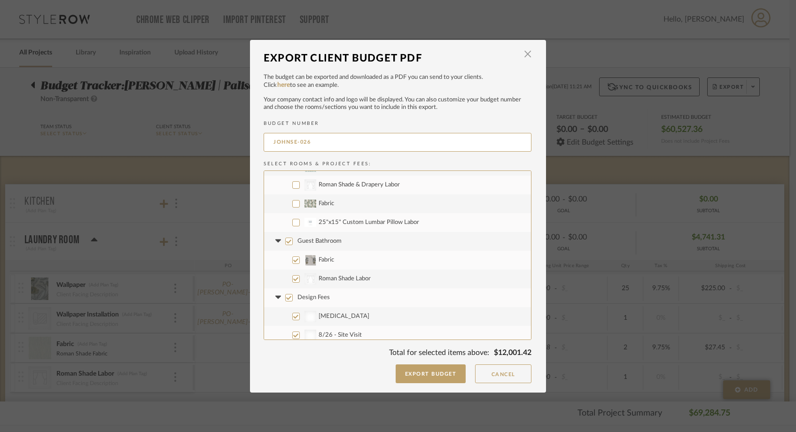
click at [285, 243] on input "Guest Bathroom" at bounding box center [289, 242] width 8 height 8
checkbox input "false"
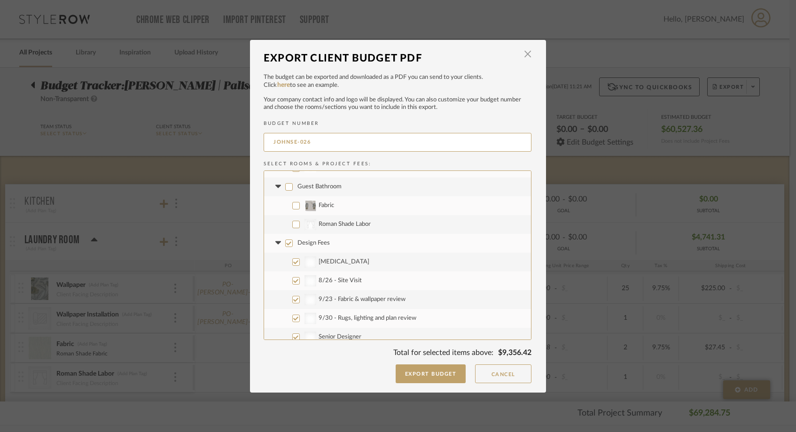
click at [285, 243] on input "Design Fees" at bounding box center [289, 244] width 8 height 8
checkbox input "false"
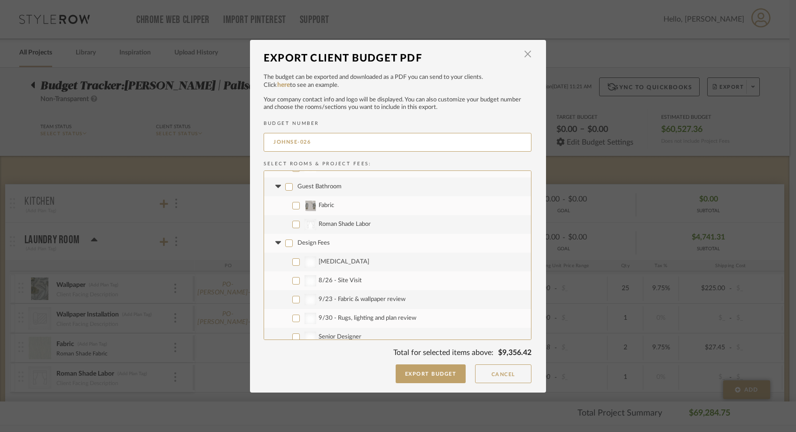
checkbox input "false"
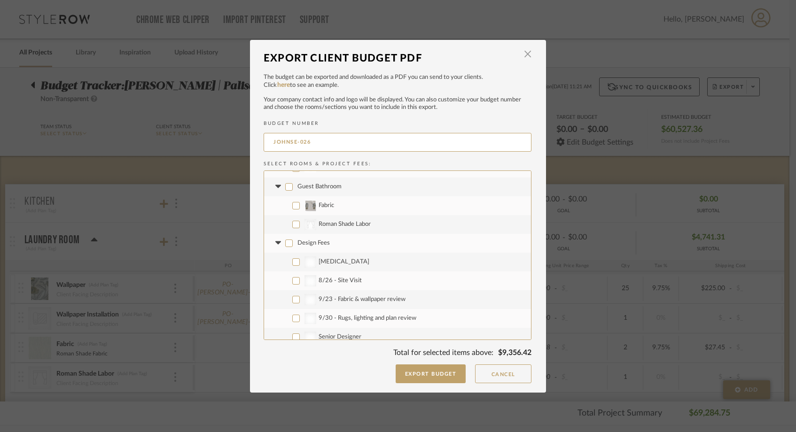
checkbox input "false"
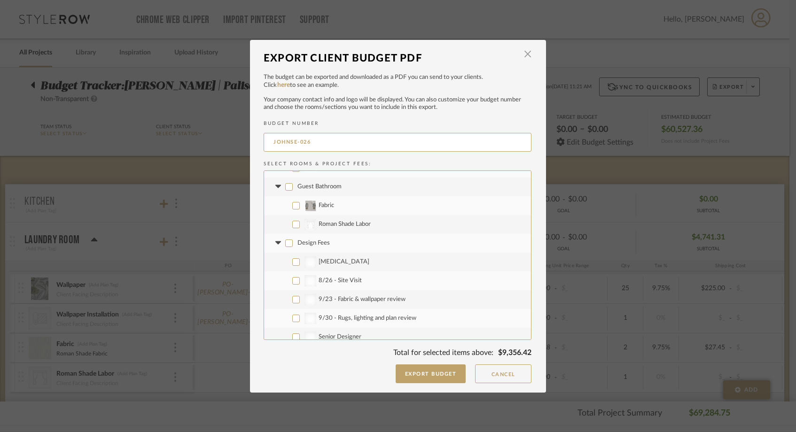
checkbox input "false"
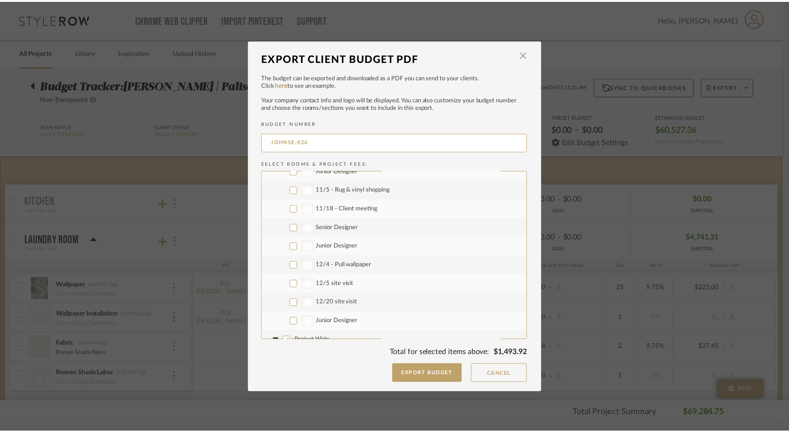
scroll to position [827, 0]
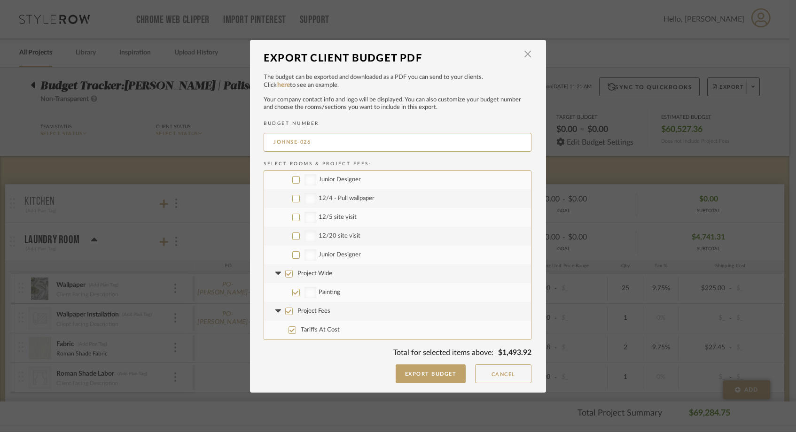
click at [286, 276] on input "Project Wide" at bounding box center [289, 274] width 8 height 8
checkbox input "false"
click at [411, 374] on button "Export Budget" at bounding box center [431, 374] width 70 height 19
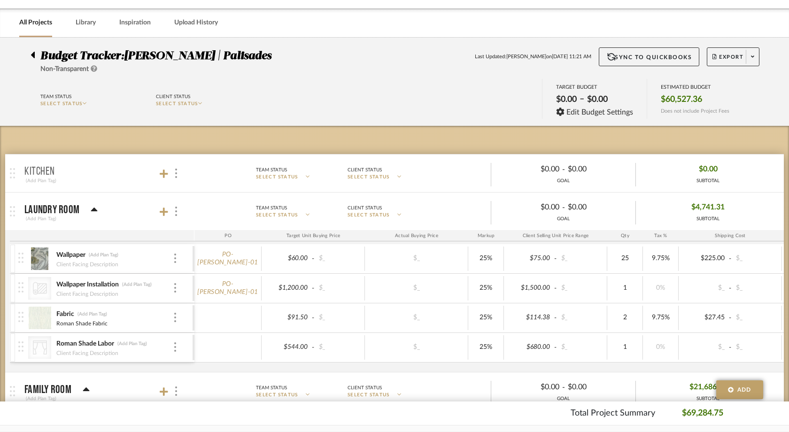
scroll to position [31, 0]
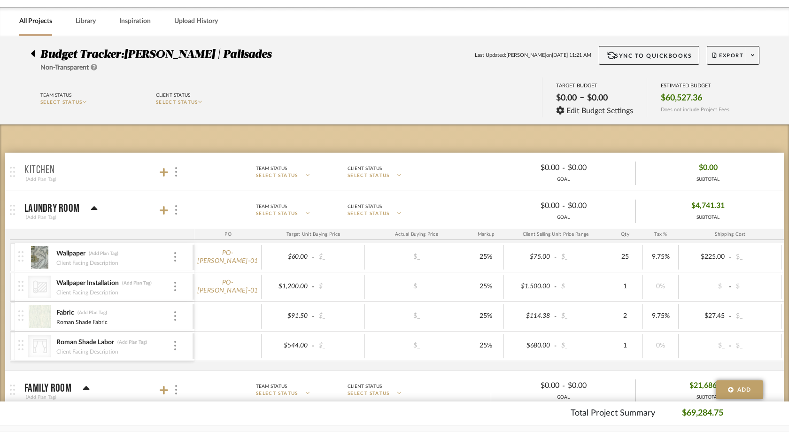
click at [31, 53] on icon at bounding box center [33, 53] width 4 height 11
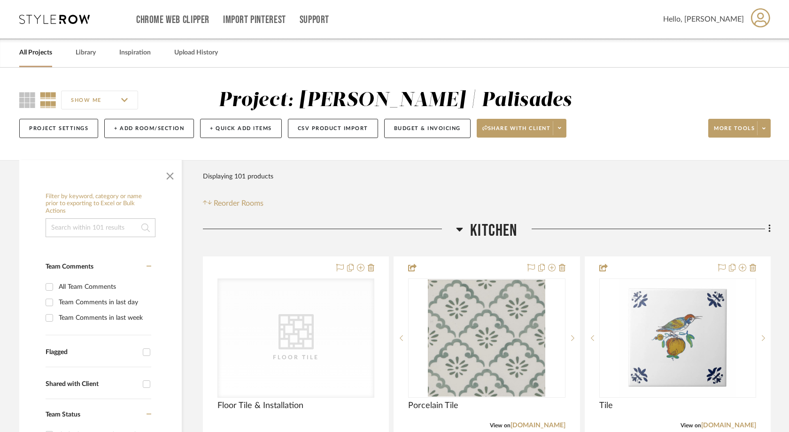
click at [43, 51] on link "All Projects" at bounding box center [35, 53] width 33 height 13
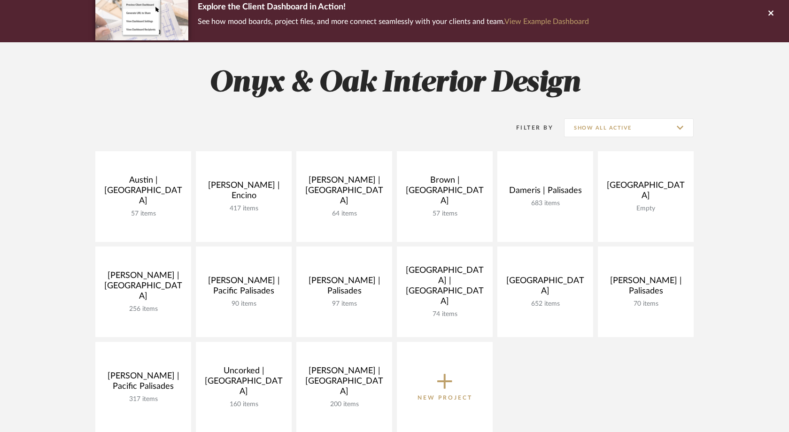
scroll to position [90, 0]
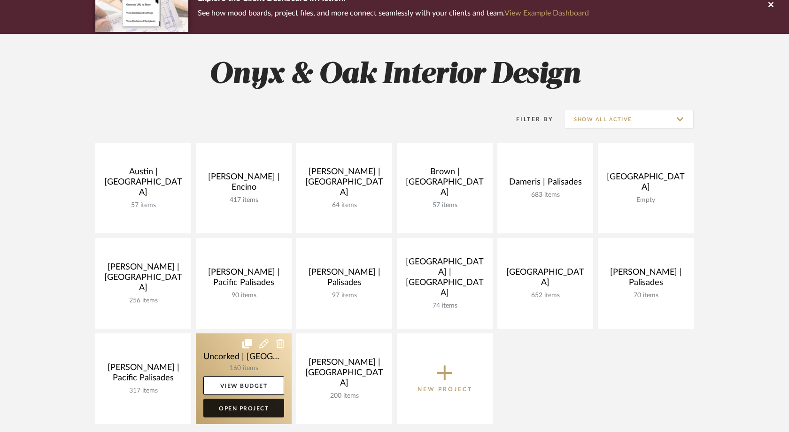
click at [245, 408] on link "Open Project" at bounding box center [243, 408] width 81 height 19
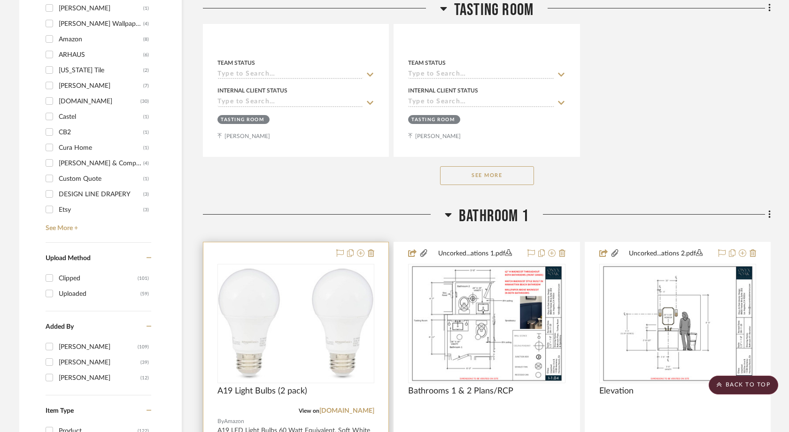
scroll to position [1155, 0]
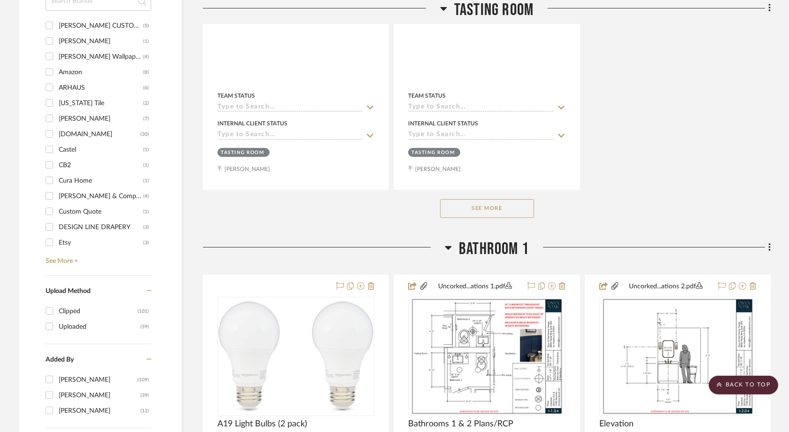
click at [504, 199] on button "See More" at bounding box center [487, 208] width 94 height 19
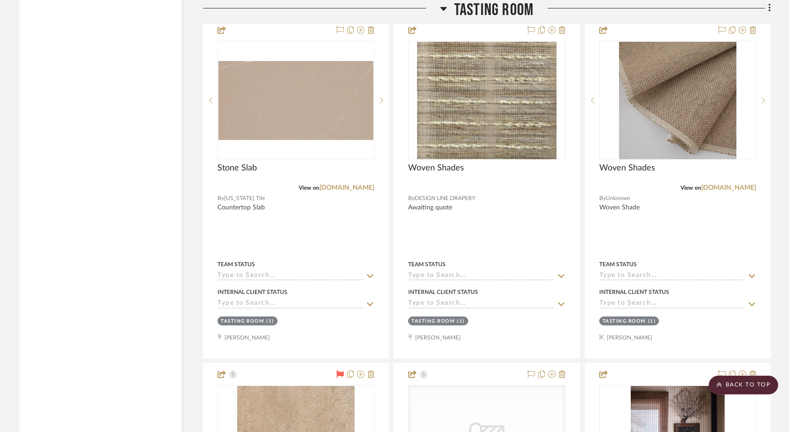
scroll to position [2706, 0]
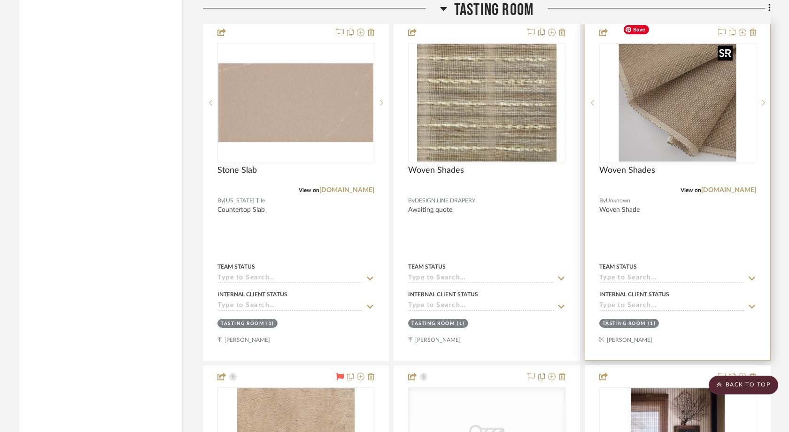
click at [672, 90] on img "0" at bounding box center [677, 102] width 117 height 117
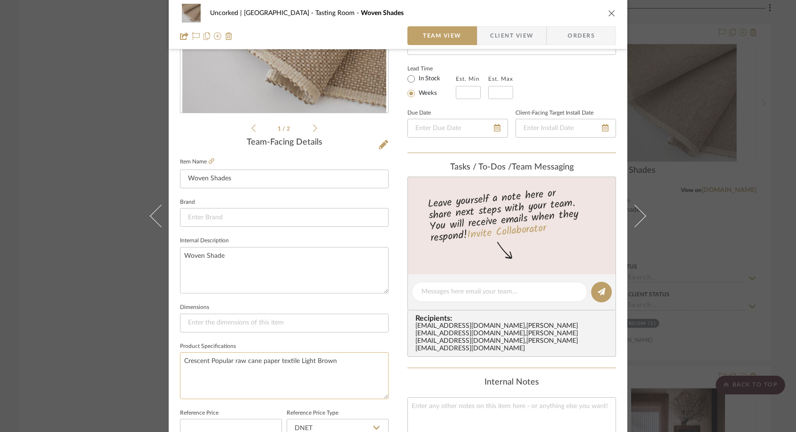
scroll to position [103, 0]
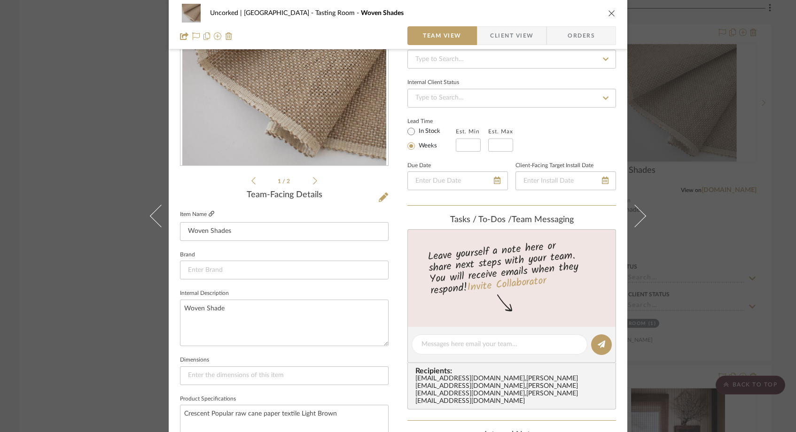
click at [210, 214] on icon at bounding box center [212, 214] width 6 height 6
click at [88, 176] on div "Uncorked | Hermosa Beach Tasting Room Woven Shades Team View Client View Orders…" at bounding box center [398, 216] width 796 height 432
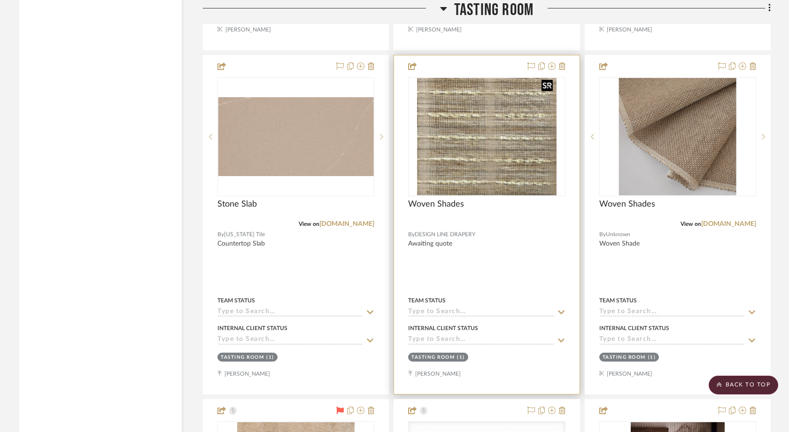
scroll to position [2673, 0]
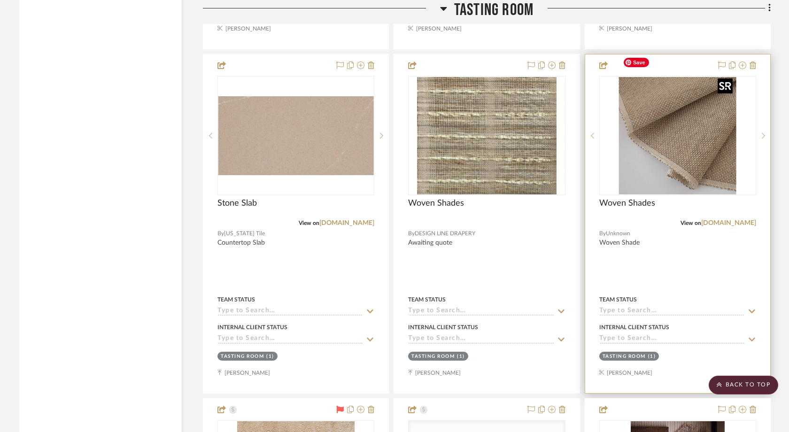
click at [656, 101] on img "0" at bounding box center [677, 135] width 117 height 117
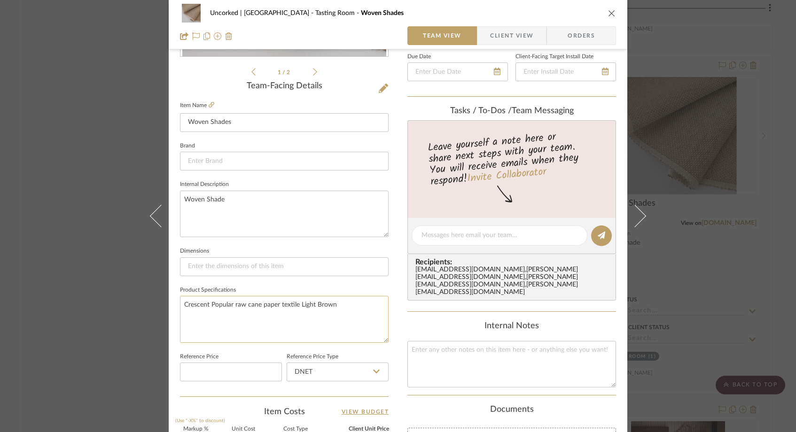
scroll to position [204, 0]
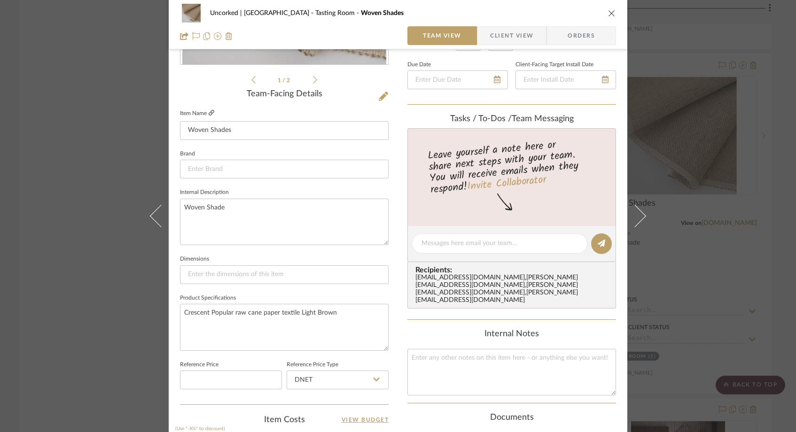
click at [209, 111] on icon at bounding box center [212, 113] width 6 height 6
click at [210, 173] on input at bounding box center [284, 169] width 209 height 19
paste input "Presidio Classics"
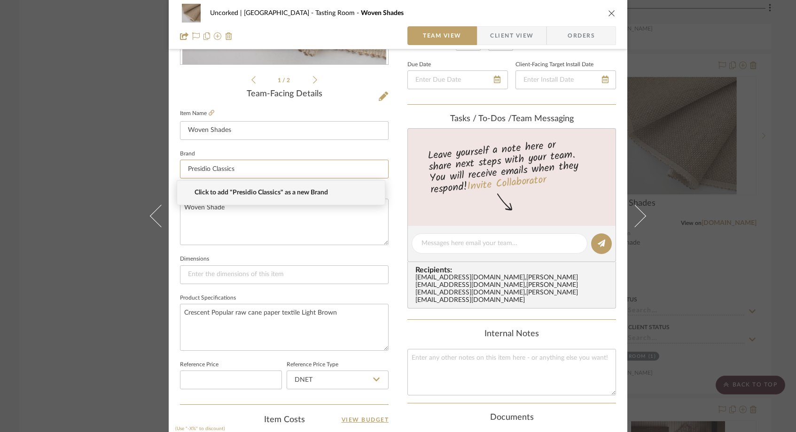
type input "Presidio Classics"
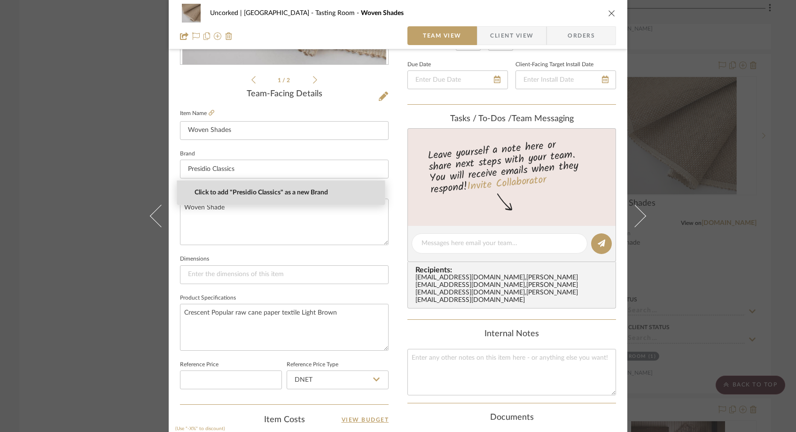
click at [239, 195] on span "Click to add "Presidio Classics" as a new Brand" at bounding box center [285, 193] width 180 height 8
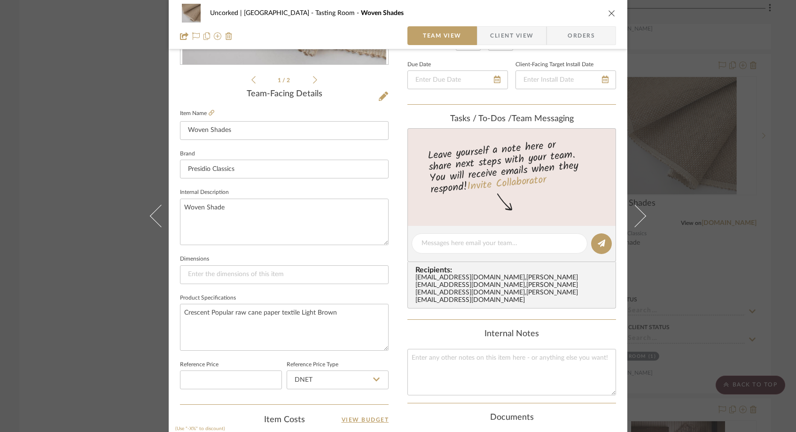
click at [121, 151] on div "Uncorked | Hermosa Beach Tasting Room Woven Shades Team View Client View Orders…" at bounding box center [398, 216] width 796 height 432
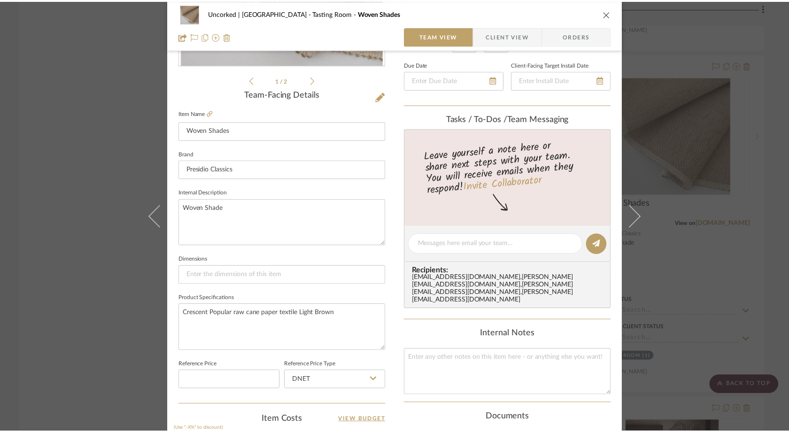
scroll to position [2673, 0]
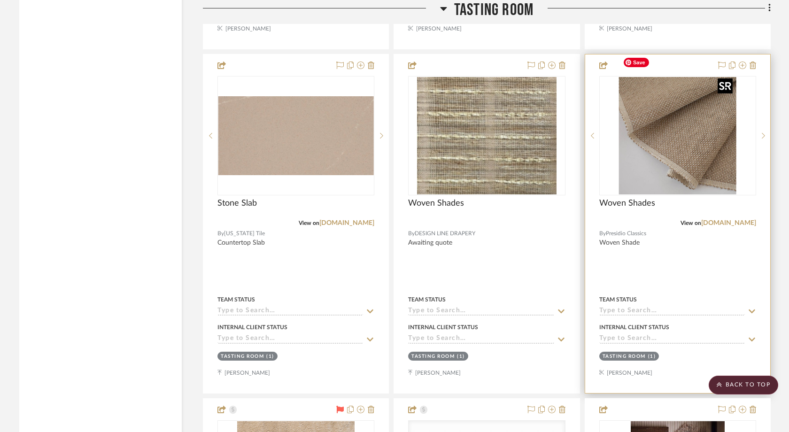
click at [654, 152] on img "0" at bounding box center [677, 135] width 117 height 117
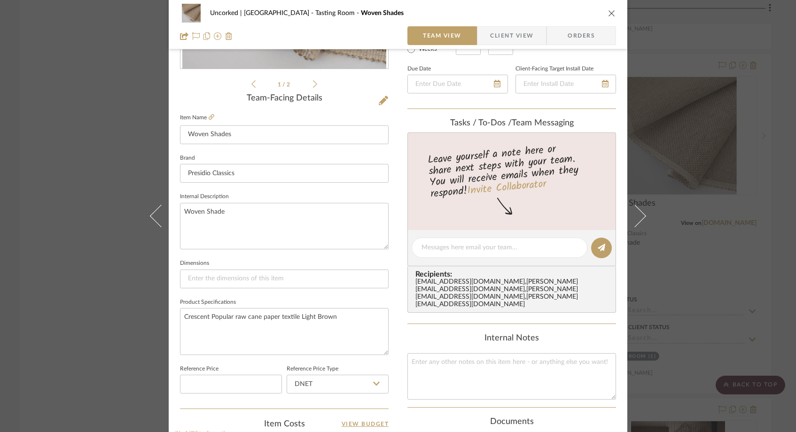
scroll to position [201, 0]
drag, startPoint x: 335, startPoint y: 316, endPoint x: 171, endPoint y: 313, distance: 163.5
click at [171, 313] on div "Uncorked | Hermosa Beach Tasting Room Woven Shades Team View Client View Orders…" at bounding box center [398, 240] width 459 height 868
drag, startPoint x: 241, startPoint y: 171, endPoint x: 183, endPoint y: 171, distance: 58.3
click at [183, 171] on input "Presidio Classics" at bounding box center [284, 172] width 209 height 19
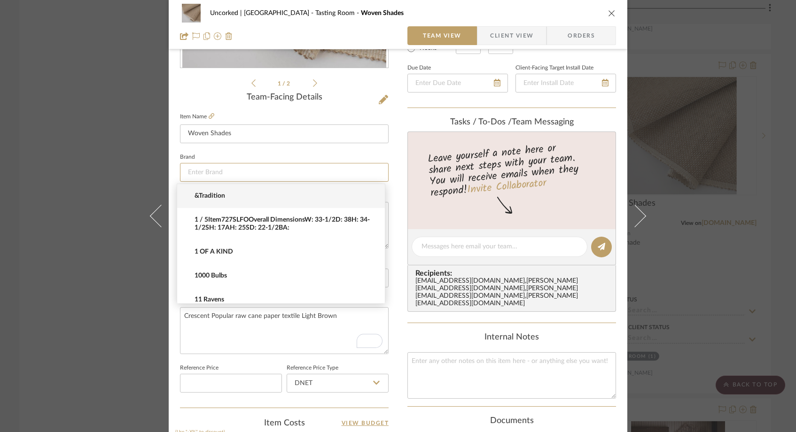
paste input "Presidio Classics"
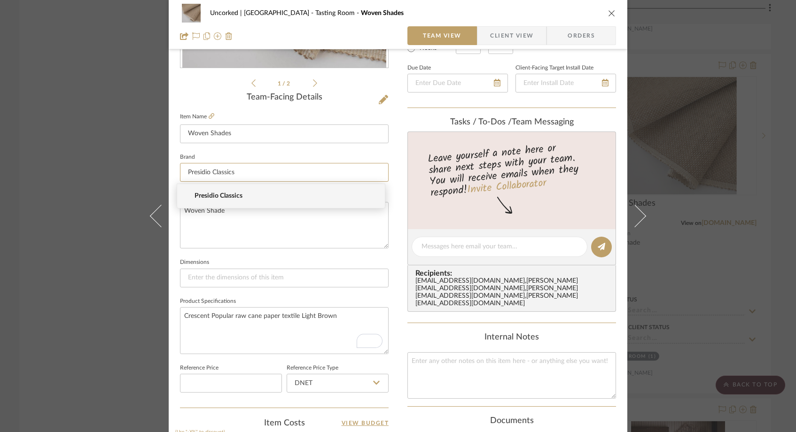
type input "Presidio Classics"
click at [233, 194] on span "Presidio Classics" at bounding box center [285, 196] width 180 height 8
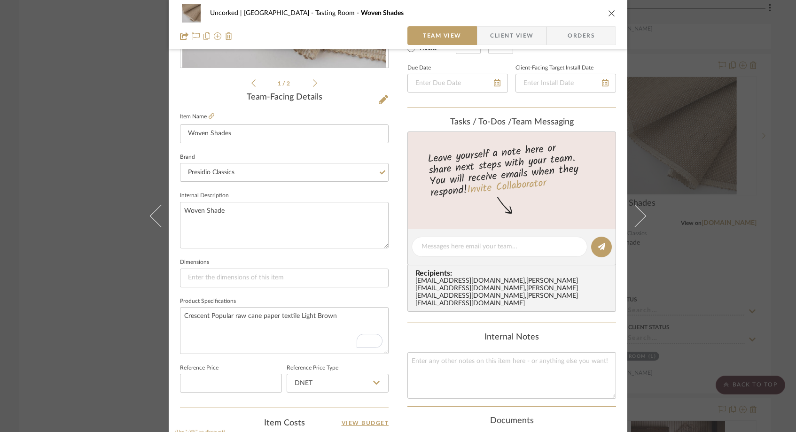
click at [247, 191] on fieldset "Internal Description Woven Shade" at bounding box center [284, 218] width 209 height 59
click at [116, 168] on div "Uncorked | Hermosa Beach Tasting Room Woven Shades Team View Client View Orders…" at bounding box center [398, 216] width 796 height 432
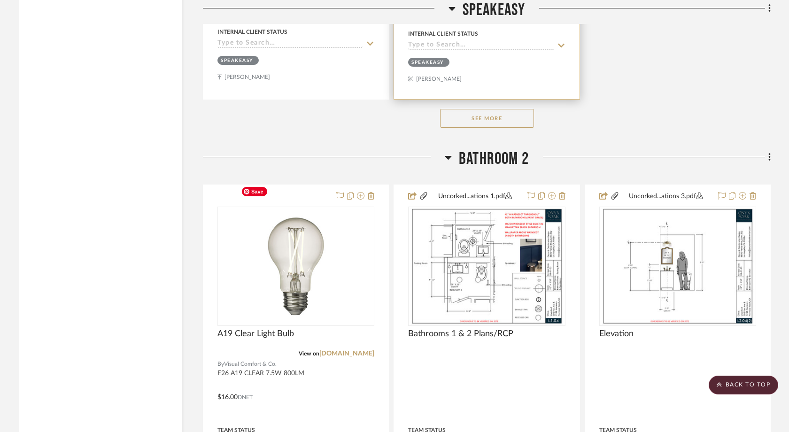
scroll to position [7937, 0]
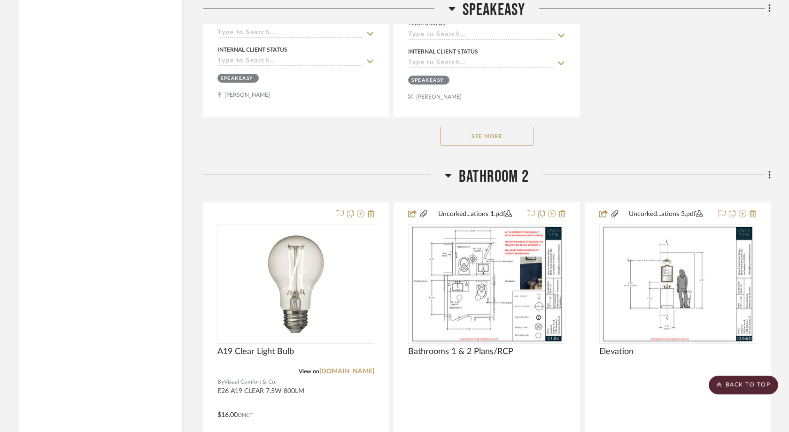
click at [515, 127] on button "See More" at bounding box center [487, 136] width 94 height 19
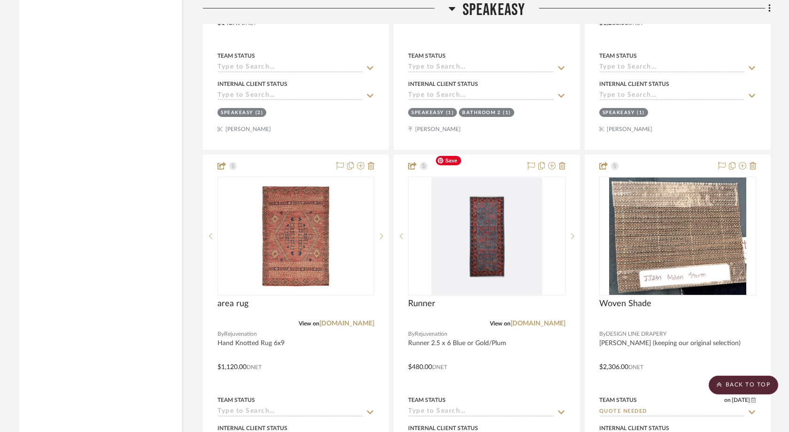
scroll to position [9638, 0]
